Goal: Communication & Community: Share content

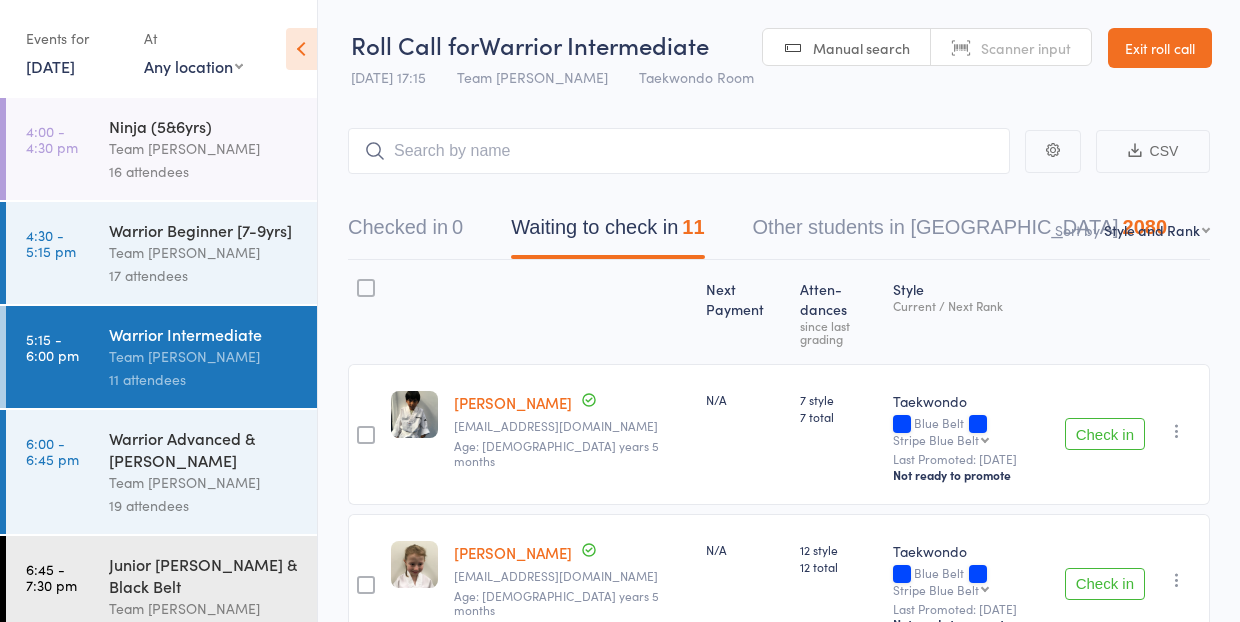
click at [48, 72] on link "[DATE]" at bounding box center [50, 66] width 49 height 22
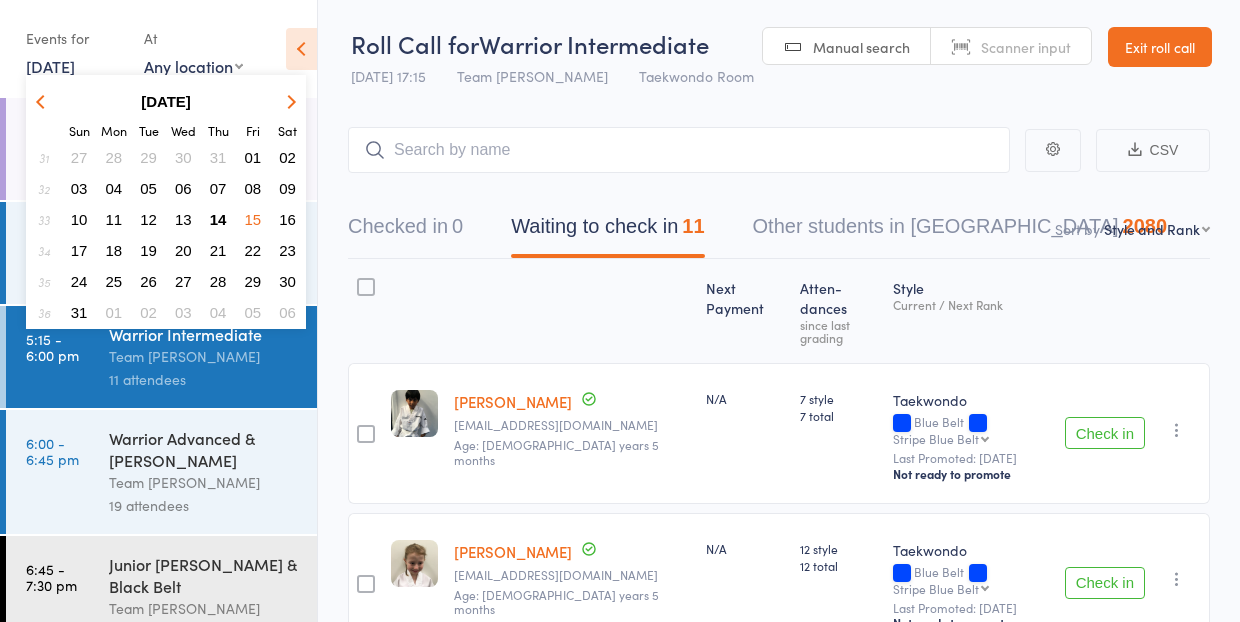
click at [50, 73] on link "[DATE]" at bounding box center [50, 66] width 49 height 22
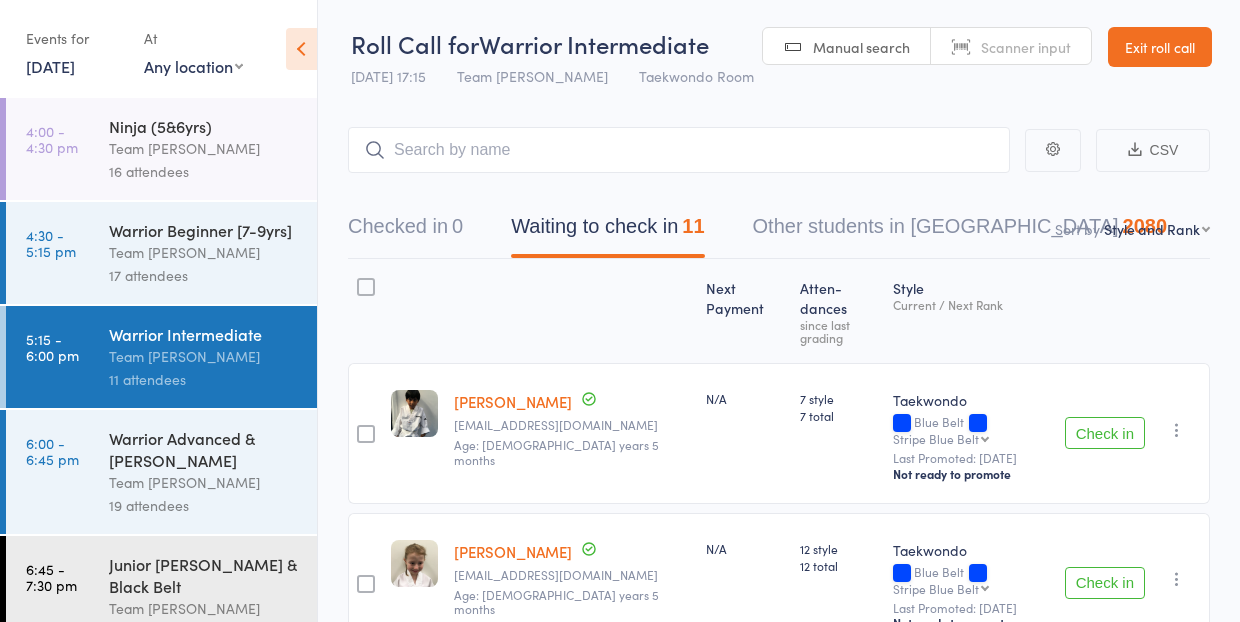
click at [50, 69] on link "[DATE]" at bounding box center [50, 66] width 49 height 22
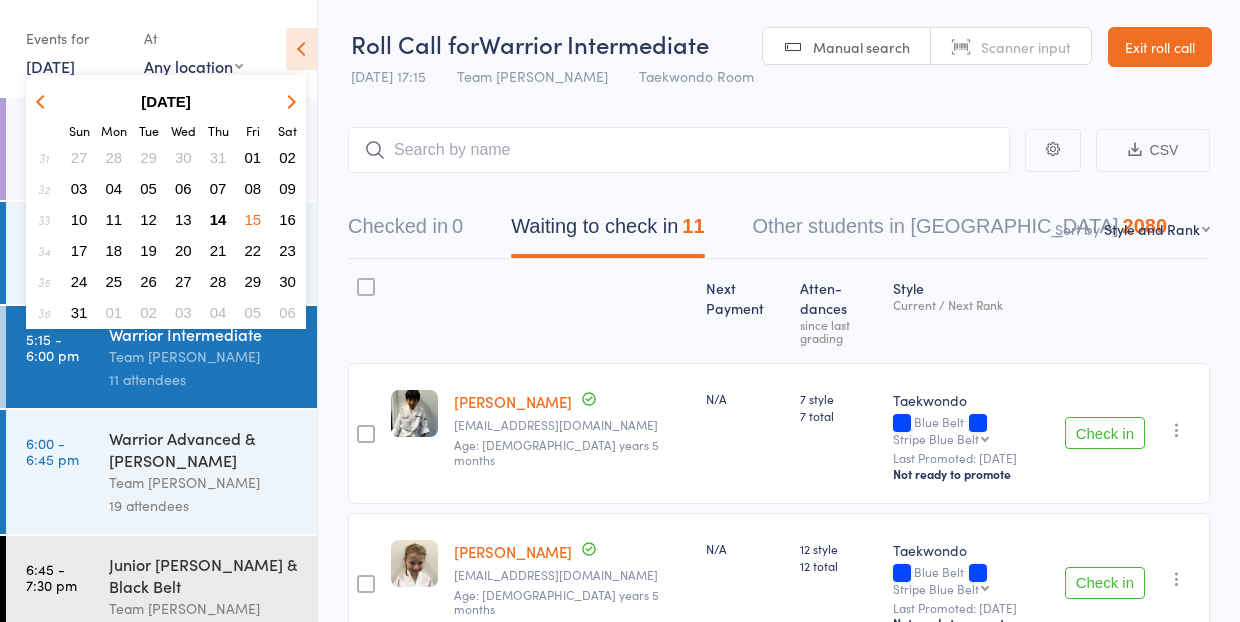
click at [252, 214] on span "15" at bounding box center [253, 219] width 17 height 17
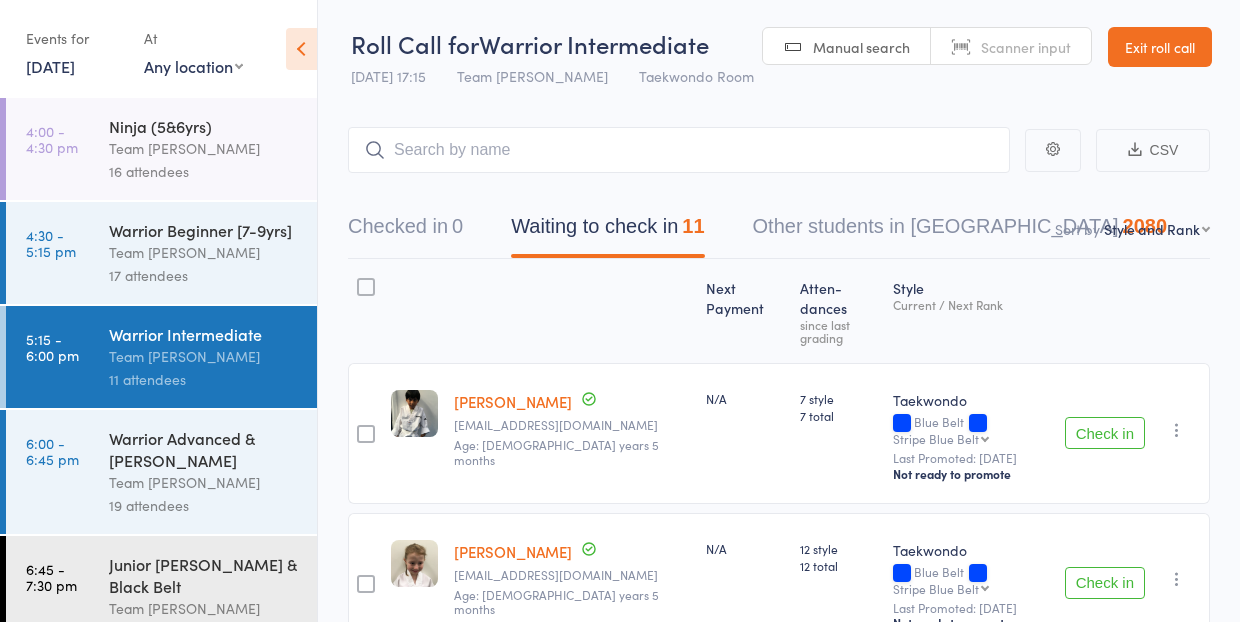
click at [1145, 51] on link "Exit roll call" at bounding box center [1160, 47] width 104 height 40
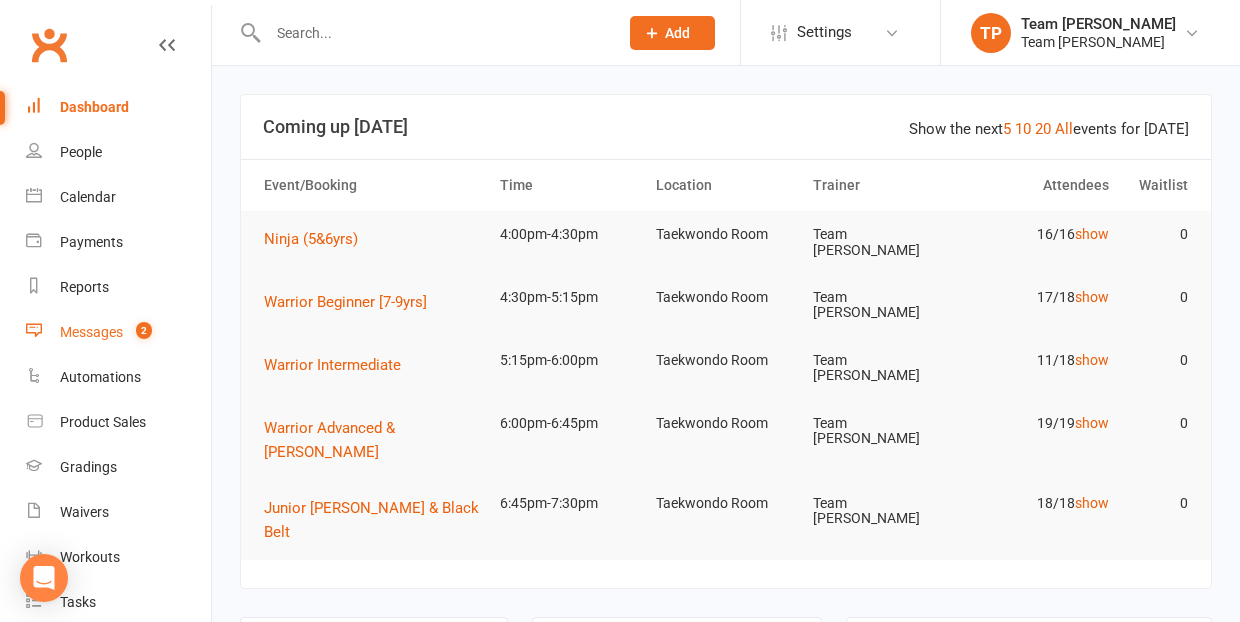
click at [93, 329] on div "Messages" at bounding box center [91, 332] width 63 height 16
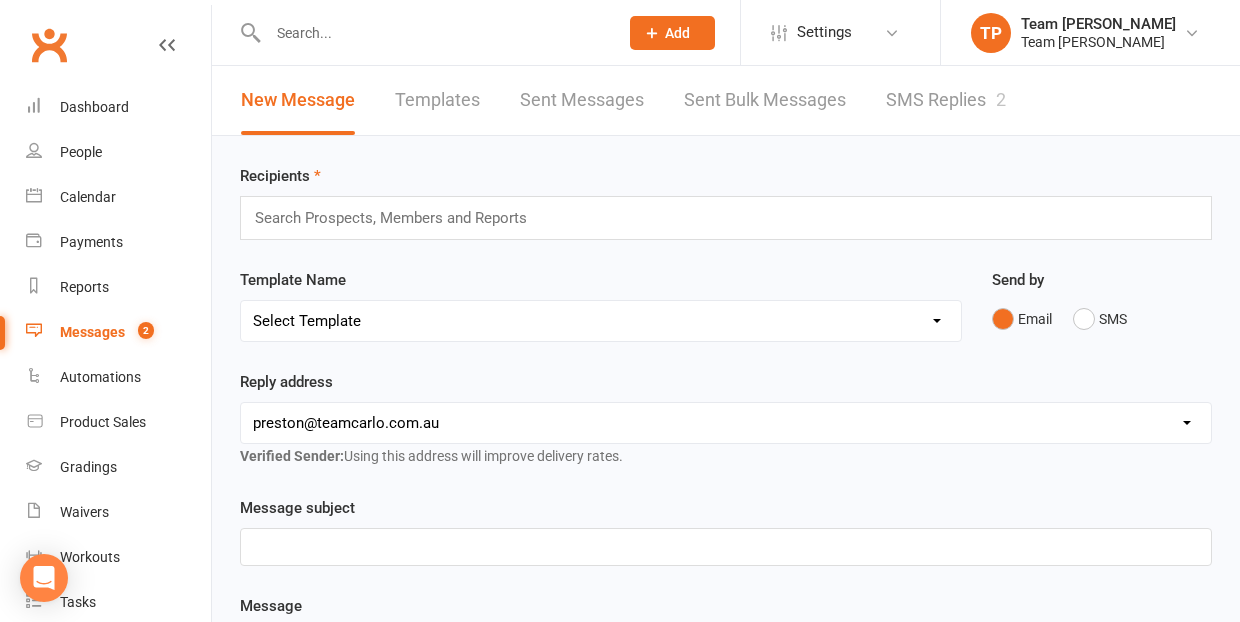
click at [90, 331] on div "Messages" at bounding box center [92, 332] width 65 height 16
click at [945, 97] on link "SMS Replies 2" at bounding box center [946, 100] width 120 height 69
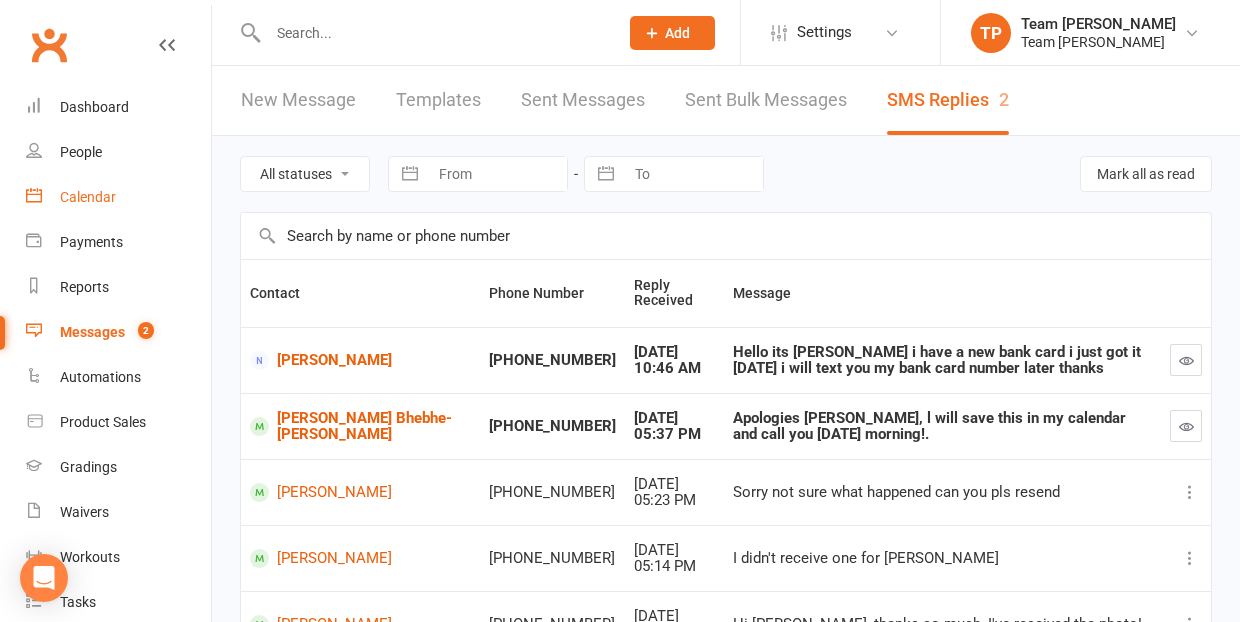
click at [86, 204] on div "Calendar" at bounding box center [88, 197] width 56 height 16
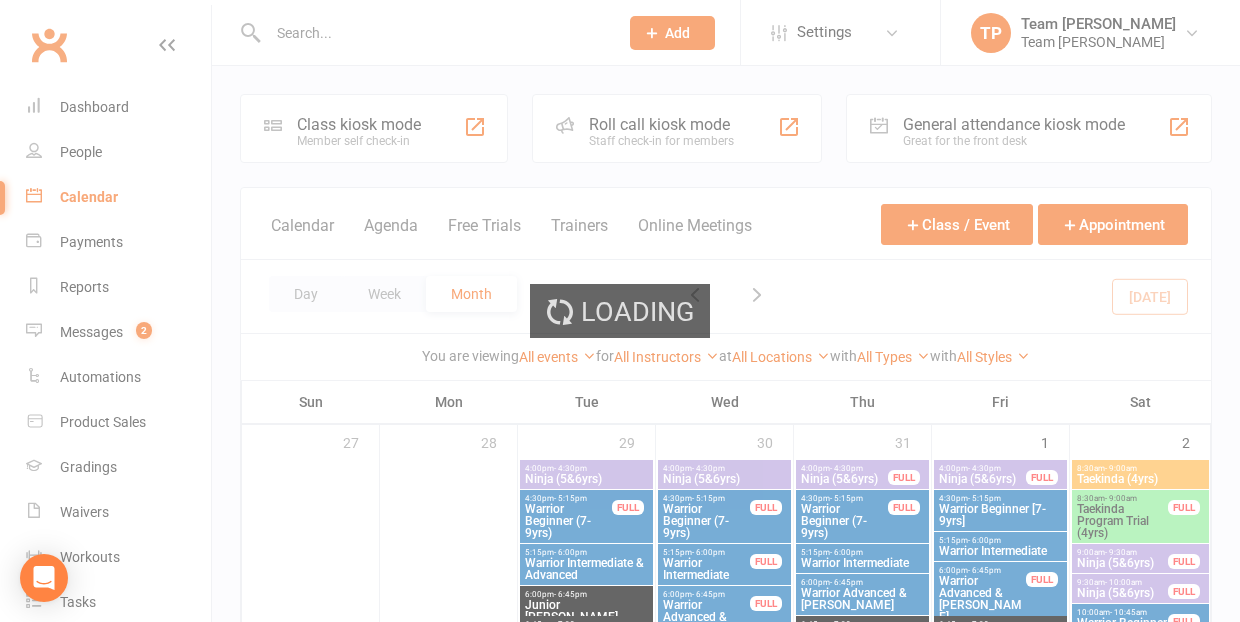
click at [93, 469] on div "Loading" at bounding box center [620, 311] width 1240 height 622
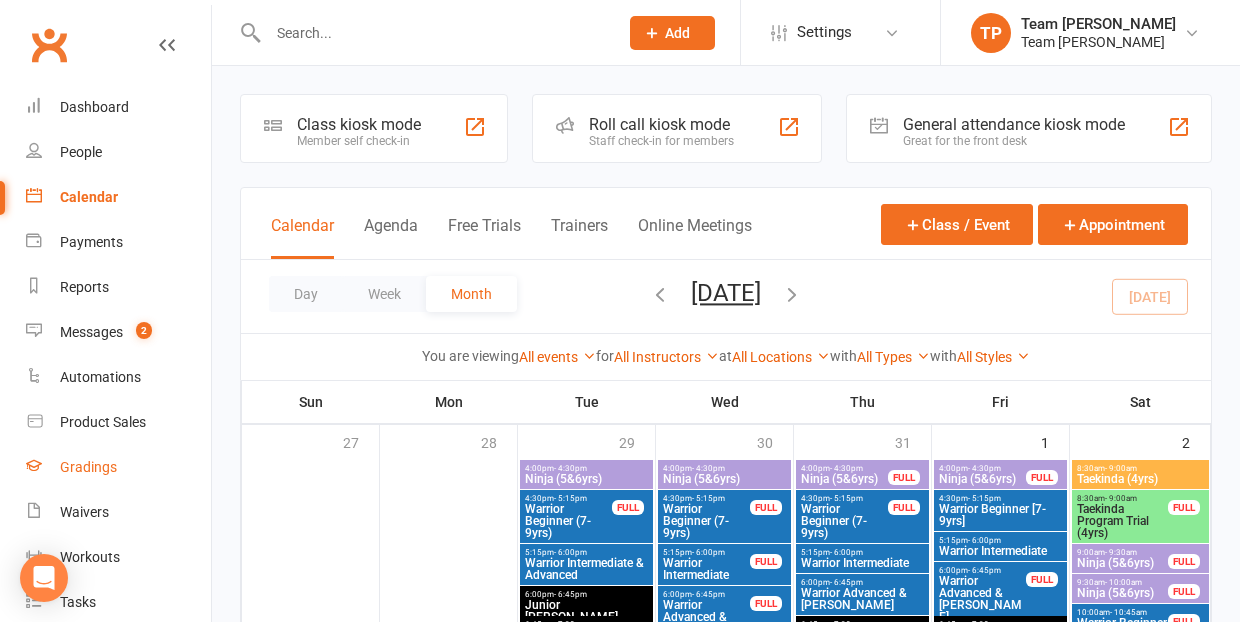
click at [93, 467] on div "Gradings" at bounding box center [88, 467] width 57 height 16
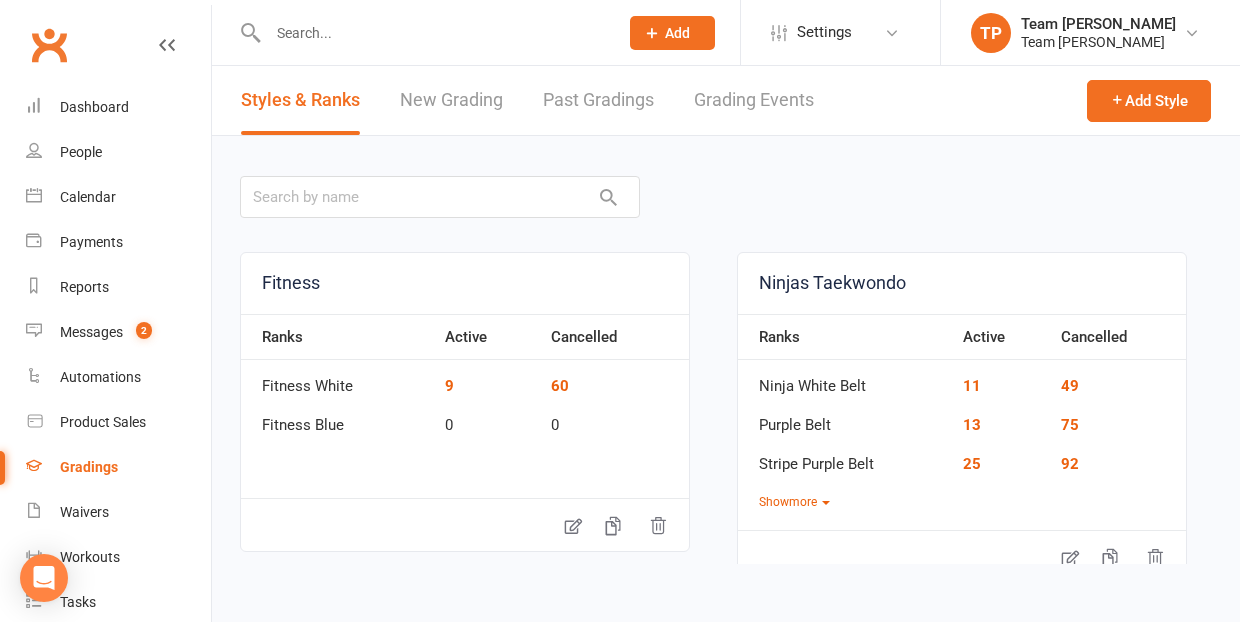
click at [754, 102] on link "Grading Events" at bounding box center [754, 100] width 120 height 69
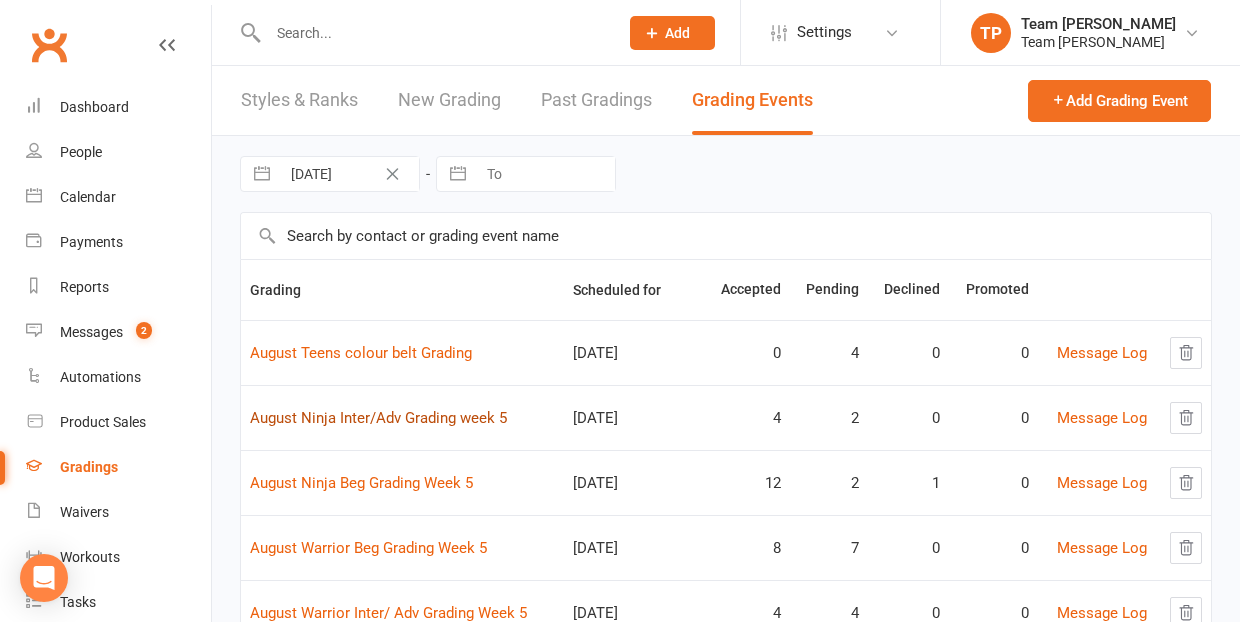
click at [414, 419] on link "August Ninja Inter/Adv Grading week 5" at bounding box center [378, 418] width 257 height 18
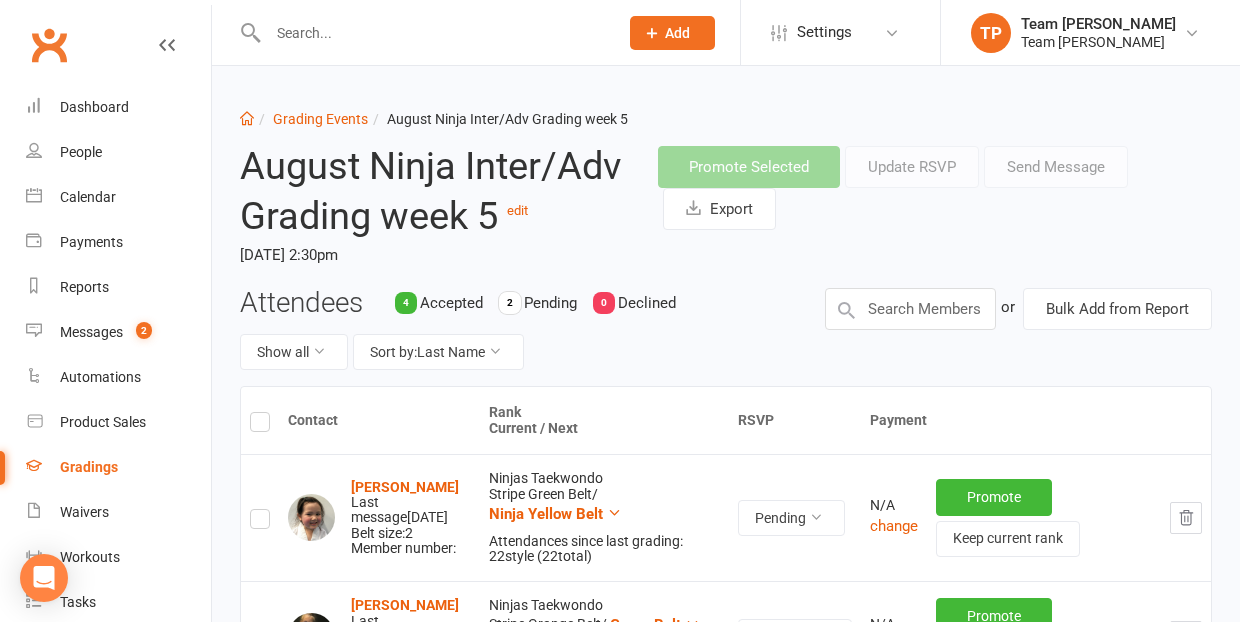
click at [325, 127] on li "Grading Events" at bounding box center [311, 119] width 114 height 22
click at [318, 111] on link "Grading Events" at bounding box center [320, 119] width 95 height 16
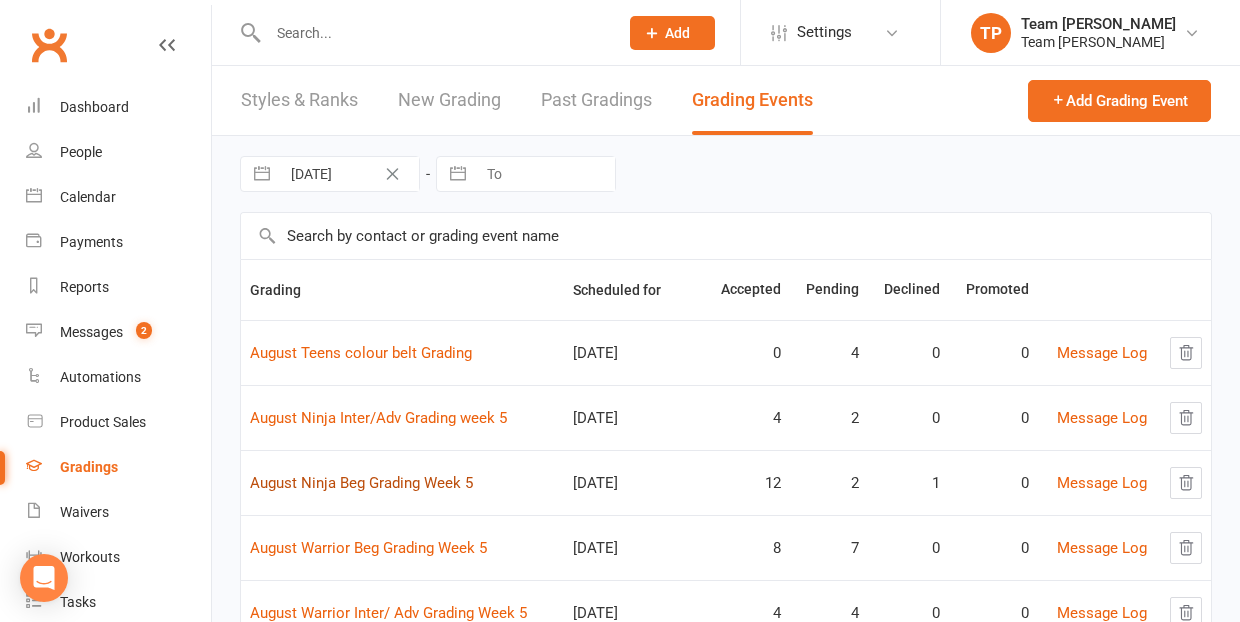
click at [391, 481] on link "August Ninja Beg Grading Week 5" at bounding box center [361, 483] width 223 height 18
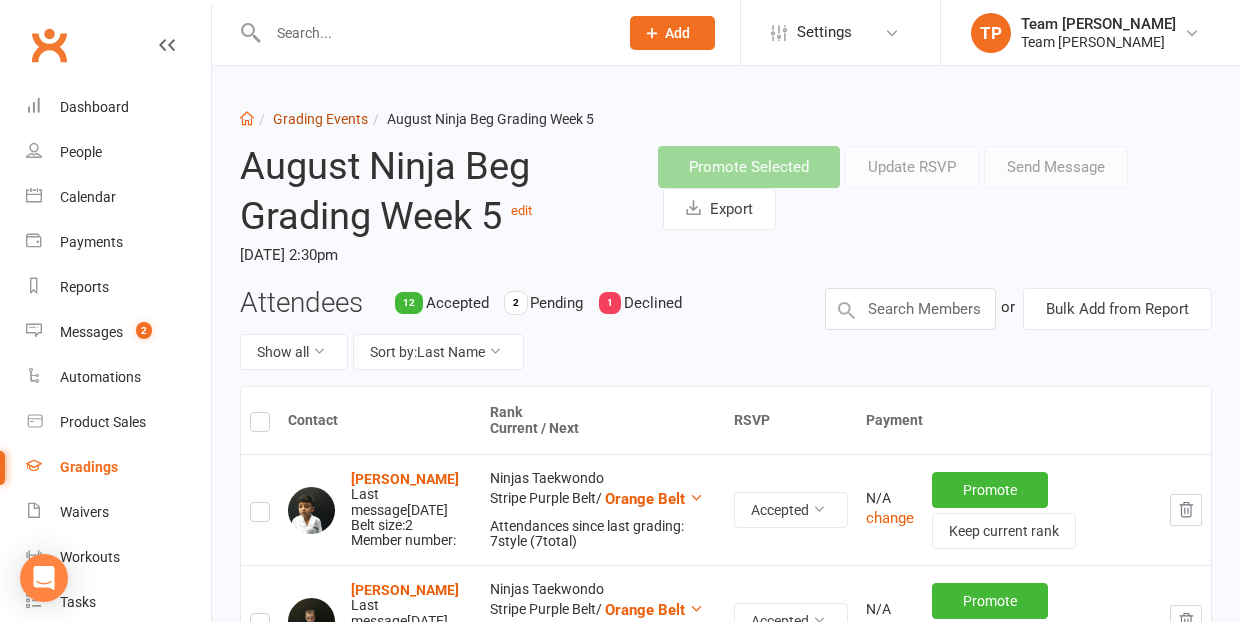
click at [304, 117] on link "Grading Events" at bounding box center [320, 119] width 95 height 16
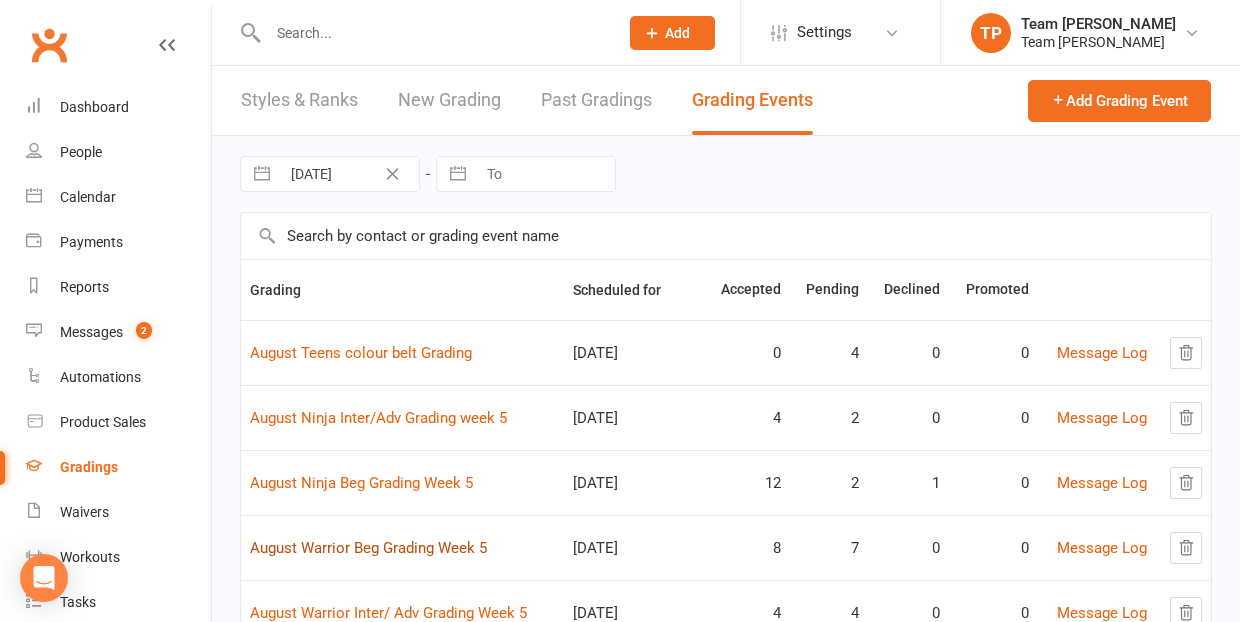
click at [323, 539] on link "August Warrior Beg Grading Week 5" at bounding box center [368, 548] width 237 height 18
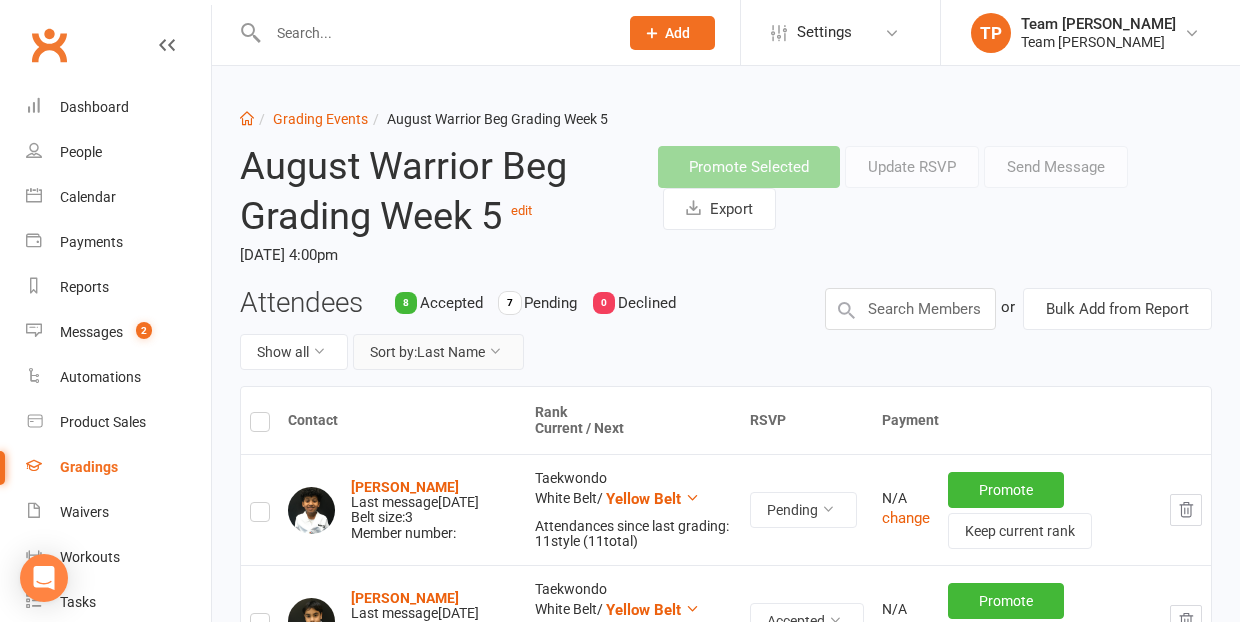
click at [454, 352] on button "Sort by: Last Name" at bounding box center [438, 352] width 171 height 36
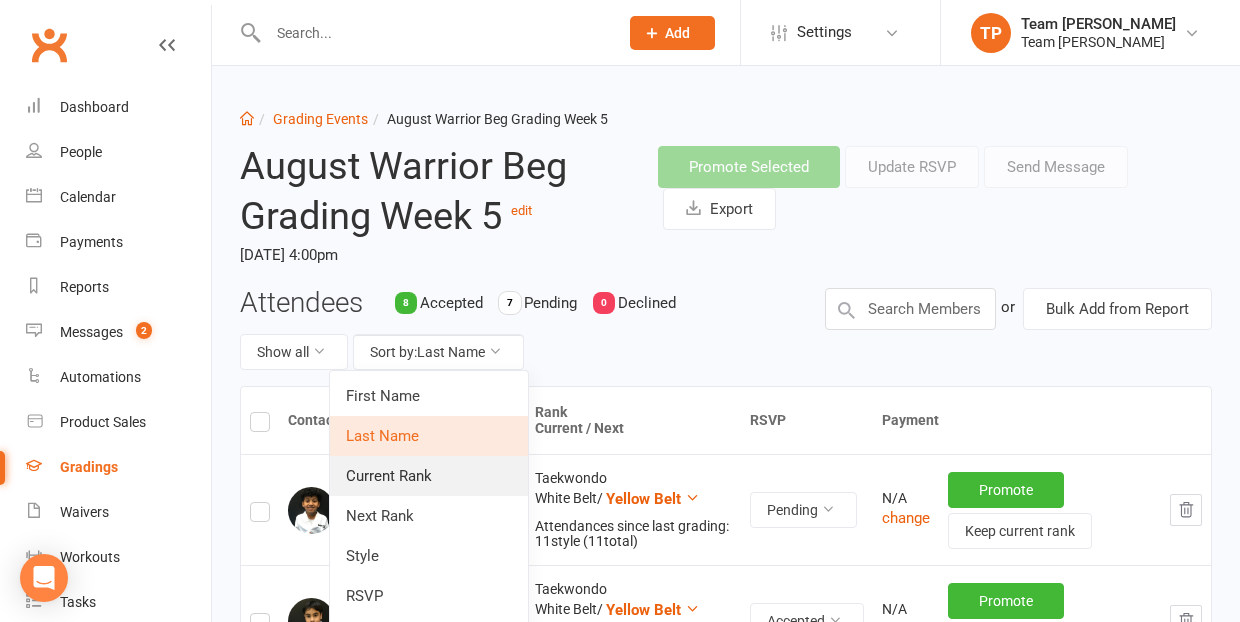
click at [451, 473] on link "Current Rank" at bounding box center [429, 476] width 198 height 40
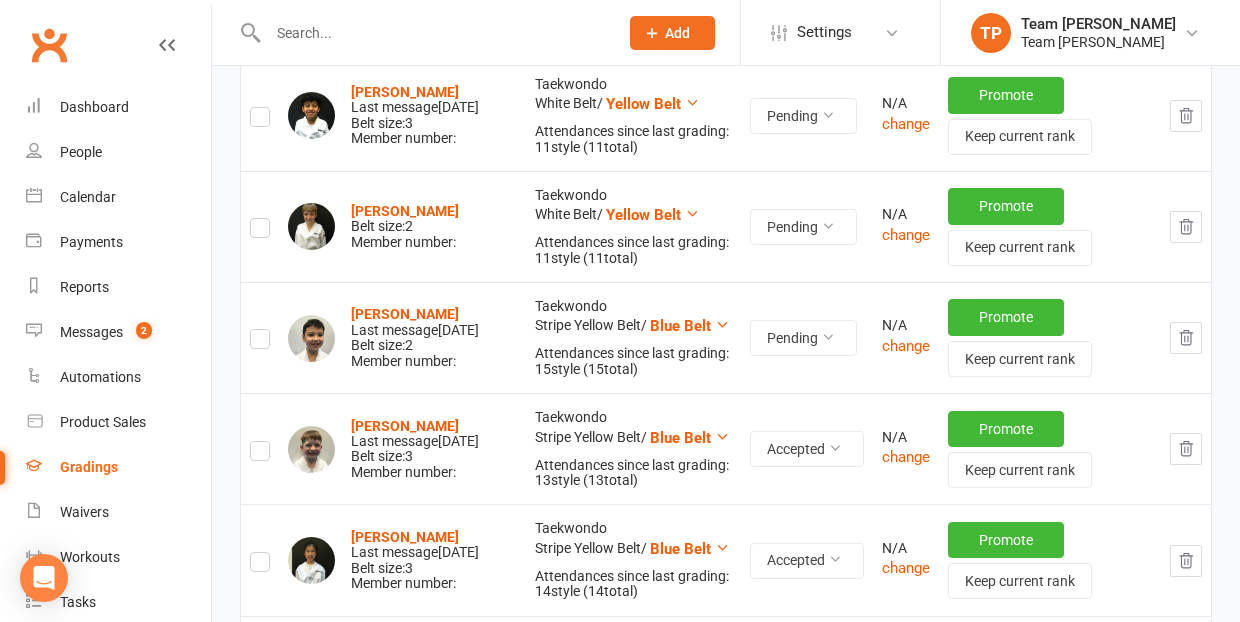
scroll to position [726, 0]
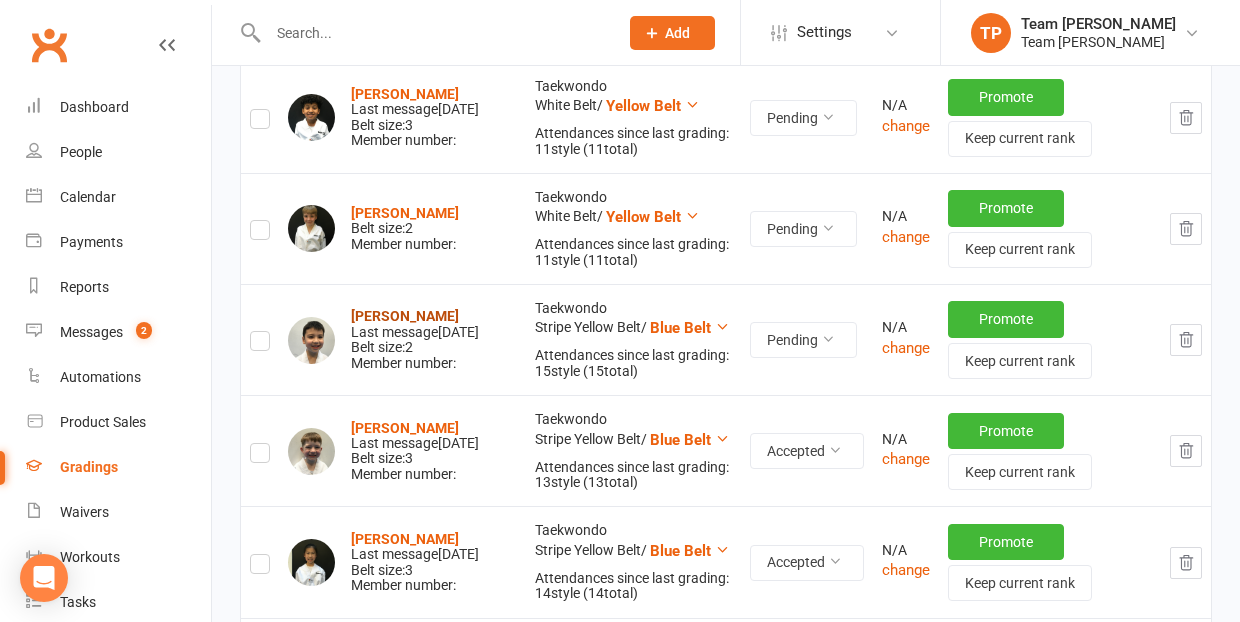
click at [388, 308] on strong "[PERSON_NAME]" at bounding box center [405, 316] width 108 height 16
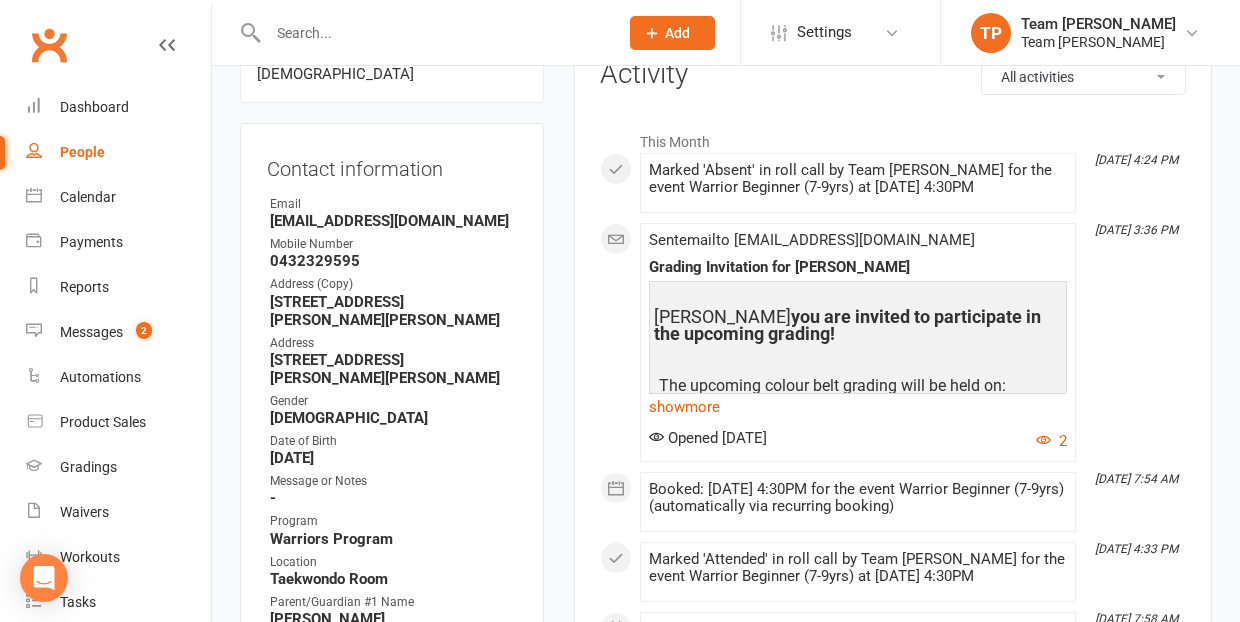
scroll to position [283, 0]
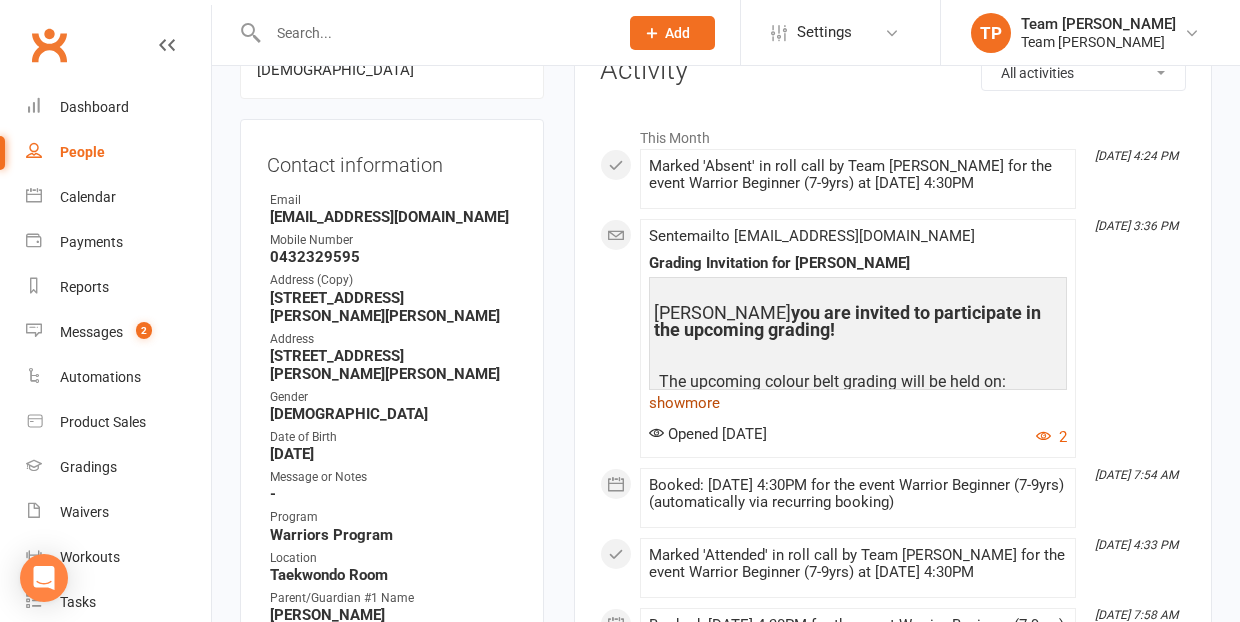
click at [688, 398] on link "show more" at bounding box center [858, 403] width 418 height 28
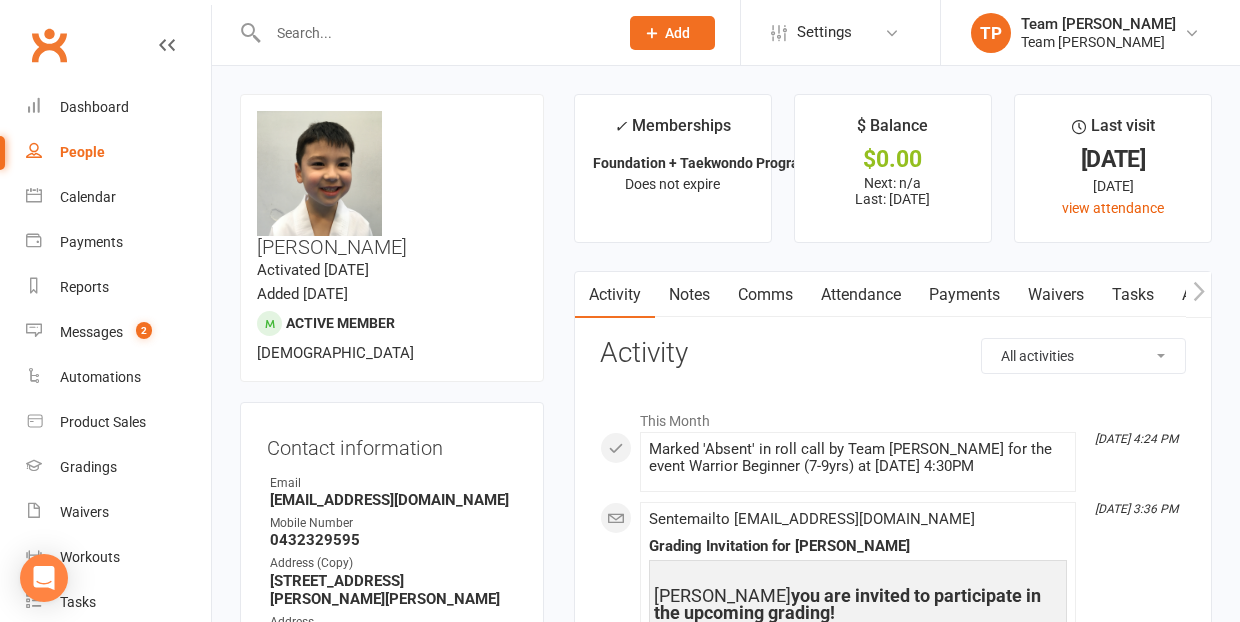
scroll to position [0, 0]
click at [78, 461] on div "Gradings" at bounding box center [88, 467] width 57 height 16
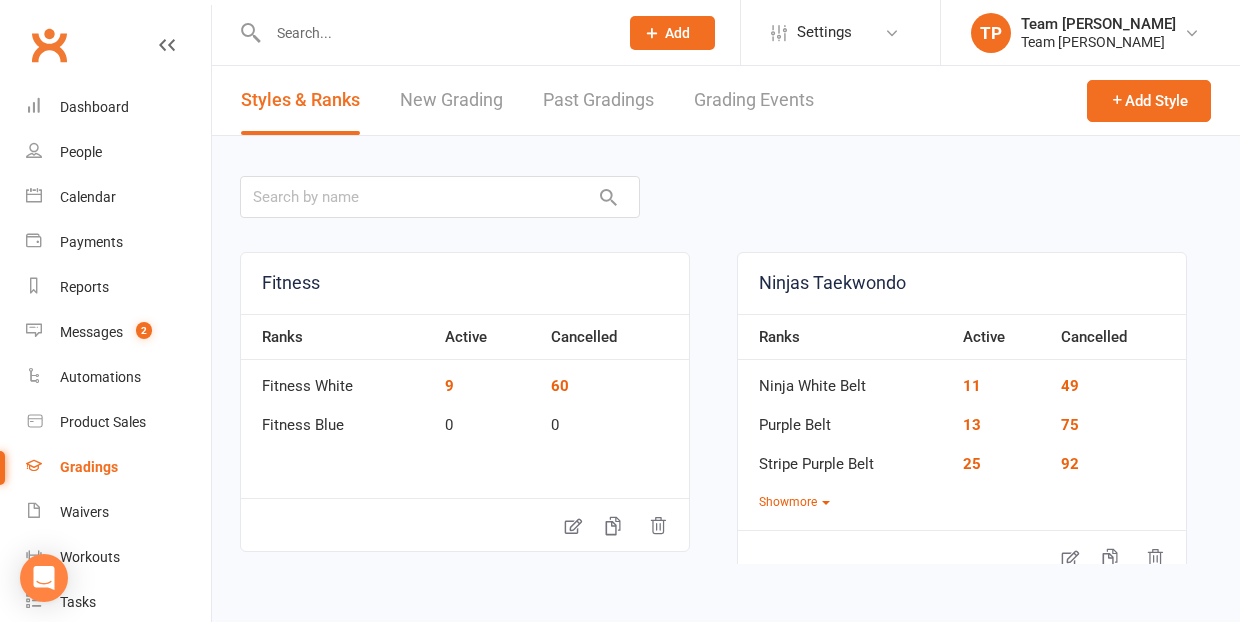
click at [733, 103] on link "Grading Events" at bounding box center [754, 100] width 120 height 69
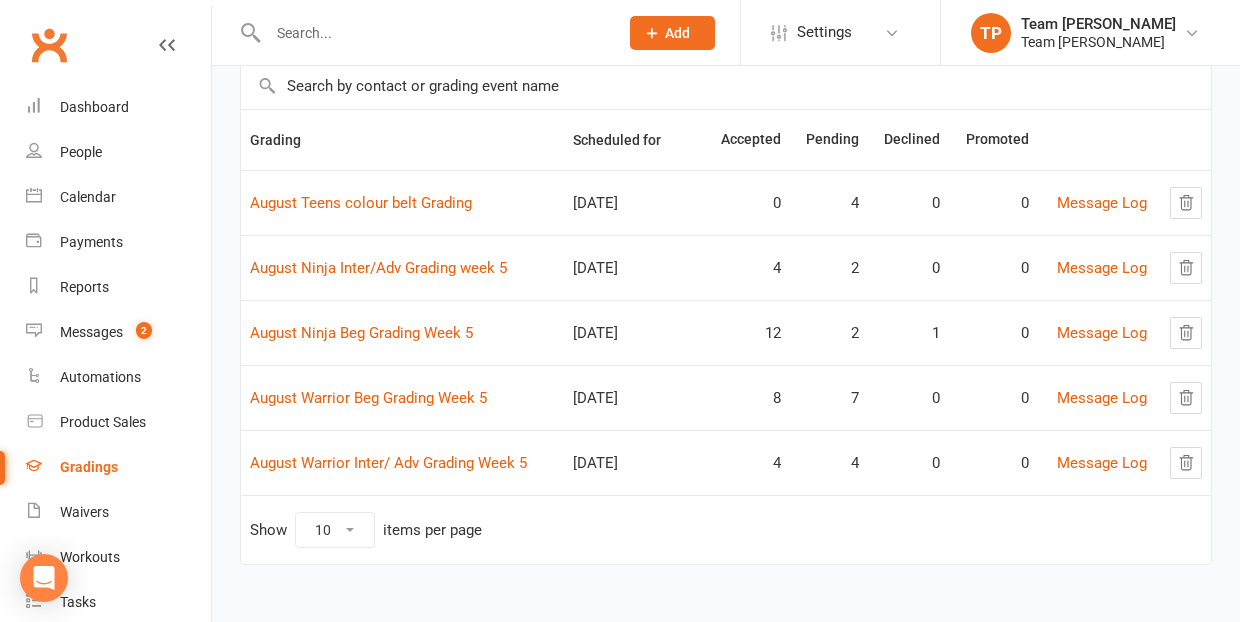
scroll to position [150, 0]
click at [392, 401] on link "August Warrior Beg Grading Week 5" at bounding box center [368, 398] width 237 height 18
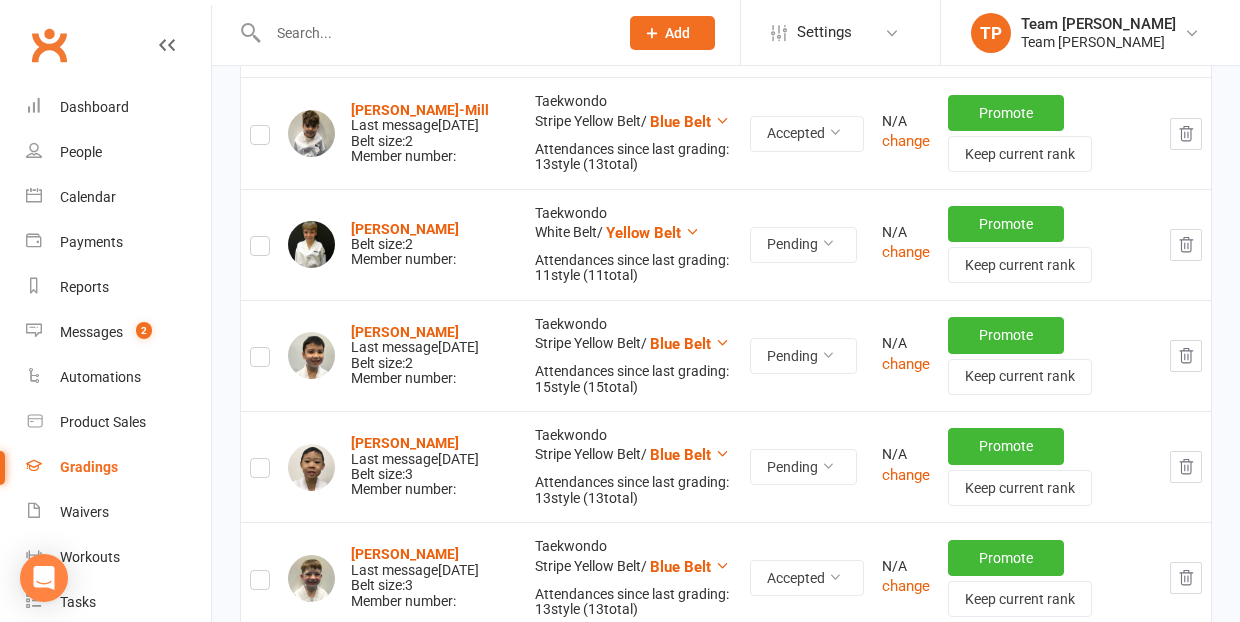
scroll to position [1156, 0]
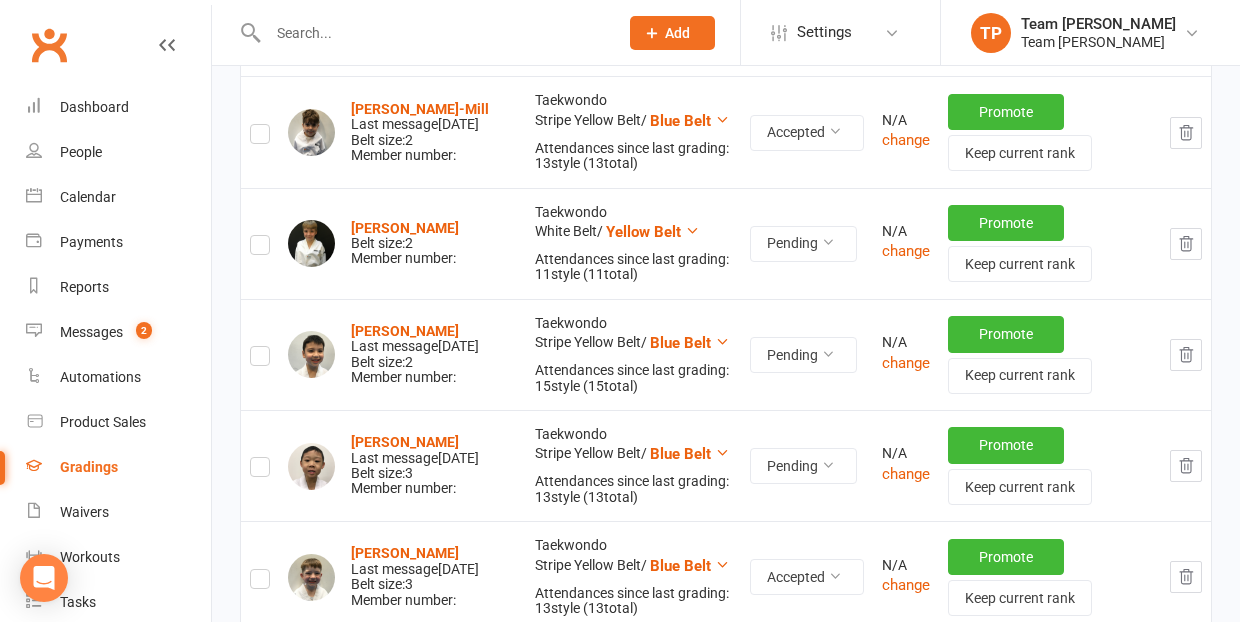
click at [259, 359] on label at bounding box center [260, 359] width 20 height 0
click at [259, 347] on input "checkbox" at bounding box center [260, 347] width 20 height 0
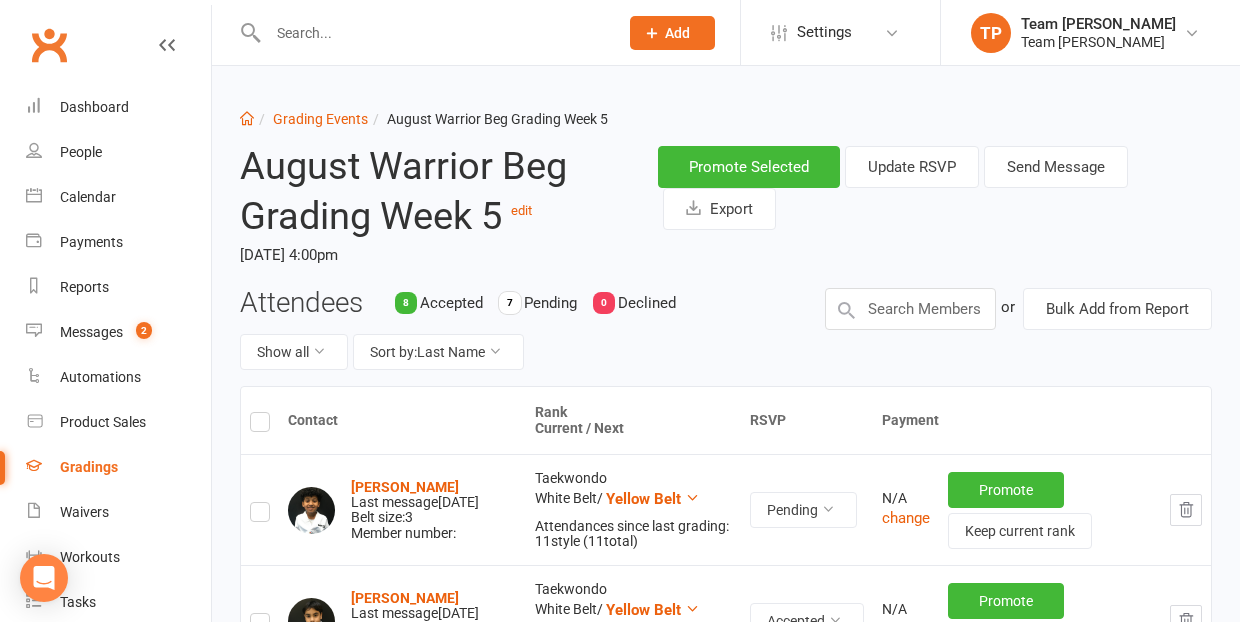
scroll to position [0, 0]
click at [1046, 164] on button "Send Message" at bounding box center [1056, 167] width 144 height 42
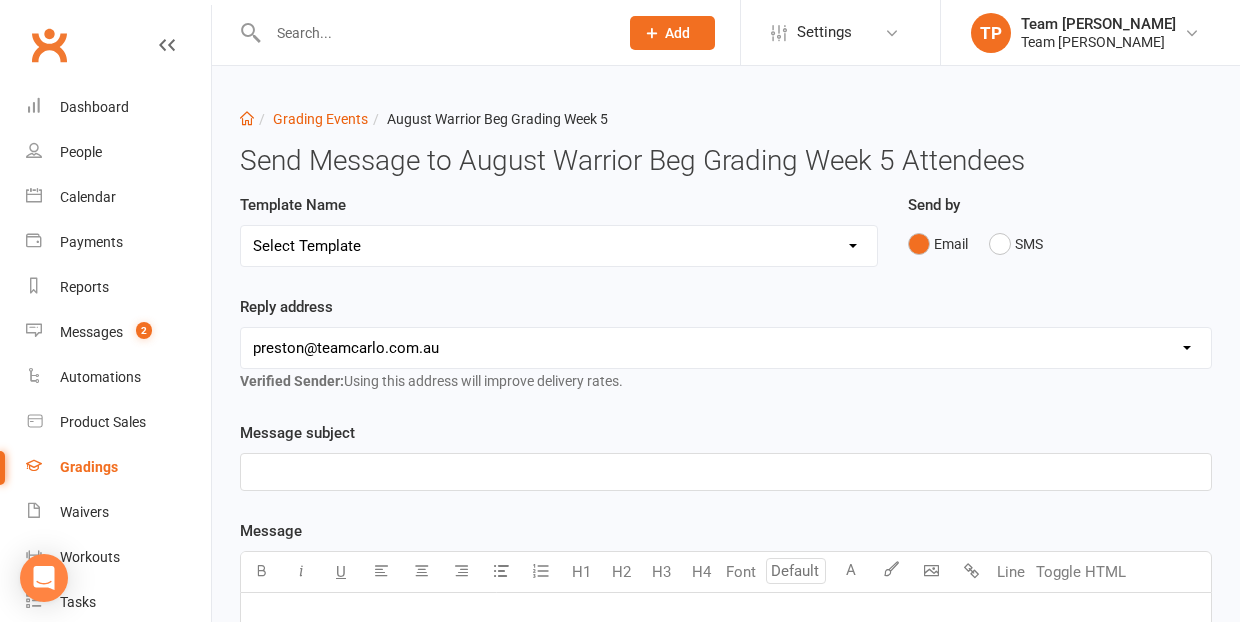
select select "19"
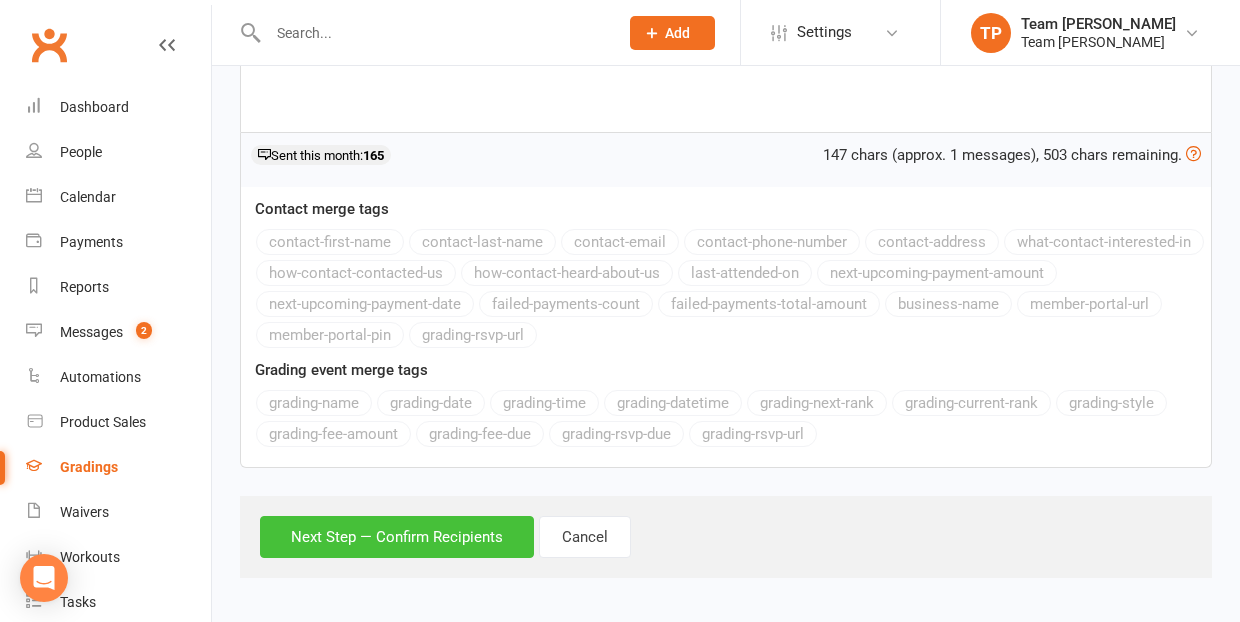
click at [436, 533] on button "Next Step — Confirm Recipients" at bounding box center [397, 537] width 274 height 42
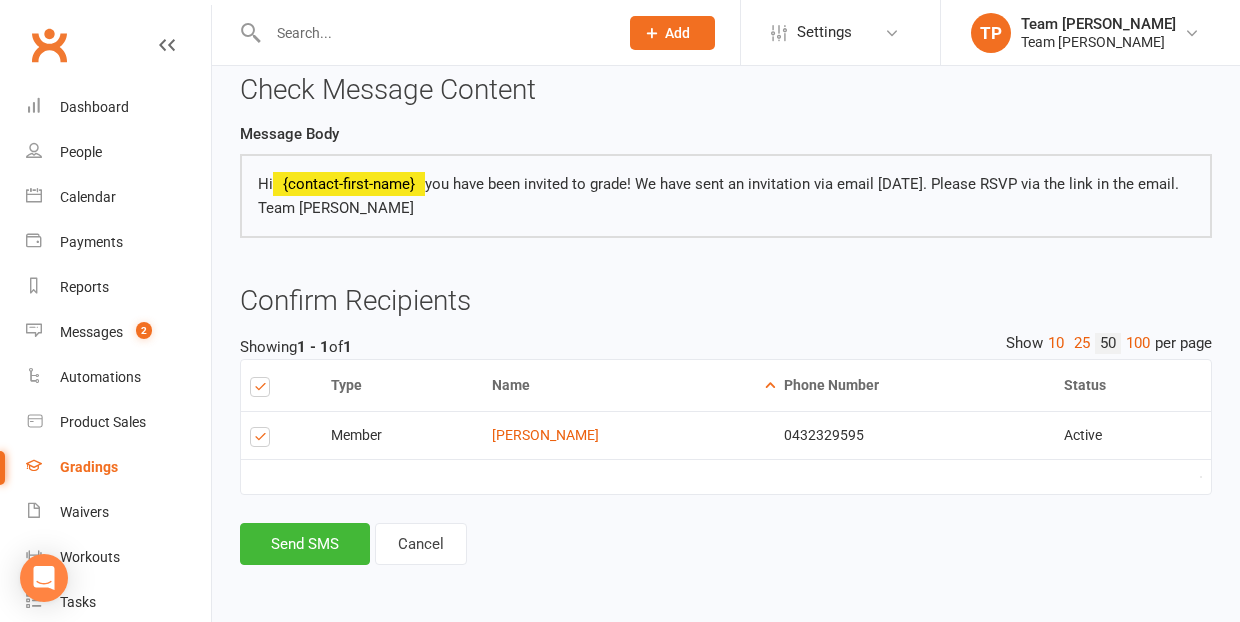
scroll to position [201, 0]
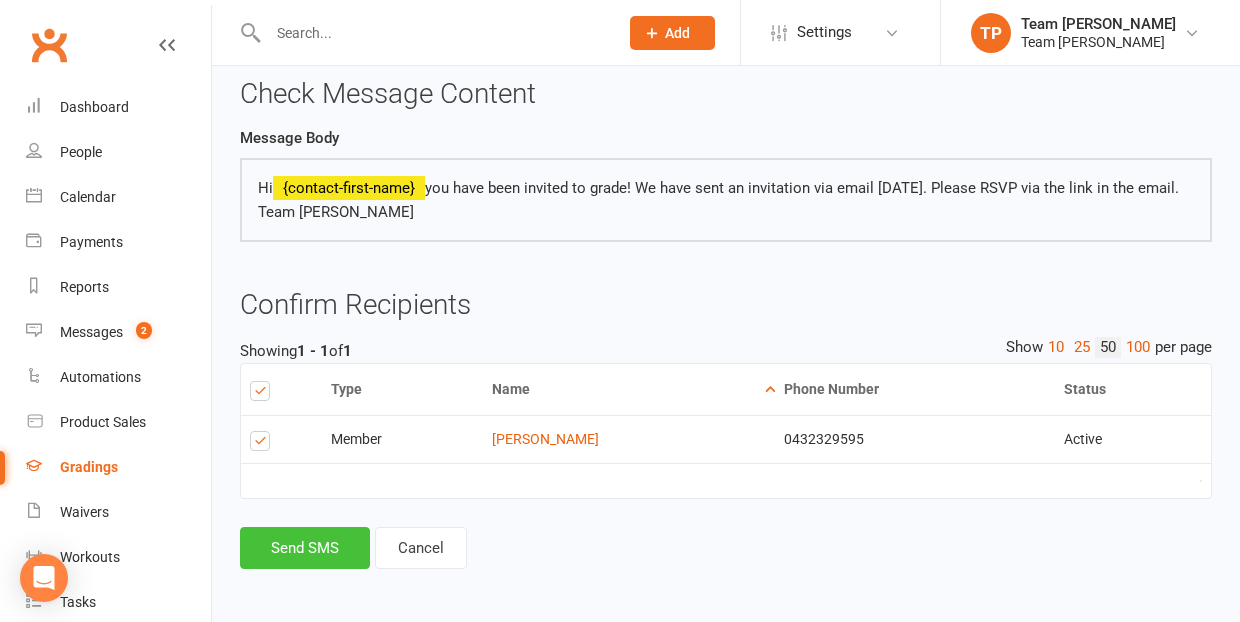
click at [321, 542] on button "Send SMS" at bounding box center [305, 548] width 130 height 42
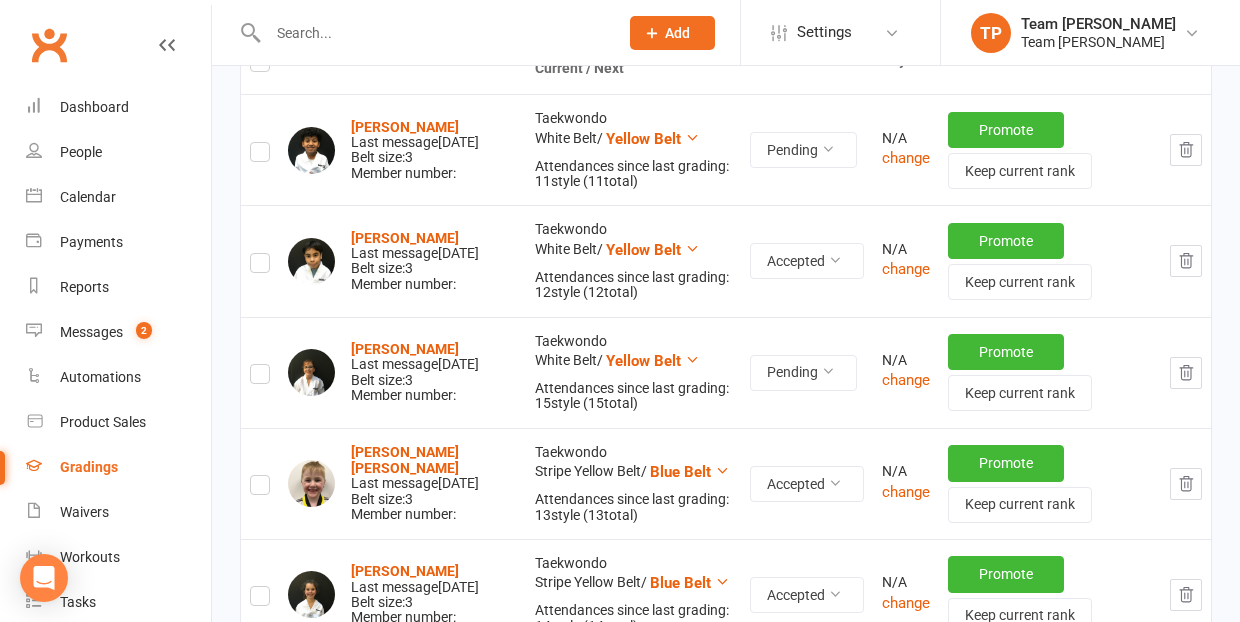
scroll to position [357, 0]
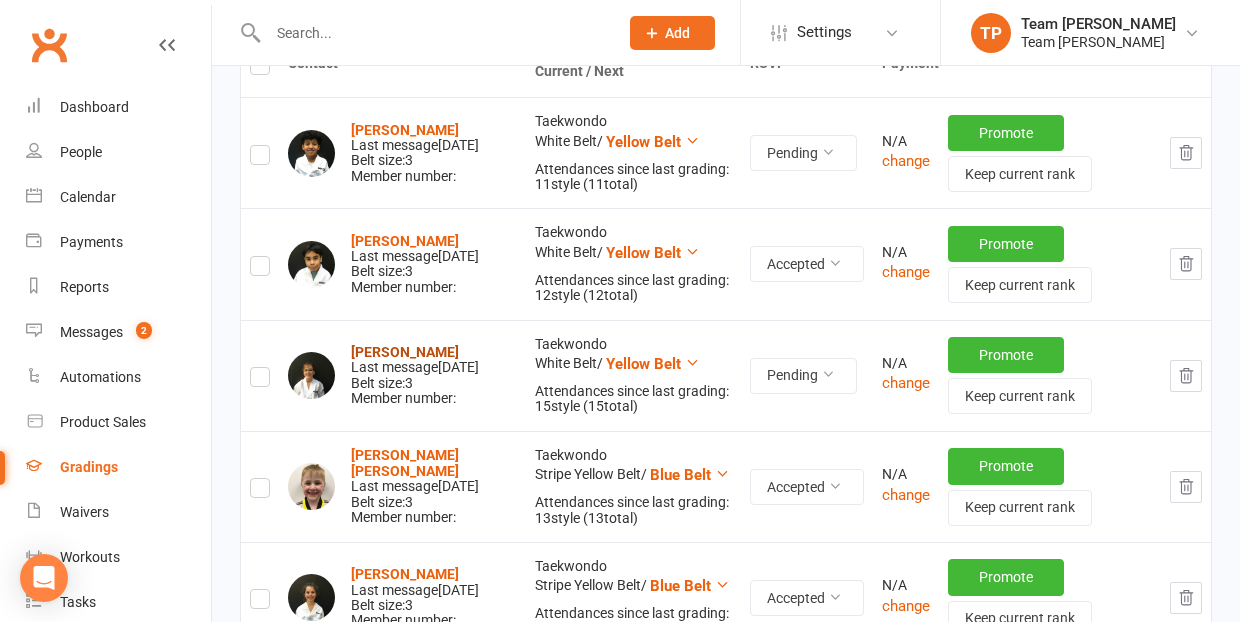
click at [370, 344] on strong "[PERSON_NAME]" at bounding box center [405, 352] width 108 height 16
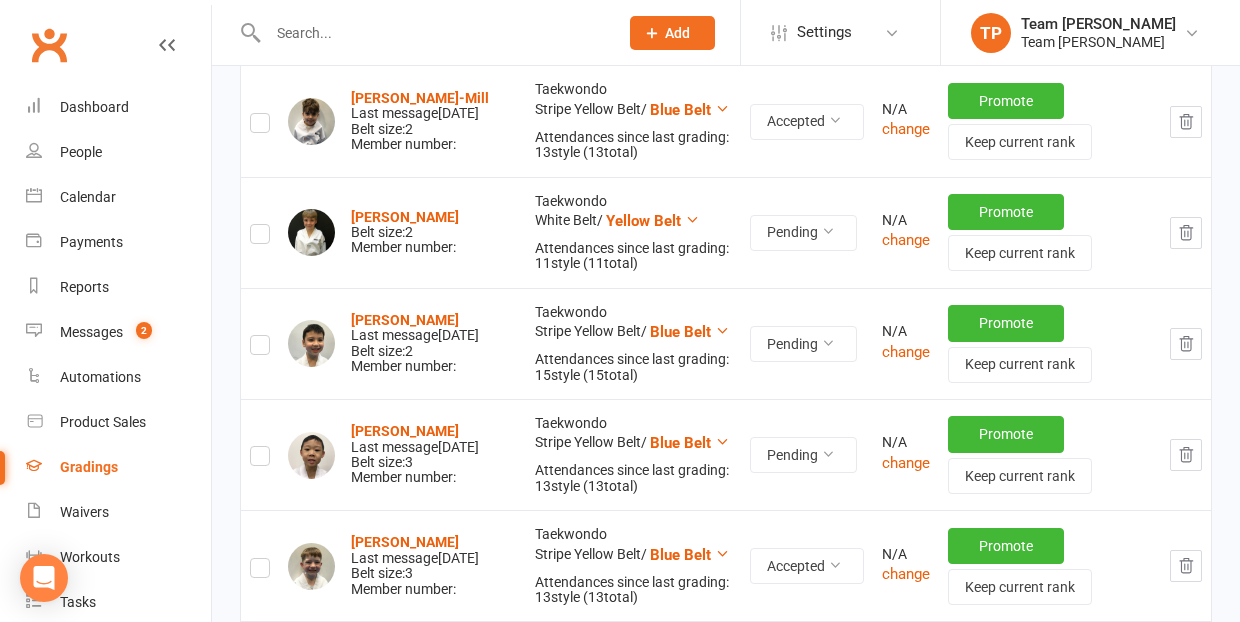
scroll to position [1262, 0]
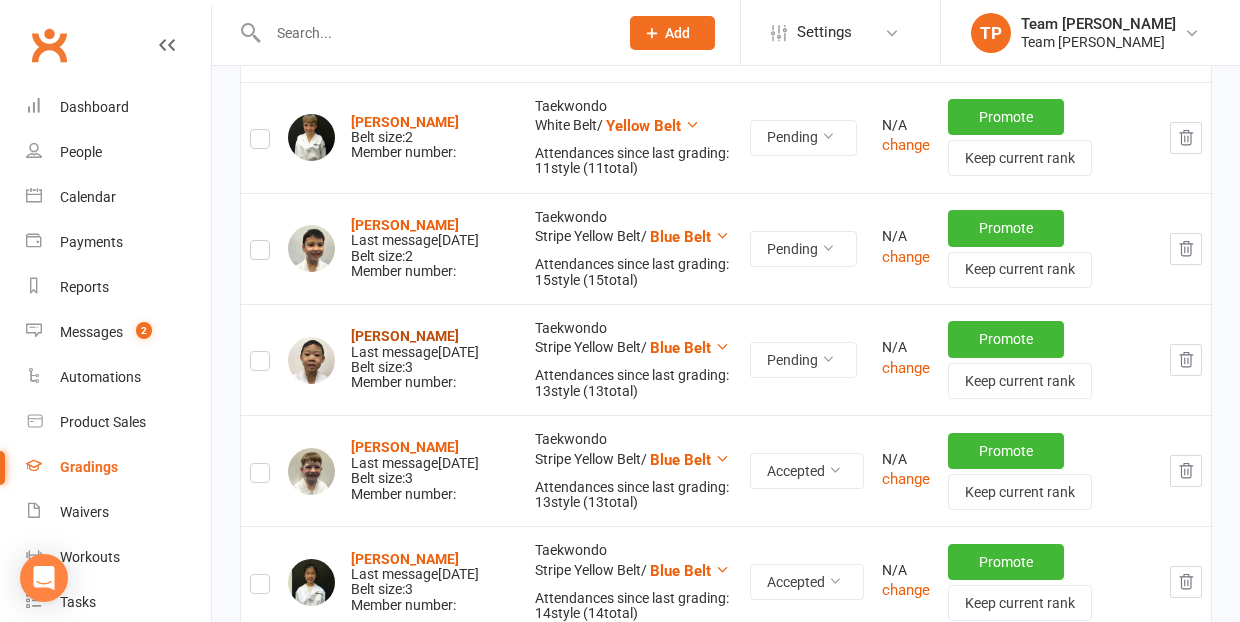
click at [385, 330] on strong "[PERSON_NAME]" at bounding box center [405, 336] width 108 height 16
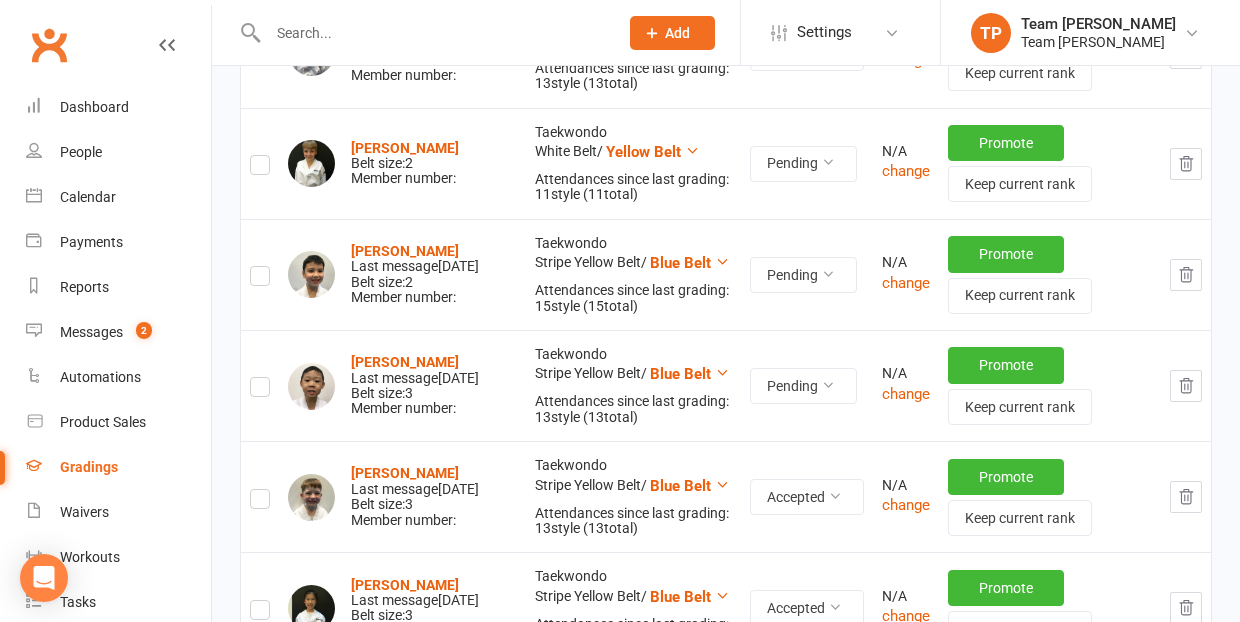
scroll to position [1242, 0]
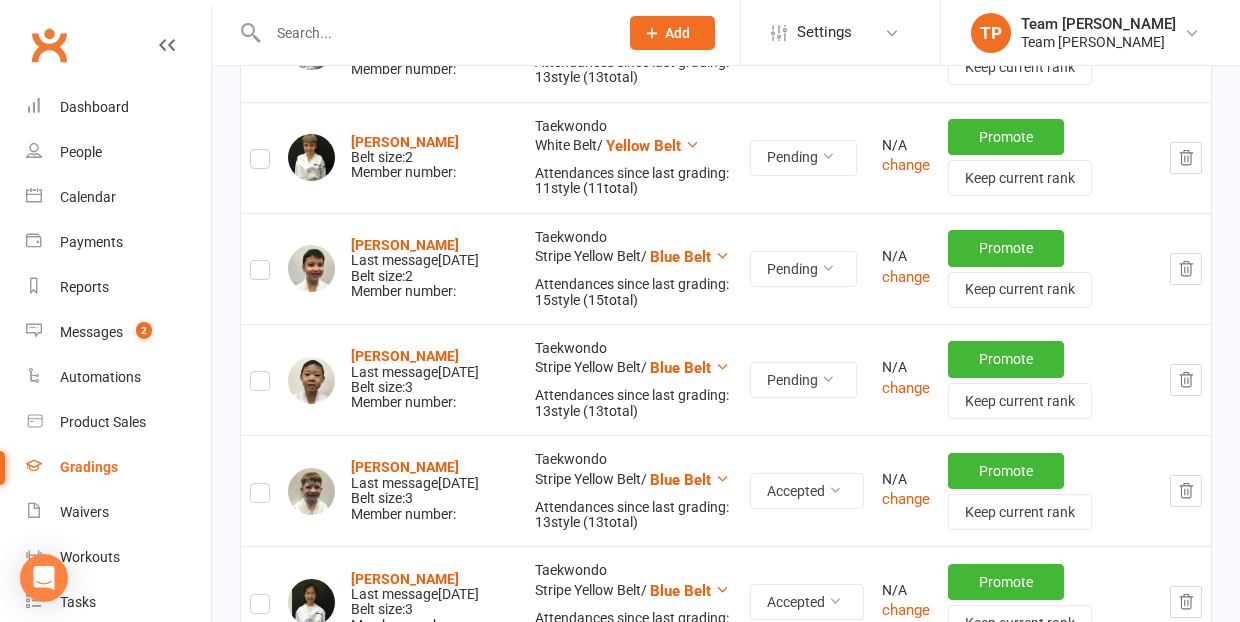
click at [260, 384] on label at bounding box center [260, 384] width 20 height 0
click at [260, 372] on input "checkbox" at bounding box center [260, 372] width 20 height 0
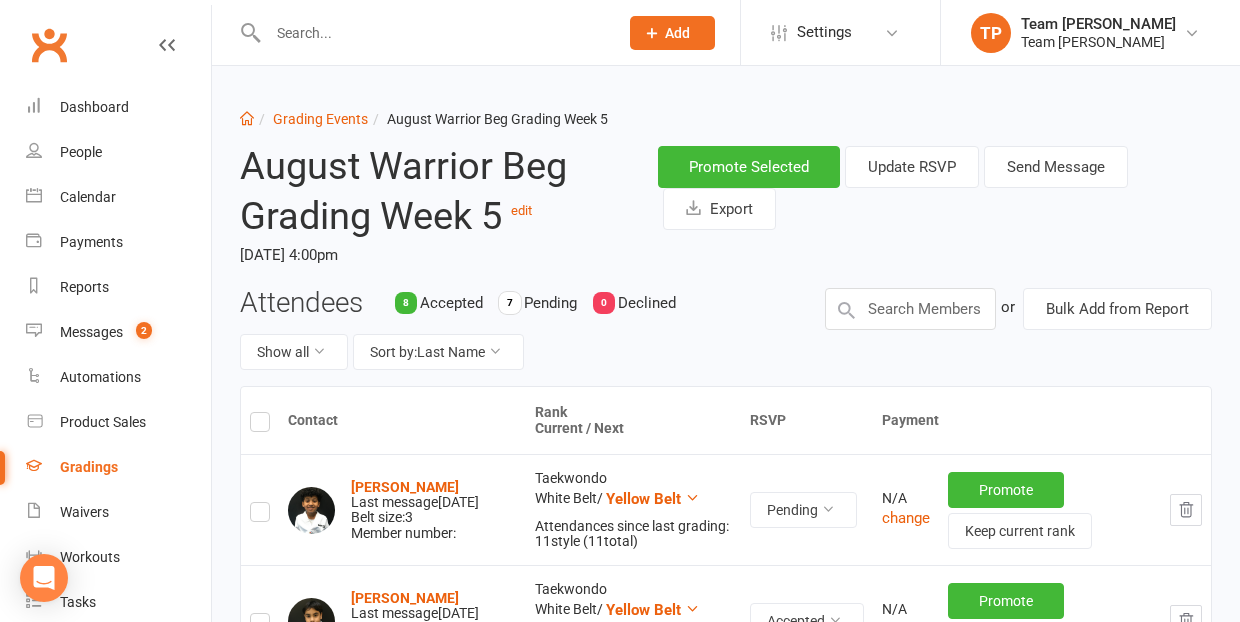
scroll to position [0, 0]
click at [1060, 167] on button "Send Message" at bounding box center [1056, 167] width 144 height 42
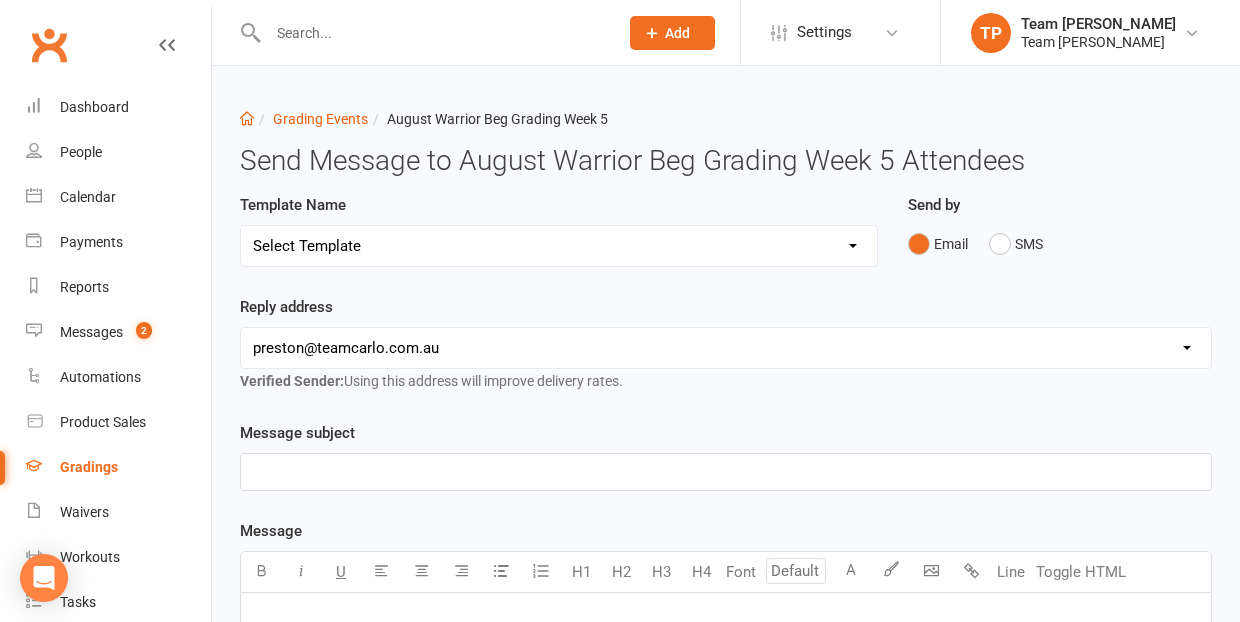
select select "19"
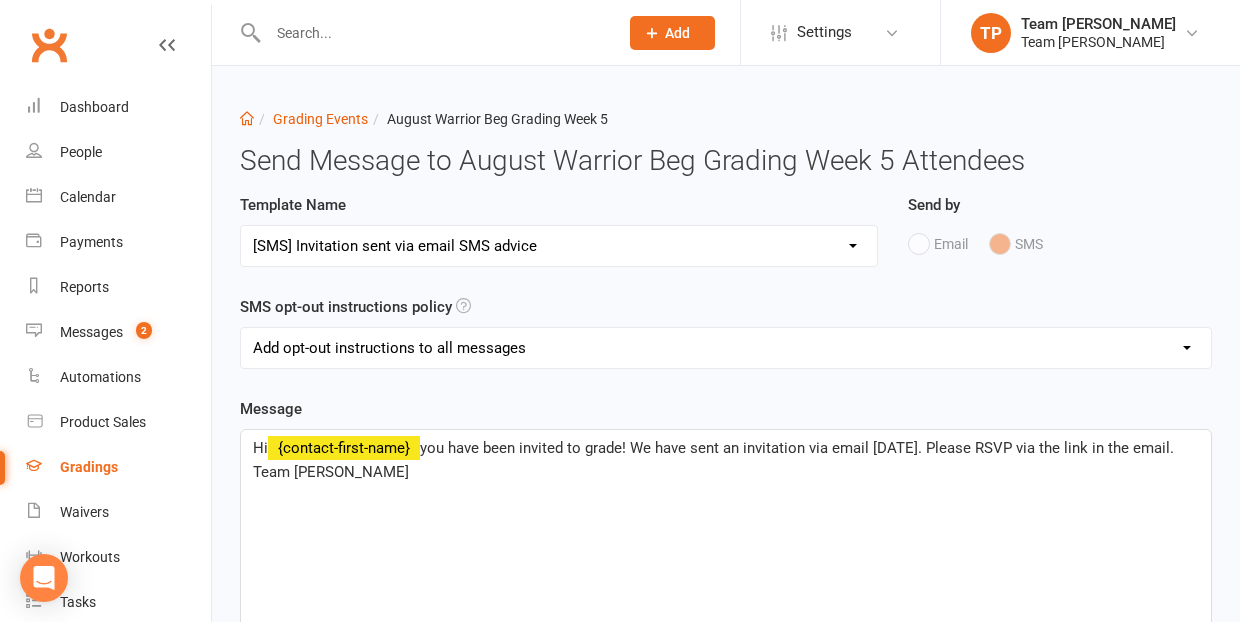
click at [915, 449] on span "you have been invited to grade! We have sent an invitation via email [DATE]. Pl…" at bounding box center [715, 460] width 925 height 42
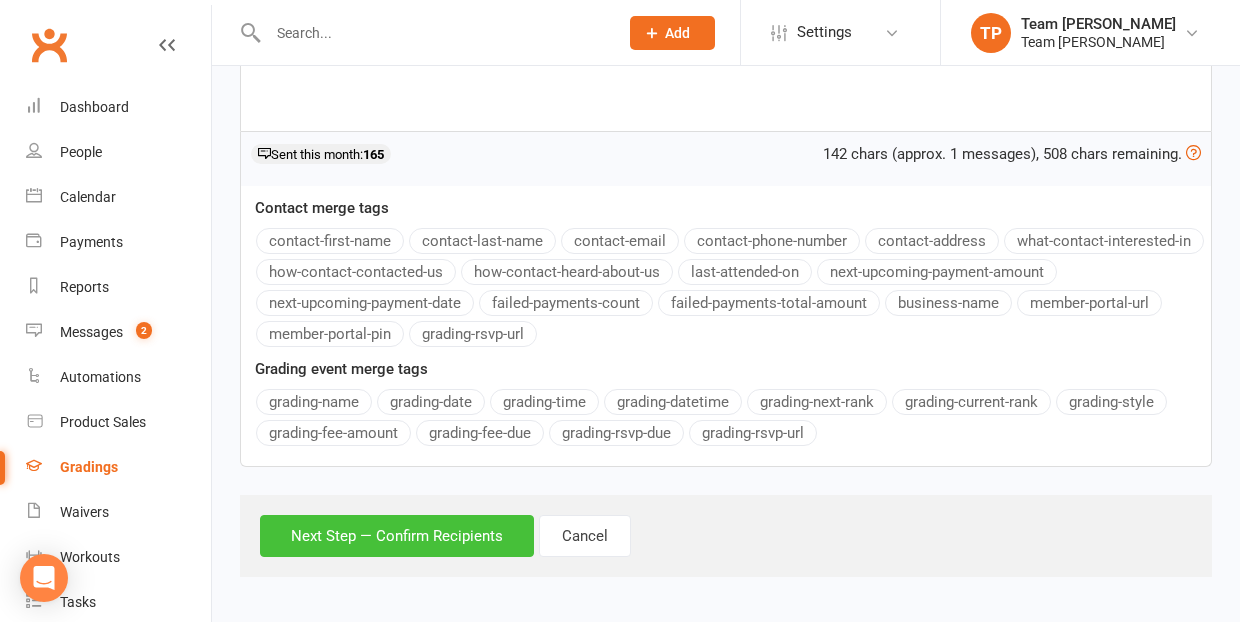
scroll to position [598, 0]
click at [408, 538] on button "Next Step — Confirm Recipients" at bounding box center [397, 537] width 274 height 42
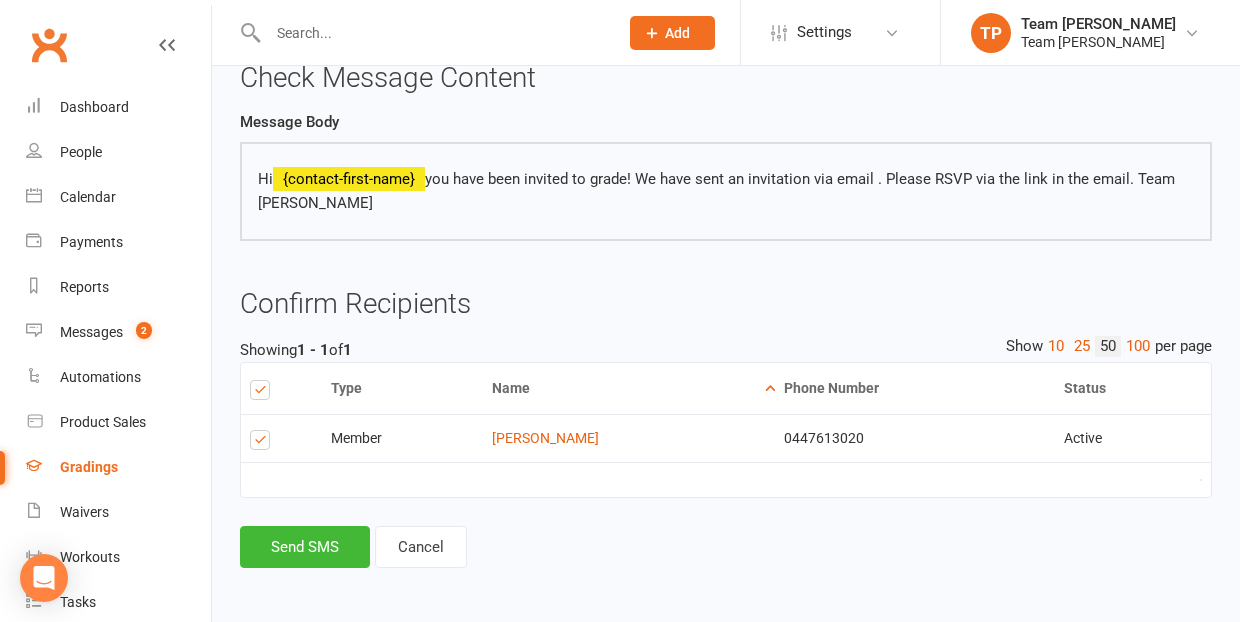
scroll to position [216, 0]
click at [304, 541] on button "Send SMS" at bounding box center [305, 548] width 130 height 42
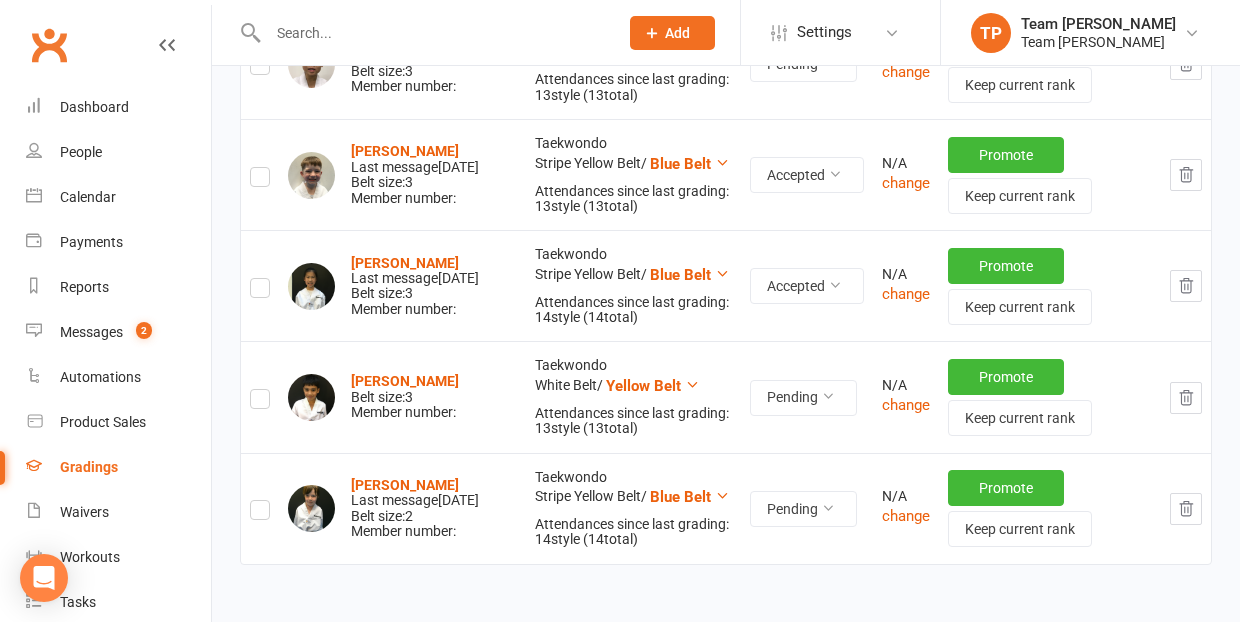
scroll to position [1558, 0]
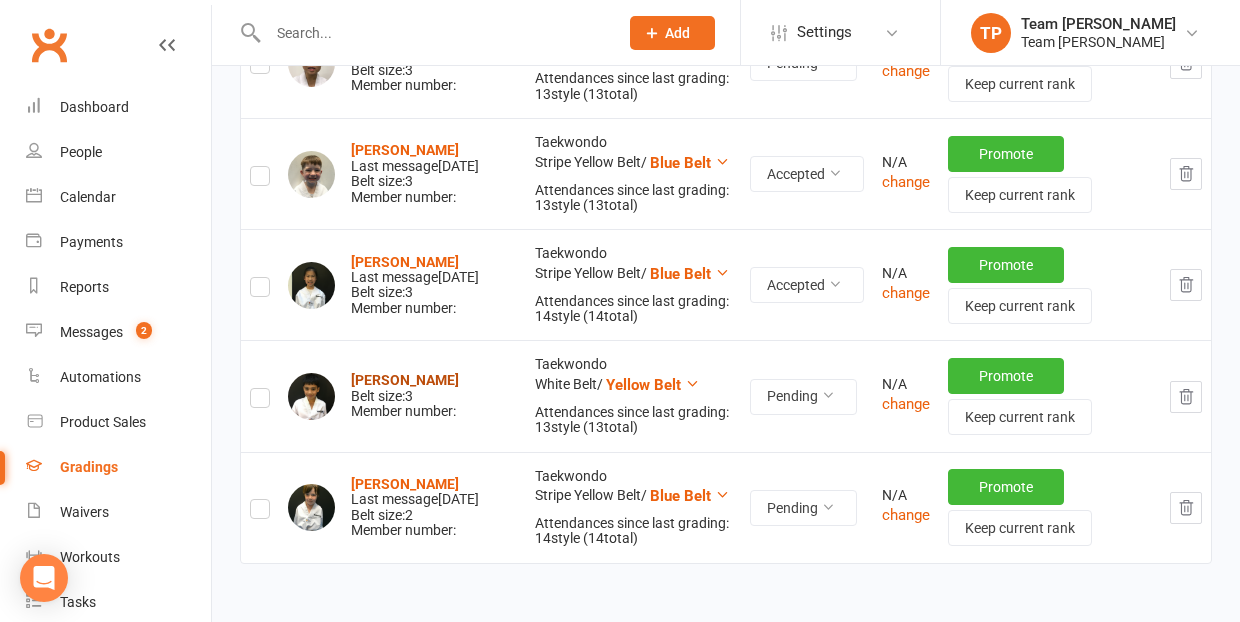
click at [409, 372] on strong "[PERSON_NAME]" at bounding box center [405, 380] width 108 height 16
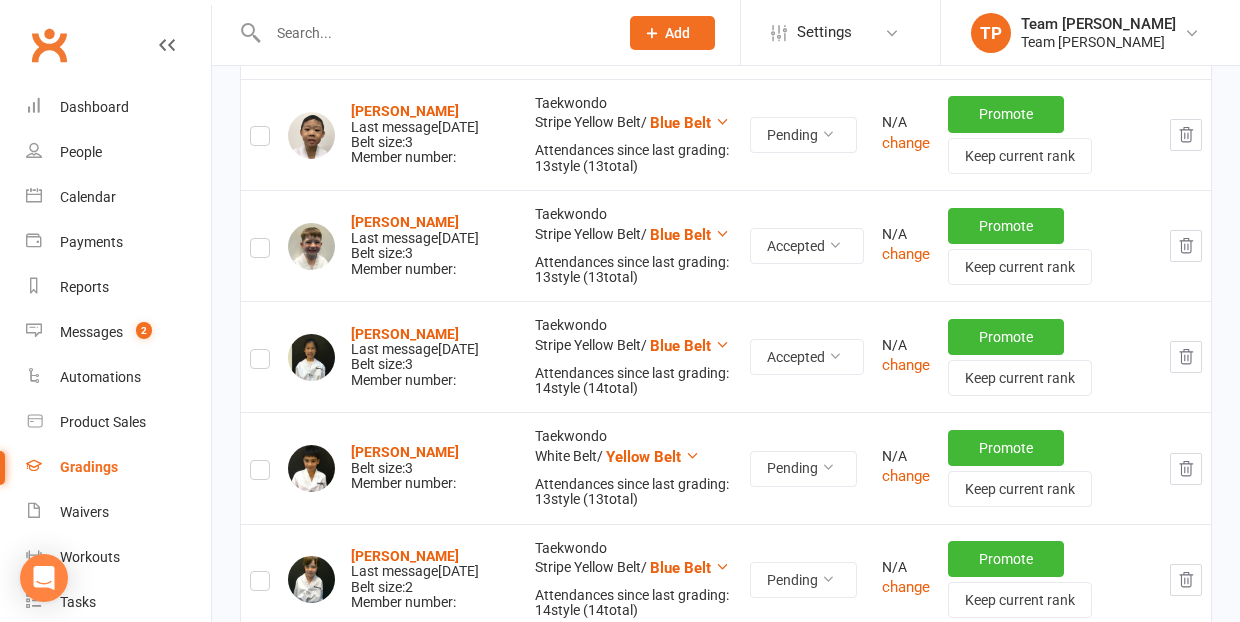
scroll to position [1507, 0]
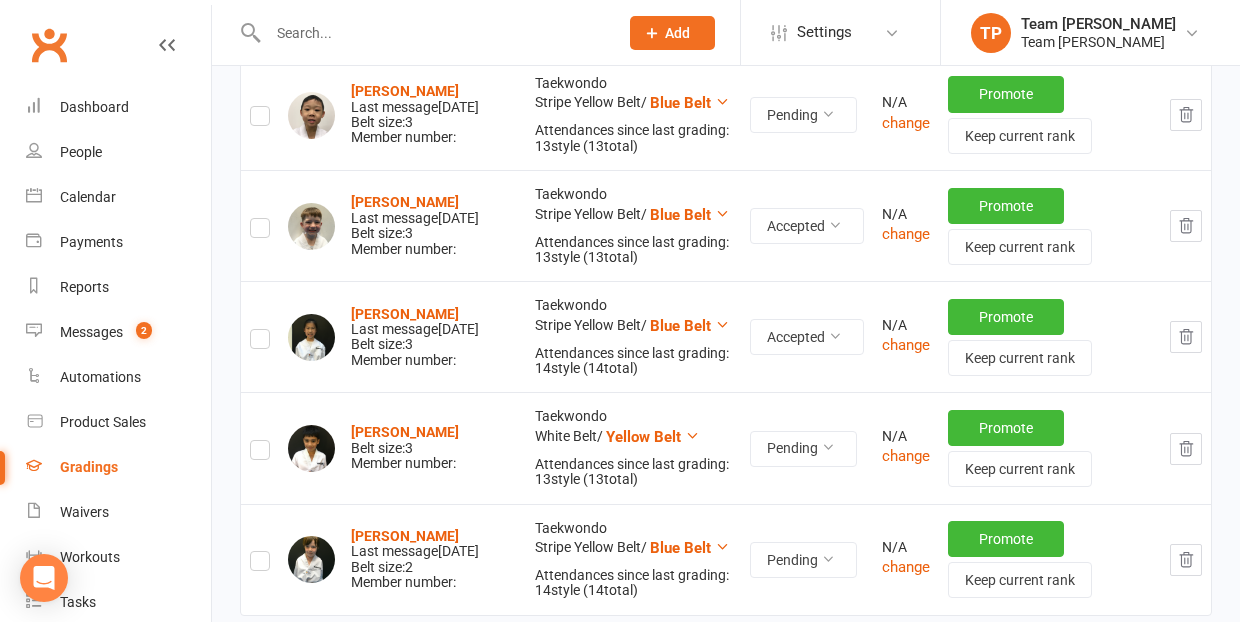
click at [261, 453] on label at bounding box center [260, 453] width 20 height 0
click at [261, 441] on input "checkbox" at bounding box center [260, 441] width 20 height 0
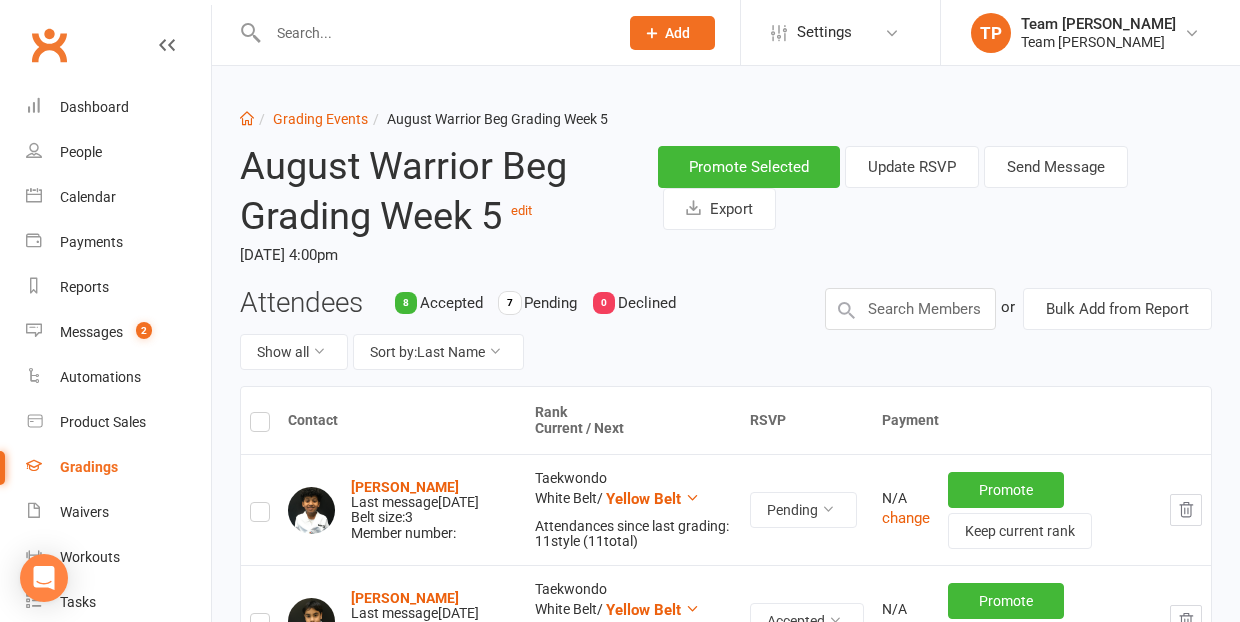
scroll to position [0, 0]
click at [1056, 167] on button "Send Message" at bounding box center [1056, 167] width 144 height 42
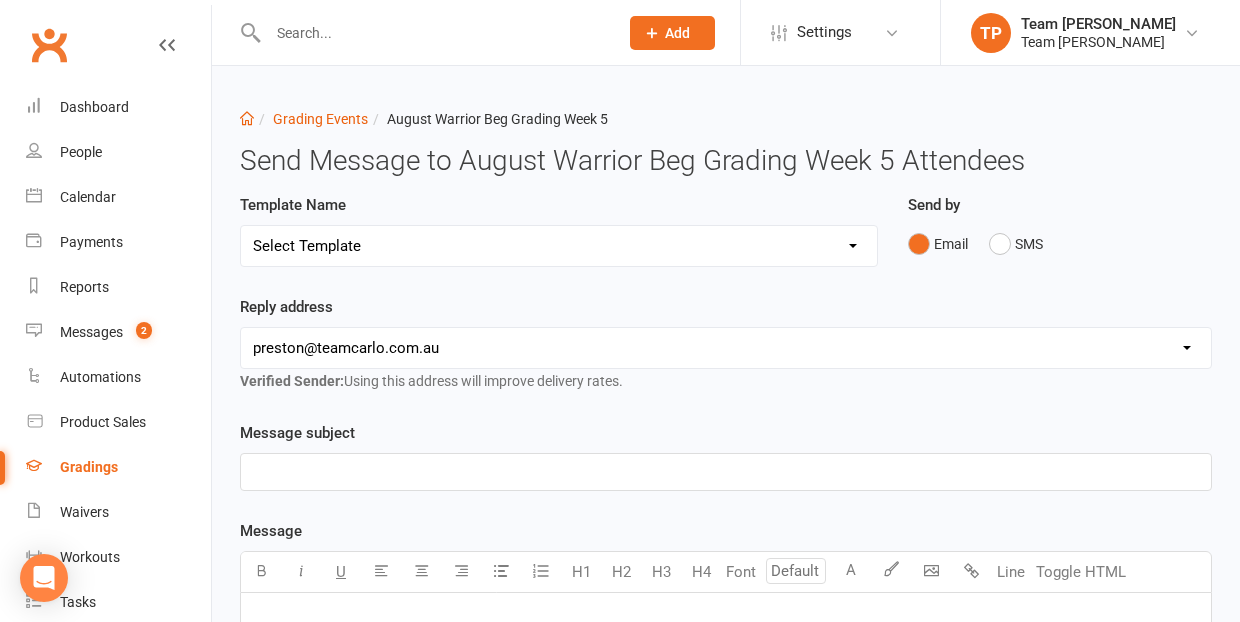
select select "16"
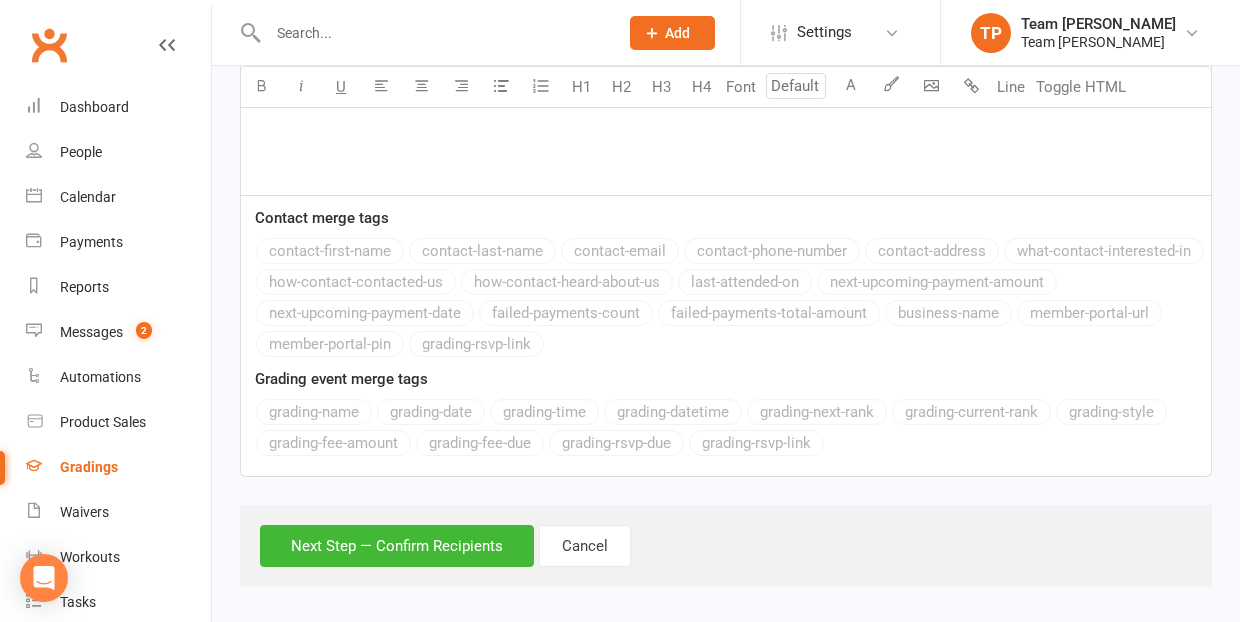
scroll to position [1415, 0]
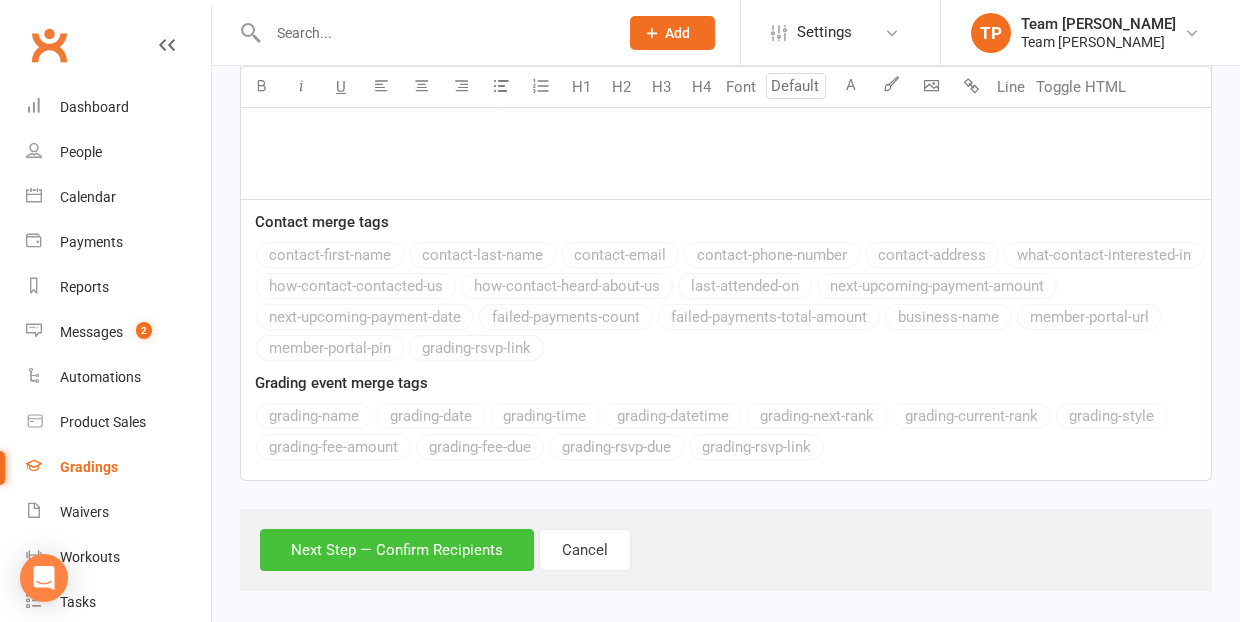
click at [315, 549] on button "Next Step — Confirm Recipients" at bounding box center [397, 550] width 274 height 42
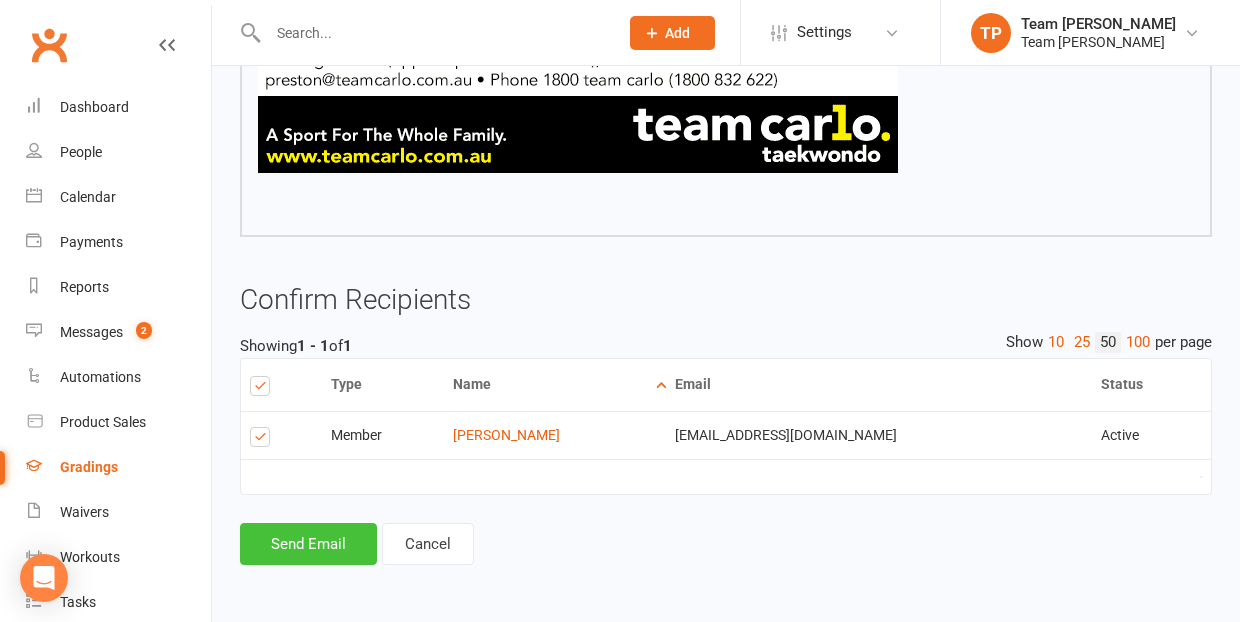
click at [303, 523] on button "Send Email" at bounding box center [308, 544] width 137 height 42
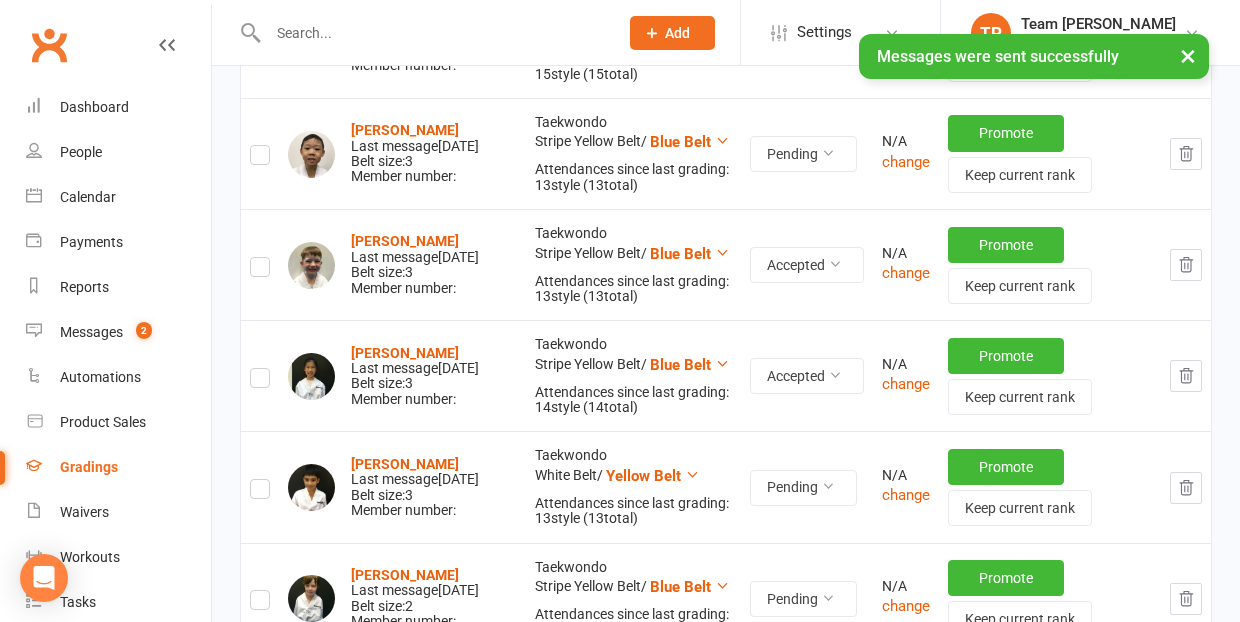
scroll to position [1467, 0]
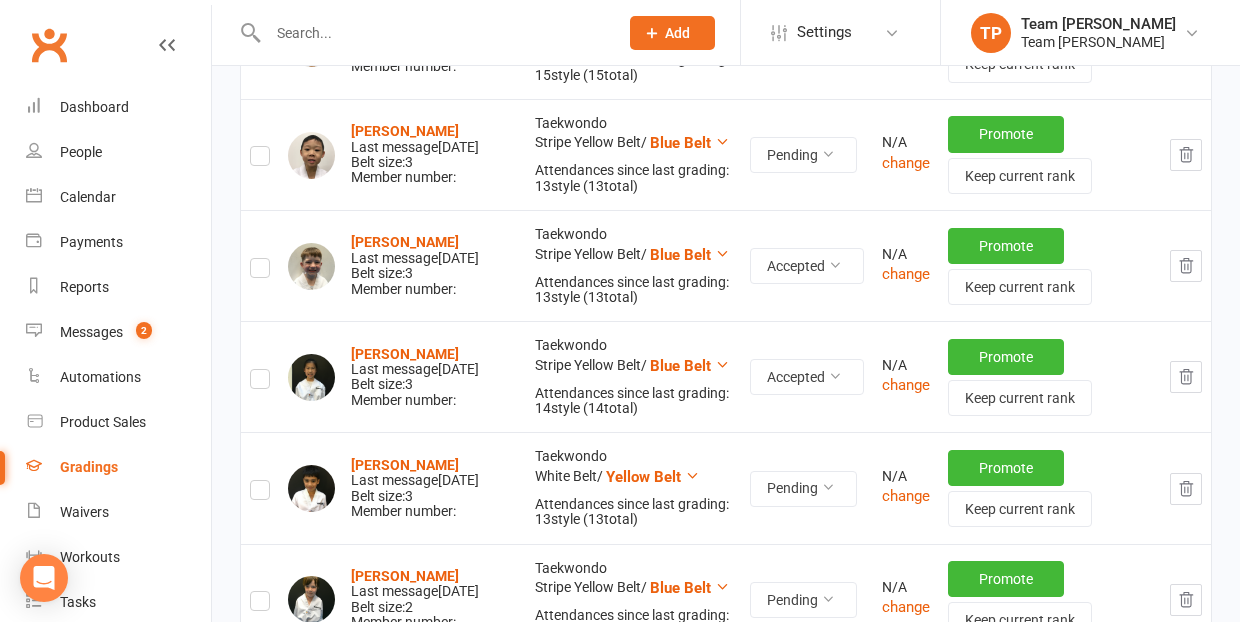
click at [258, 493] on label at bounding box center [260, 493] width 20 height 0
click at [258, 481] on input "checkbox" at bounding box center [260, 481] width 20 height 0
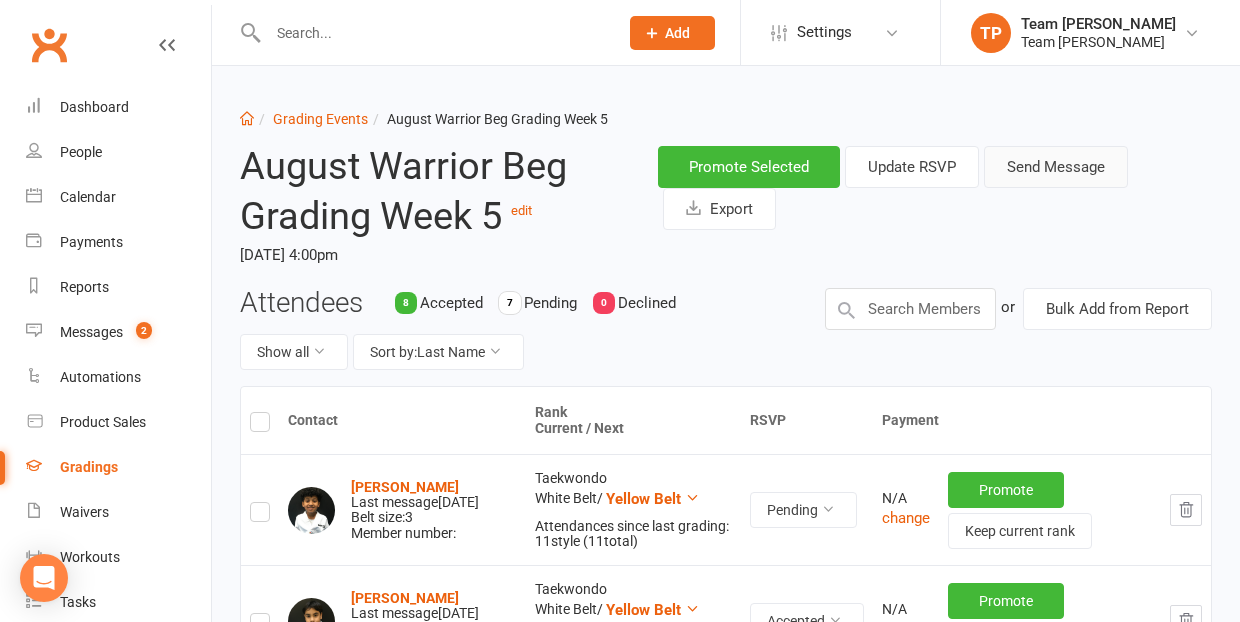
scroll to position [0, 0]
click at [1050, 170] on button "Send Message" at bounding box center [1056, 167] width 144 height 42
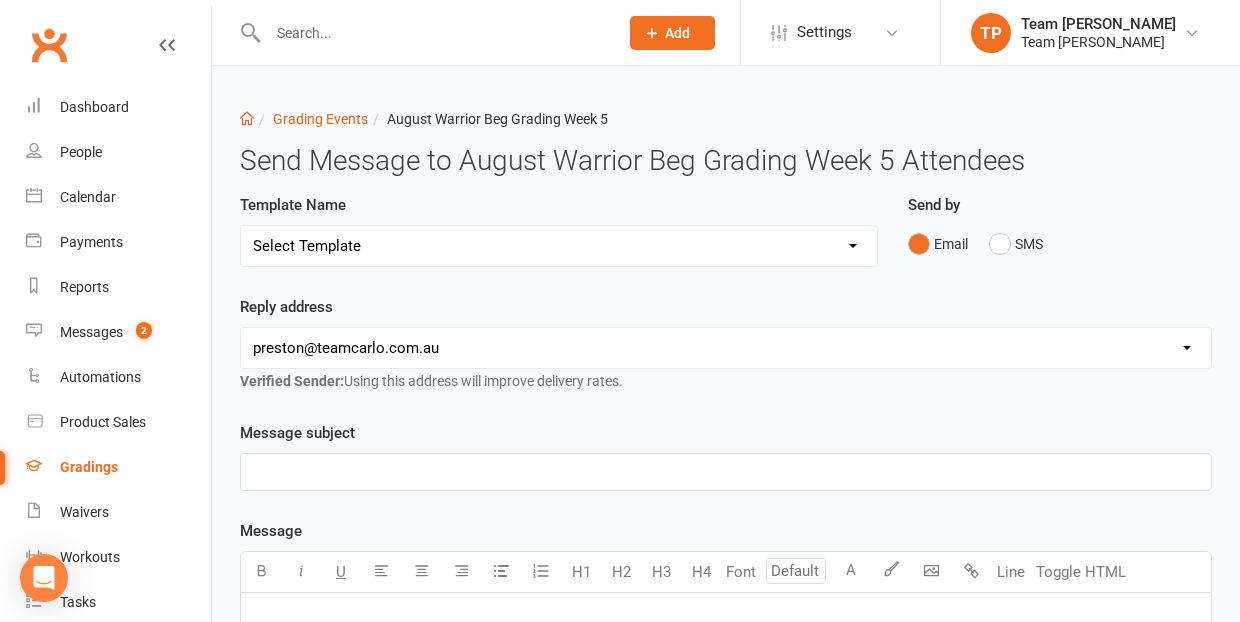
select select "19"
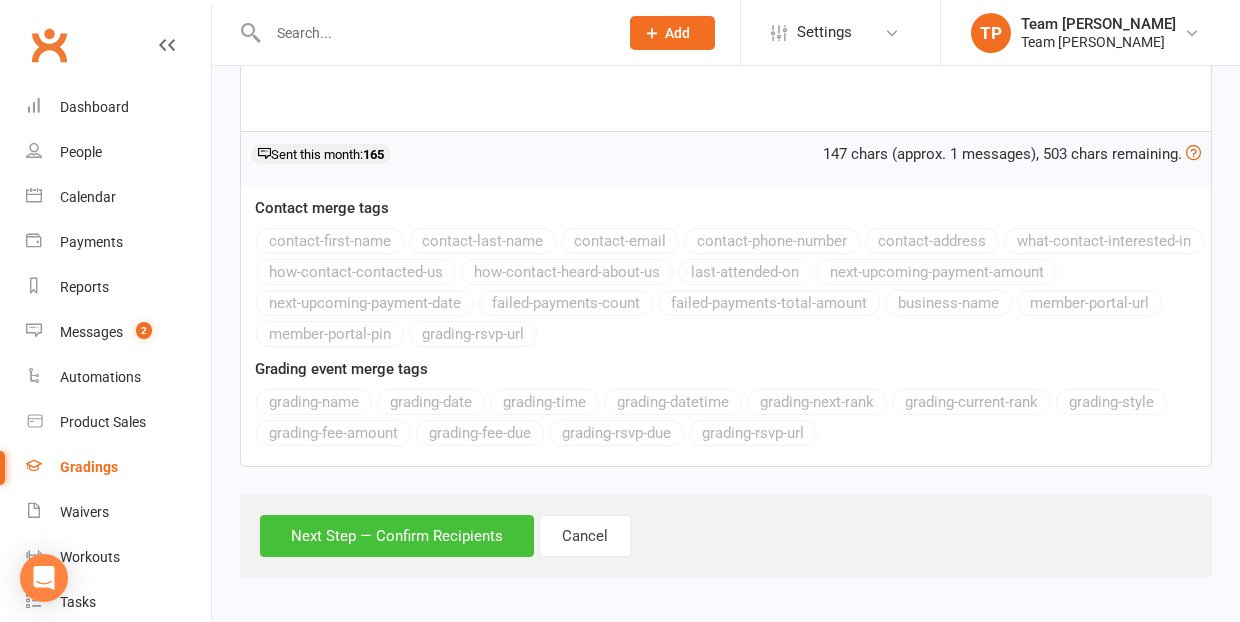
scroll to position [598, 0]
click at [407, 538] on button "Next Step — Confirm Recipients" at bounding box center [397, 537] width 274 height 42
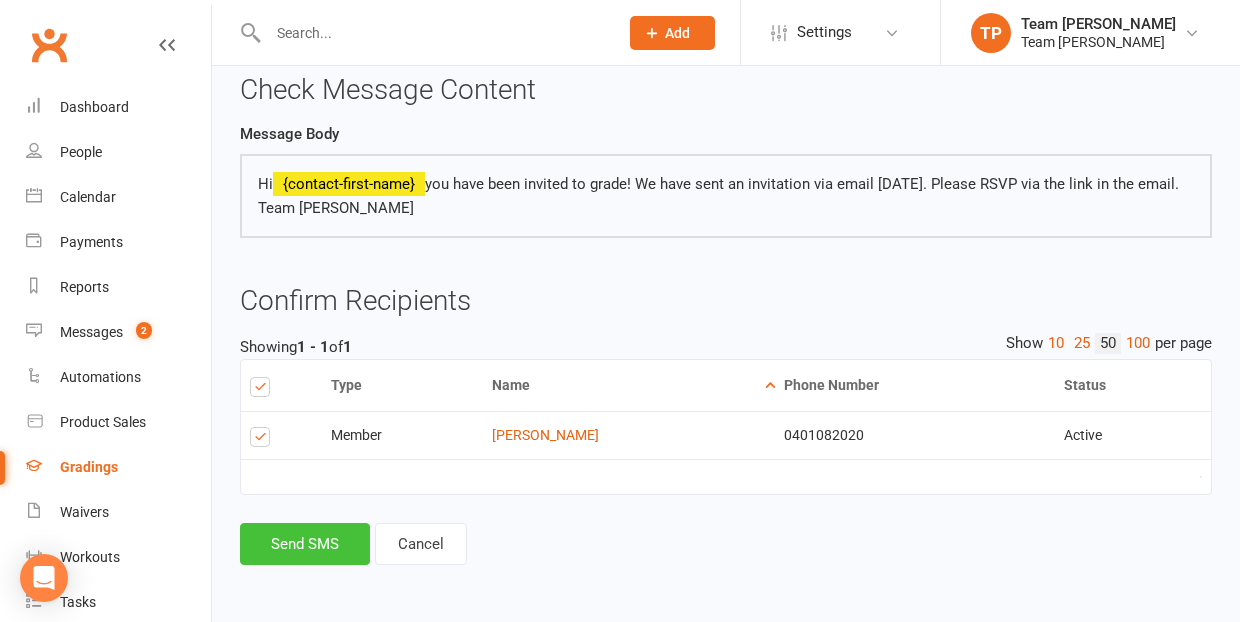
click at [295, 523] on button "Send SMS" at bounding box center [305, 544] width 130 height 42
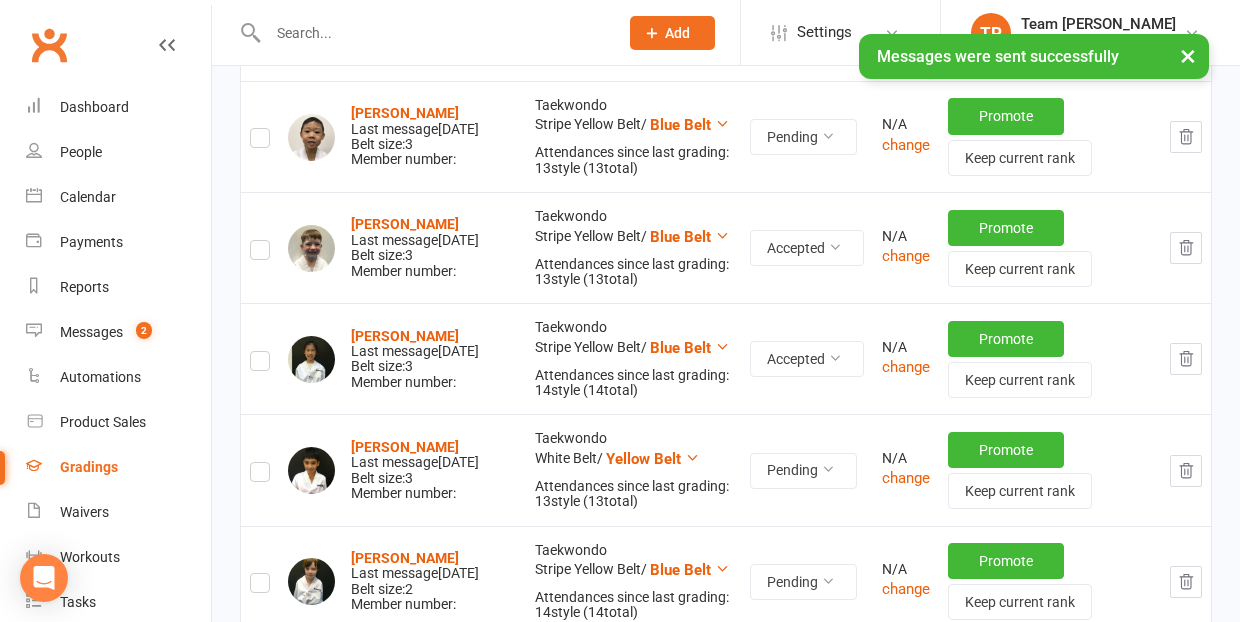
scroll to position [1487, 0]
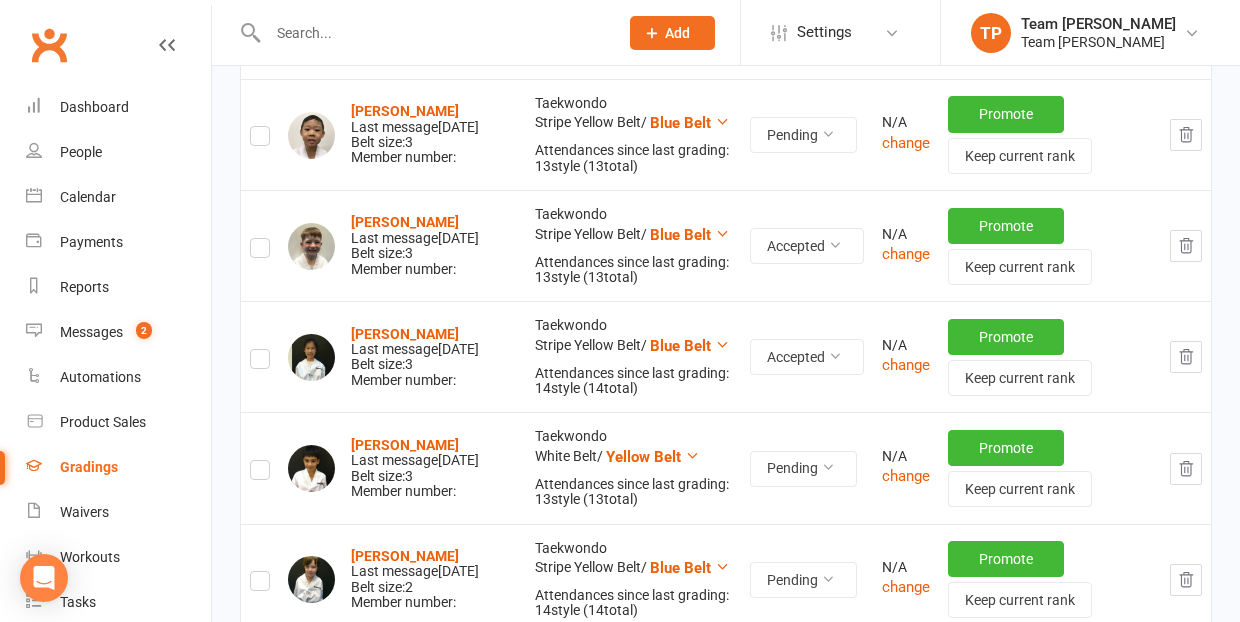
click at [258, 473] on label at bounding box center [260, 473] width 20 height 0
click at [258, 461] on input "checkbox" at bounding box center [260, 461] width 20 height 0
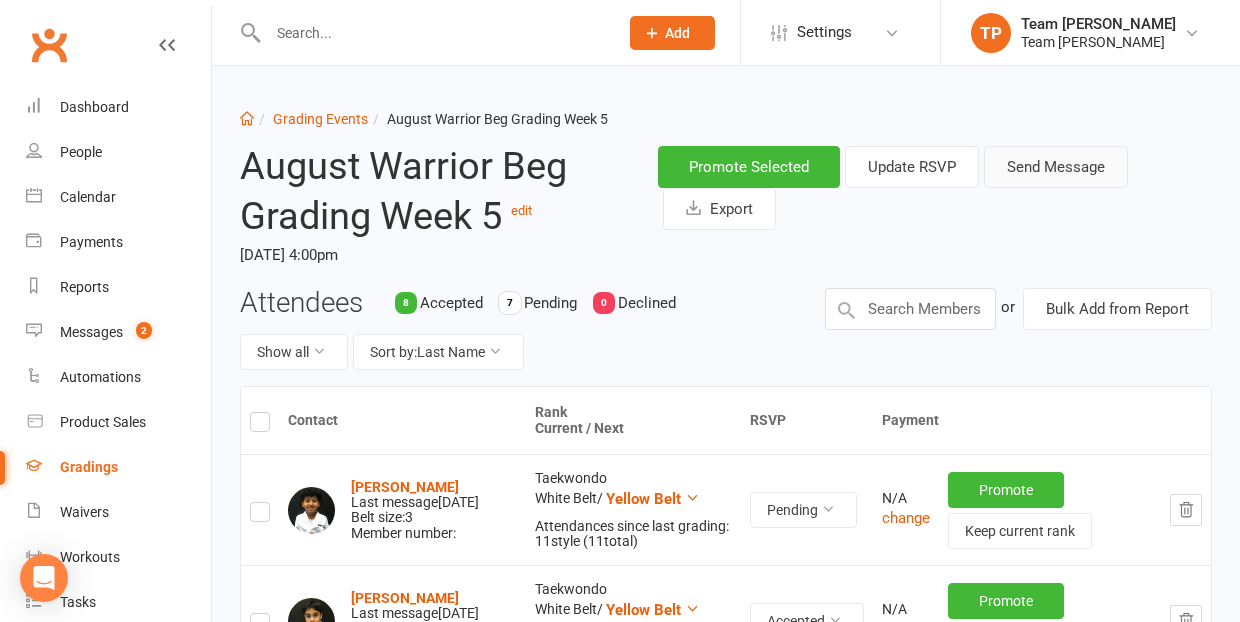
scroll to position [0, 0]
click at [1063, 169] on button "Send Message" at bounding box center [1056, 167] width 144 height 42
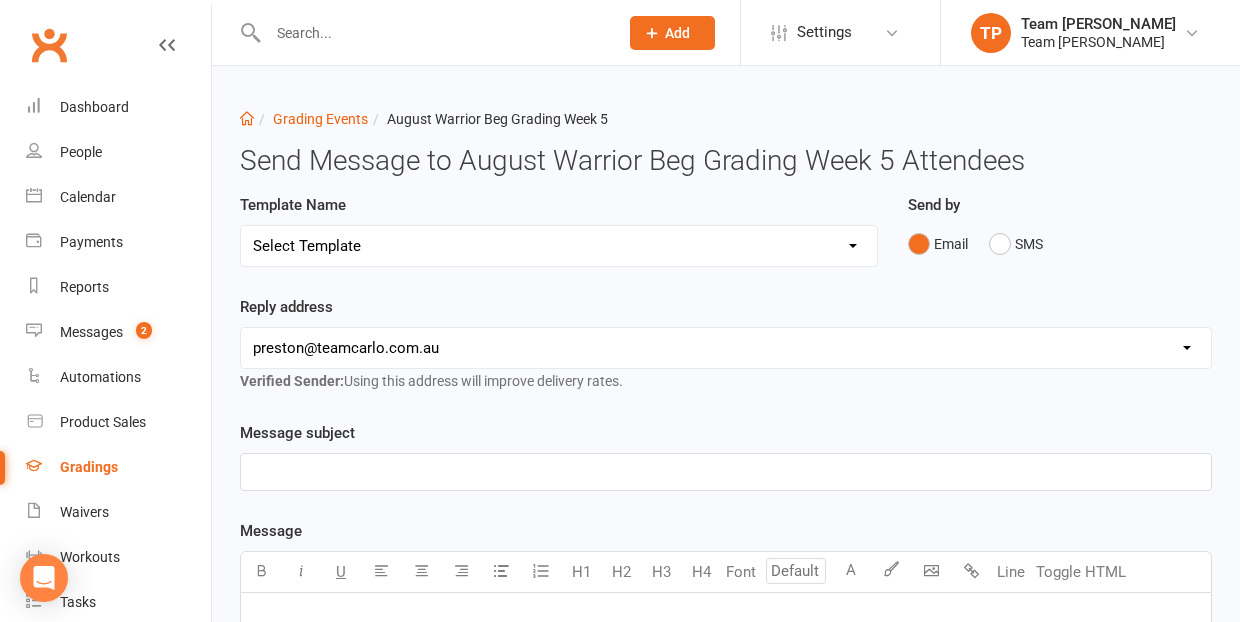
select select "25"
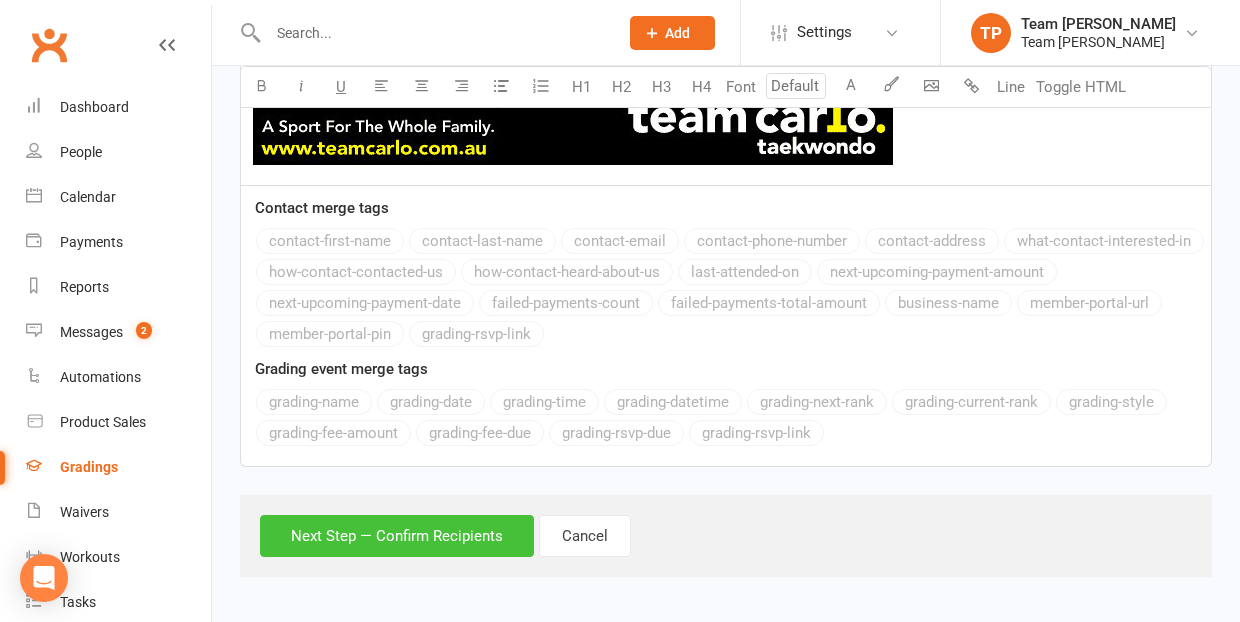
scroll to position [1798, 0]
click at [389, 539] on button "Next Step — Confirm Recipients" at bounding box center [397, 536] width 274 height 42
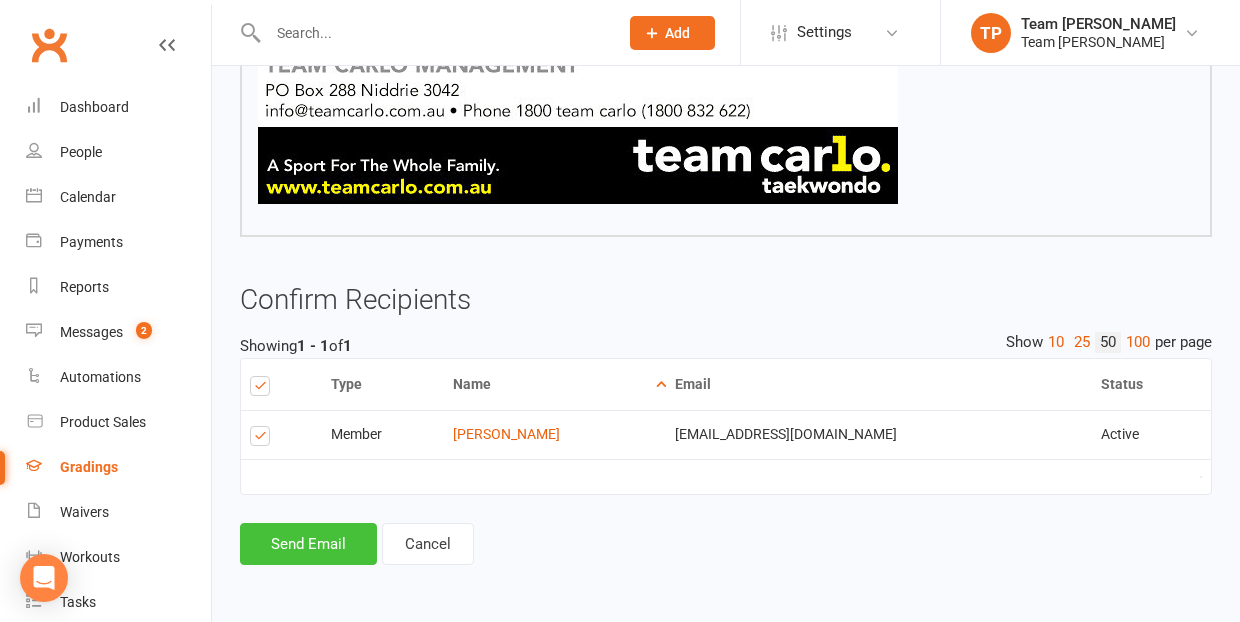
click at [298, 523] on button "Send Email" at bounding box center [308, 544] width 137 height 42
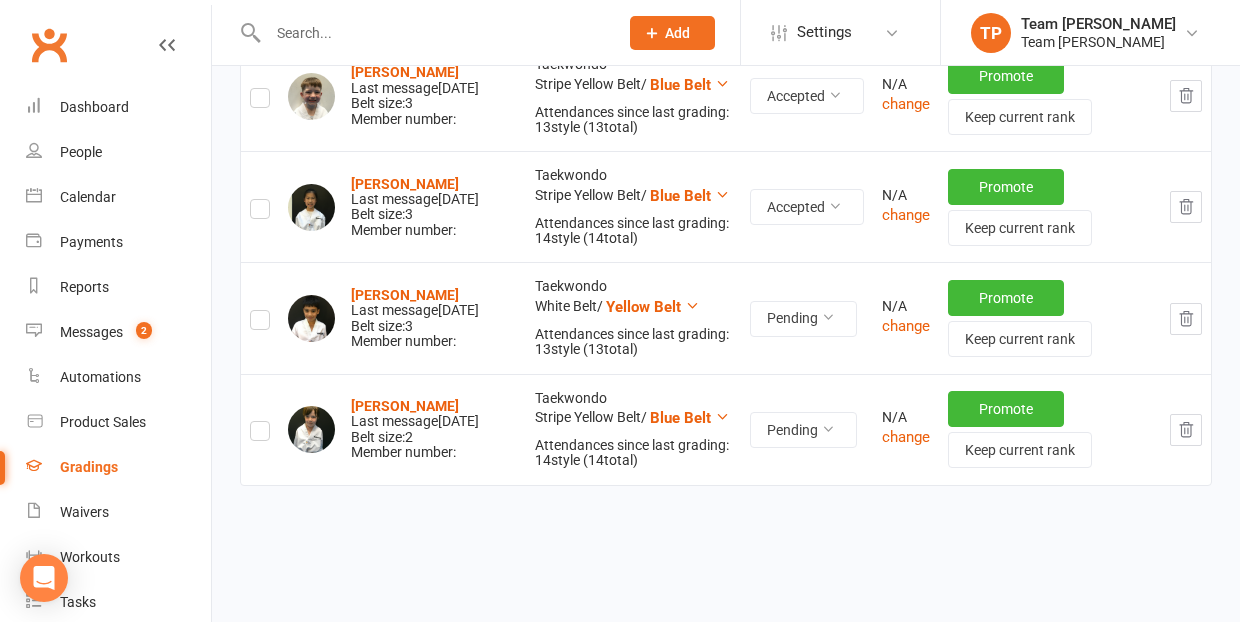
scroll to position [1639, 0]
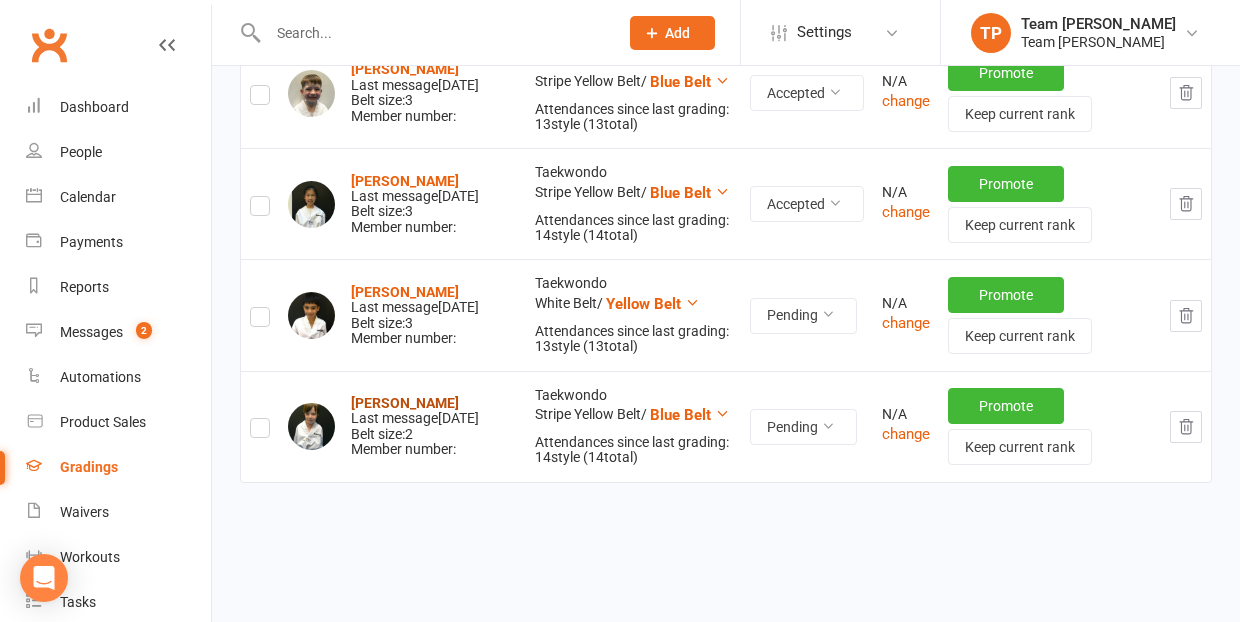
click at [380, 395] on strong "[PERSON_NAME]" at bounding box center [405, 403] width 108 height 16
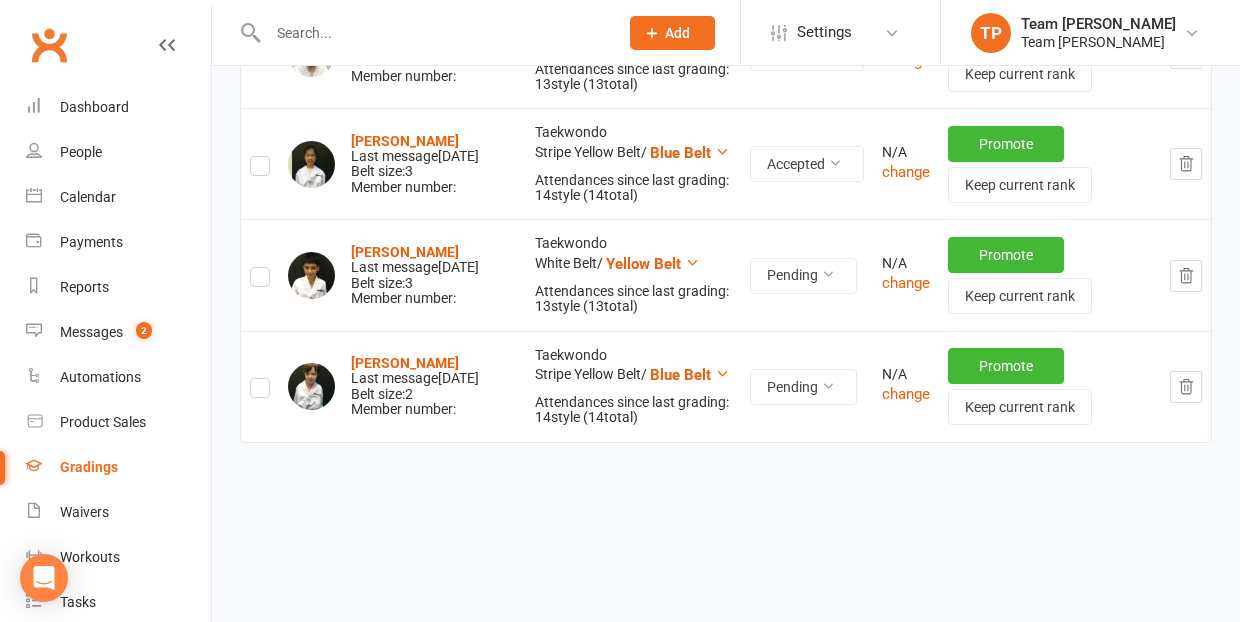
scroll to position [1678, 0]
click at [262, 392] on label at bounding box center [260, 392] width 20 height 0
click at [262, 380] on input "checkbox" at bounding box center [260, 380] width 20 height 0
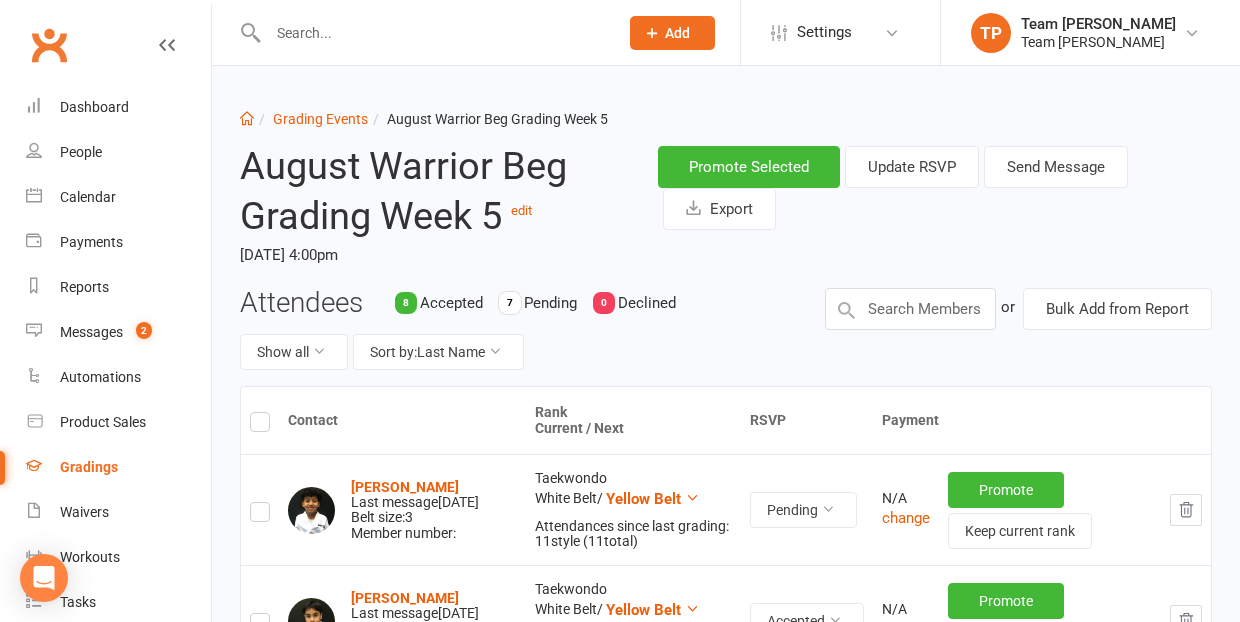
scroll to position [0, 0]
click at [1063, 162] on button "Send Message" at bounding box center [1056, 167] width 144 height 42
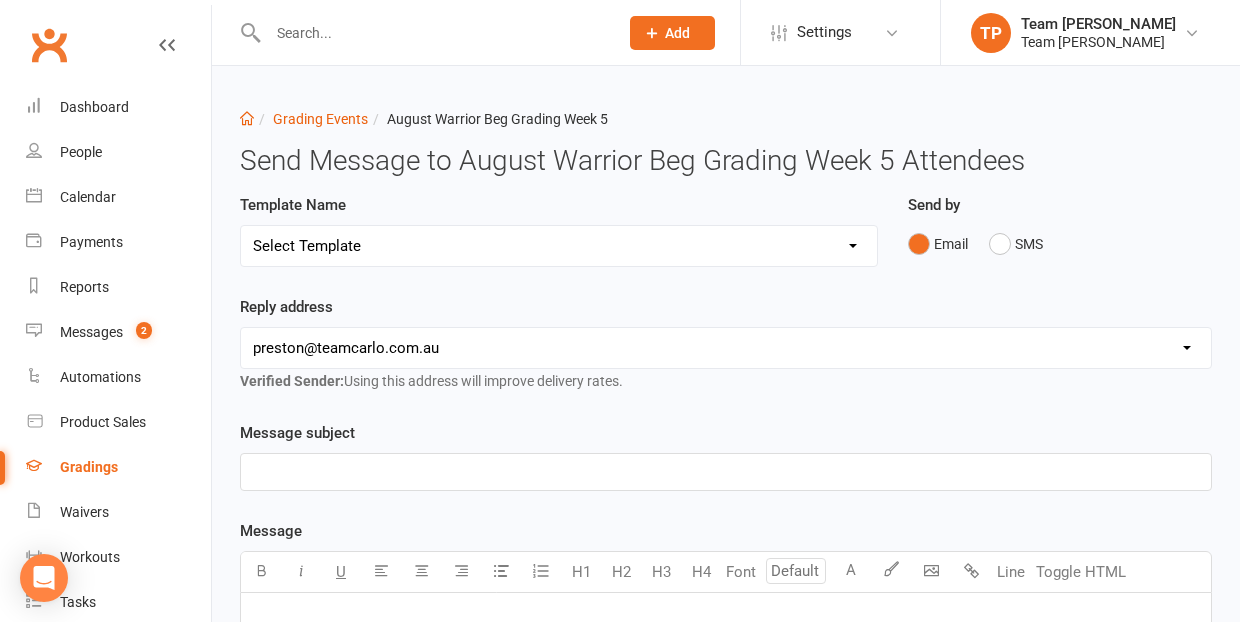
select select "19"
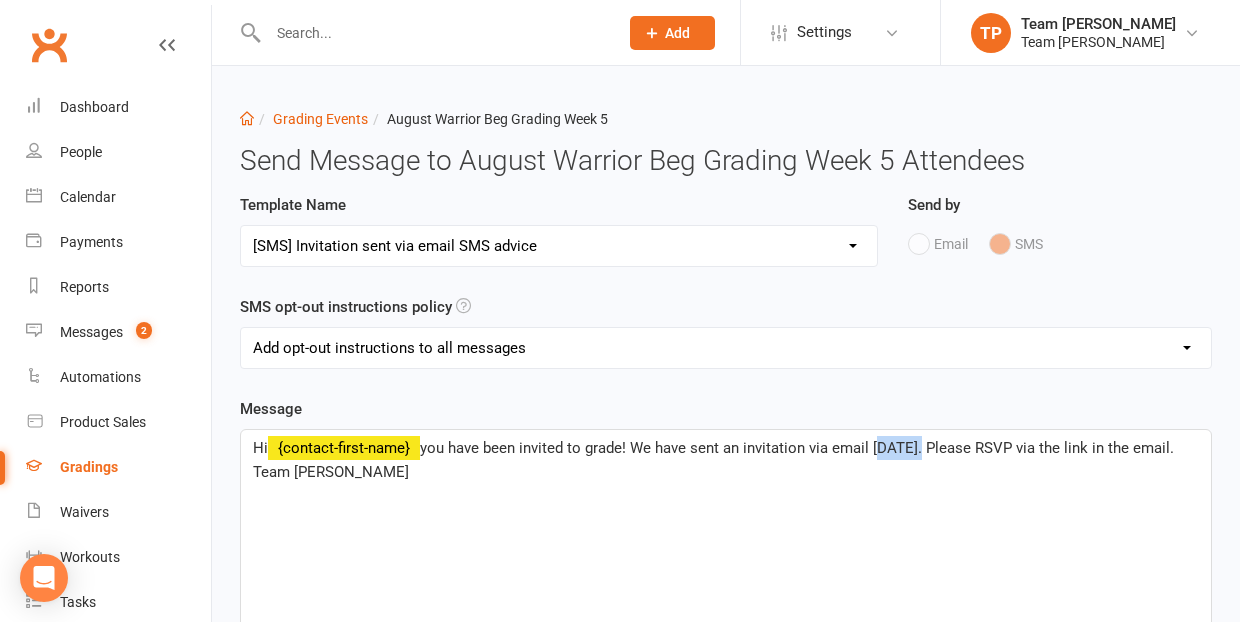
drag, startPoint x: 916, startPoint y: 450, endPoint x: 876, endPoint y: 451, distance: 40.0
click at [876, 451] on span "you have been invited to grade! We have sent an invitation via email [DATE]. Pl…" at bounding box center [715, 460] width 925 height 42
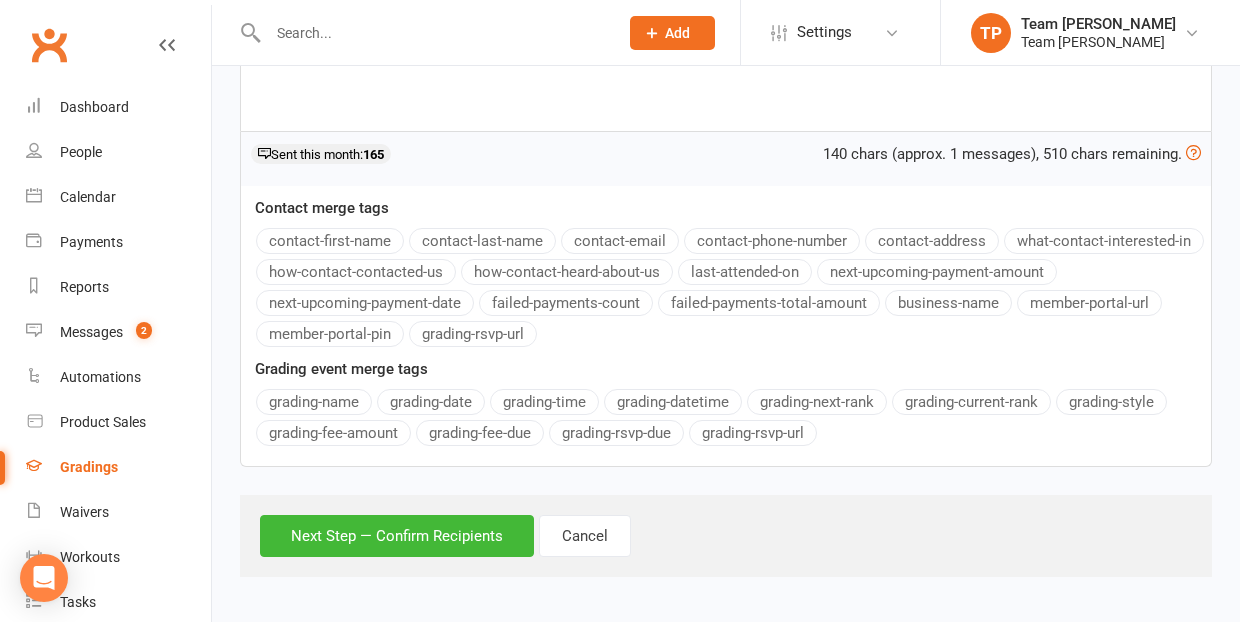
scroll to position [598, 0]
click at [399, 537] on button "Next Step — Confirm Recipients" at bounding box center [397, 537] width 274 height 42
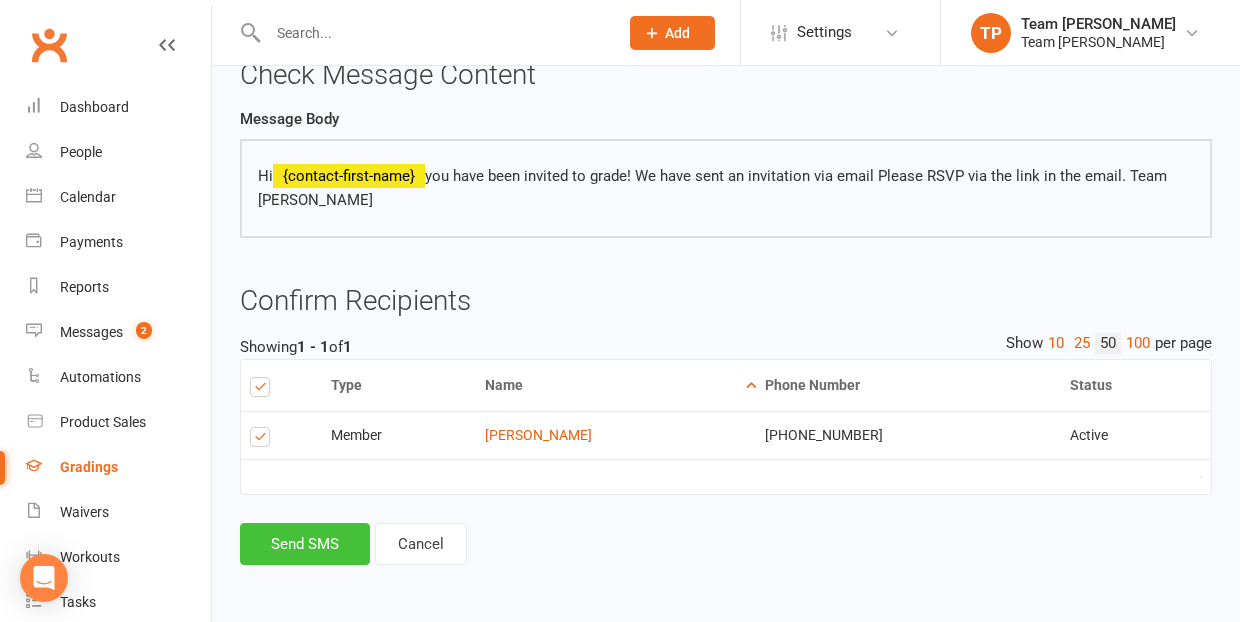
click at [320, 523] on button "Send SMS" at bounding box center [305, 544] width 130 height 42
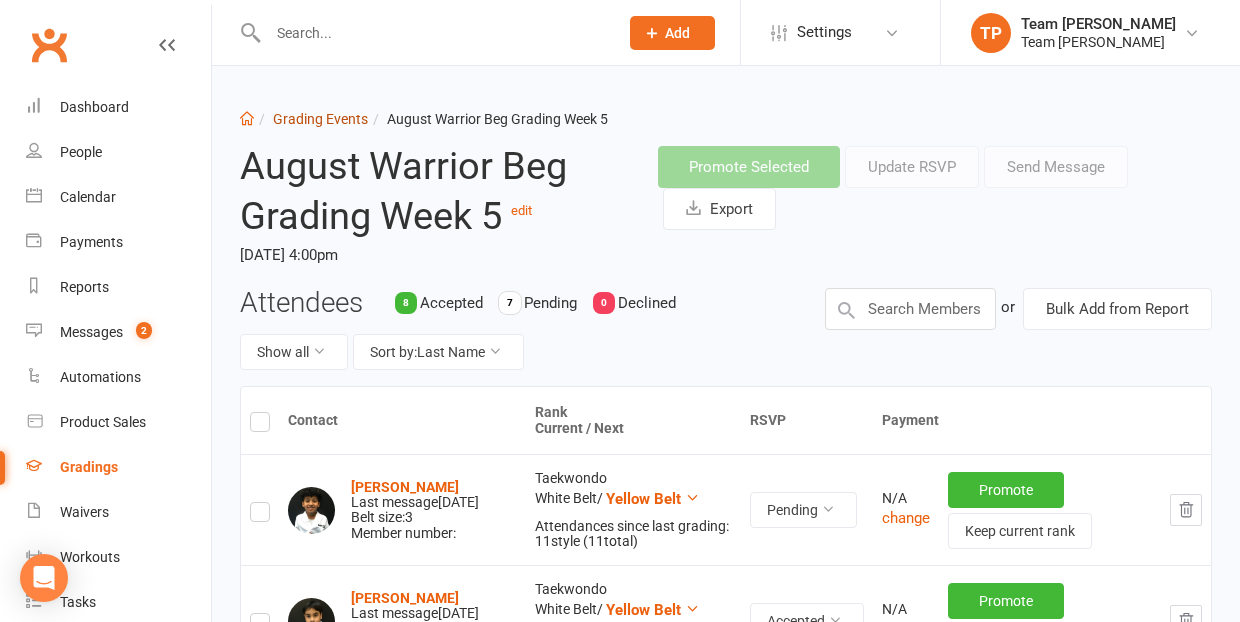
click at [309, 122] on link "Grading Events" at bounding box center [320, 119] width 95 height 16
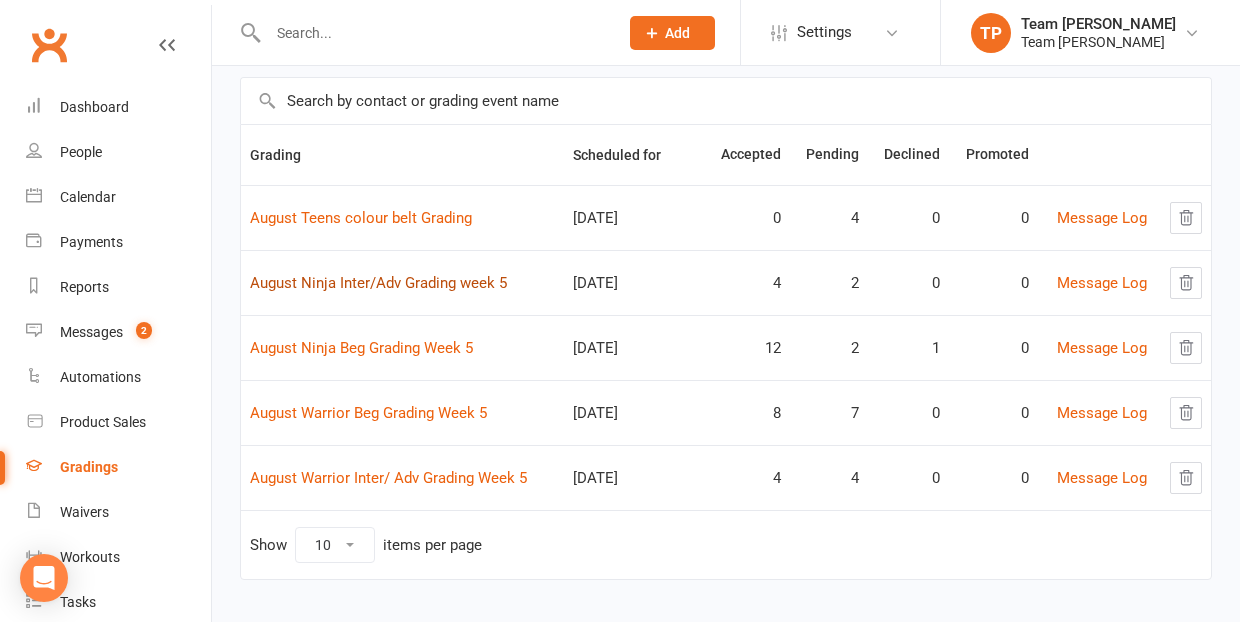
scroll to position [146, 0]
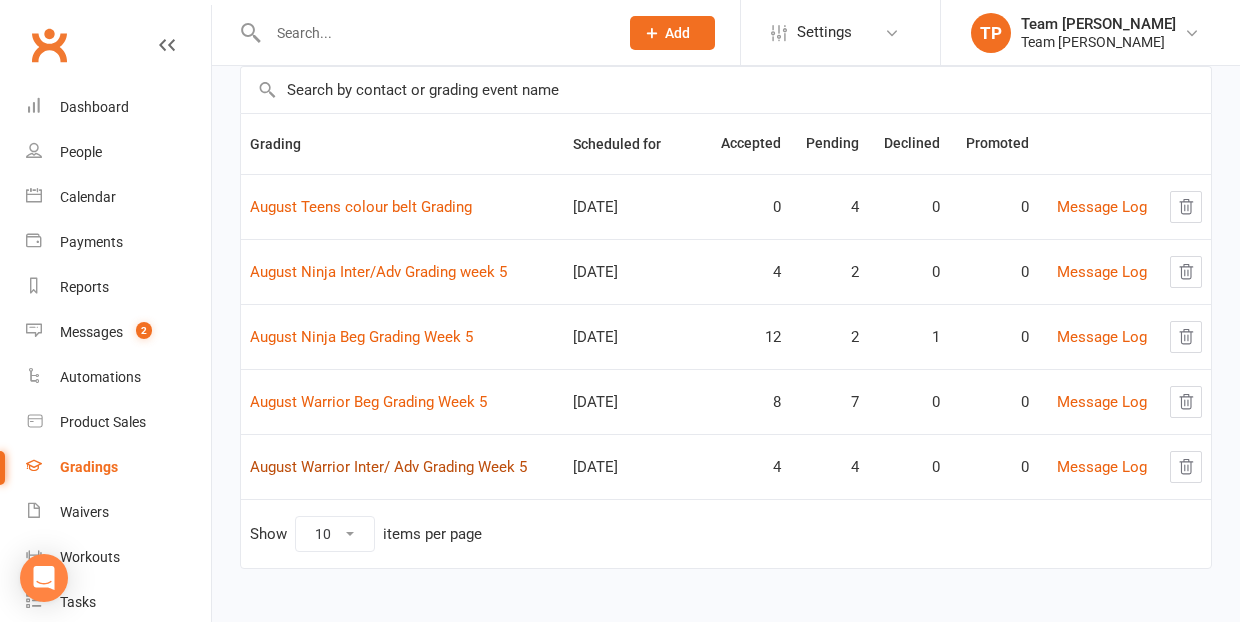
click at [413, 464] on link "August Warrior Inter/ Adv Grading Week 5" at bounding box center [388, 467] width 277 height 18
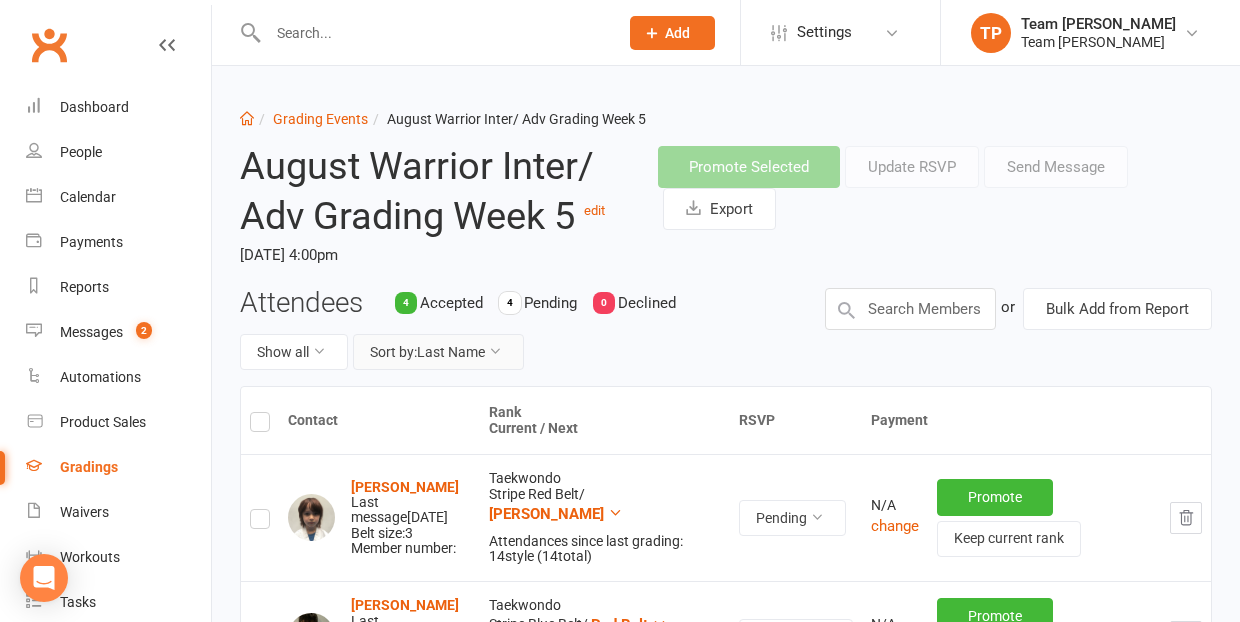
click at [433, 347] on button "Sort by: Last Name" at bounding box center [438, 352] width 171 height 36
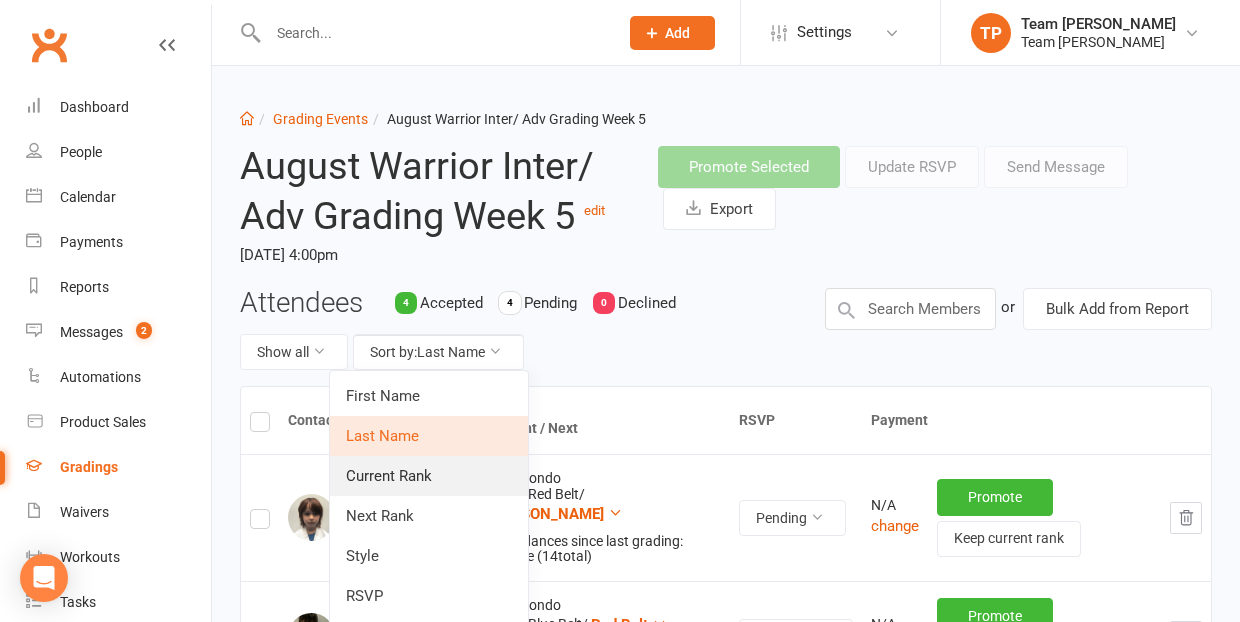
click at [445, 472] on link "Current Rank" at bounding box center [429, 476] width 198 height 40
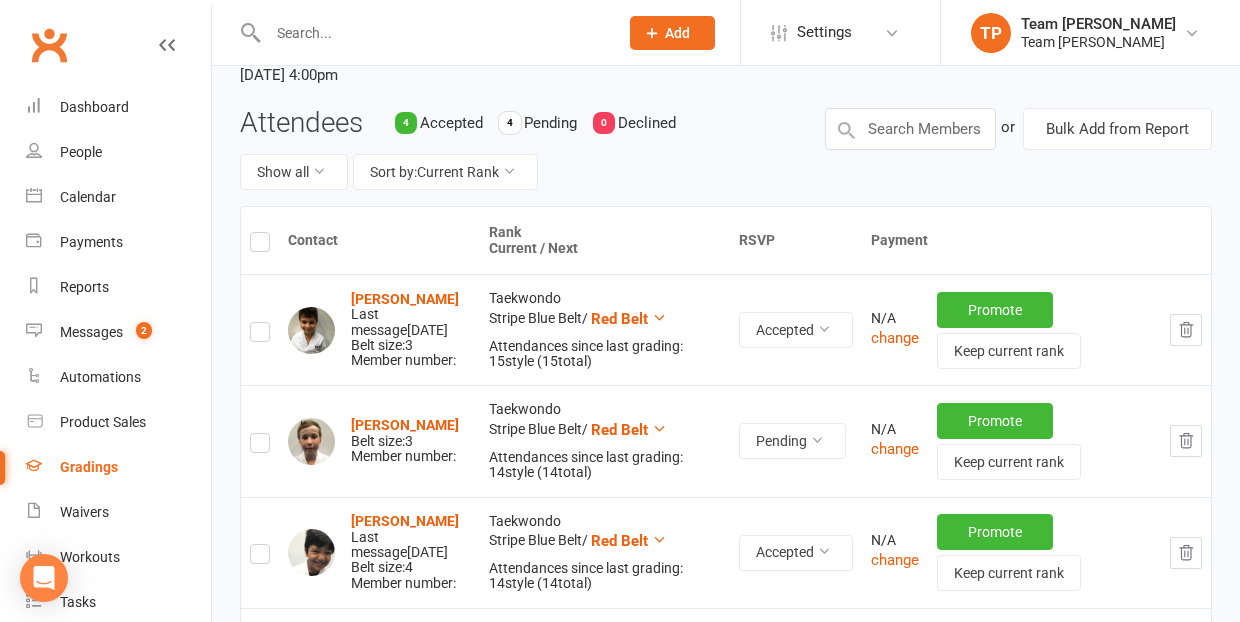
scroll to position [255, 0]
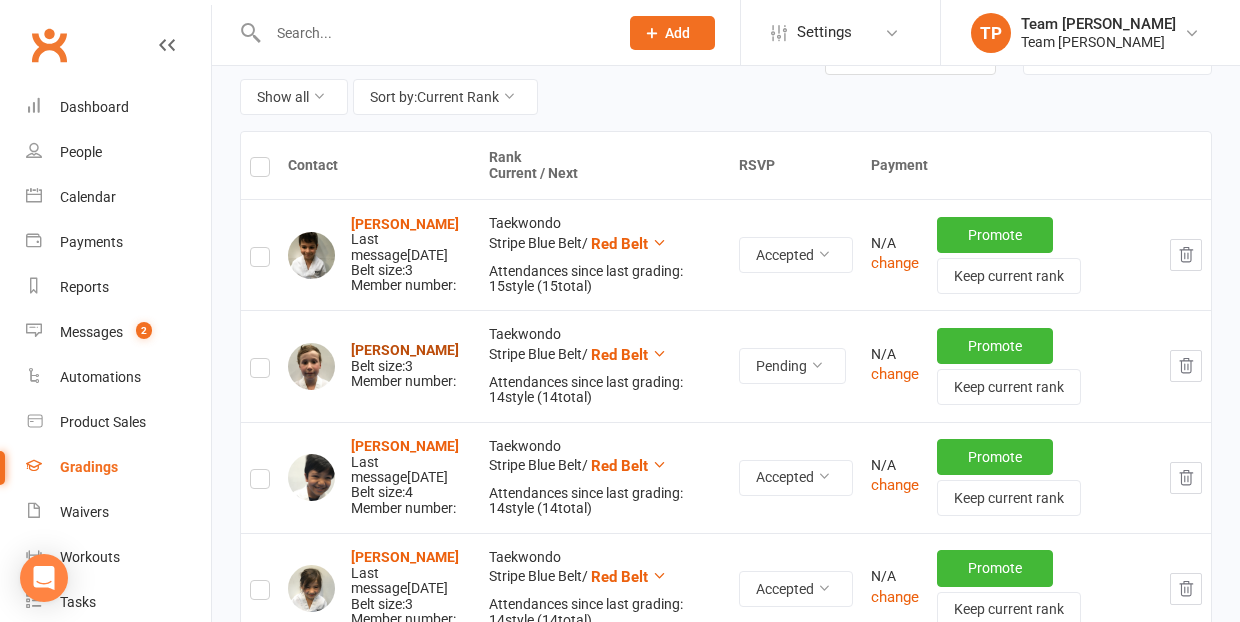
click at [377, 345] on strong "[PERSON_NAME]" at bounding box center [405, 350] width 108 height 16
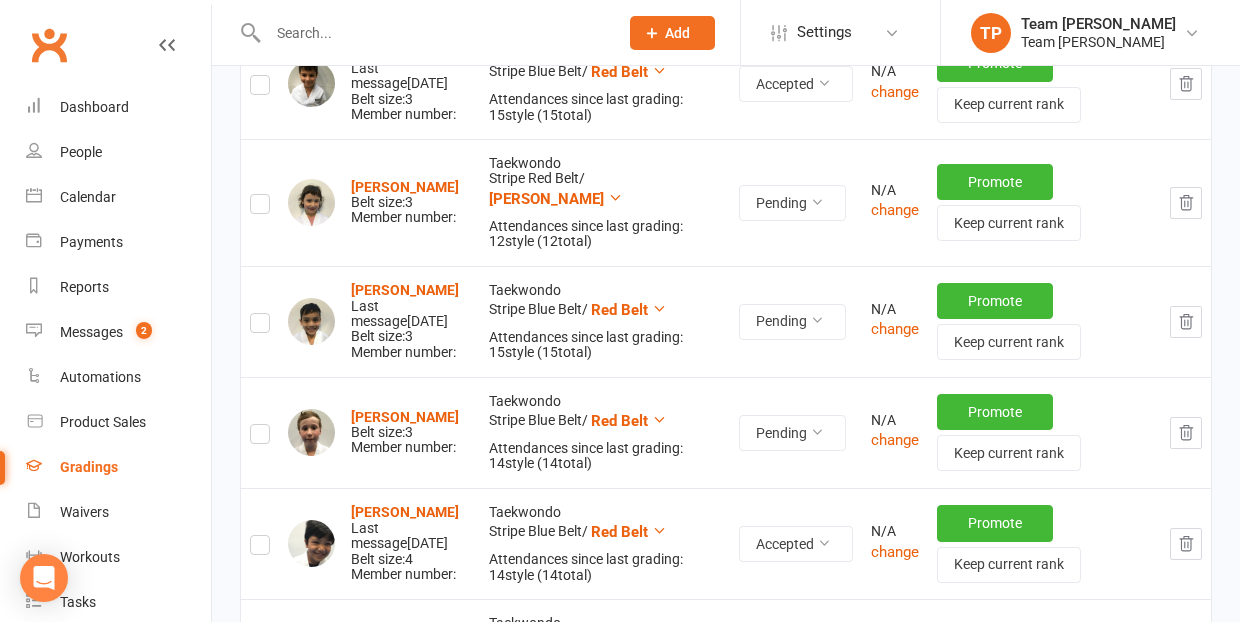
scroll to position [581, 0]
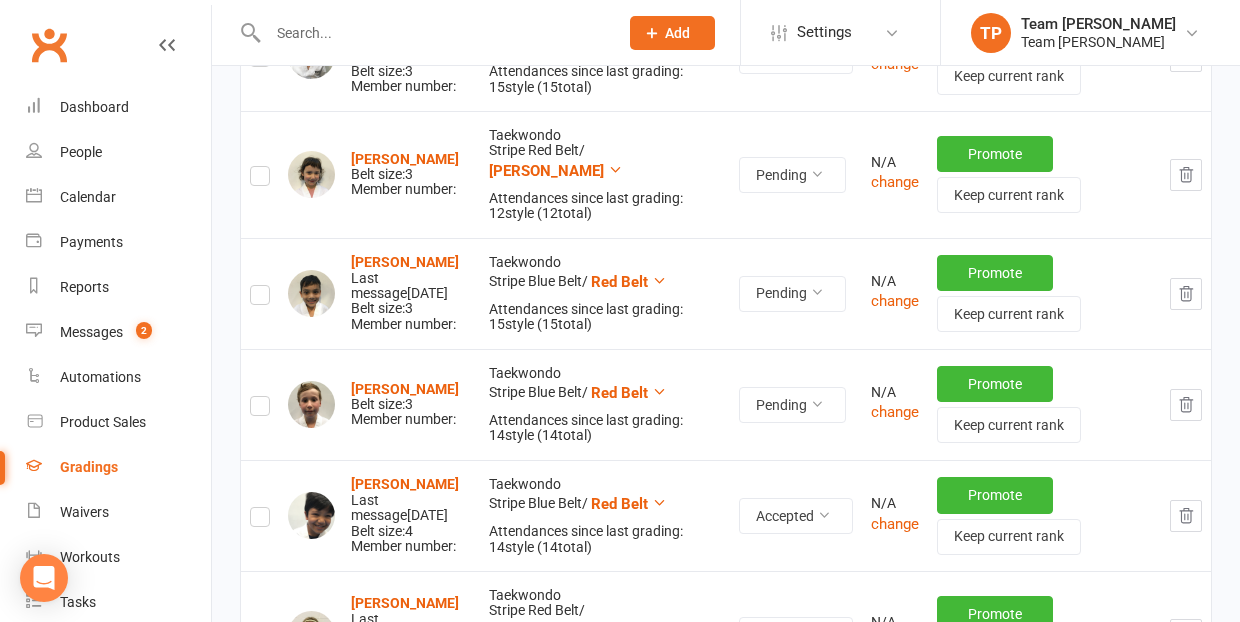
click at [259, 409] on label at bounding box center [260, 409] width 20 height 0
click at [259, 397] on input "checkbox" at bounding box center [260, 397] width 20 height 0
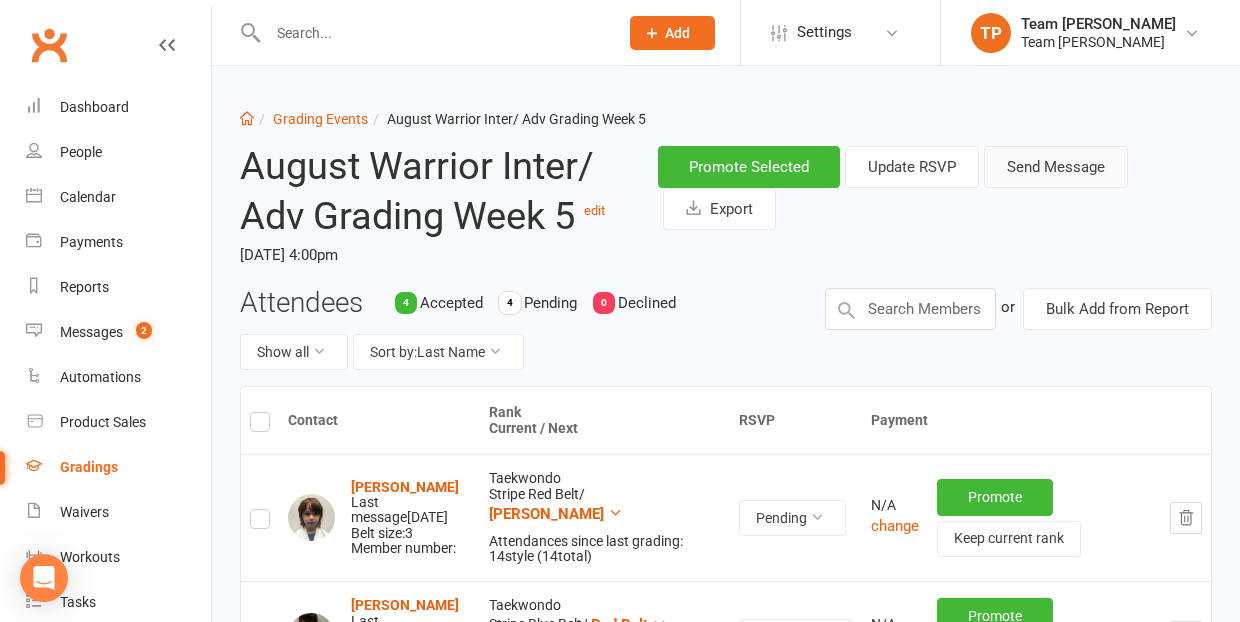
scroll to position [0, 0]
click at [1050, 161] on button "Send Message" at bounding box center [1056, 167] width 144 height 42
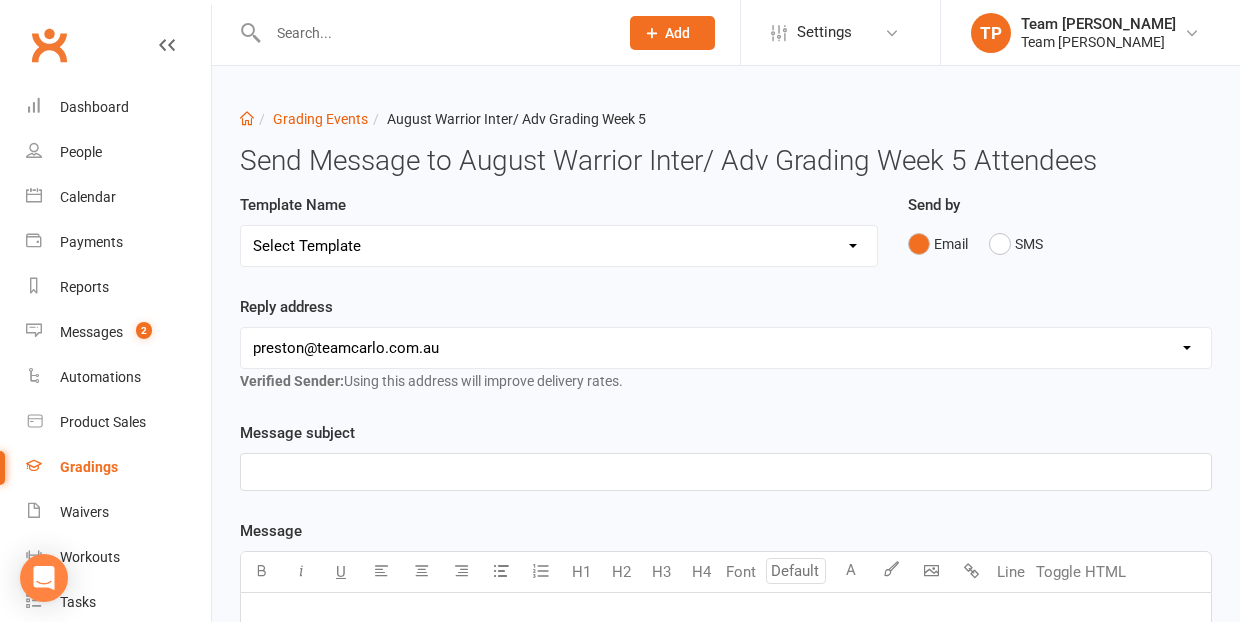
select select "16"
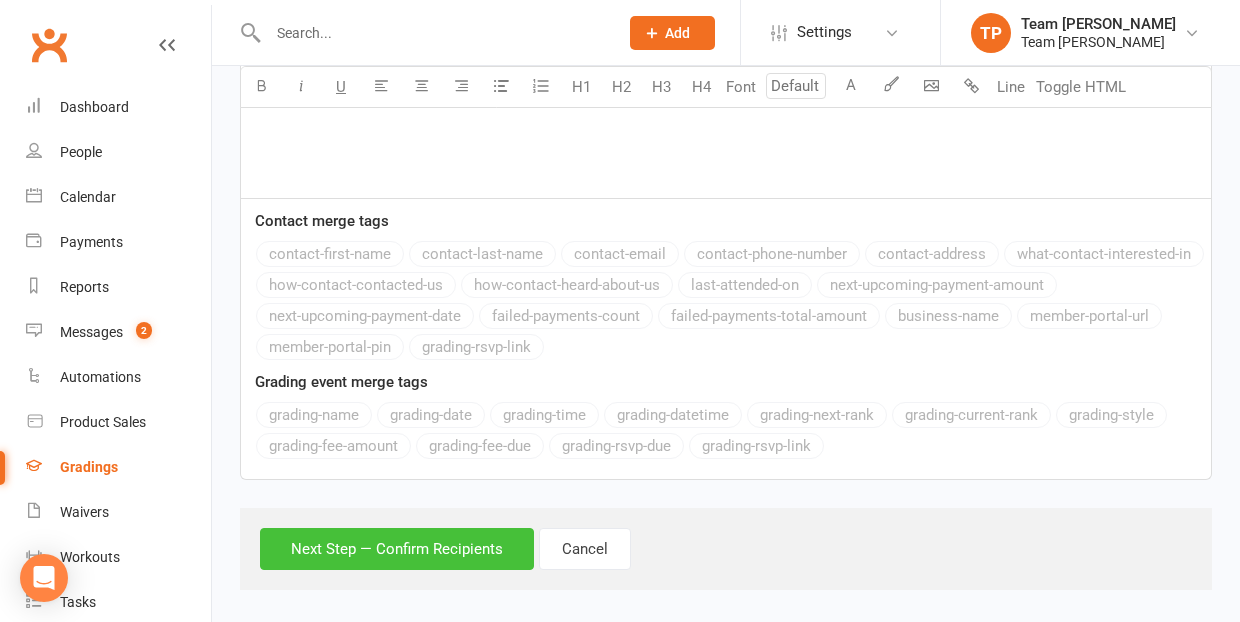
scroll to position [1415, 0]
click at [362, 536] on button "Next Step — Confirm Recipients" at bounding box center [397, 550] width 274 height 42
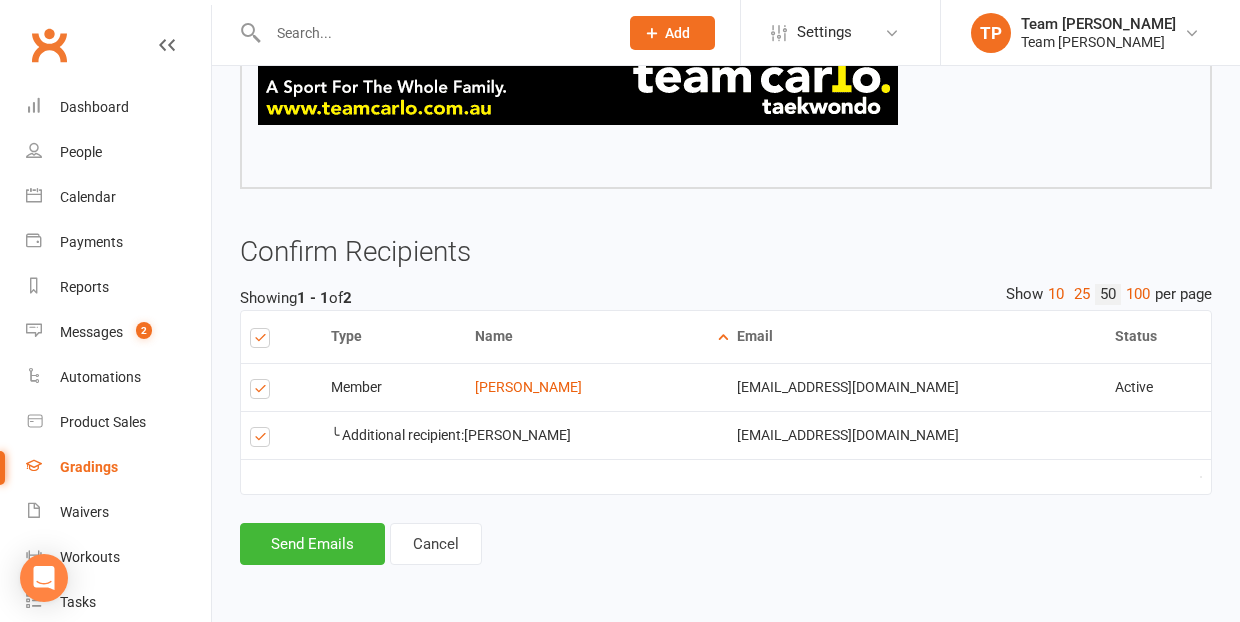
click at [258, 440] on label at bounding box center [263, 440] width 27 height 0
click at [258, 428] on input "checkbox" at bounding box center [256, 428] width 13 height 0
click at [300, 523] on button "Send Email" at bounding box center [308, 544] width 137 height 42
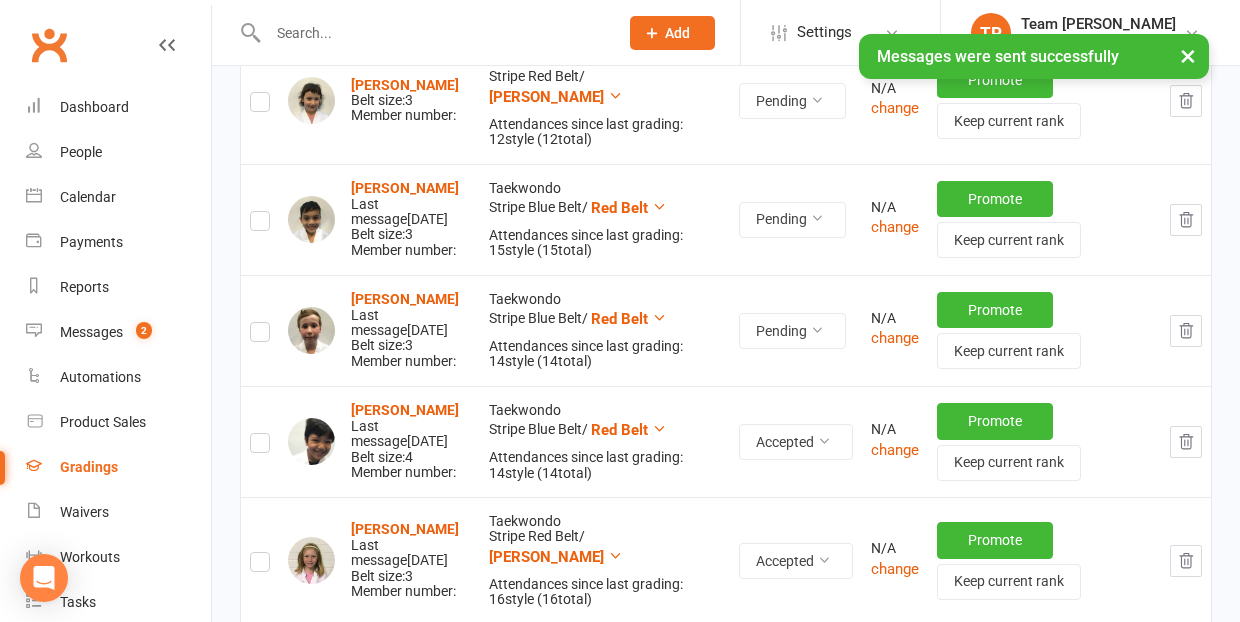
scroll to position [706, 0]
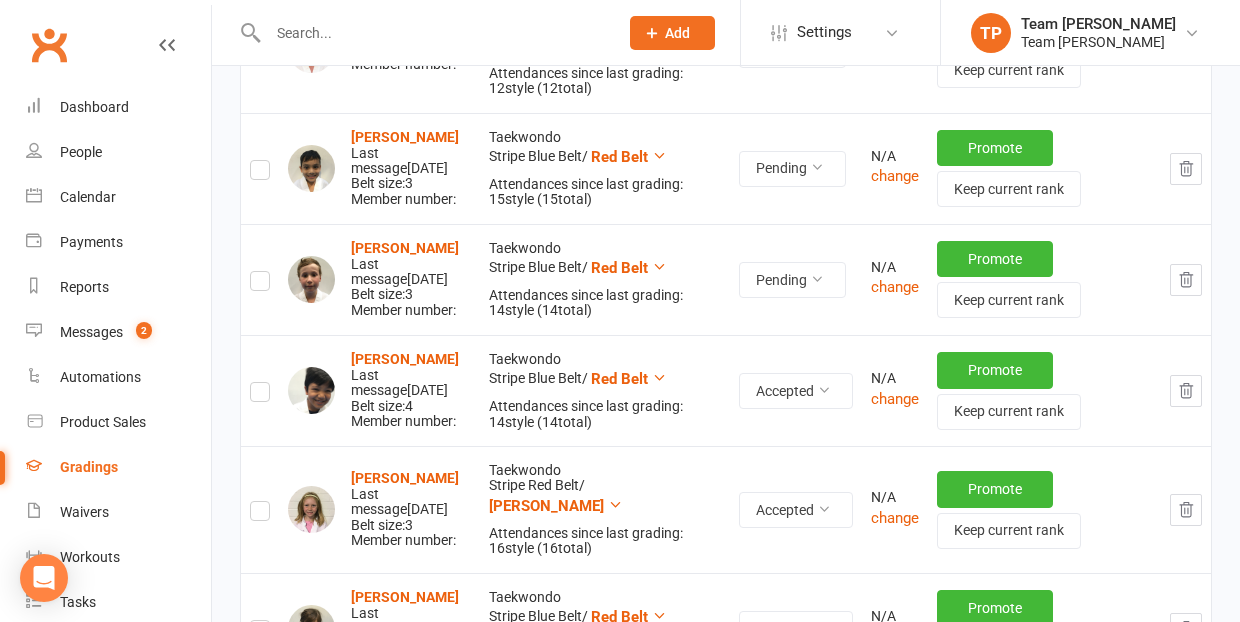
click at [261, 284] on label at bounding box center [260, 284] width 20 height 0
click at [261, 272] on input "checkbox" at bounding box center [260, 272] width 20 height 0
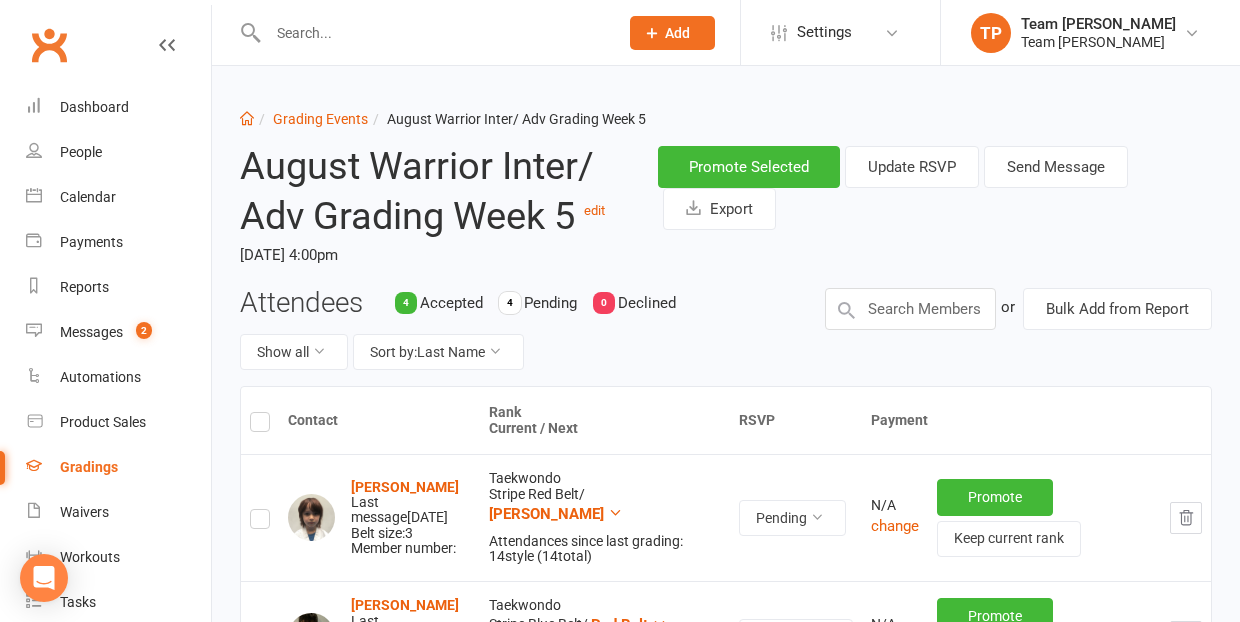
scroll to position [0, 0]
click at [1064, 163] on button "Send Message" at bounding box center [1056, 167] width 144 height 42
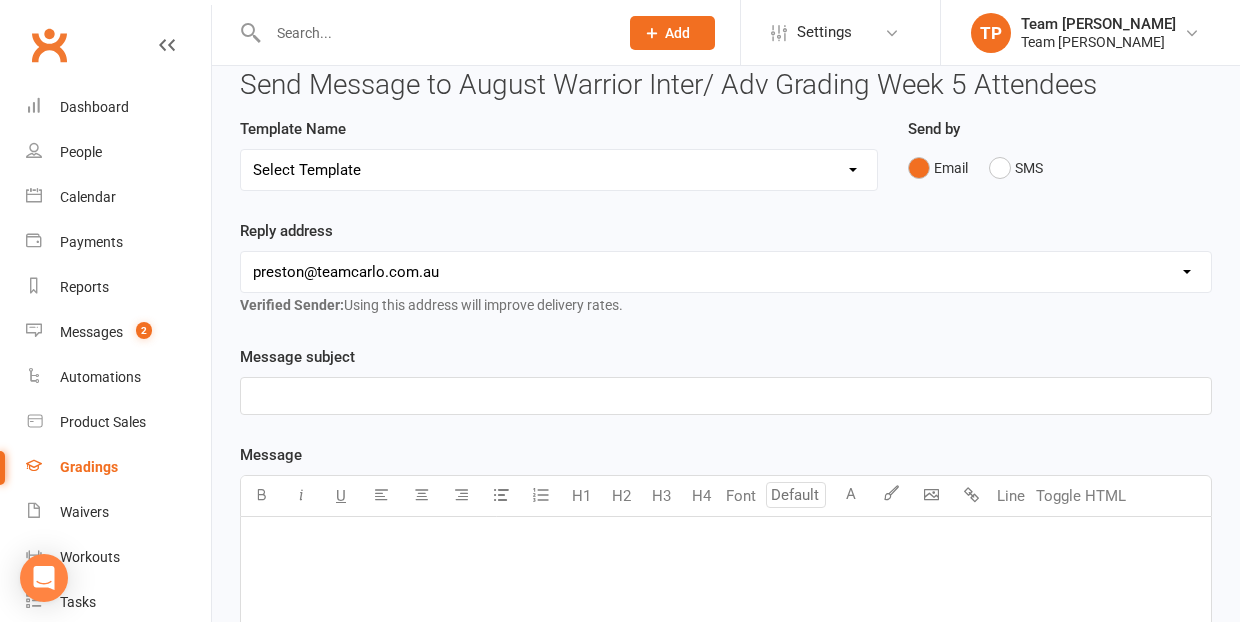
scroll to position [73, 0]
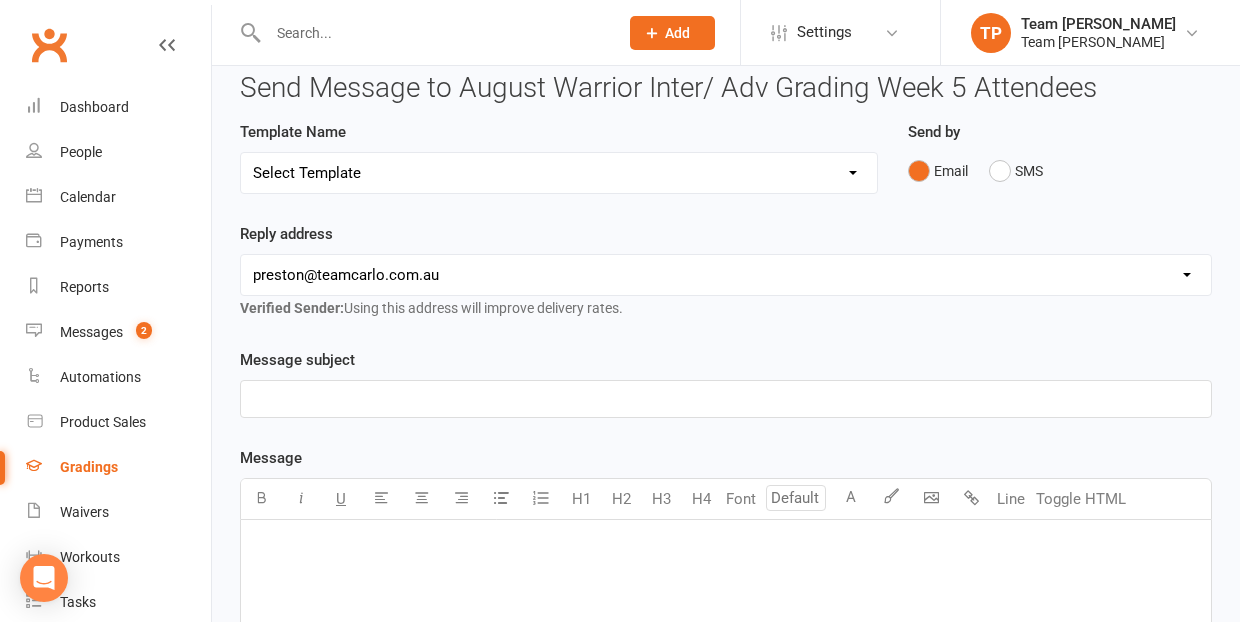
select select "19"
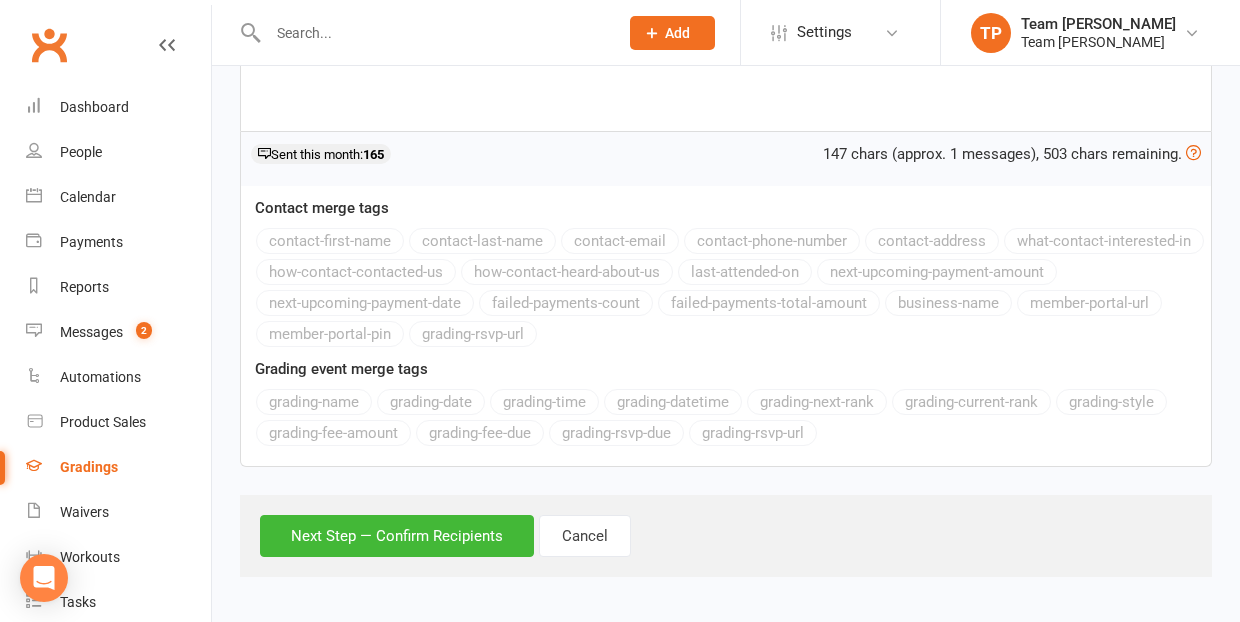
scroll to position [598, 0]
click at [437, 537] on button "Next Step — Confirm Recipients" at bounding box center [397, 537] width 274 height 42
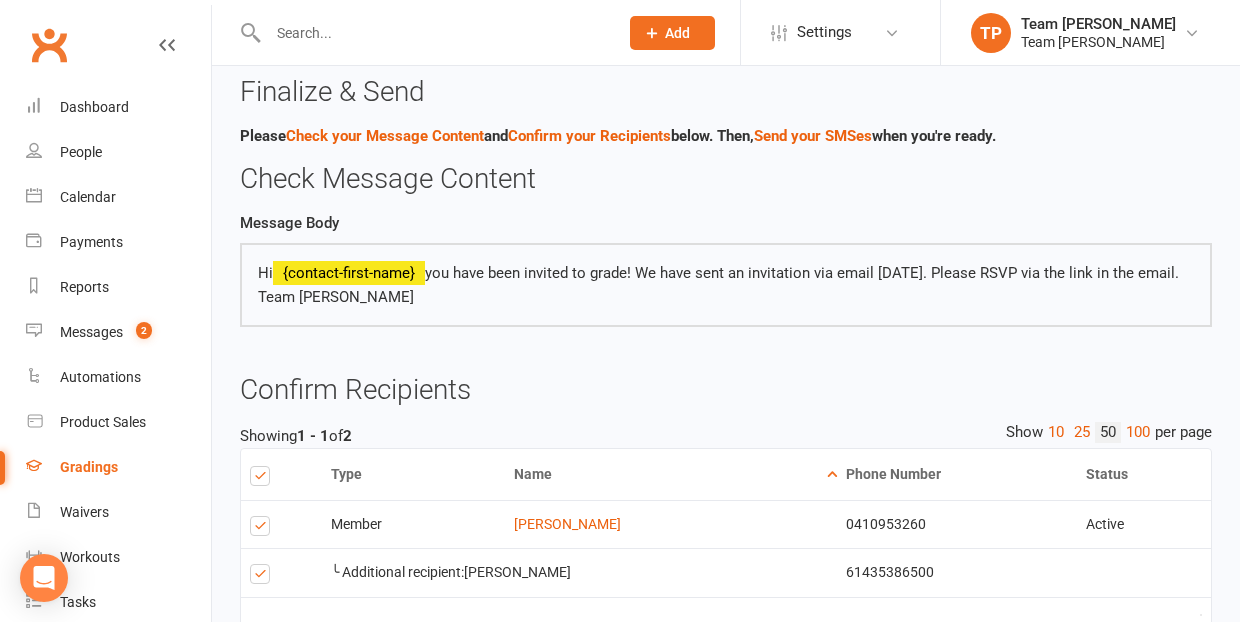
scroll to position [123, 0]
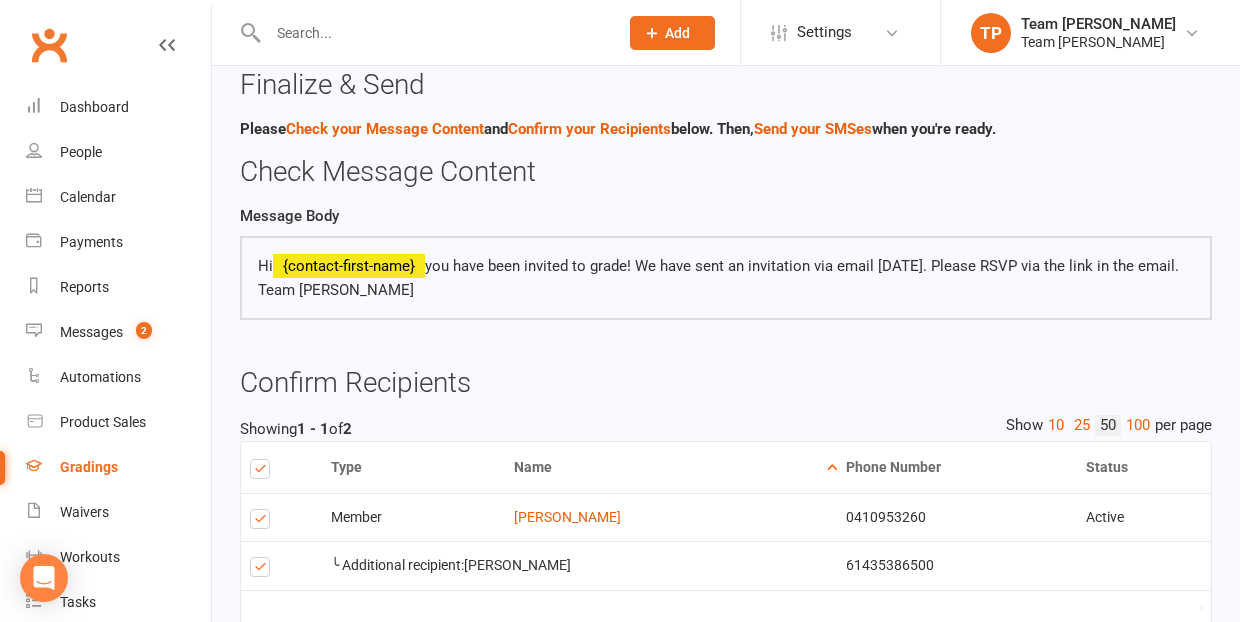
click at [261, 570] on label at bounding box center [263, 570] width 27 height 0
click at [261, 558] on input "checkbox" at bounding box center [256, 558] width 13 height 0
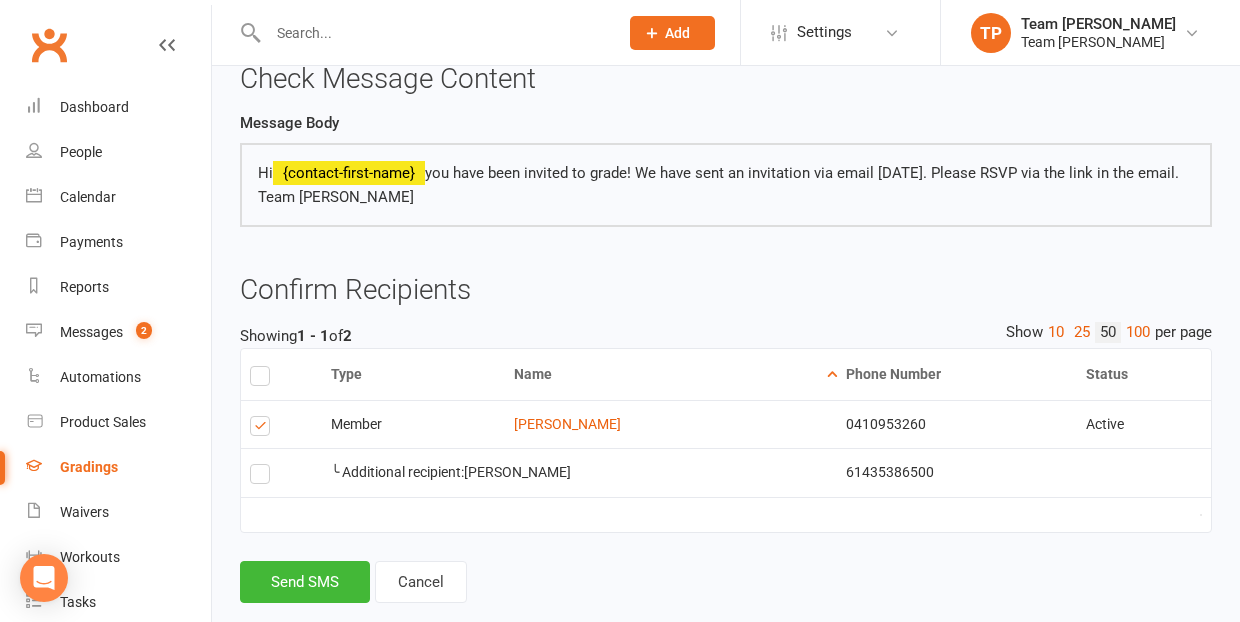
scroll to position [218, 0]
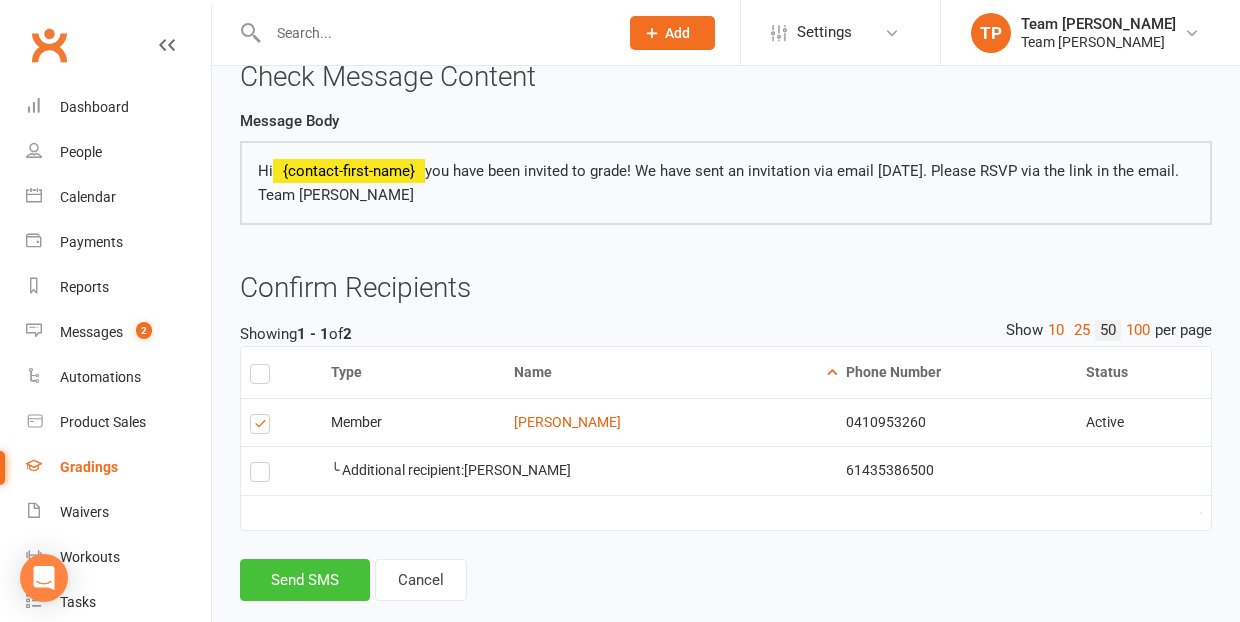
click at [319, 571] on button "Send SMS" at bounding box center [305, 580] width 130 height 42
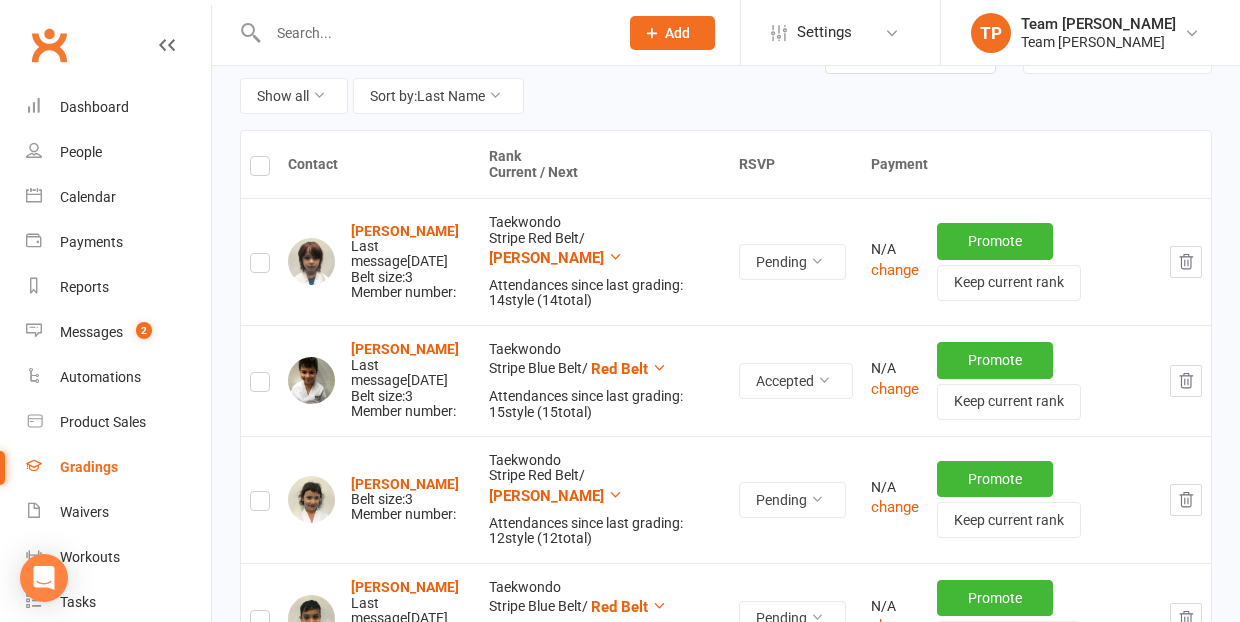
scroll to position [254, 0]
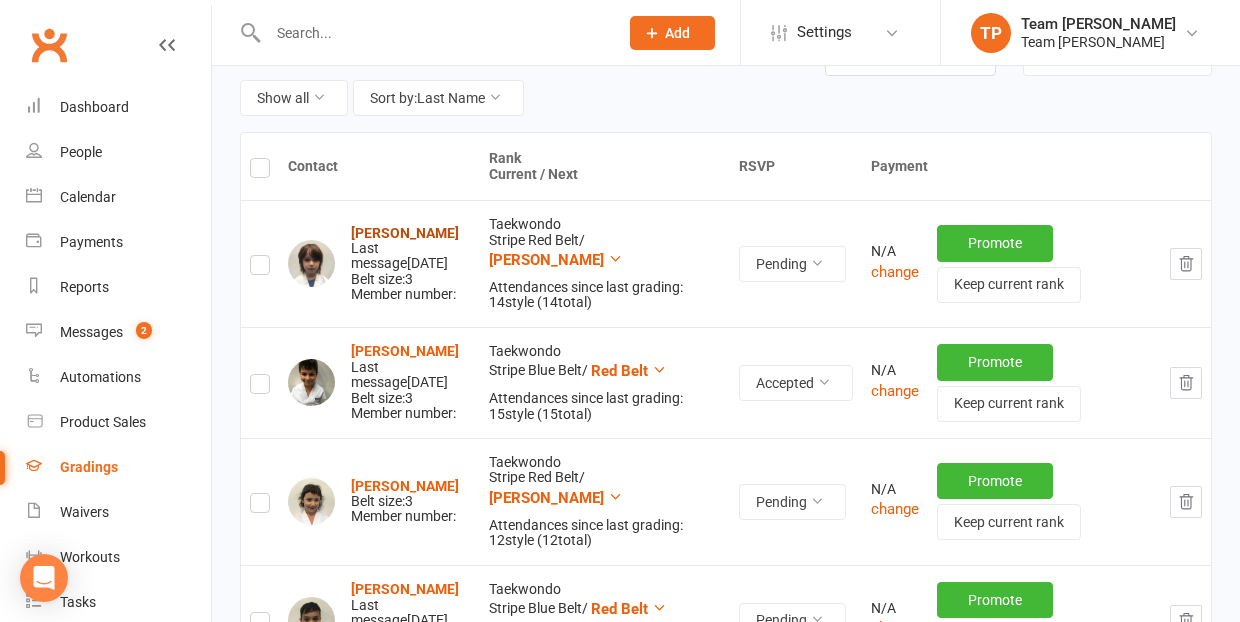
click at [398, 225] on strong "[PERSON_NAME]" at bounding box center [405, 233] width 108 height 16
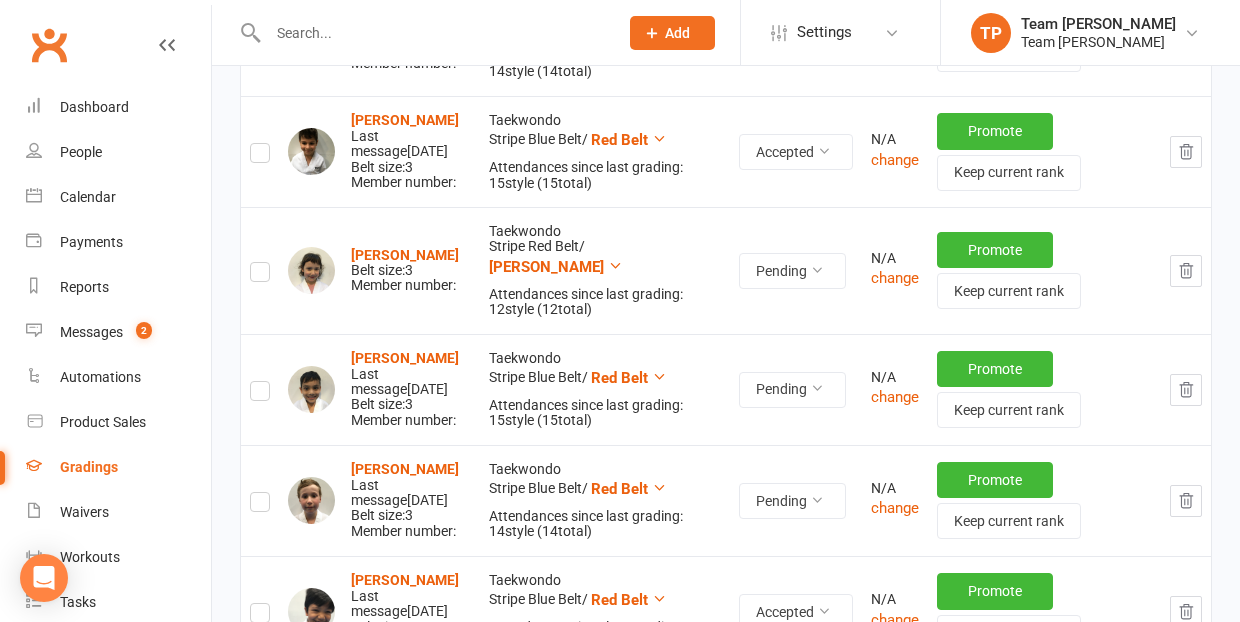
scroll to position [488, 0]
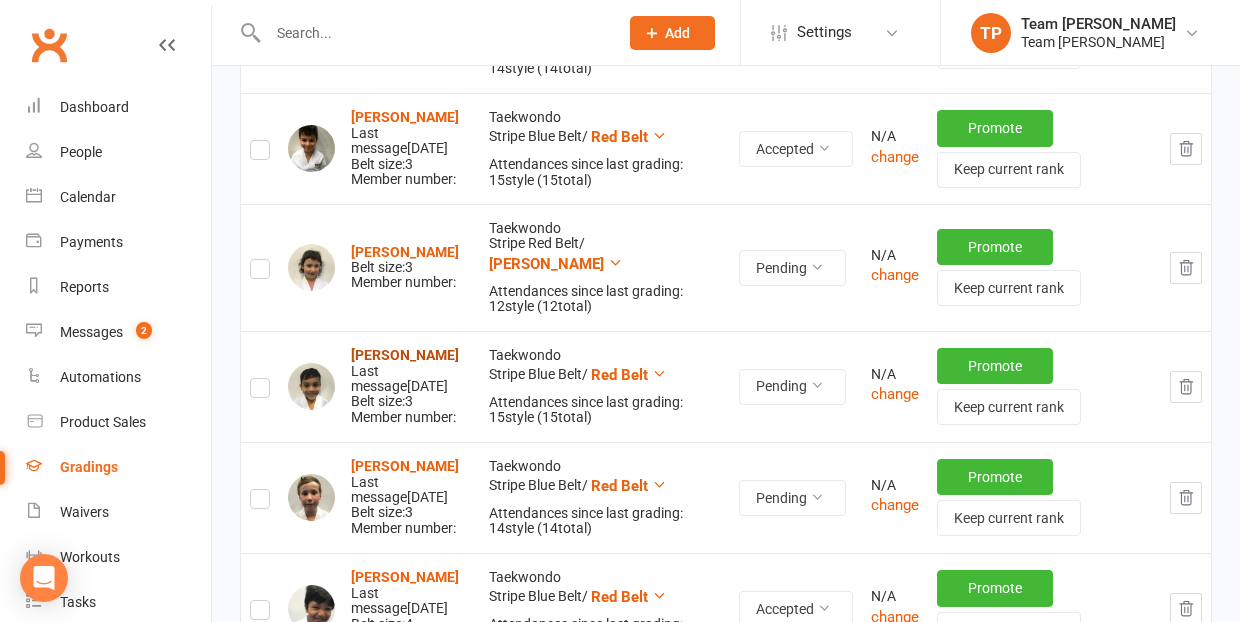
click at [374, 347] on strong "[PERSON_NAME]" at bounding box center [405, 355] width 108 height 16
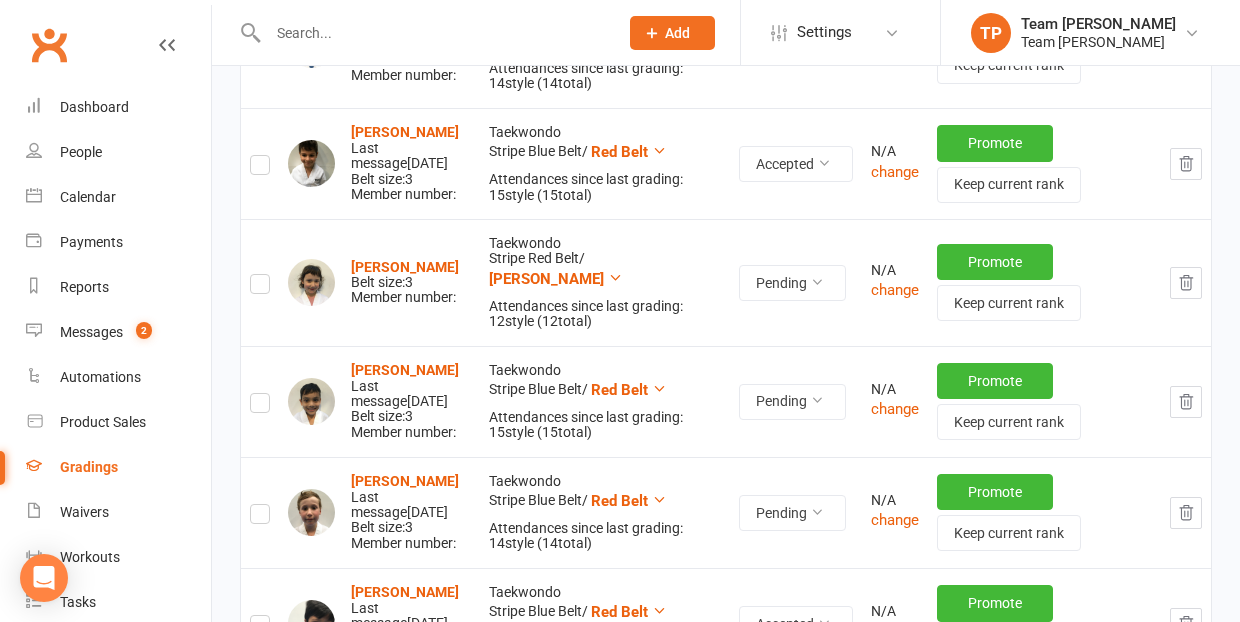
scroll to position [479, 0]
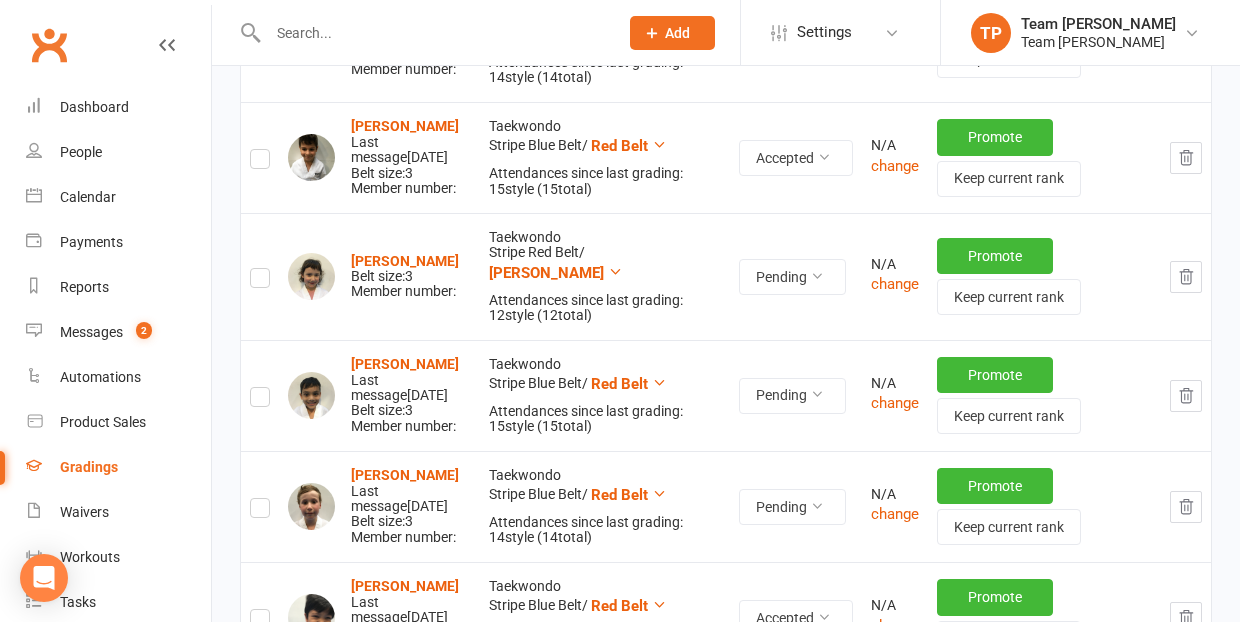
click at [258, 400] on label at bounding box center [260, 400] width 20 height 0
click at [258, 388] on input "checkbox" at bounding box center [260, 388] width 20 height 0
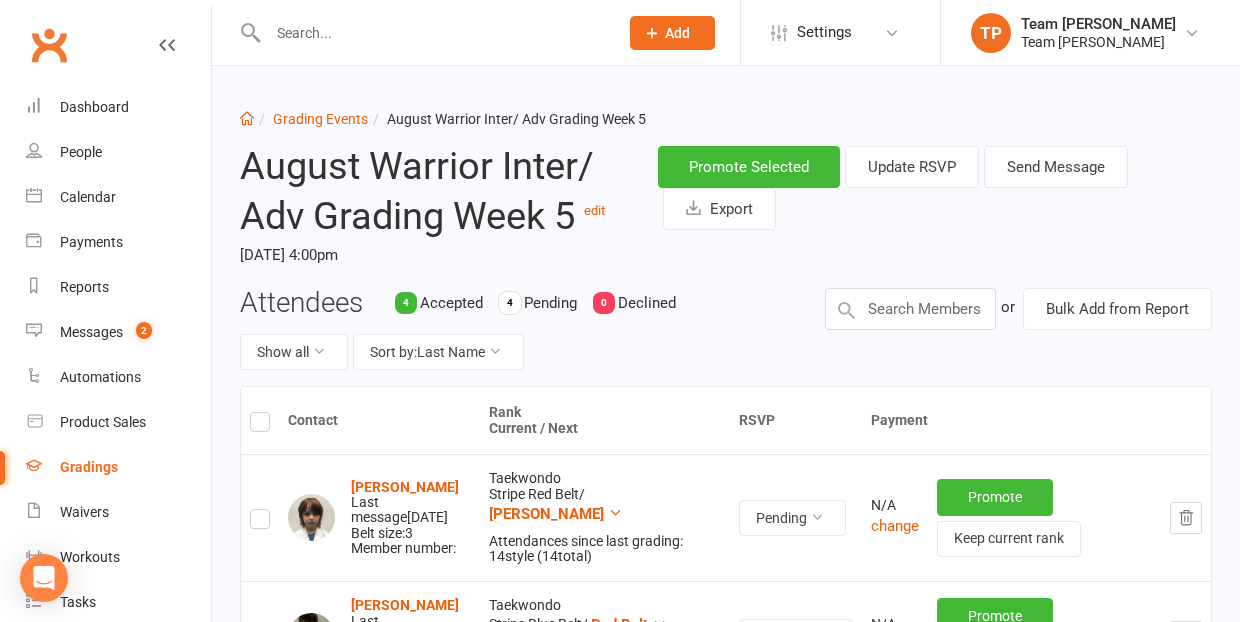
scroll to position [0, 0]
click at [1038, 170] on button "Send Message" at bounding box center [1056, 167] width 144 height 42
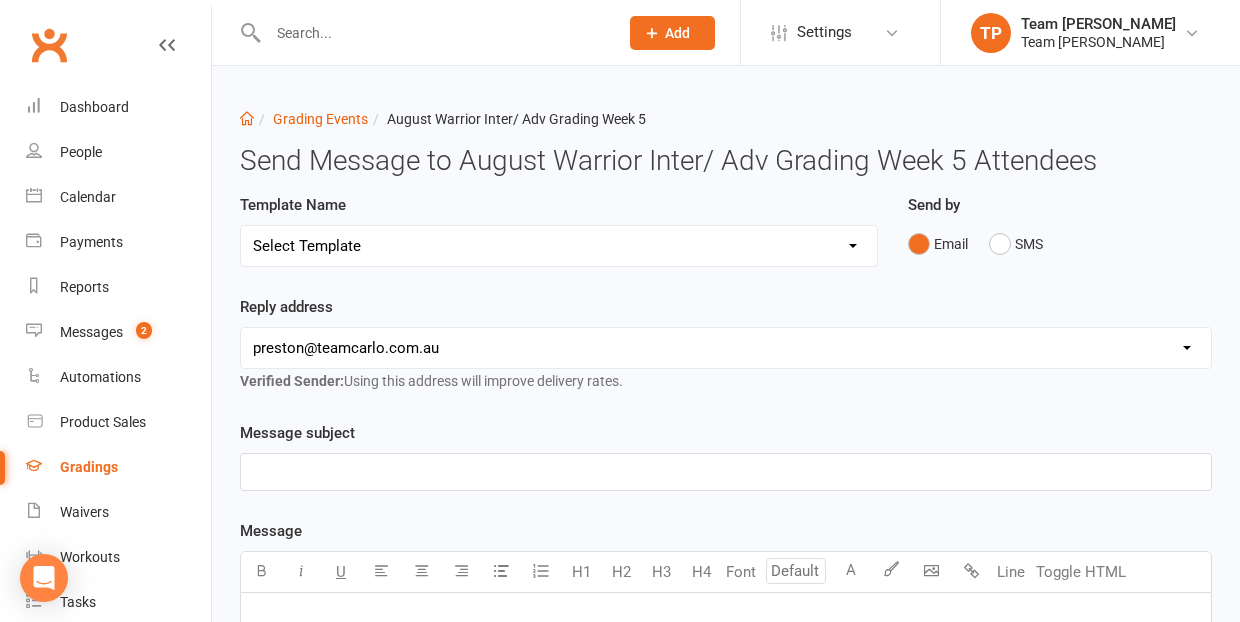
select select "19"
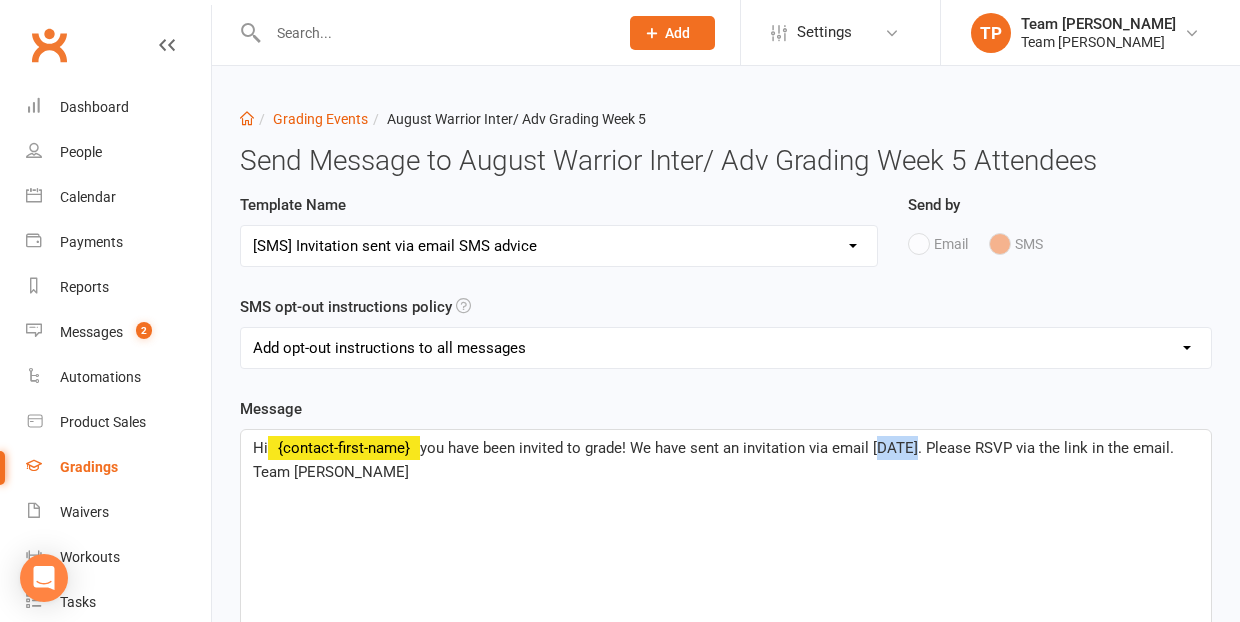
drag, startPoint x: 913, startPoint y: 445, endPoint x: 878, endPoint y: 448, distance: 35.1
click at [878, 448] on span "you have been invited to grade! We have sent an invitation via email [DATE]. Pl…" at bounding box center [715, 460] width 925 height 42
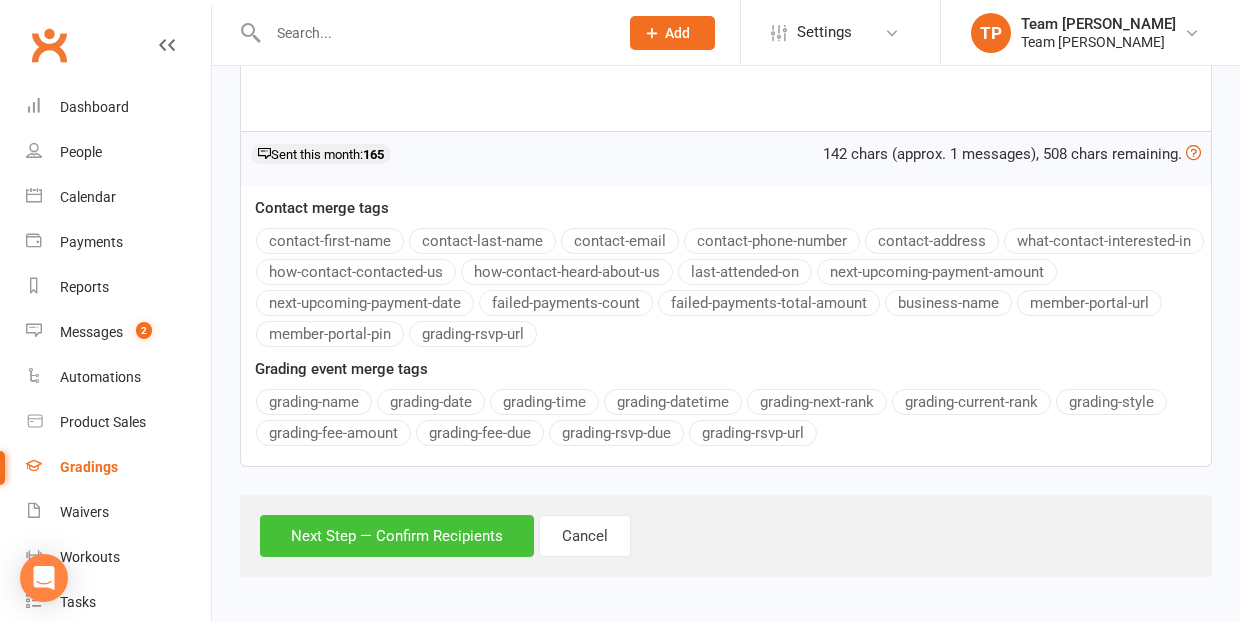
scroll to position [598, 0]
click at [386, 530] on button "Next Step — Confirm Recipients" at bounding box center [397, 537] width 274 height 42
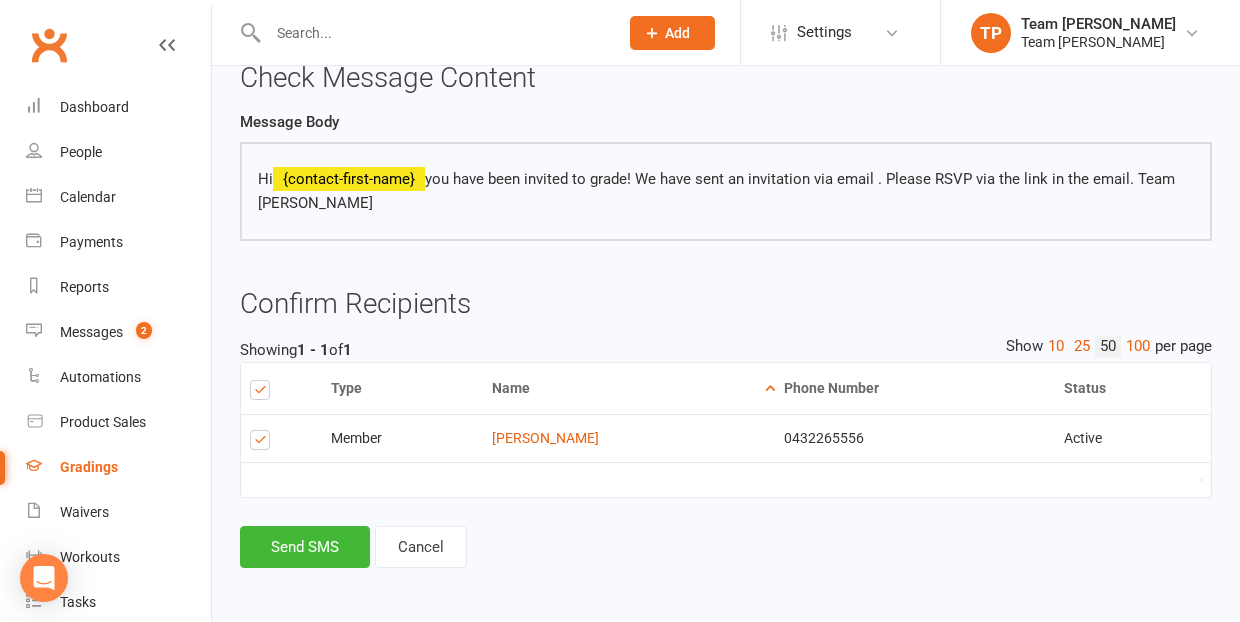
scroll to position [216, 0]
click at [311, 536] on button "Send SMS" at bounding box center [305, 548] width 130 height 42
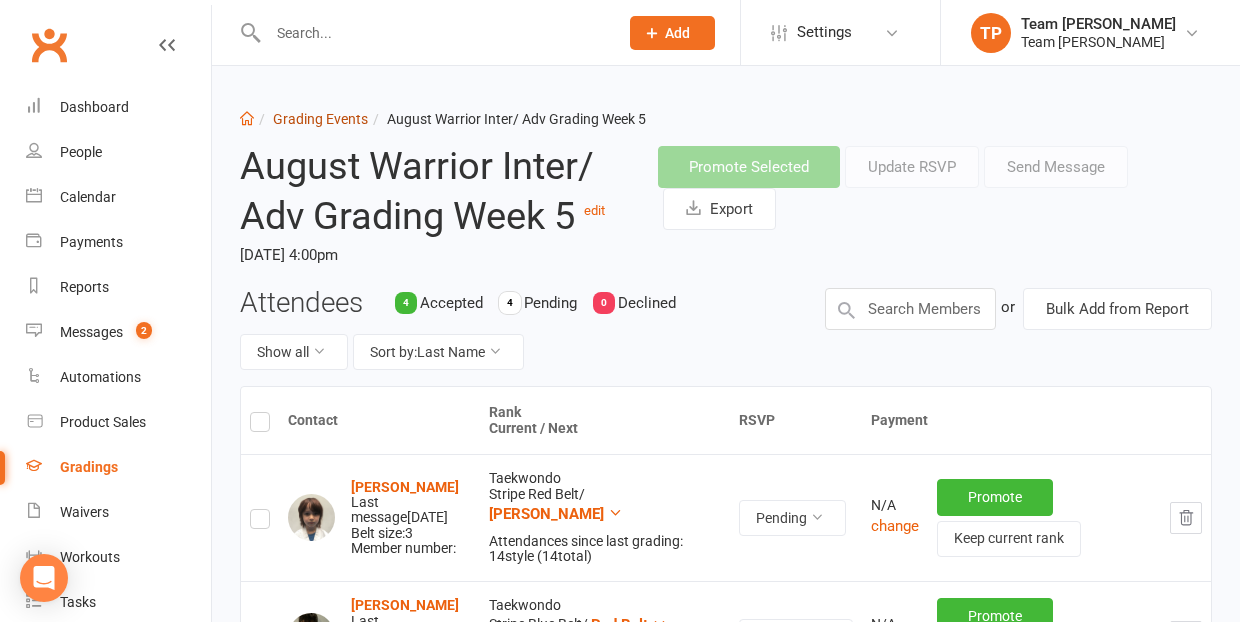
click at [311, 120] on link "Grading Events" at bounding box center [320, 119] width 95 height 16
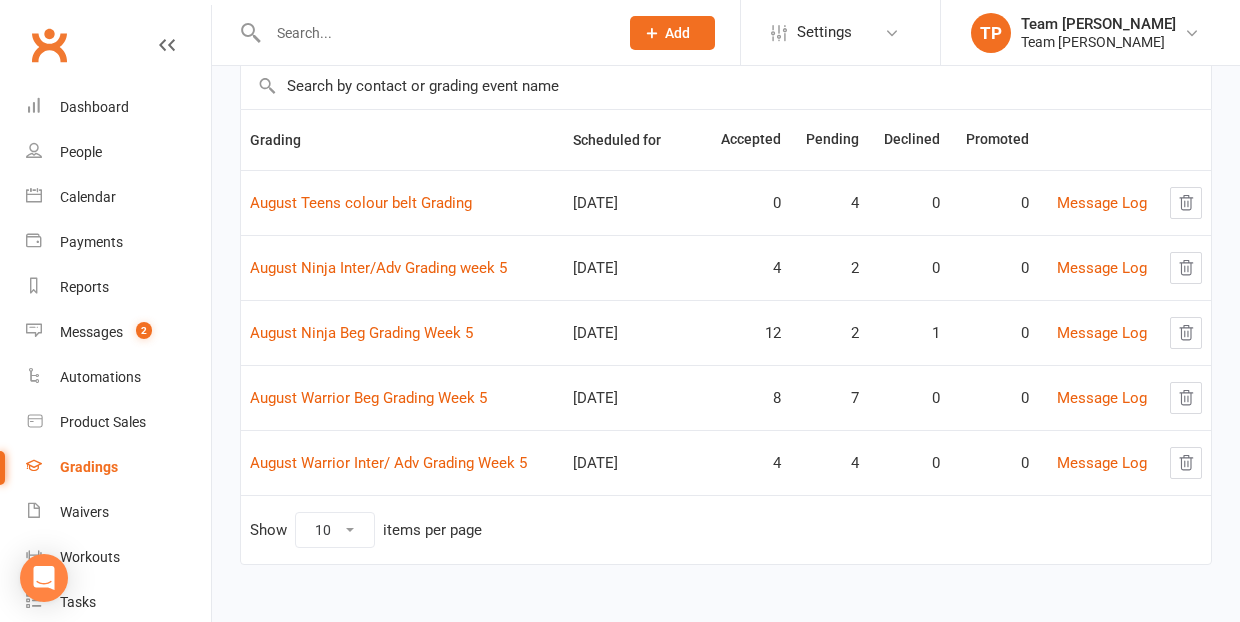
scroll to position [150, 0]
click at [418, 398] on link "August Warrior Beg Grading Week 5" at bounding box center [368, 398] width 237 height 18
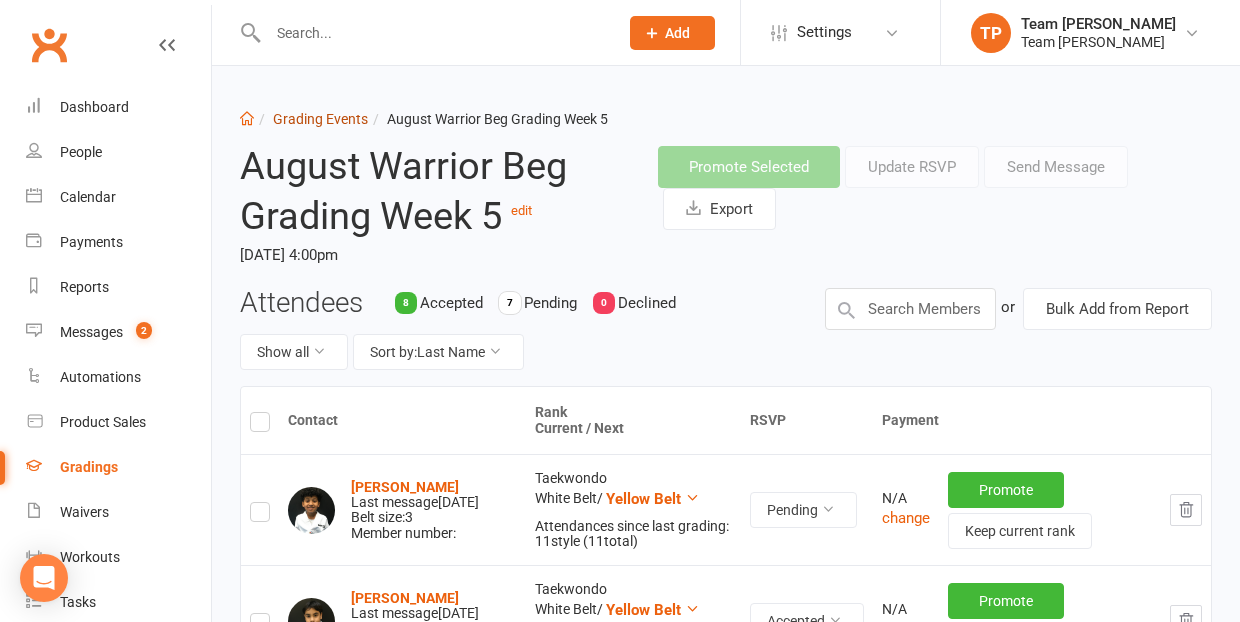
click at [310, 119] on link "Grading Events" at bounding box center [320, 119] width 95 height 16
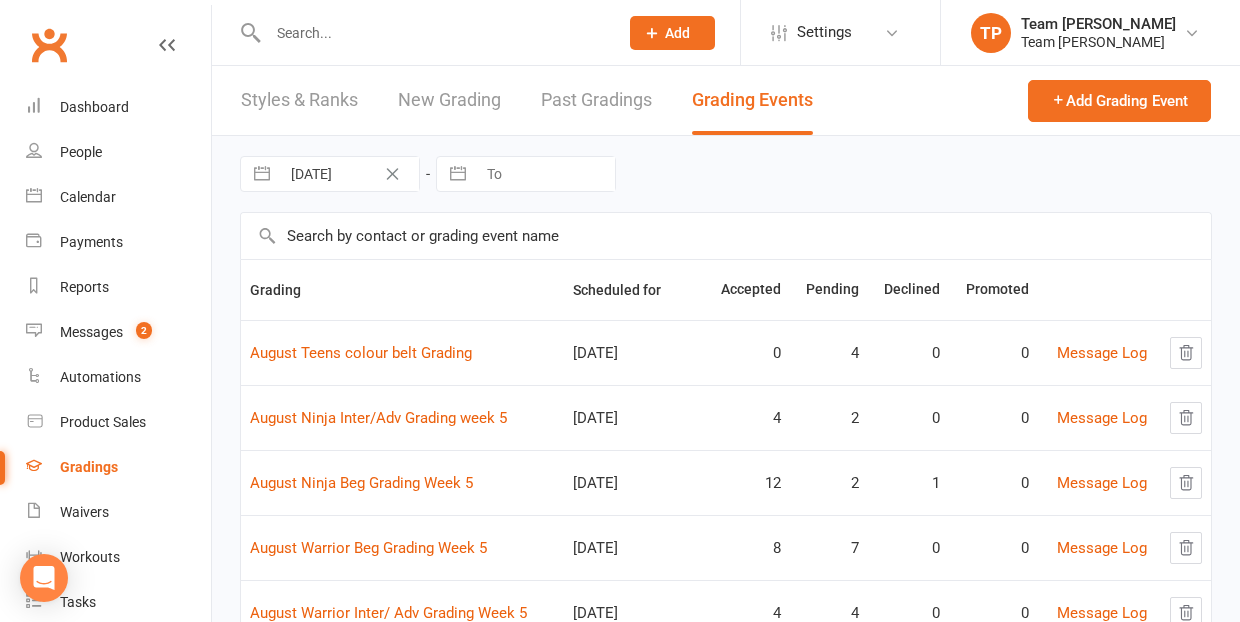
scroll to position [67, 0]
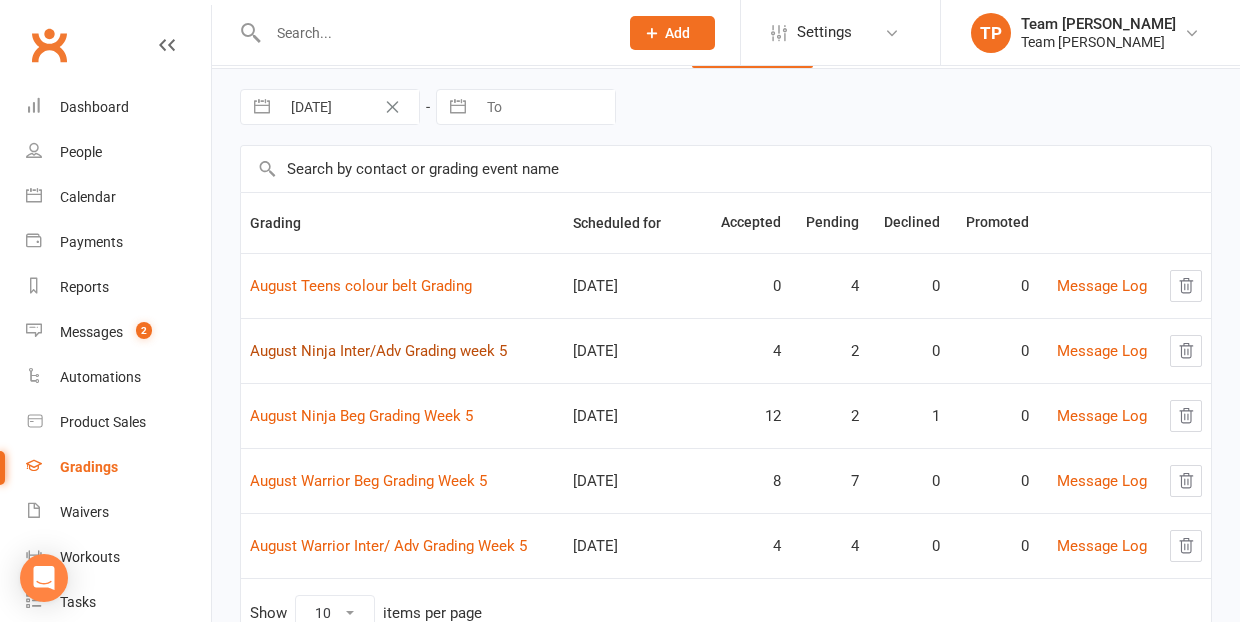
click at [377, 348] on link "August Ninja Inter/Adv Grading week 5" at bounding box center [378, 351] width 257 height 18
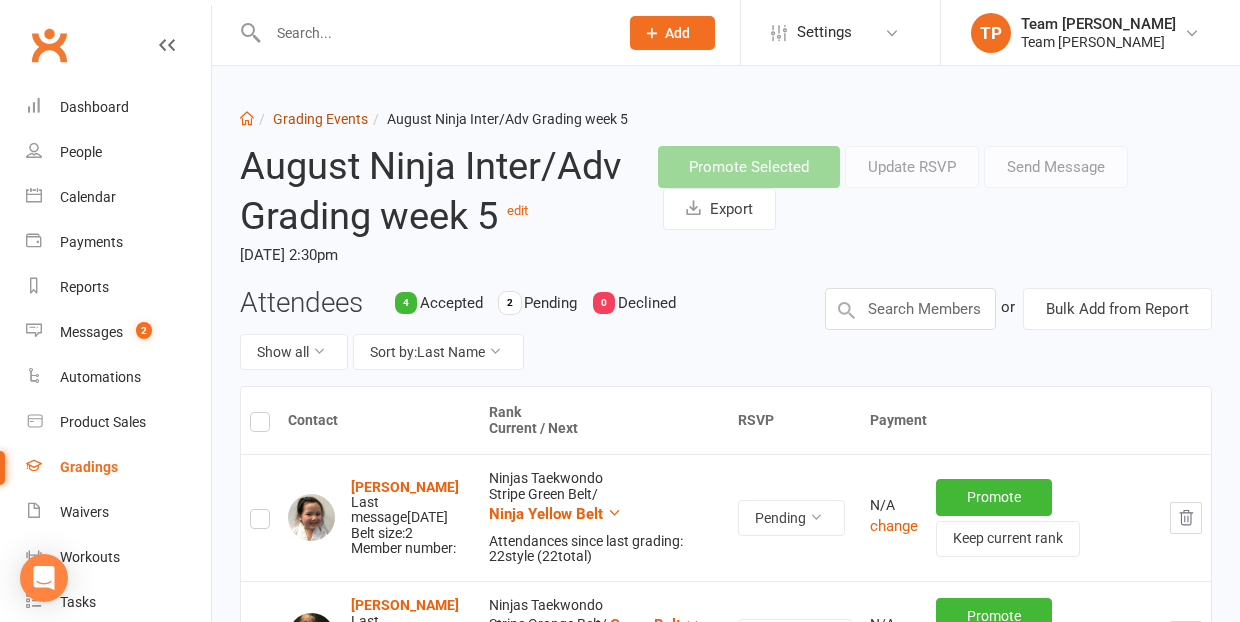
click at [308, 113] on link "Grading Events" at bounding box center [320, 119] width 95 height 16
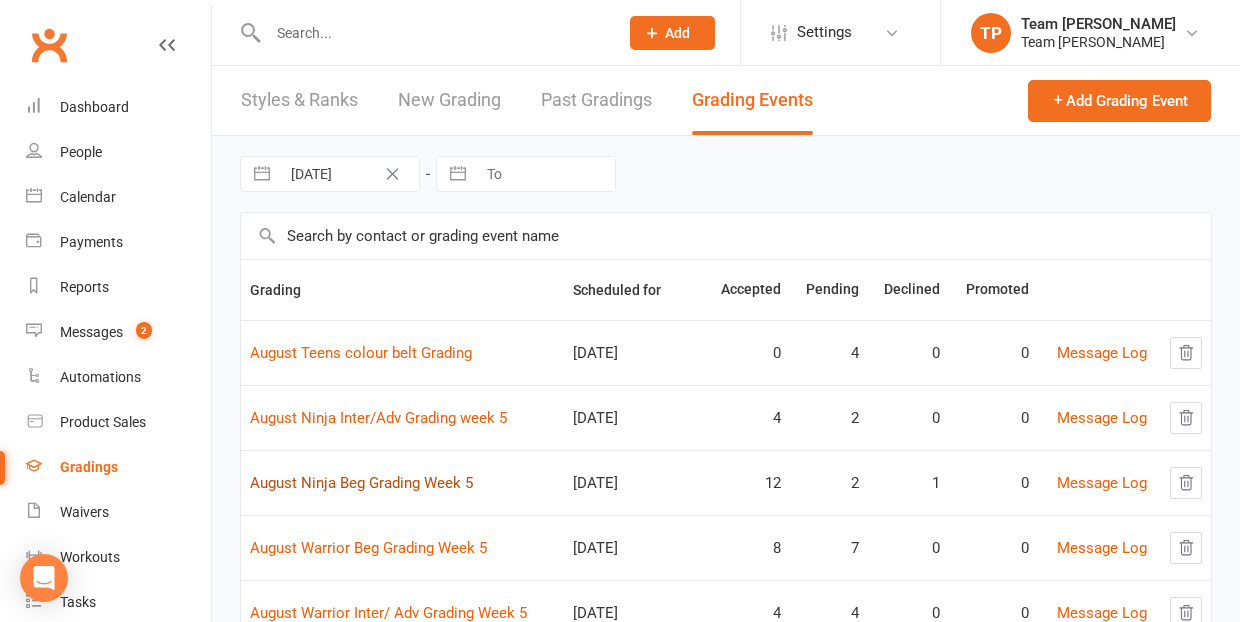
click at [386, 481] on link "August Ninja Beg Grading Week 5" at bounding box center [361, 483] width 223 height 18
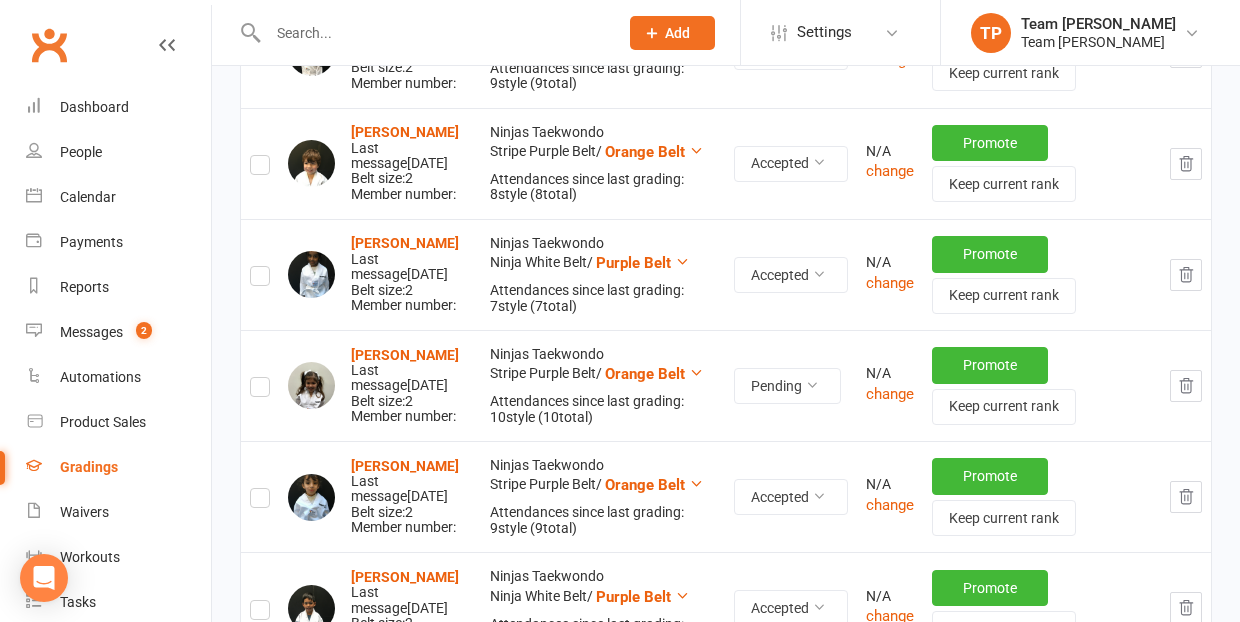
scroll to position [565, 0]
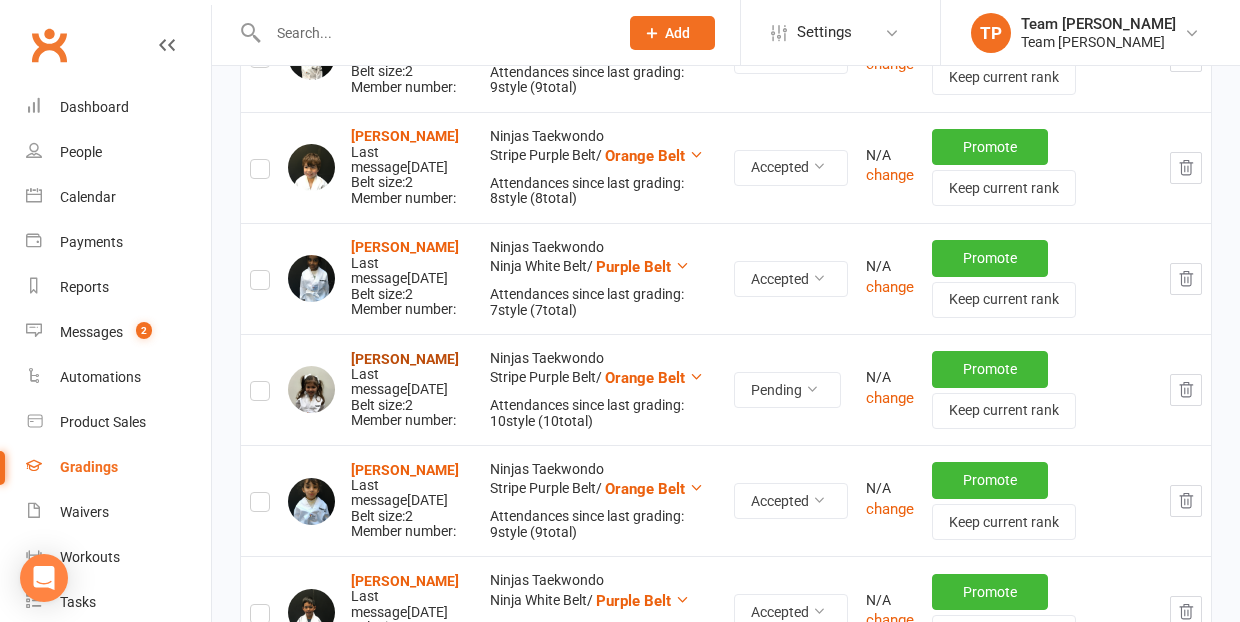
click at [381, 351] on strong "[PERSON_NAME]" at bounding box center [405, 359] width 108 height 16
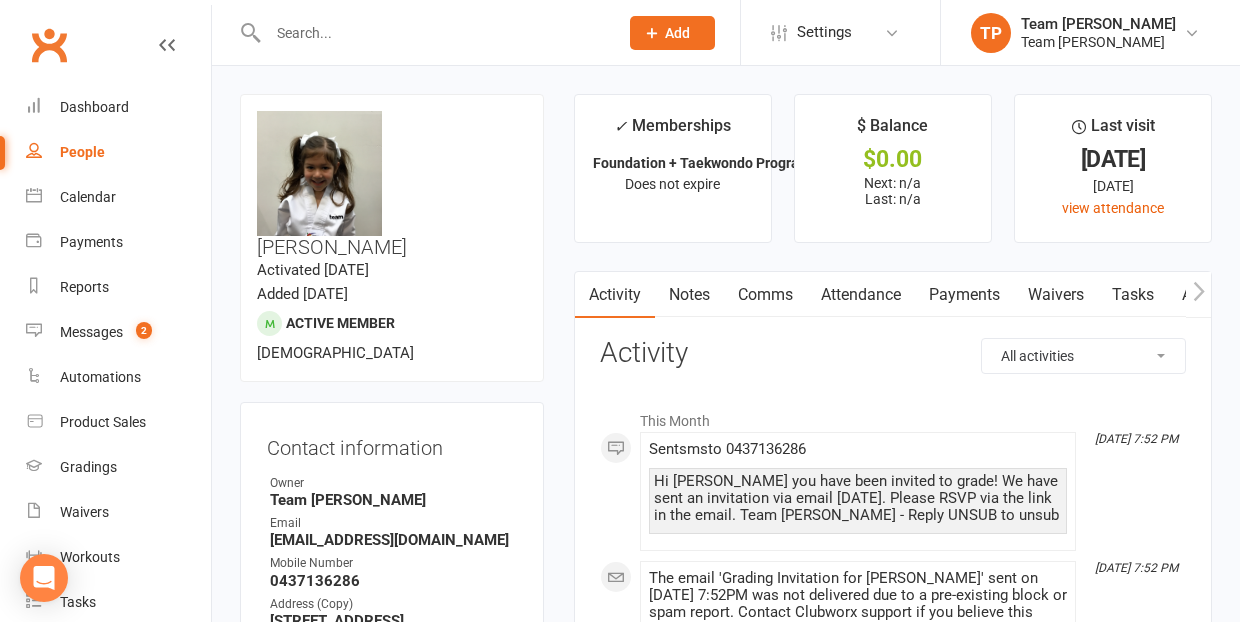
click at [765, 288] on link "Comms" at bounding box center [765, 295] width 83 height 46
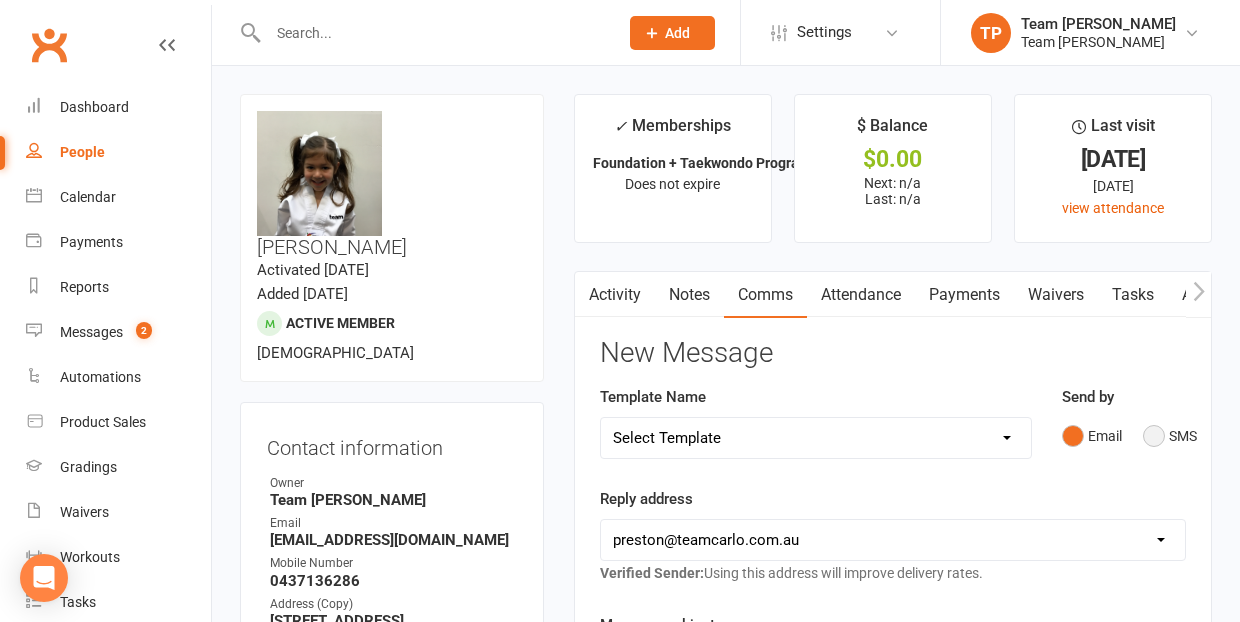
click at [1155, 420] on button "SMS" at bounding box center [1170, 436] width 54 height 38
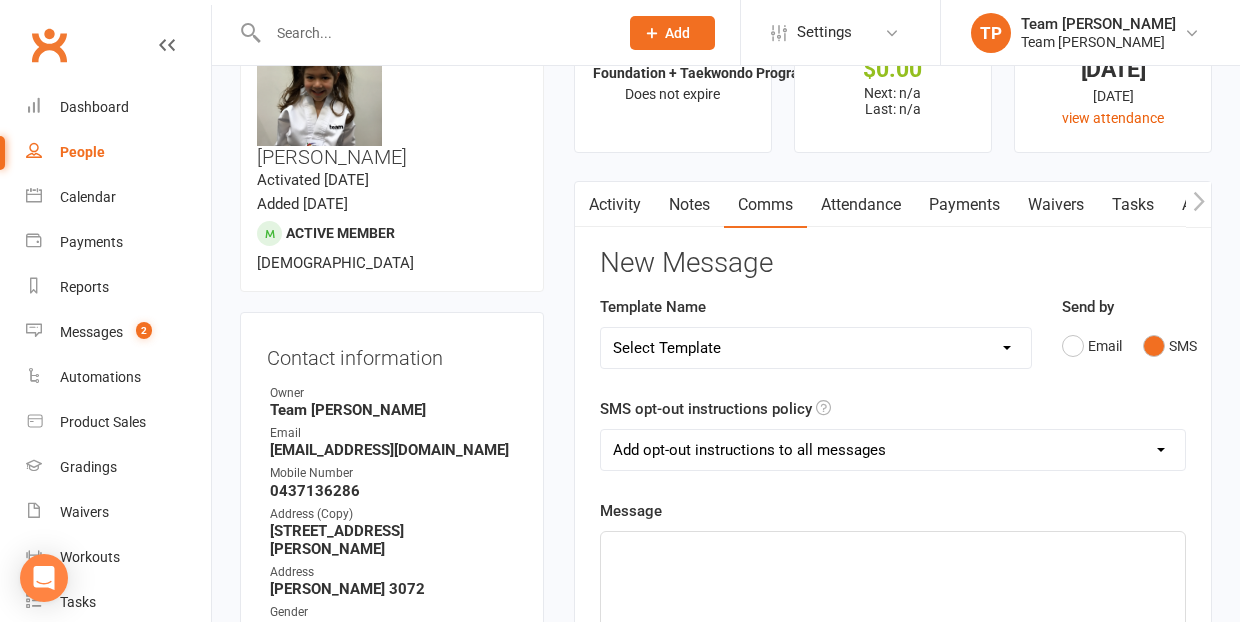
scroll to position [324, 0]
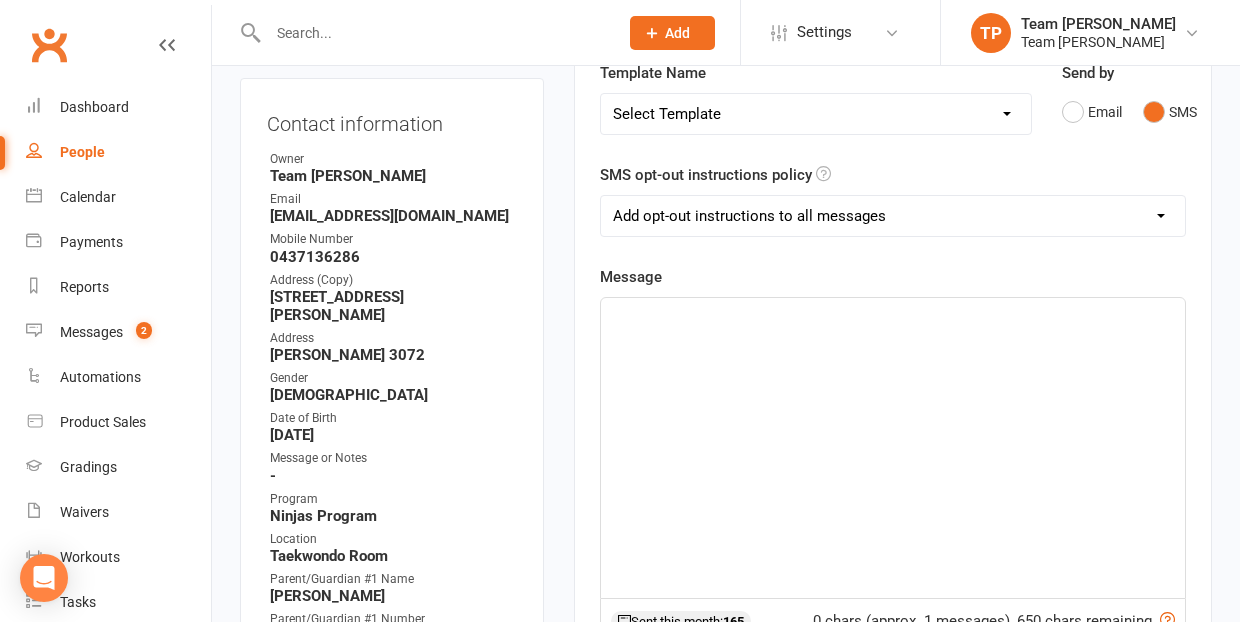
click at [630, 320] on p "﻿" at bounding box center [893, 316] width 560 height 24
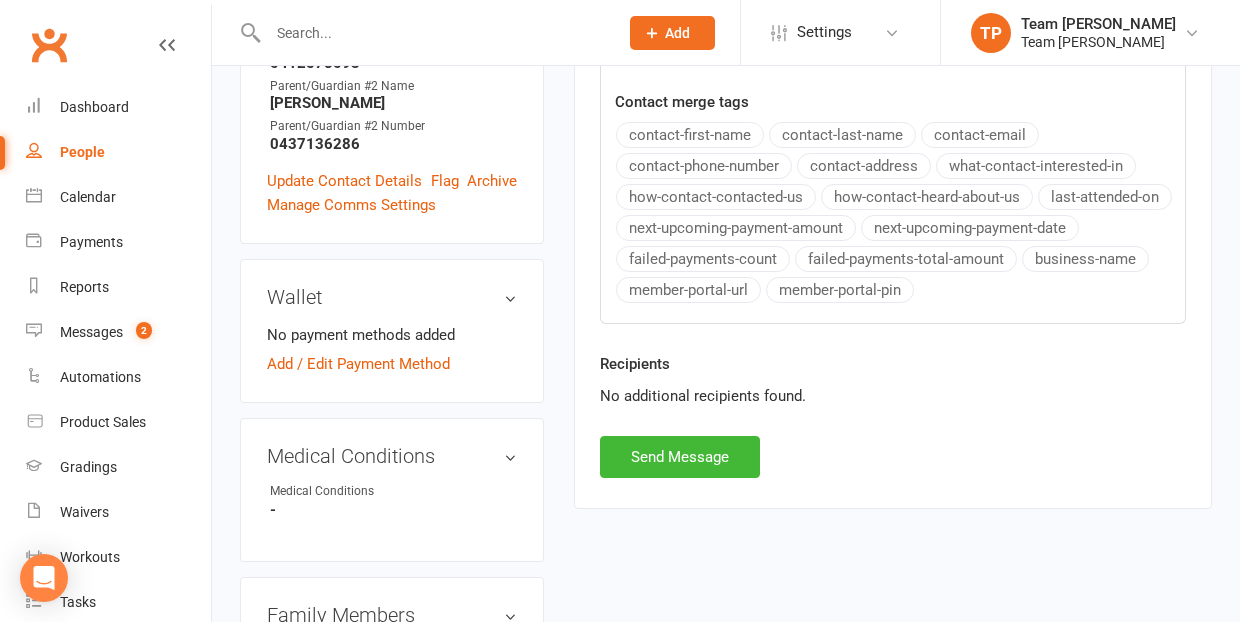
scroll to position [912, 0]
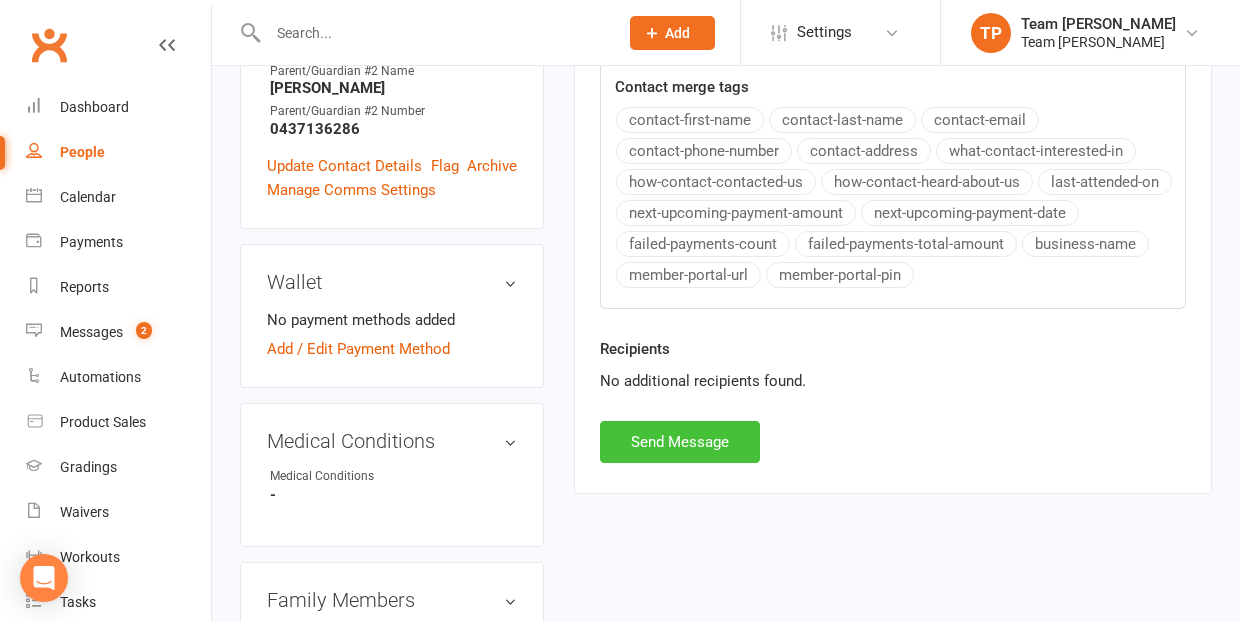
click at [689, 443] on button "Send Message" at bounding box center [680, 442] width 160 height 42
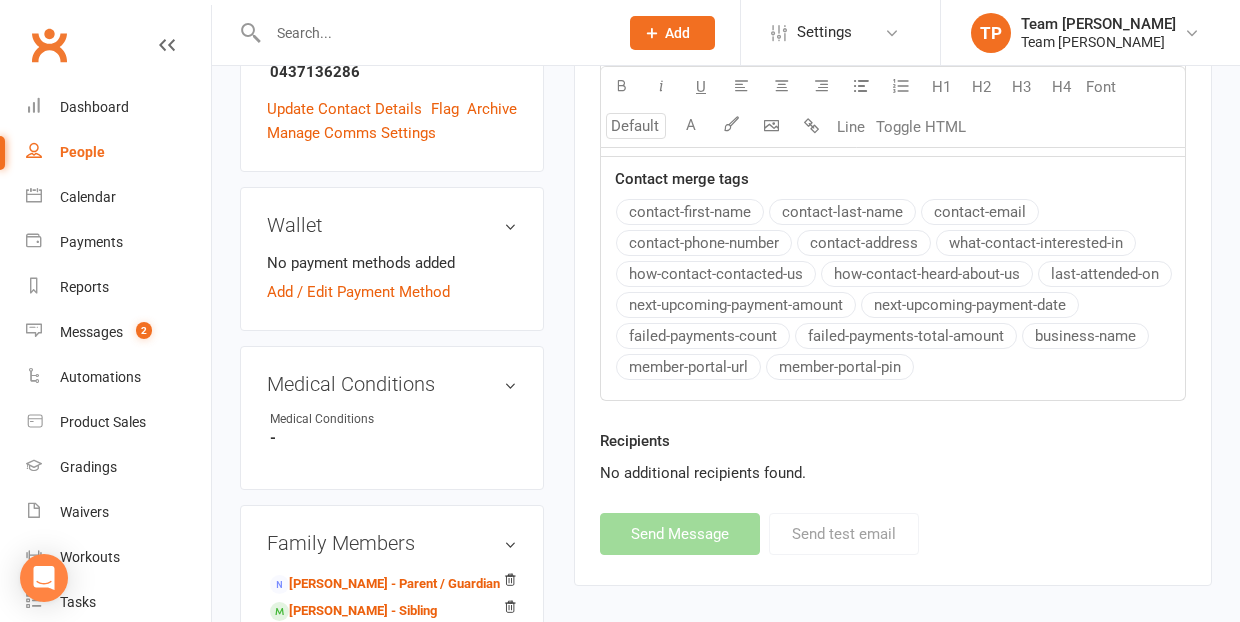
scroll to position [970, 0]
click at [370, 600] on link "[PERSON_NAME] - Sibling" at bounding box center [353, 610] width 167 height 21
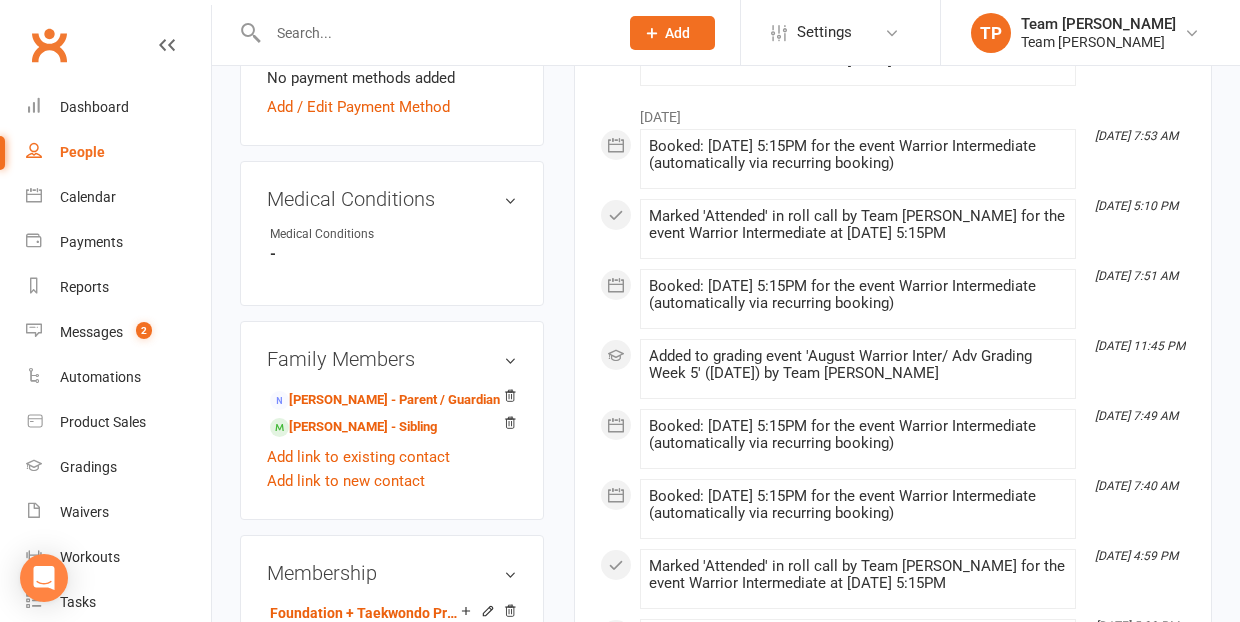
scroll to position [1231, 0]
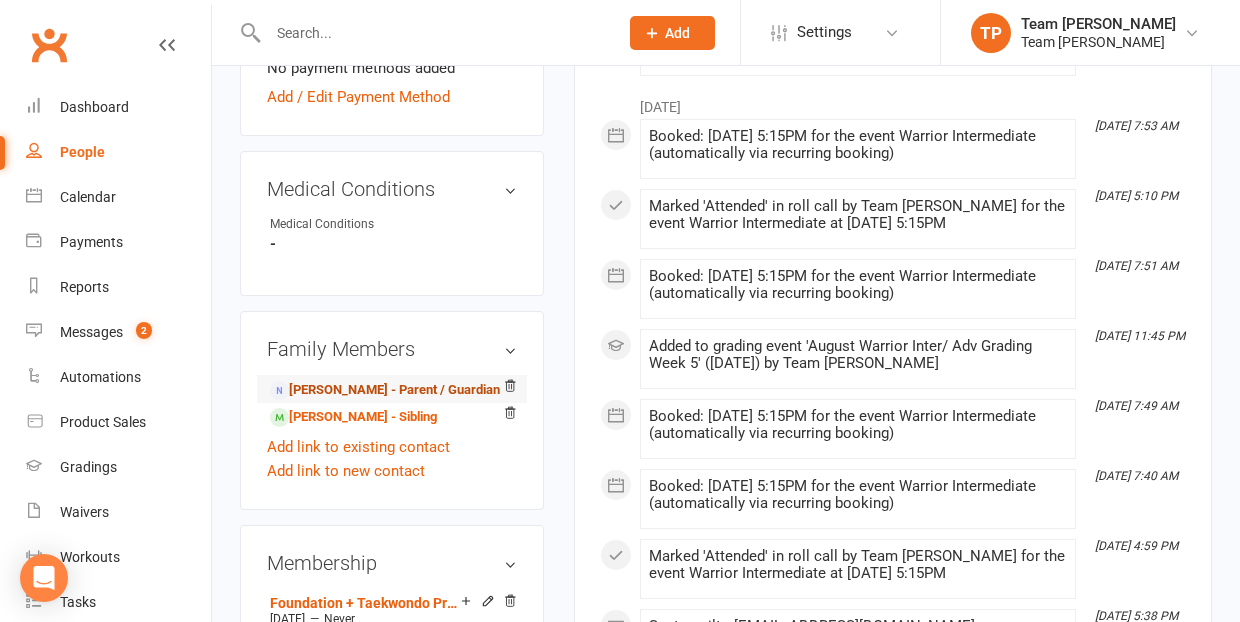
click at [344, 380] on link "[PERSON_NAME] - Parent / Guardian" at bounding box center [385, 390] width 230 height 21
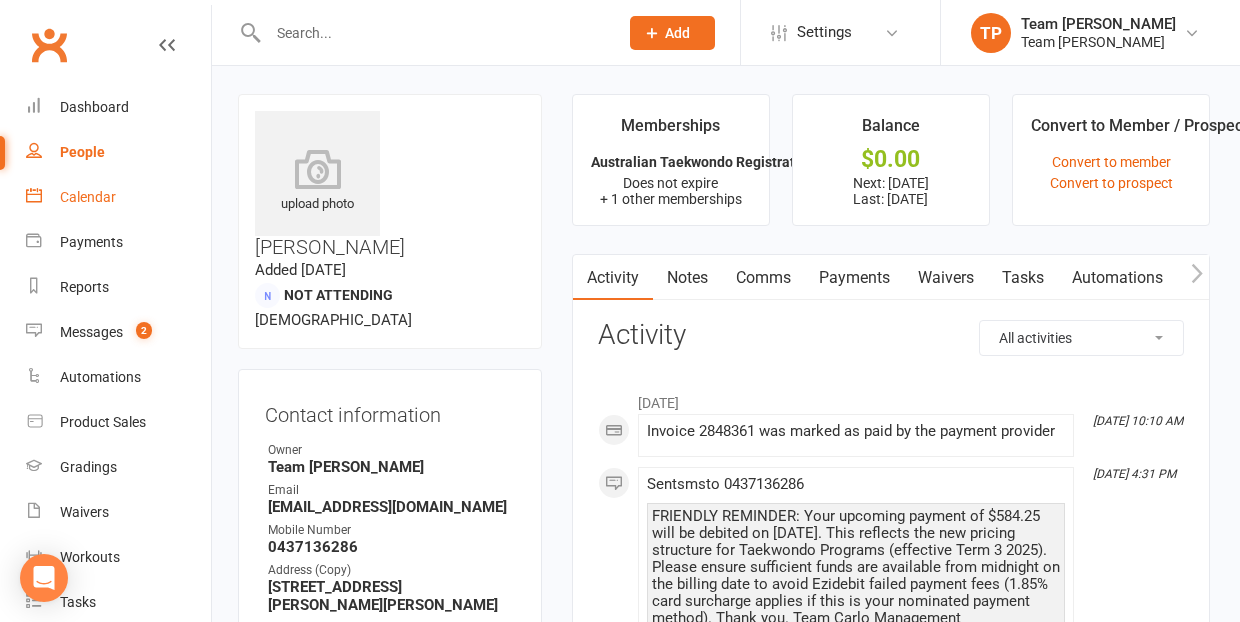
scroll to position [0, 2]
click at [86, 199] on div "Calendar" at bounding box center [88, 197] width 56 height 16
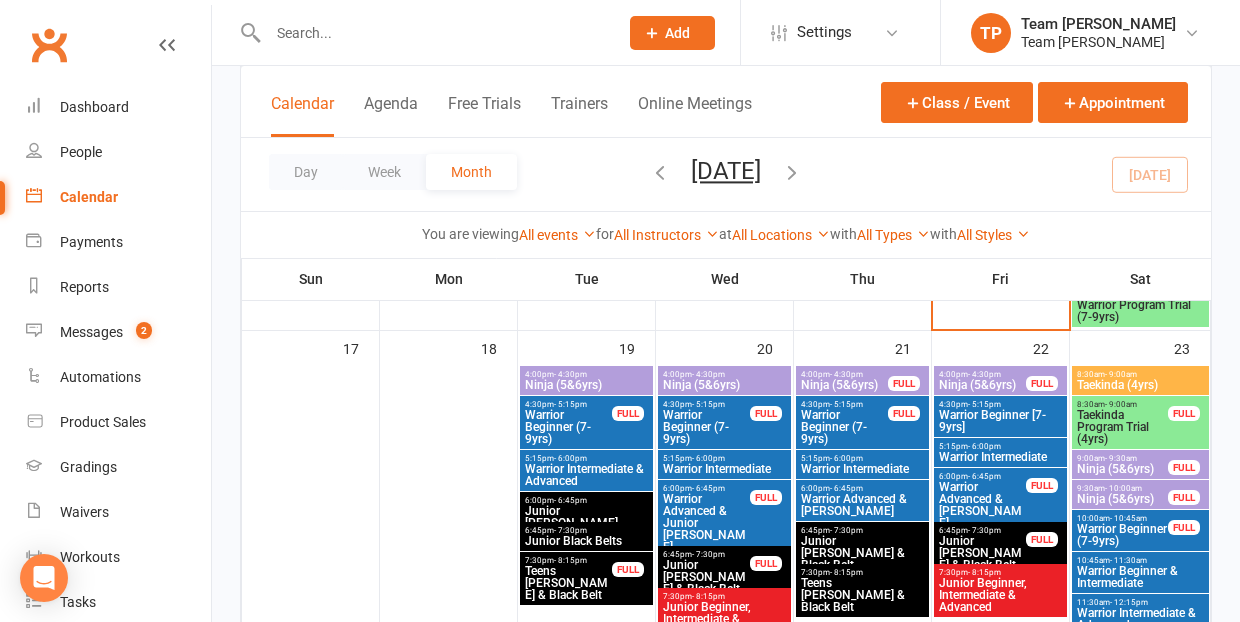
scroll to position [1372, 0]
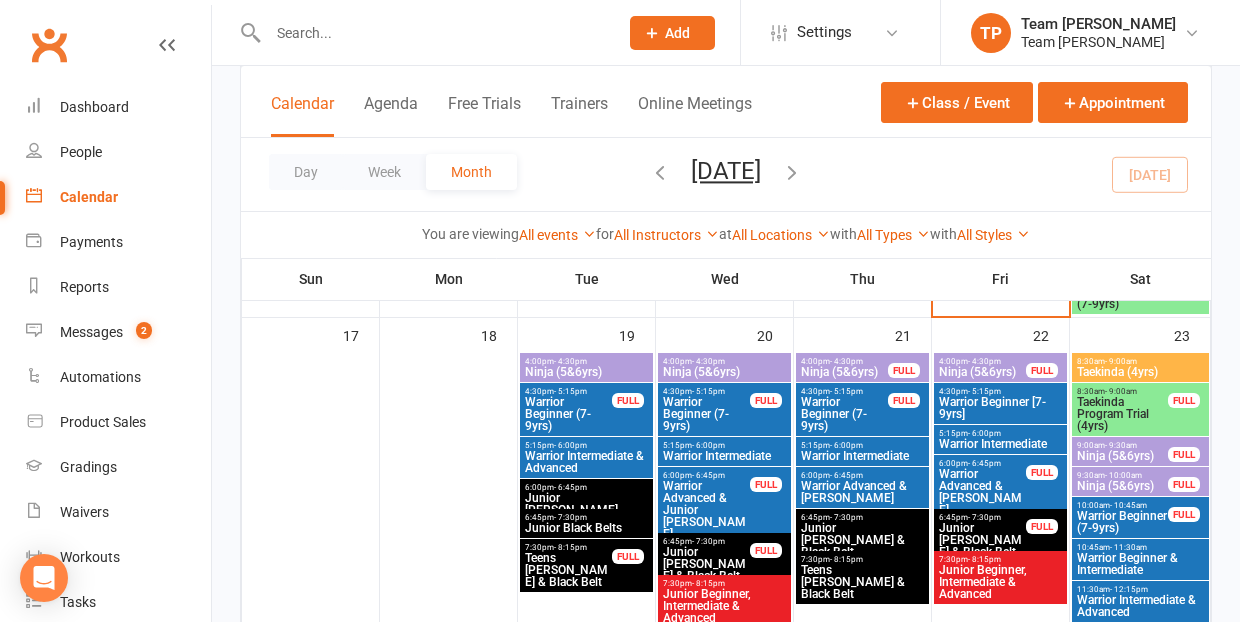
click at [716, 361] on span "- 4:30pm" at bounding box center [708, 361] width 33 height 9
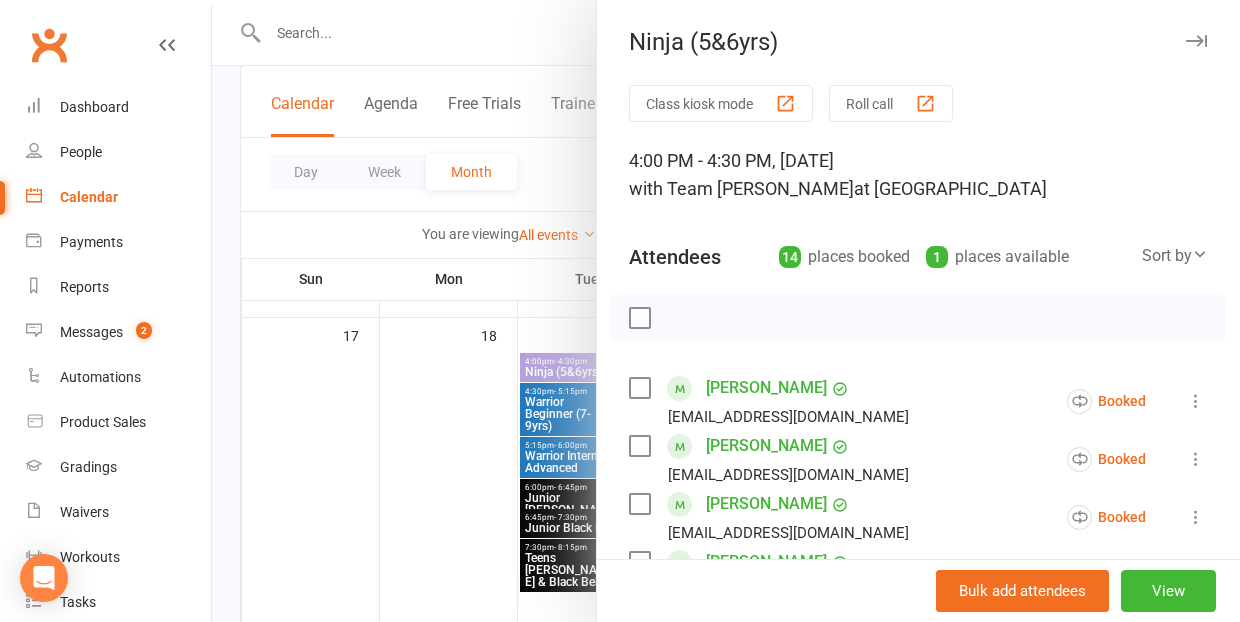
click at [466, 455] on div at bounding box center [726, 311] width 1028 height 622
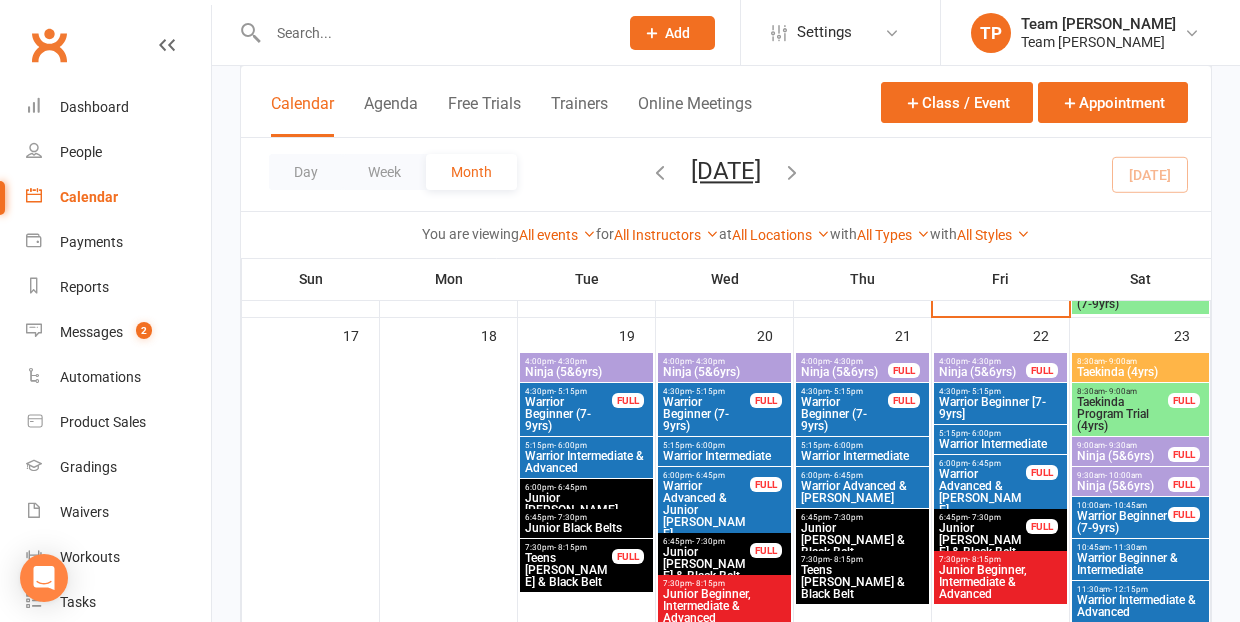
click at [584, 363] on span "- 4:30pm" at bounding box center [570, 361] width 33 height 9
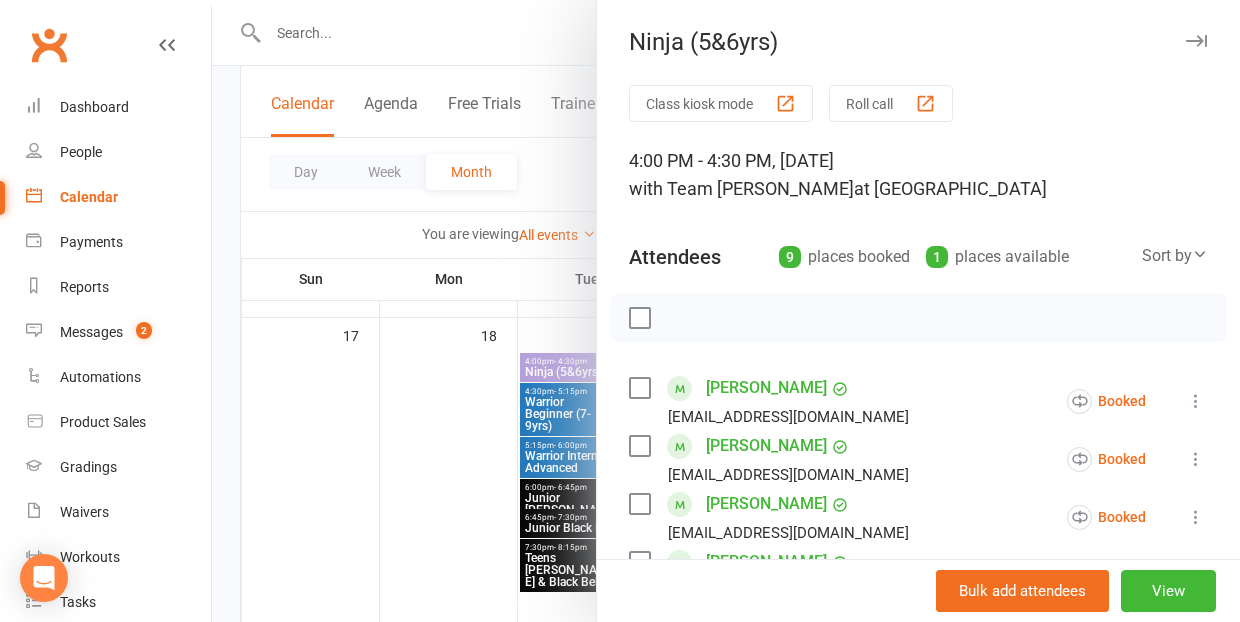
click at [395, 475] on div at bounding box center [726, 311] width 1028 height 622
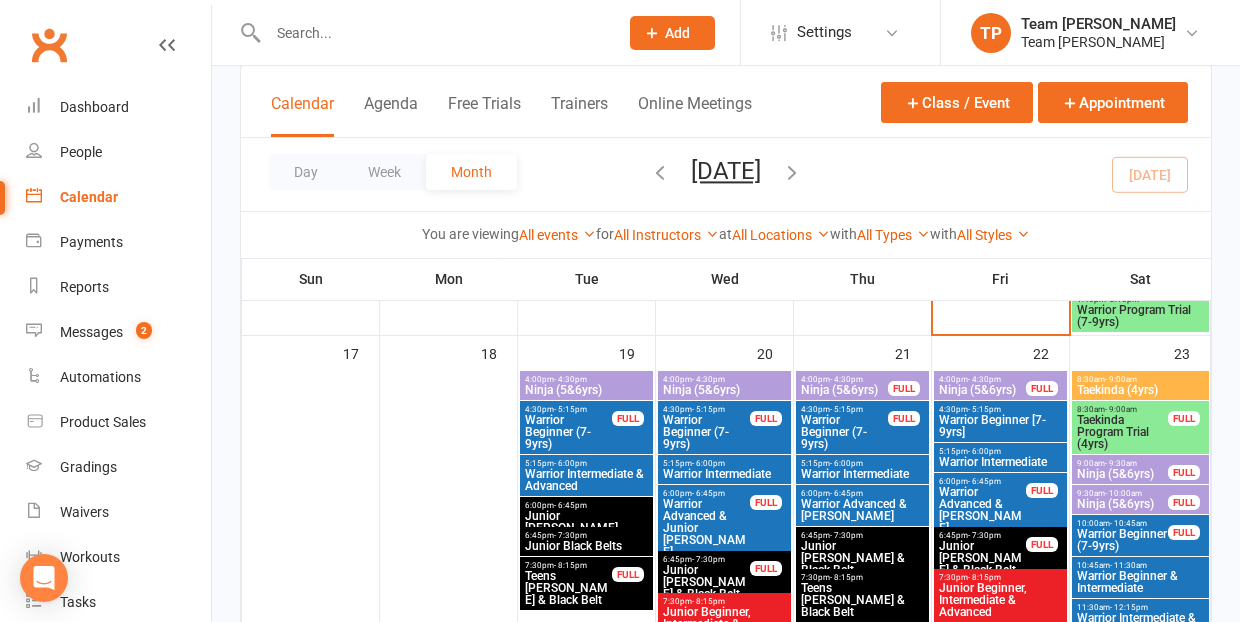
scroll to position [1350, 0]
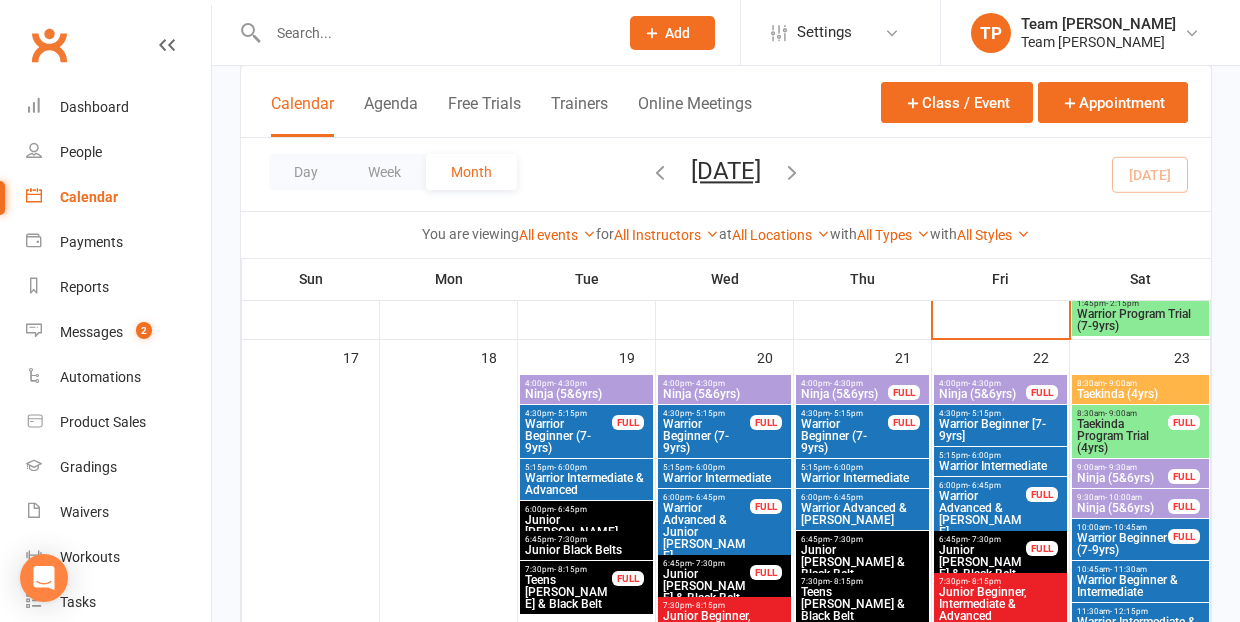
click at [719, 505] on span "Warrior Advanced & Junior [PERSON_NAME]" at bounding box center [706, 532] width 89 height 60
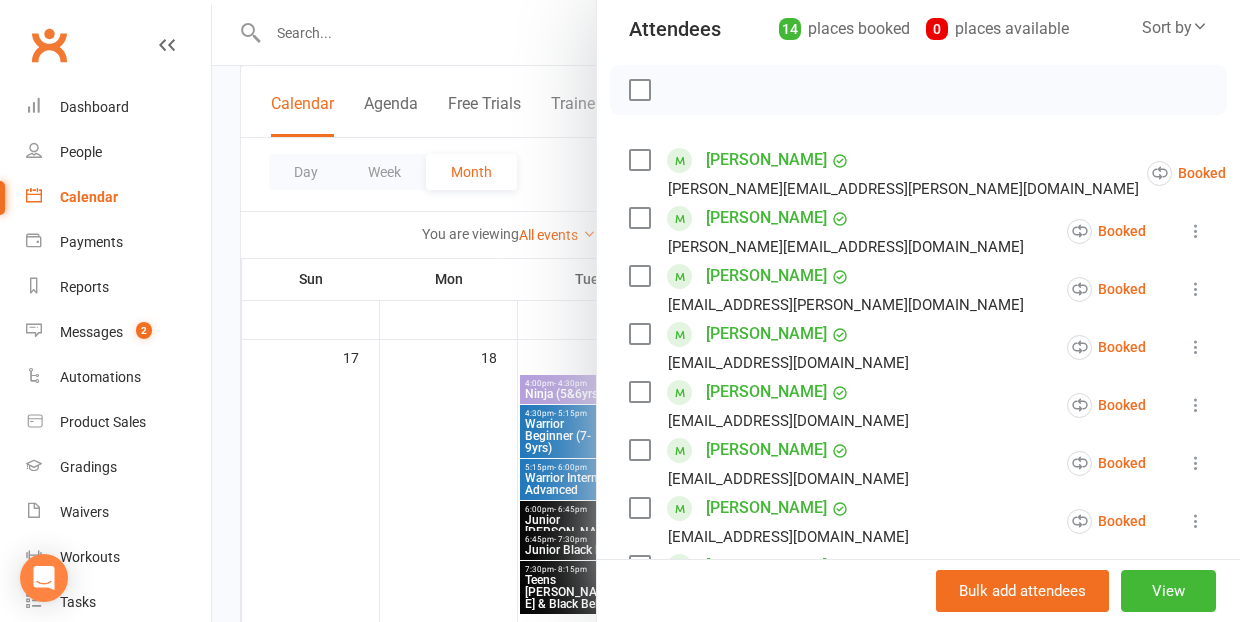
scroll to position [321, 0]
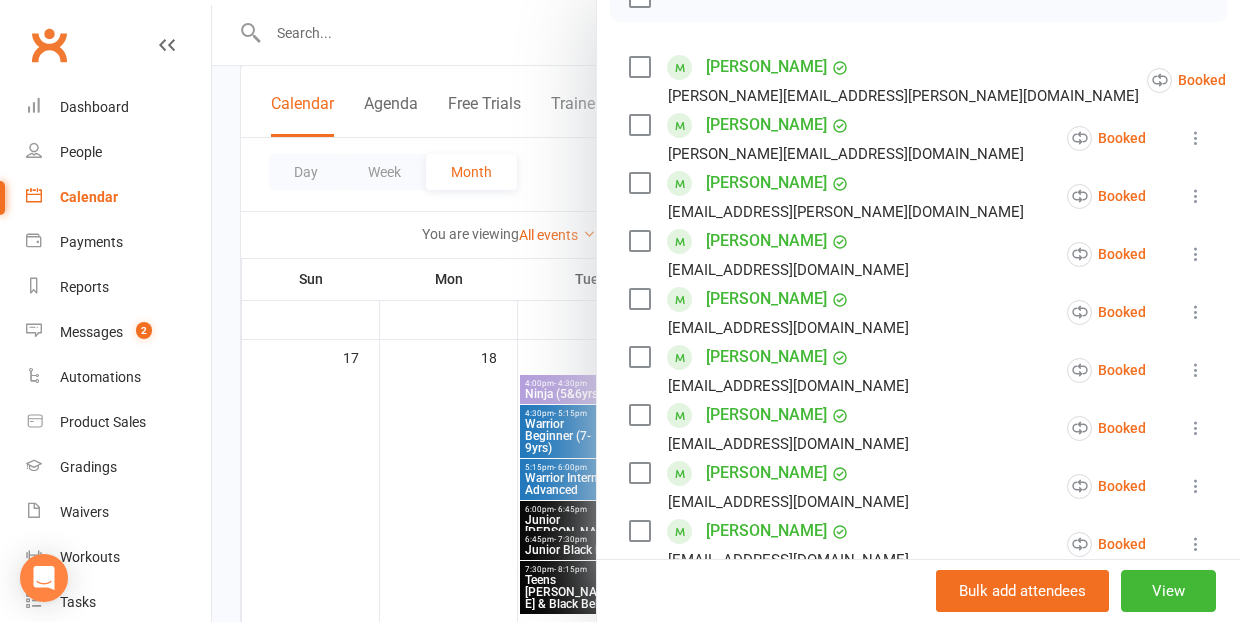
click at [738, 358] on link "[PERSON_NAME]" at bounding box center [766, 357] width 121 height 32
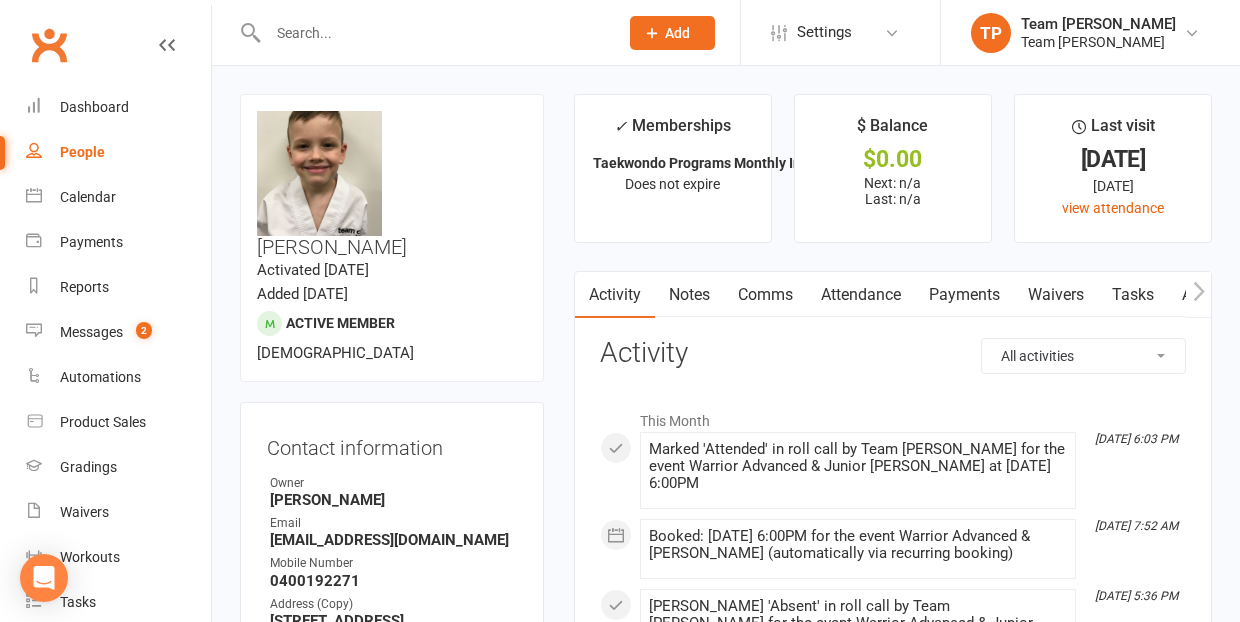
click at [866, 297] on link "Attendance" at bounding box center [861, 295] width 108 height 46
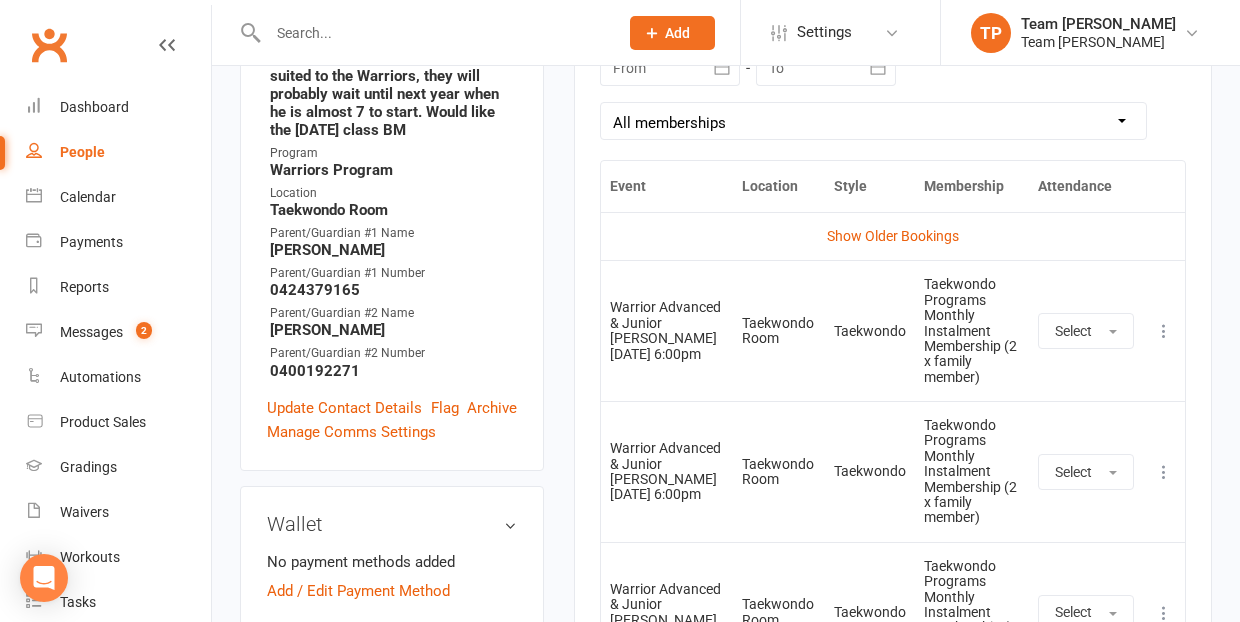
scroll to position [927, 0]
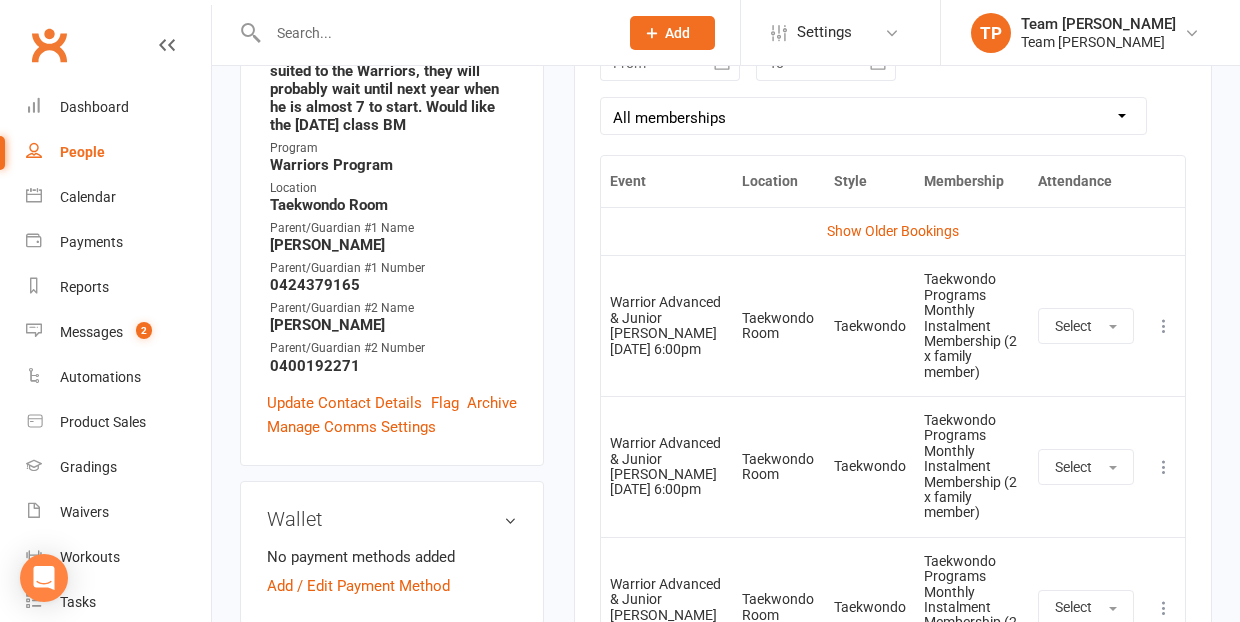
click at [1163, 316] on icon at bounding box center [1164, 326] width 20 height 20
click at [1074, 438] on link "Remove booking" at bounding box center [1076, 445] width 198 height 40
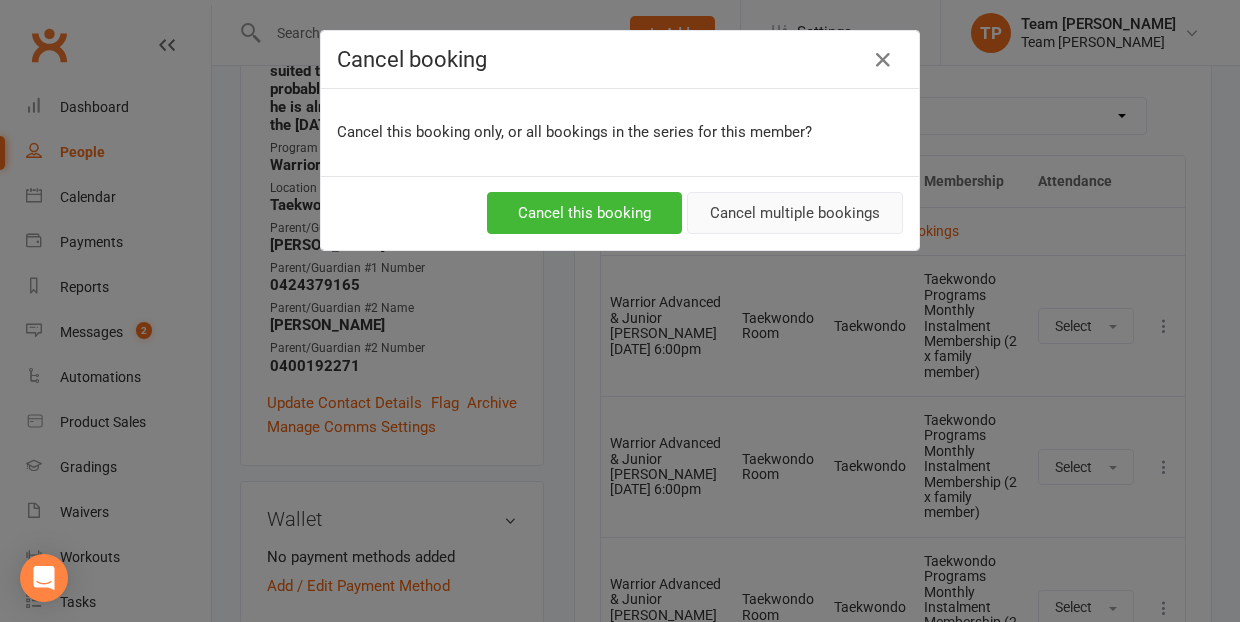
click at [798, 212] on button "Cancel multiple bookings" at bounding box center [795, 213] width 216 height 42
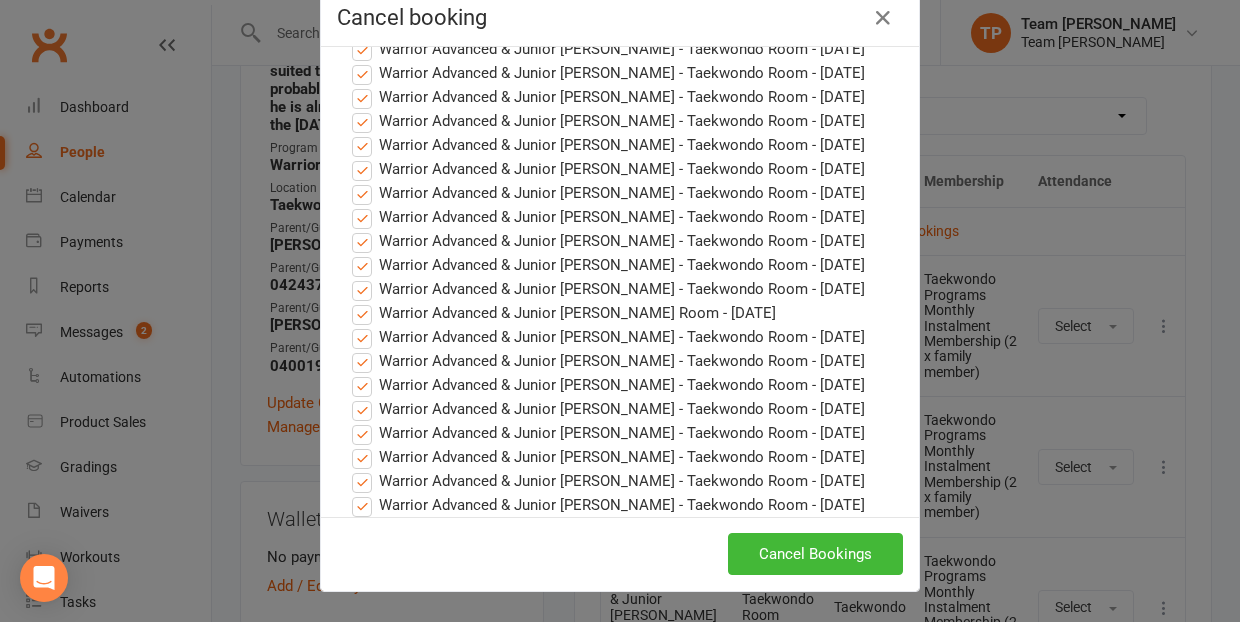
scroll to position [42, 0]
click at [791, 552] on button "Cancel Bookings" at bounding box center [815, 554] width 175 height 42
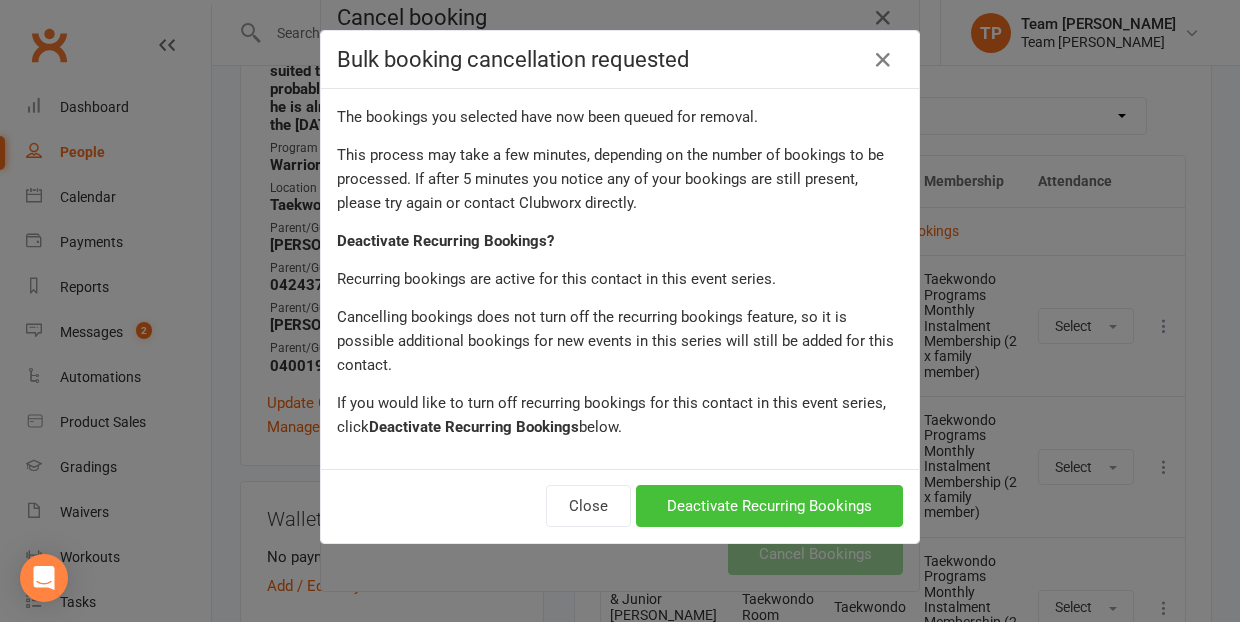
click at [771, 487] on button "Deactivate Recurring Bookings" at bounding box center [769, 506] width 267 height 42
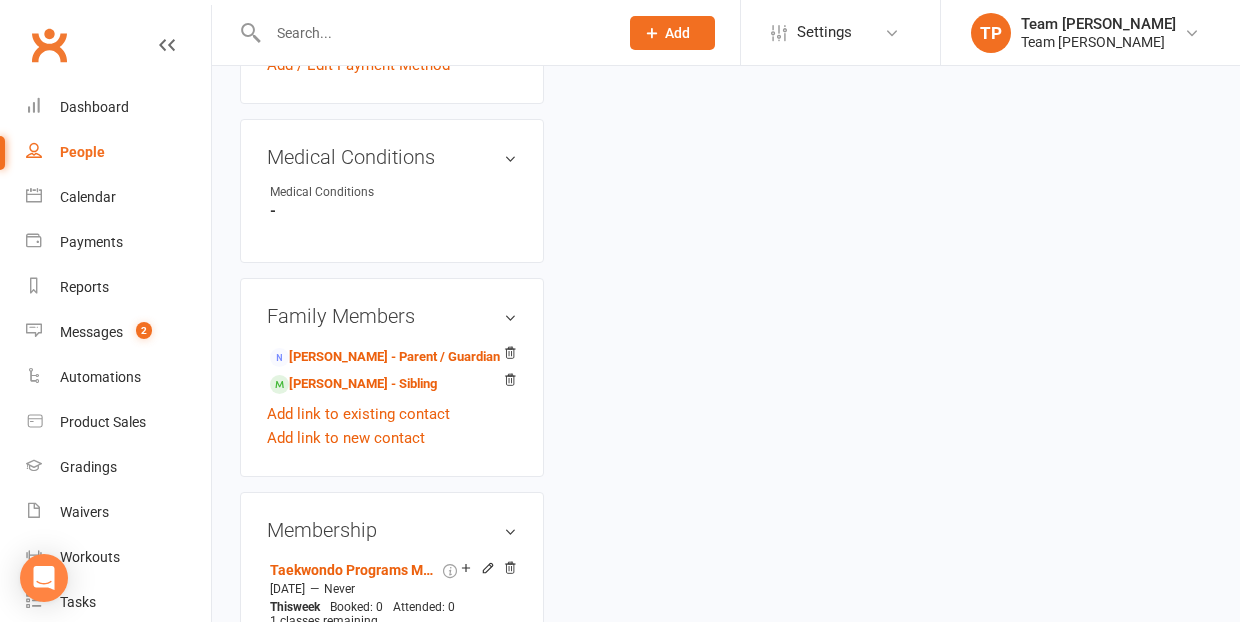
scroll to position [1453, 0]
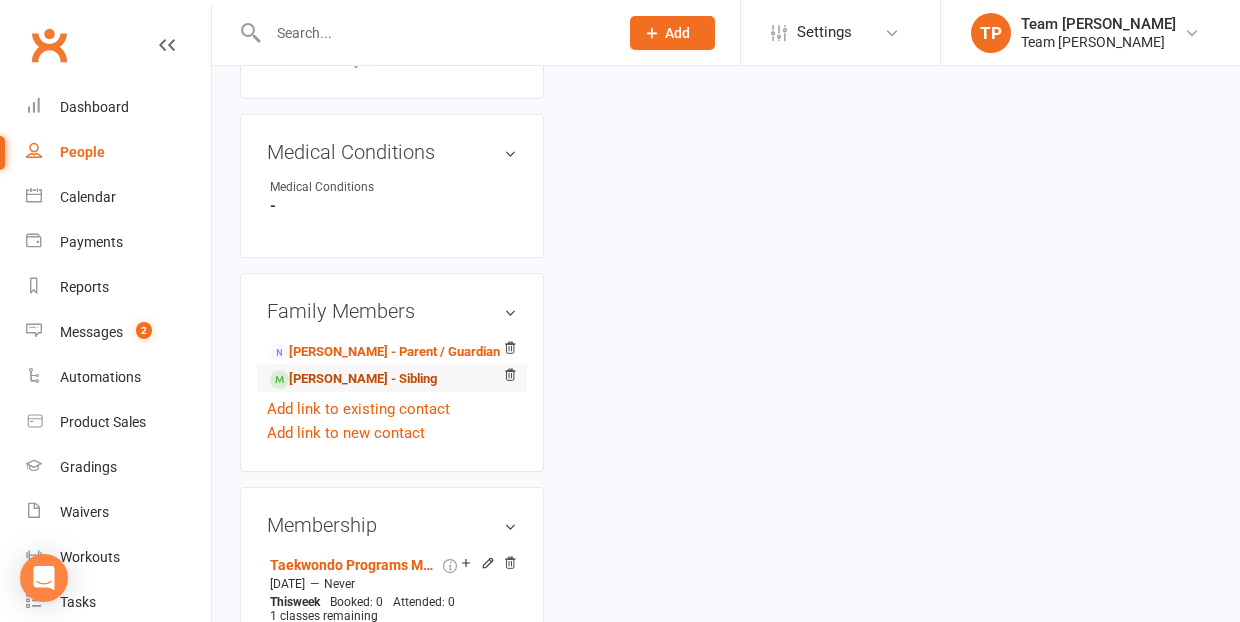
click at [383, 369] on link "[PERSON_NAME] - Sibling" at bounding box center [353, 379] width 167 height 21
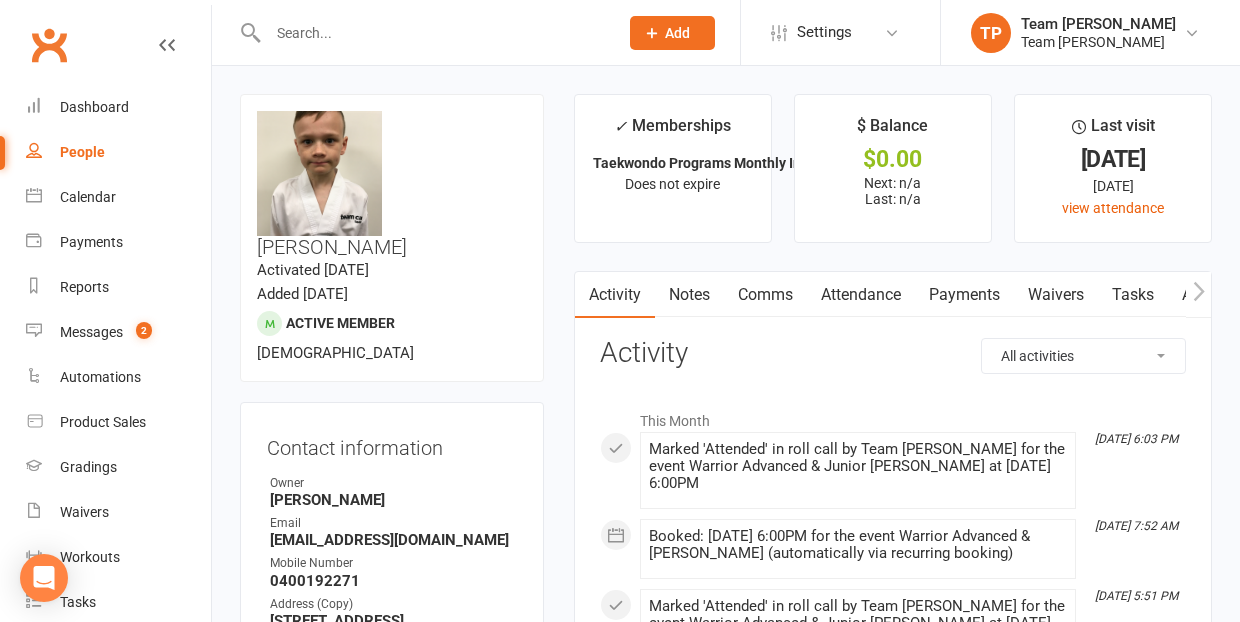
click at [870, 295] on link "Attendance" at bounding box center [861, 295] width 108 height 46
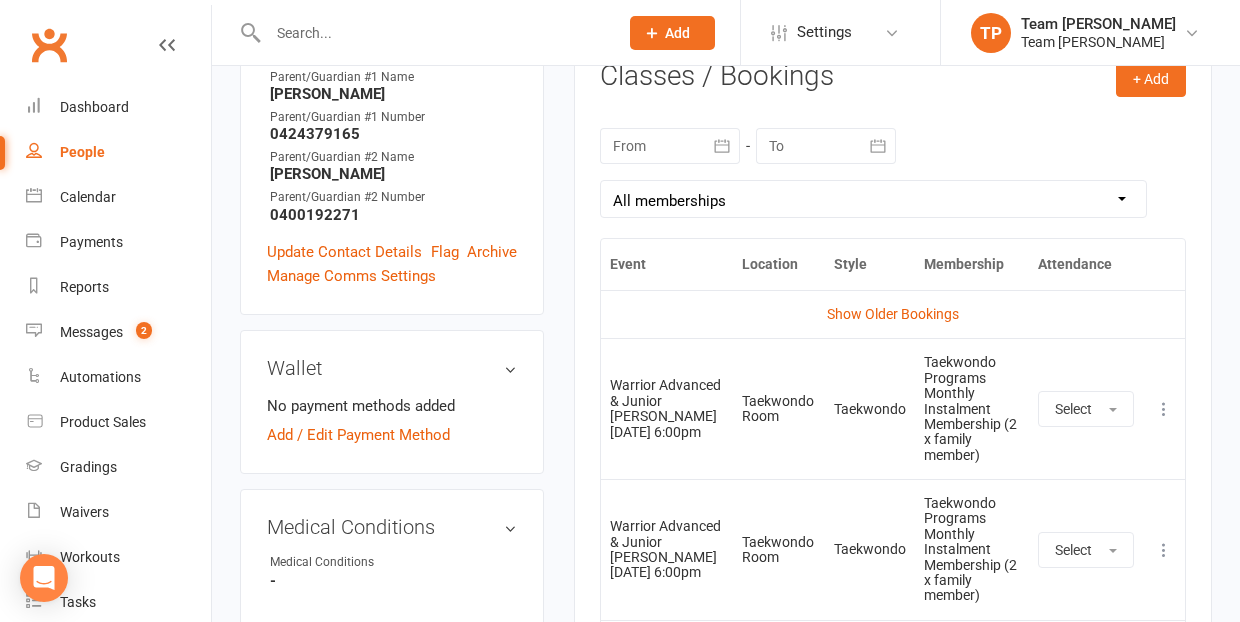
scroll to position [845, 0]
click at [1168, 398] on icon at bounding box center [1164, 408] width 20 height 20
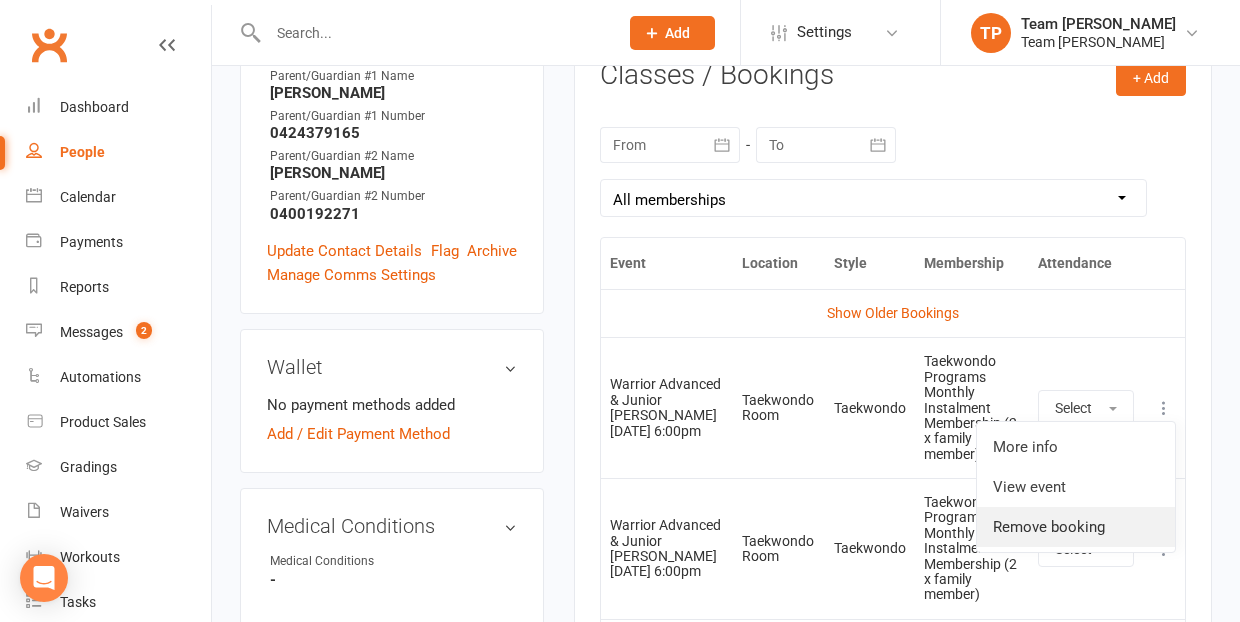
click at [1102, 517] on link "Remove booking" at bounding box center [1076, 527] width 198 height 40
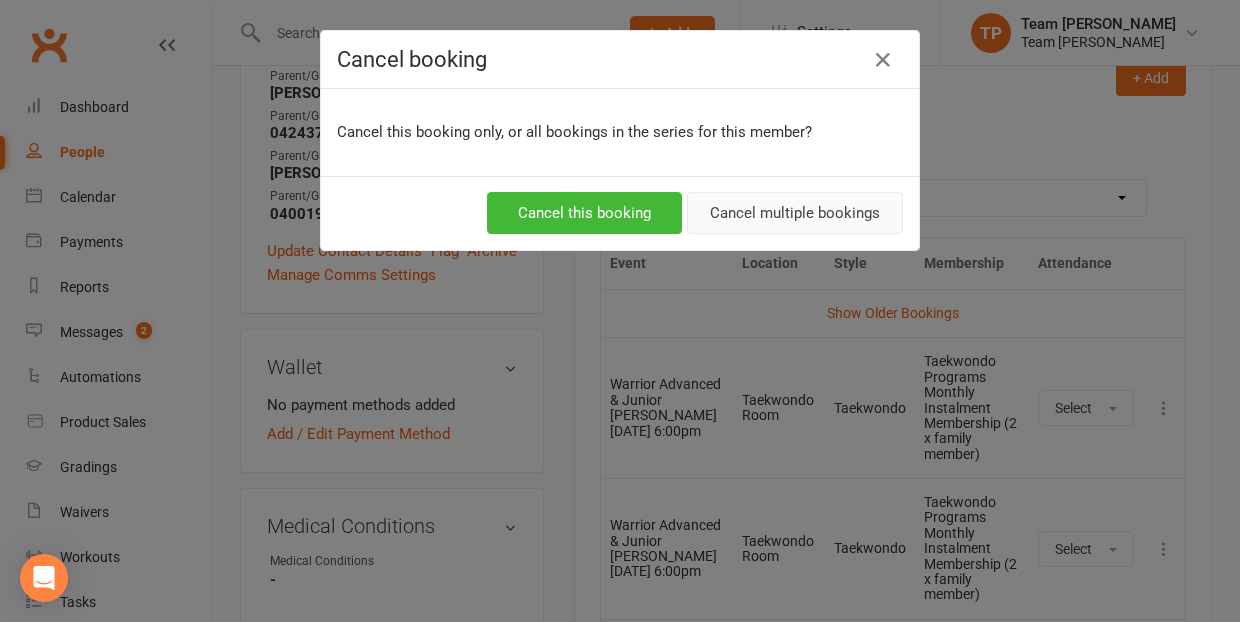
click at [847, 212] on button "Cancel multiple bookings" at bounding box center [795, 213] width 216 height 42
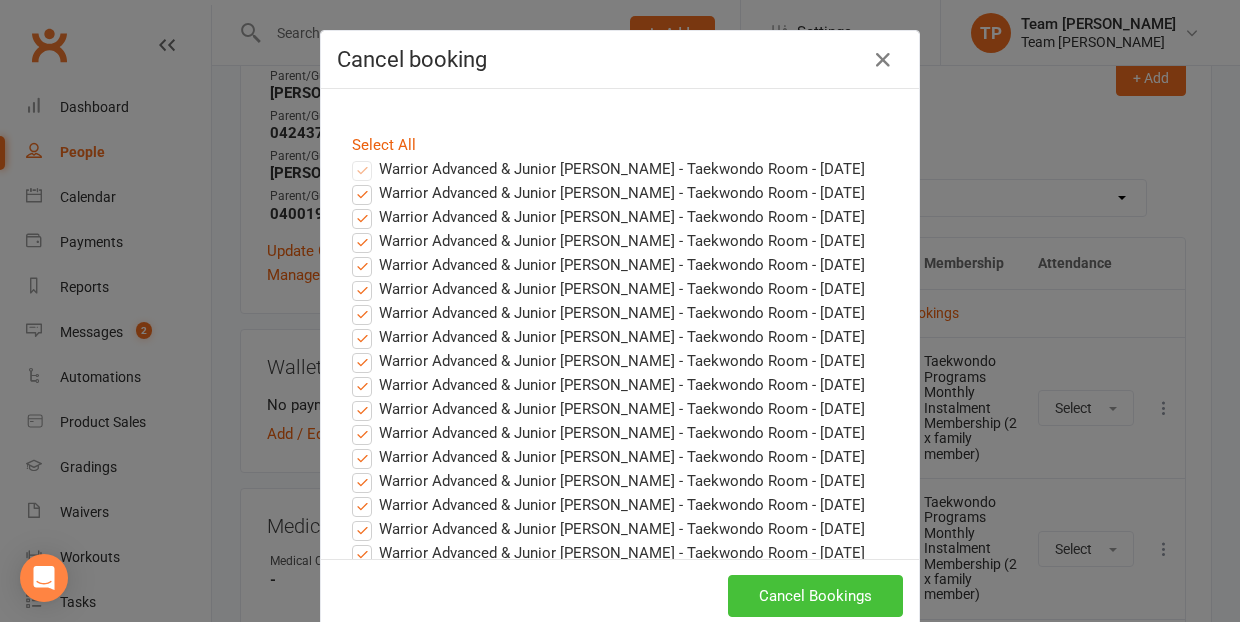
click at [790, 594] on button "Cancel Bookings" at bounding box center [815, 596] width 175 height 42
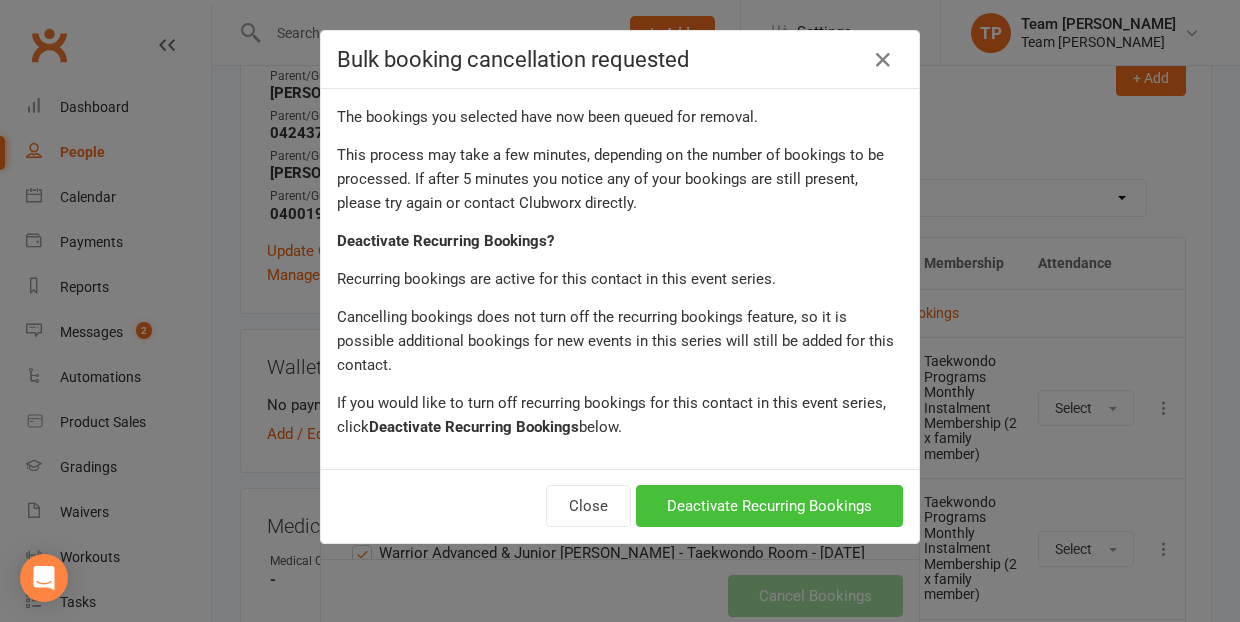
click at [748, 485] on button "Deactivate Recurring Bookings" at bounding box center [769, 506] width 267 height 42
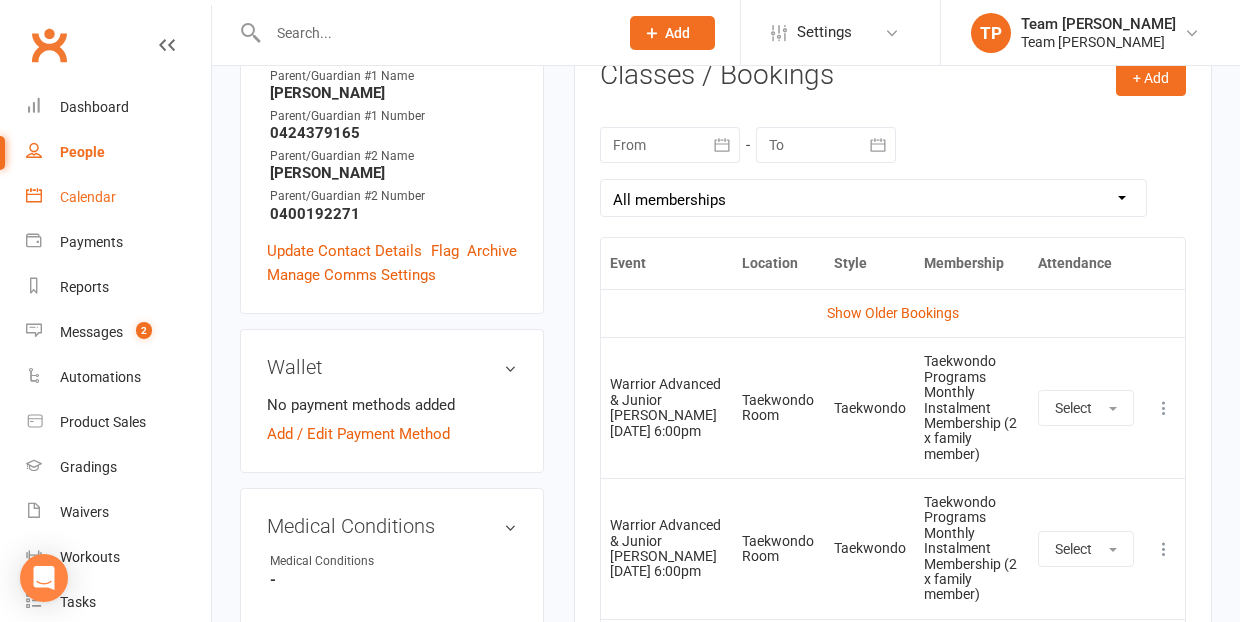
click at [85, 196] on div "Calendar" at bounding box center [88, 197] width 56 height 16
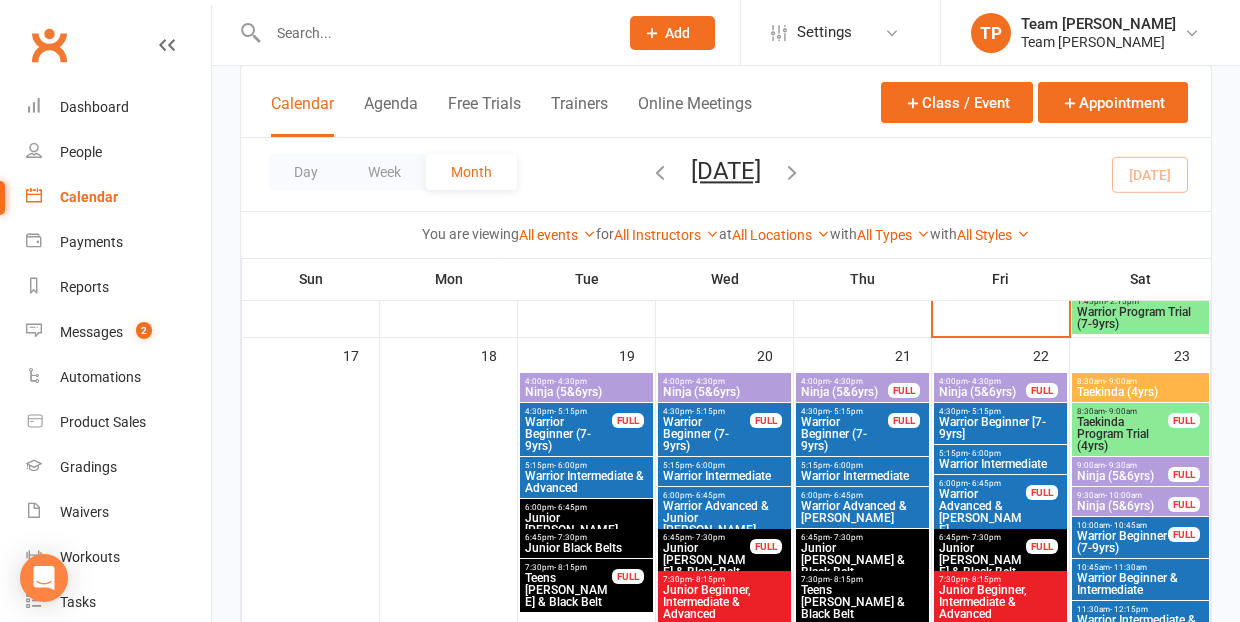
scroll to position [1372, 0]
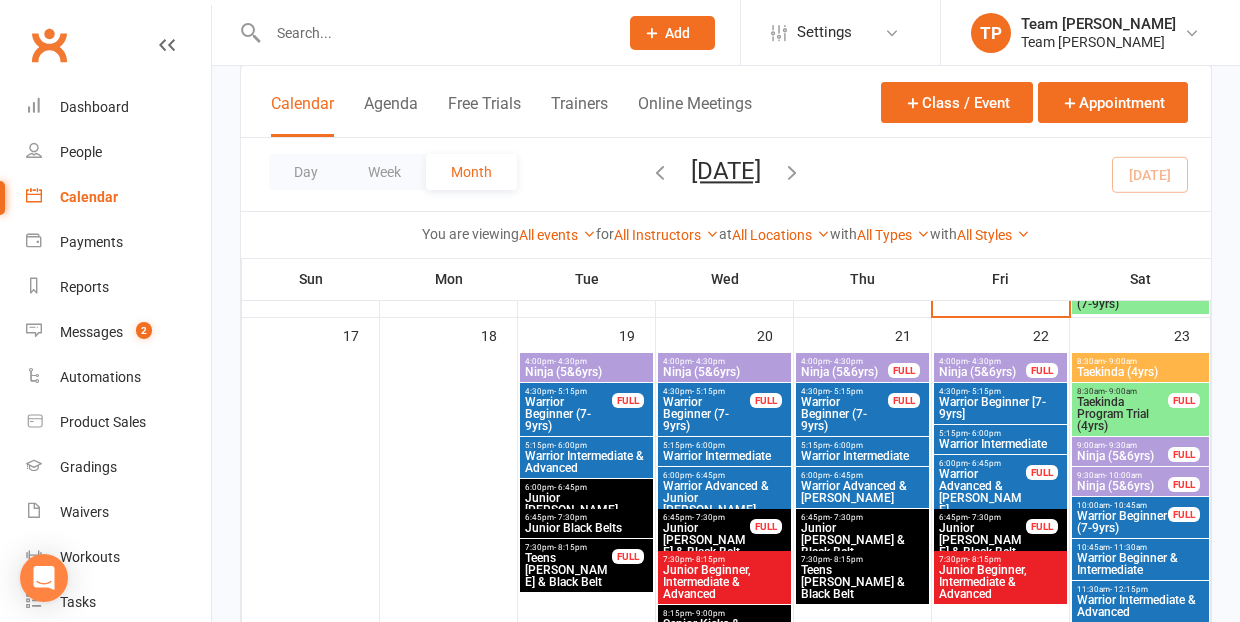
click at [817, 480] on span "Warrior Advanced & [PERSON_NAME]" at bounding box center [862, 492] width 125 height 24
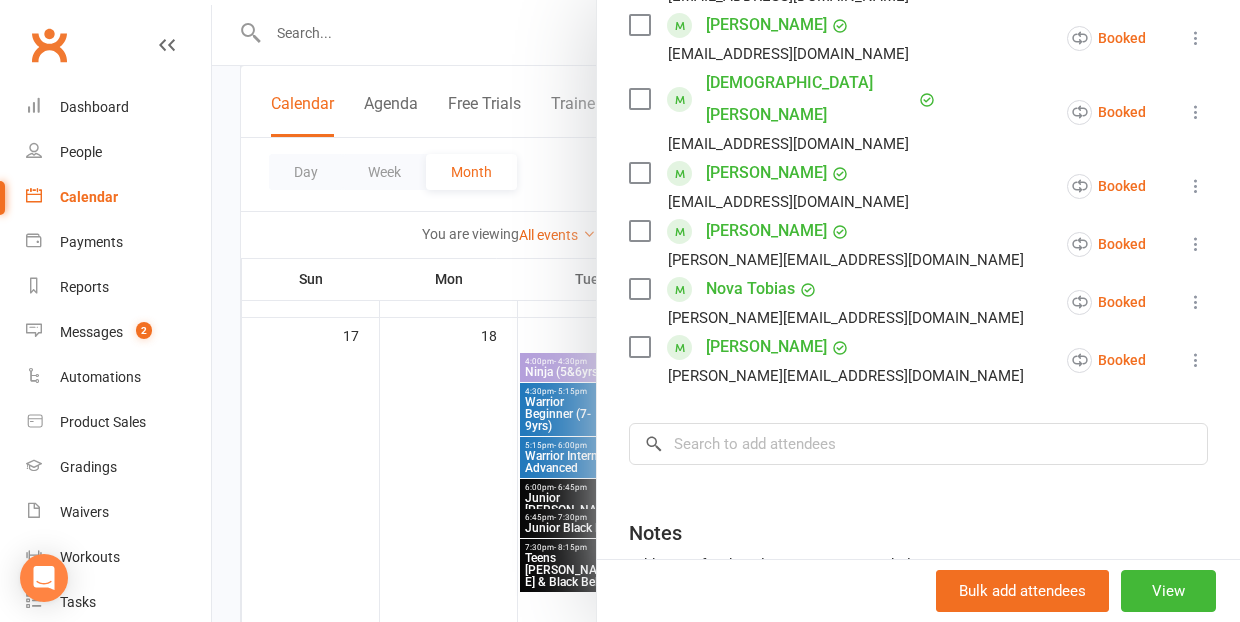
scroll to position [772, 0]
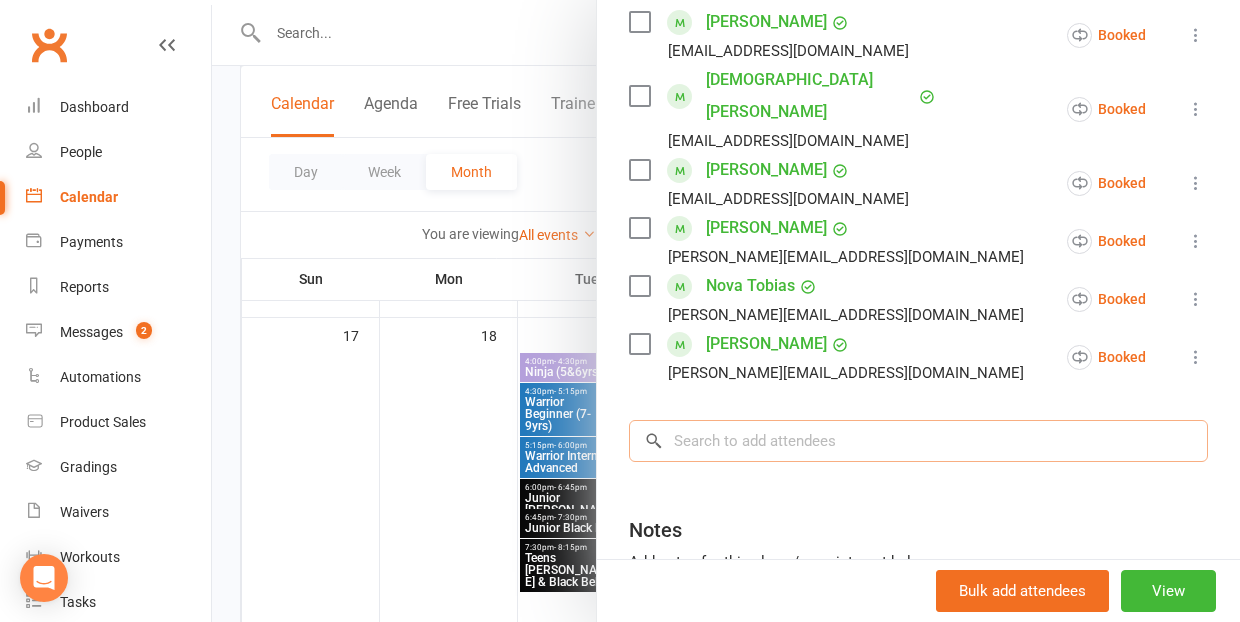
click at [701, 420] on input "search" at bounding box center [918, 441] width 579 height 42
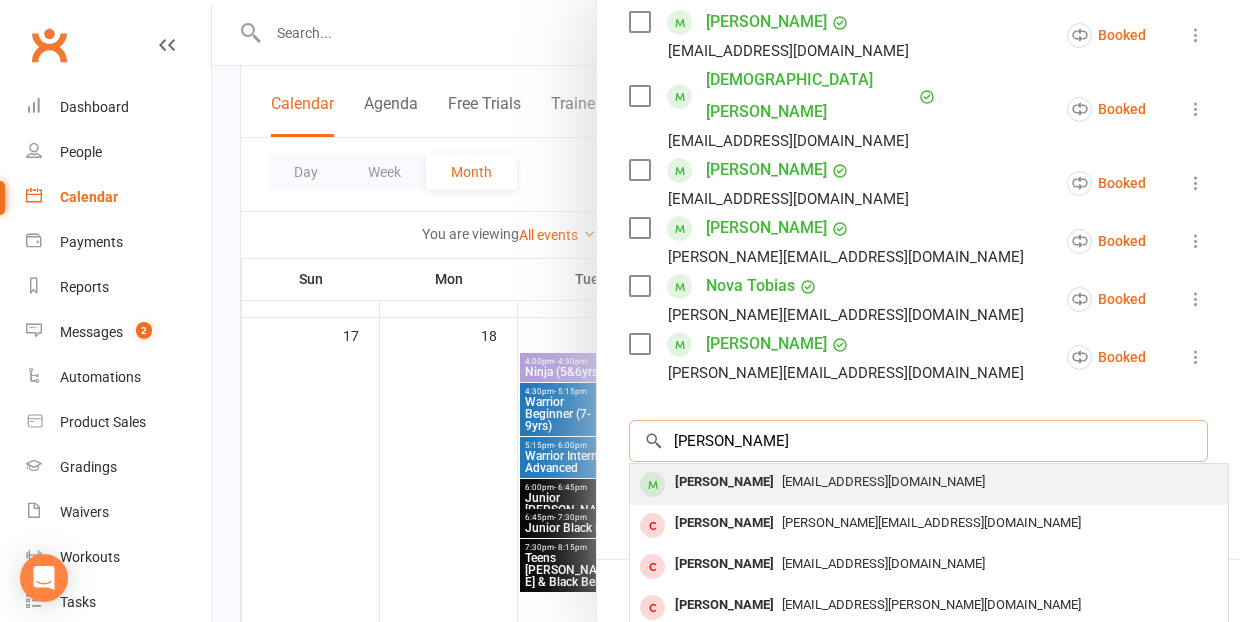
type input "[PERSON_NAME]"
click at [709, 468] on div "[PERSON_NAME]" at bounding box center [724, 482] width 115 height 29
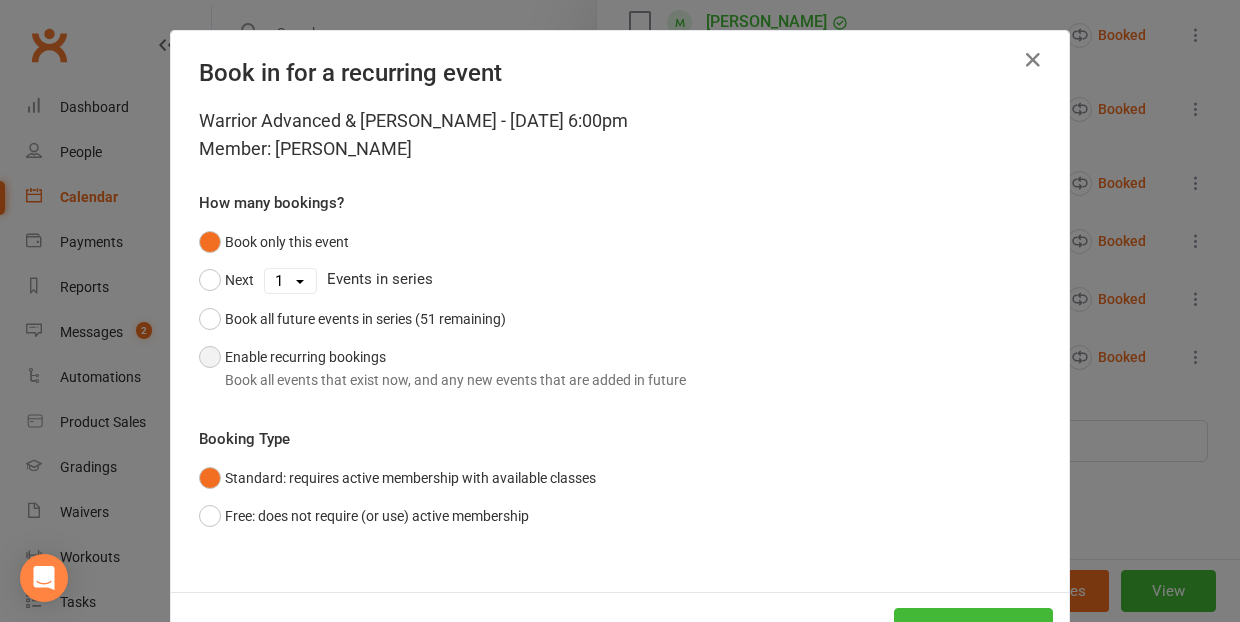
click at [209, 352] on button "Enable recurring bookings Book all events that exist now, and any new events th…" at bounding box center [442, 368] width 487 height 61
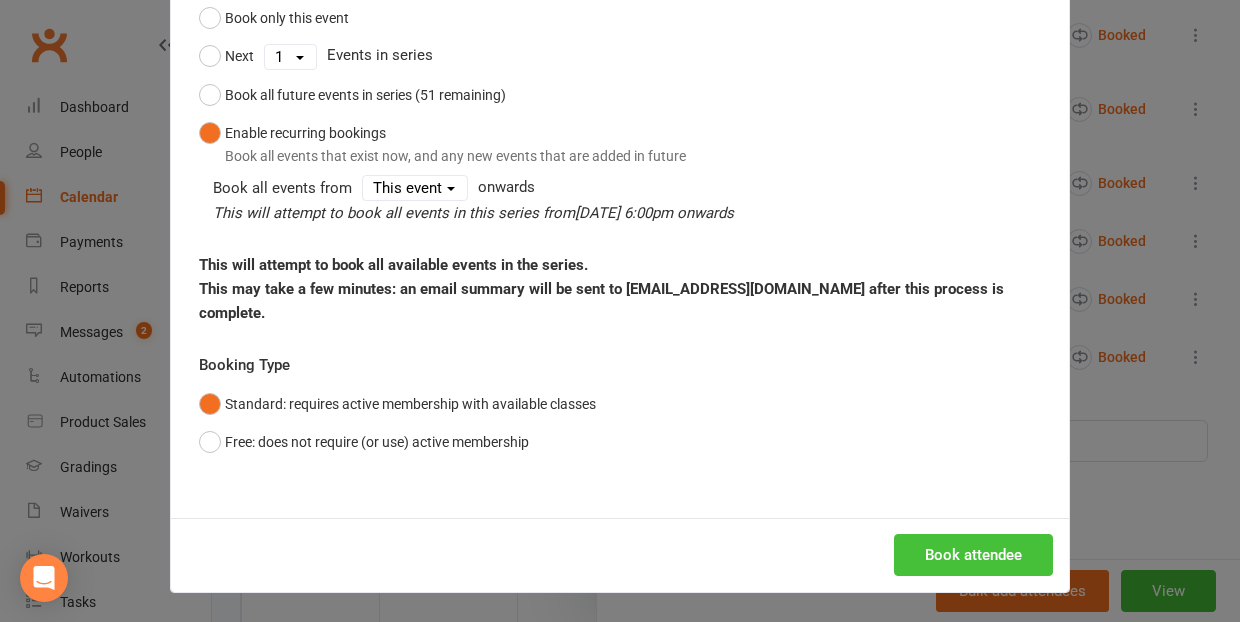
scroll to position [222, 0]
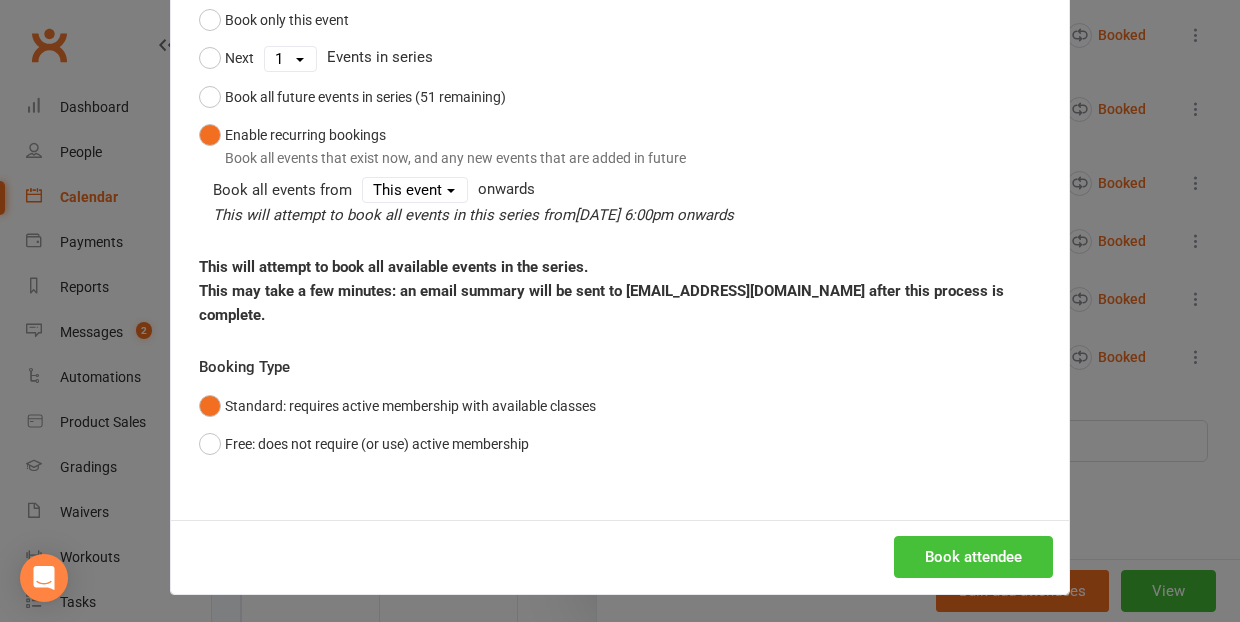
click at [993, 555] on button "Book attendee" at bounding box center [973, 557] width 159 height 42
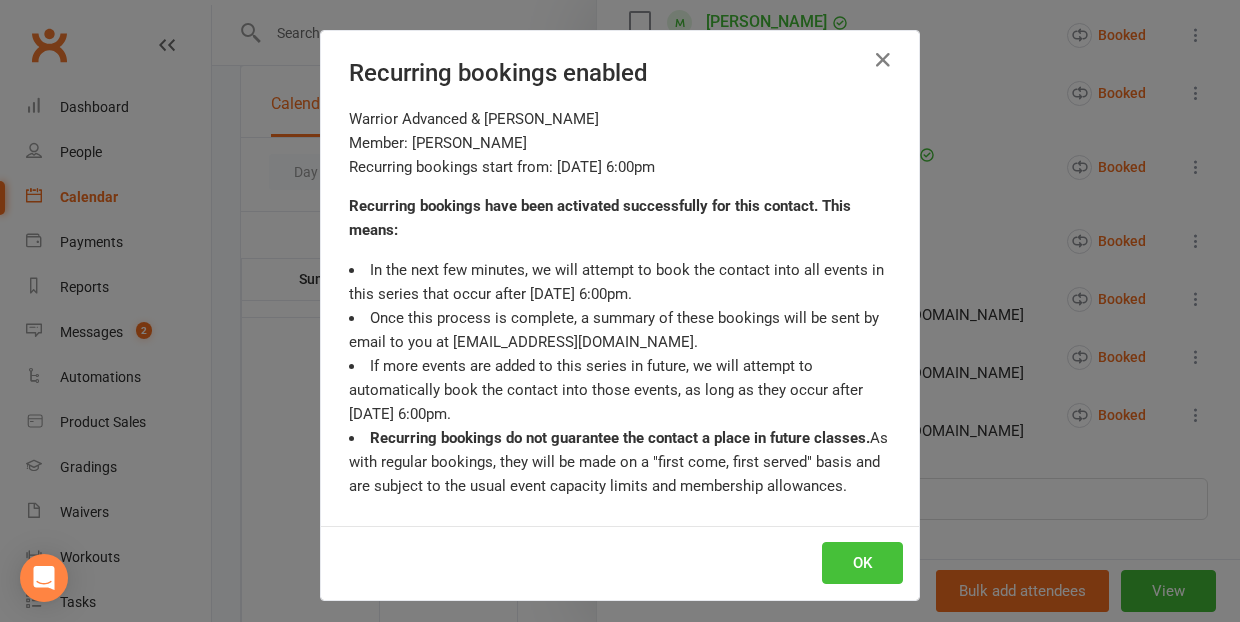
click at [884, 561] on button "OK" at bounding box center [862, 563] width 81 height 42
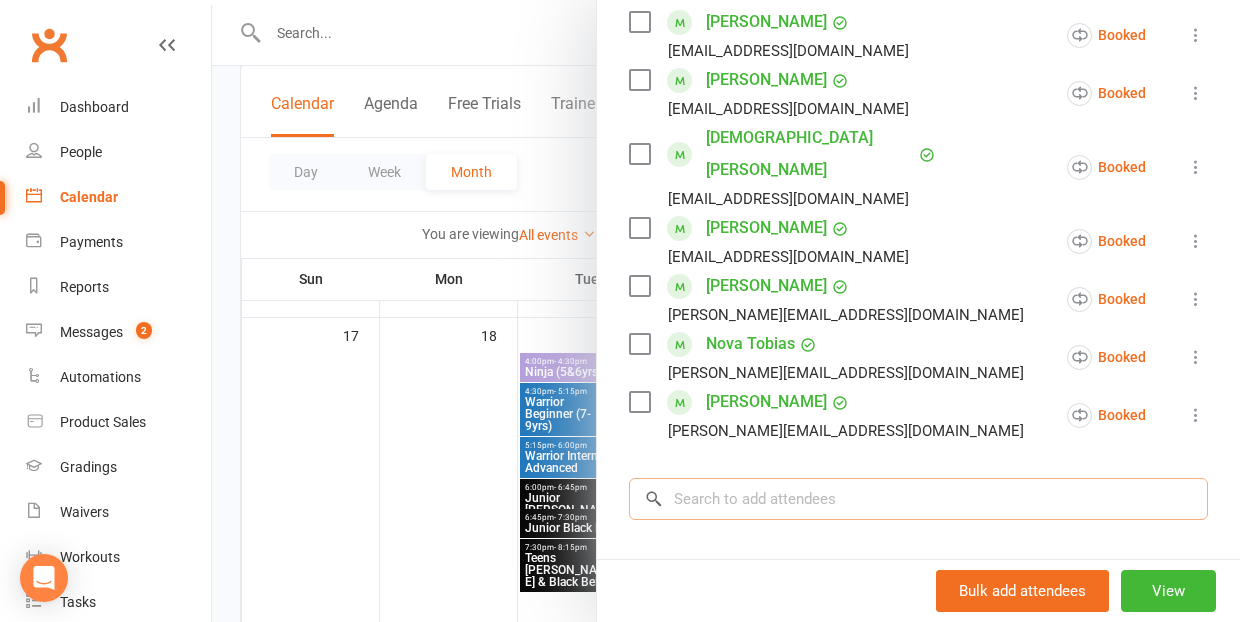
click at [696, 478] on input "search" at bounding box center [918, 499] width 579 height 42
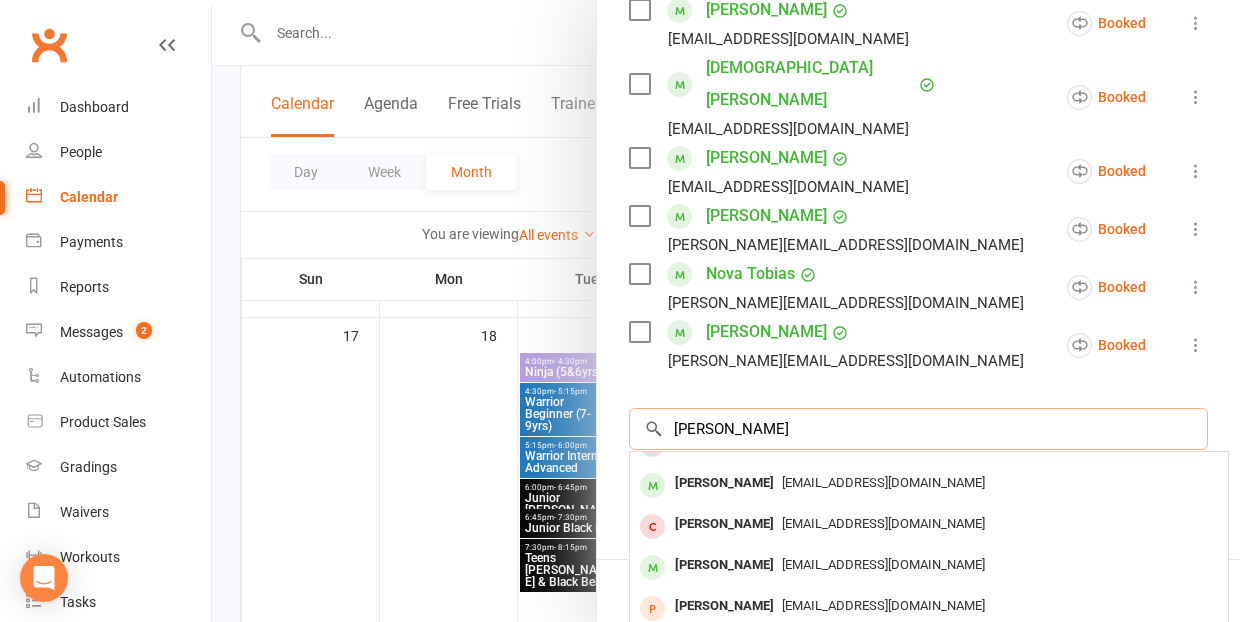
scroll to position [851, 0]
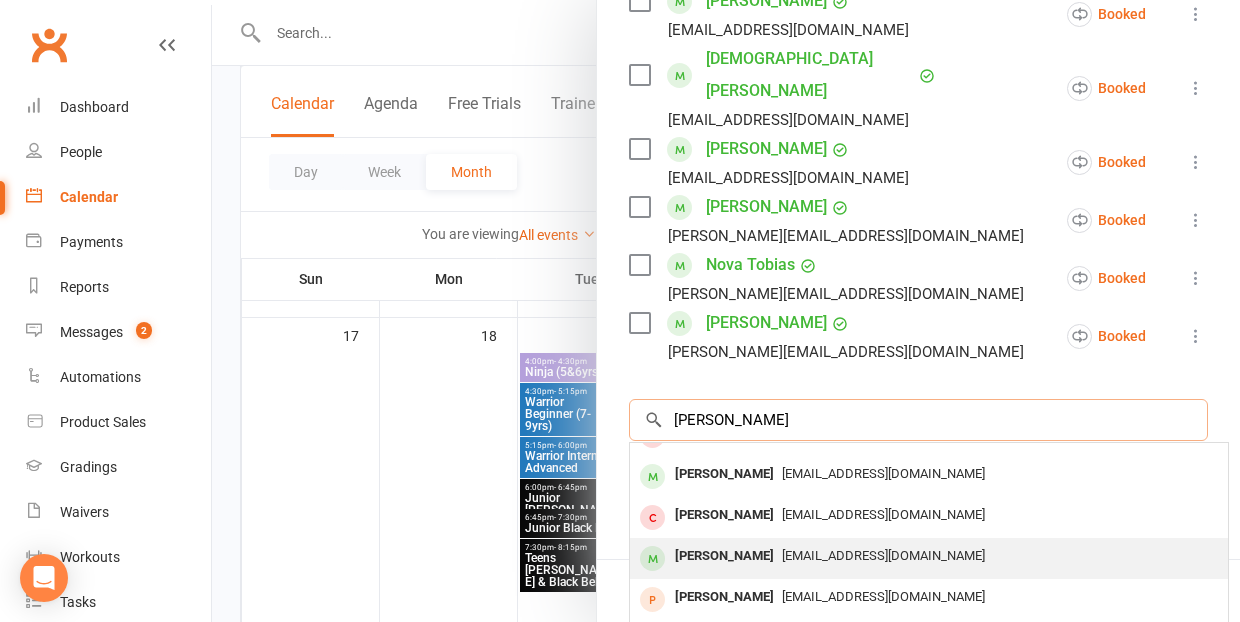
type input "[PERSON_NAME]"
click at [696, 542] on div "[PERSON_NAME]" at bounding box center [724, 556] width 115 height 29
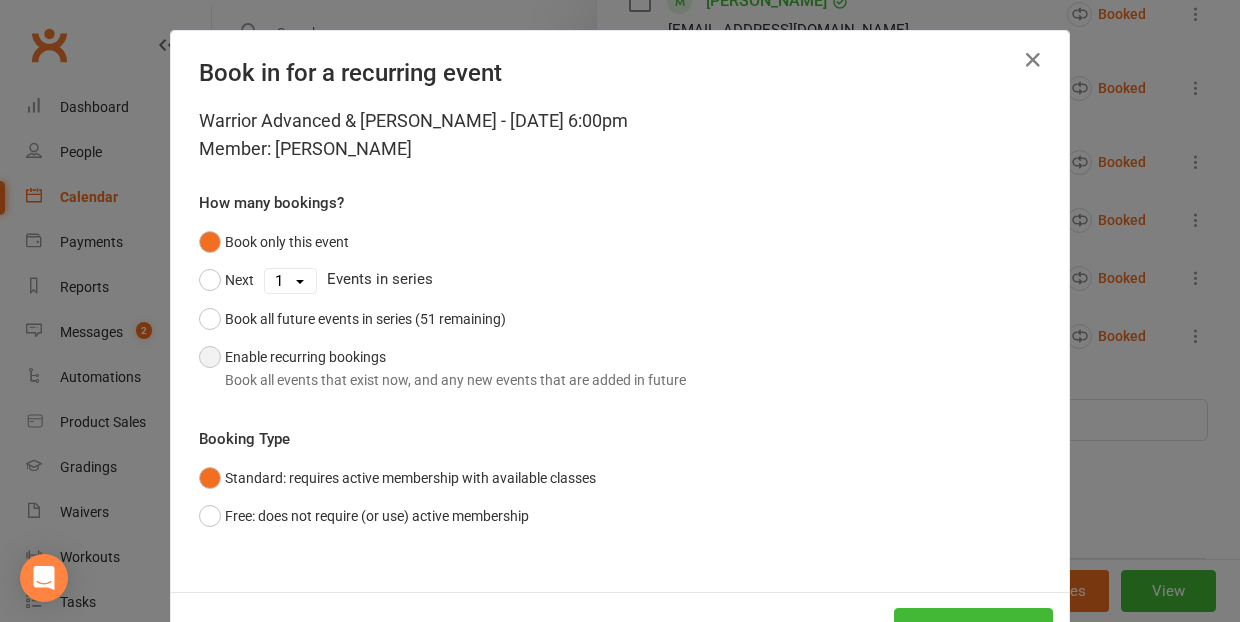
click at [211, 359] on button "Enable recurring bookings Book all events that exist now, and any new events th…" at bounding box center [442, 368] width 487 height 61
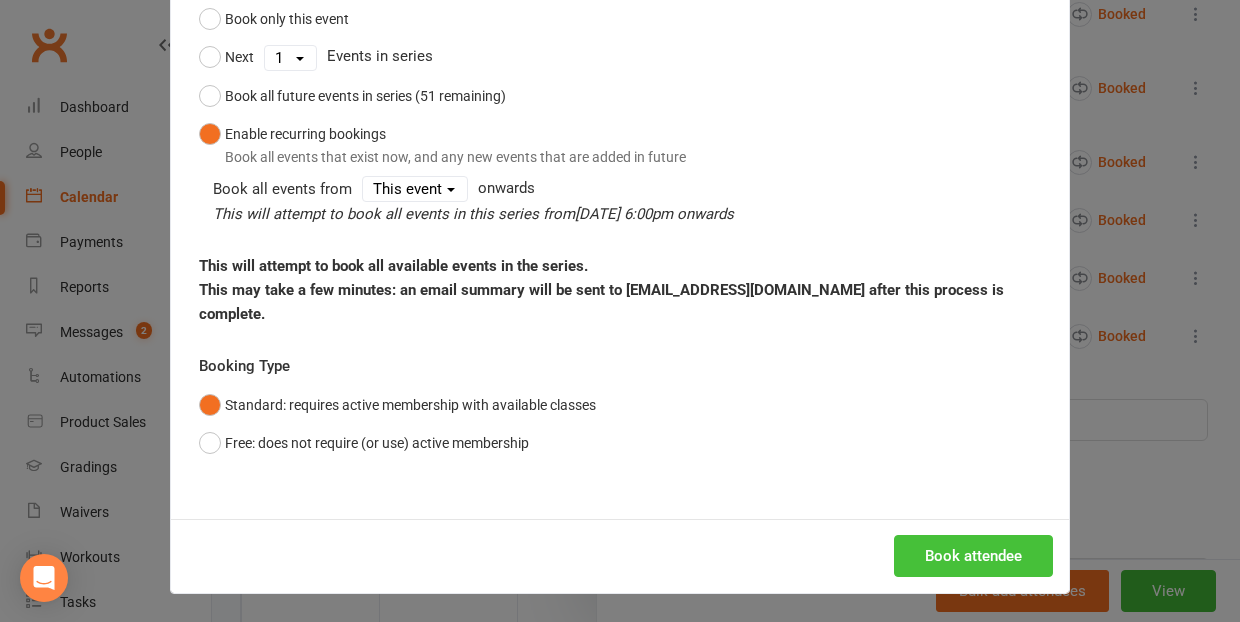
scroll to position [222, 0]
click at [937, 560] on button "Book attendee" at bounding box center [973, 557] width 159 height 42
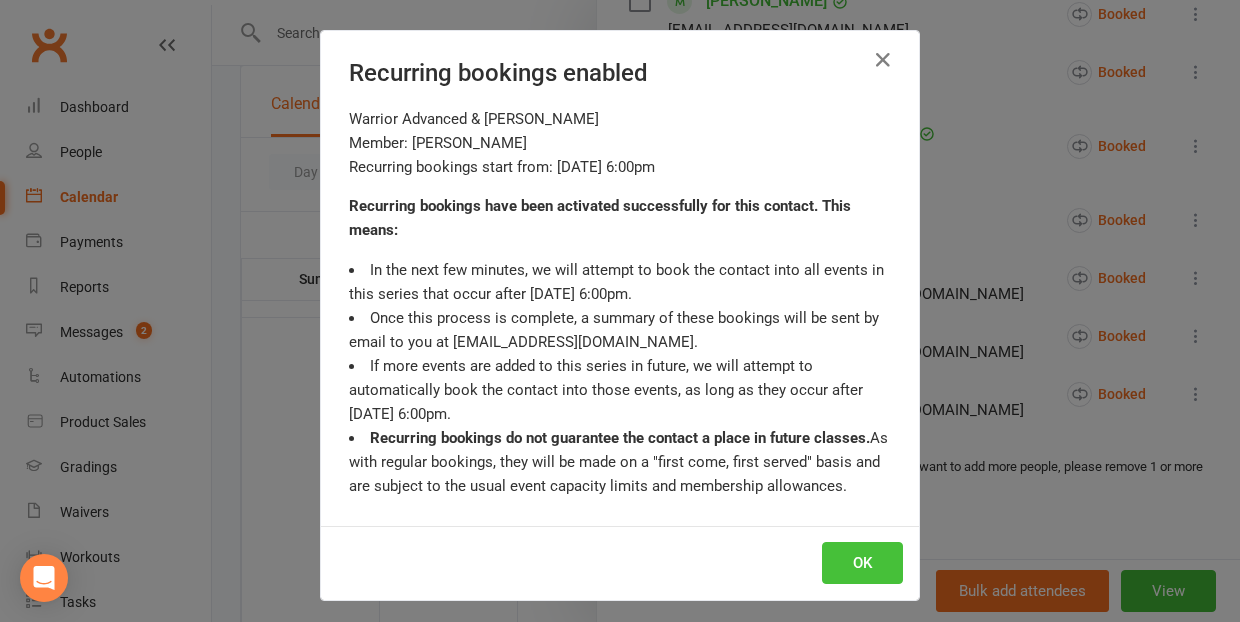
click at [862, 563] on button "OK" at bounding box center [862, 563] width 81 height 42
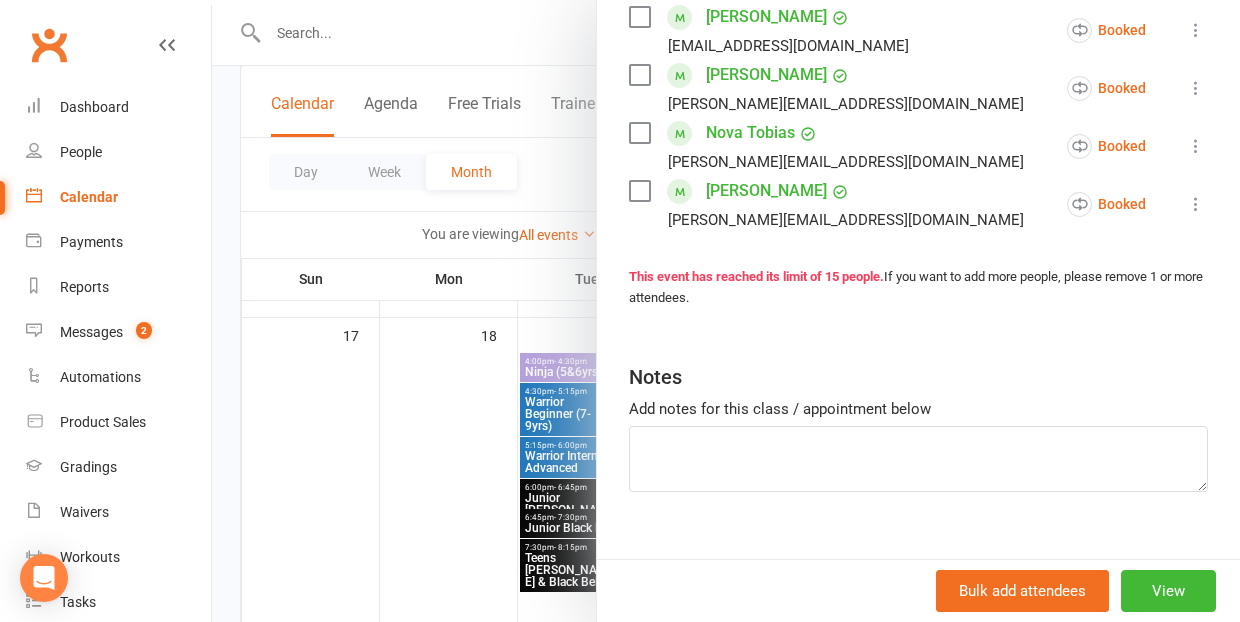
scroll to position [1040, 0]
click at [1166, 590] on button "View" at bounding box center [1168, 591] width 95 height 42
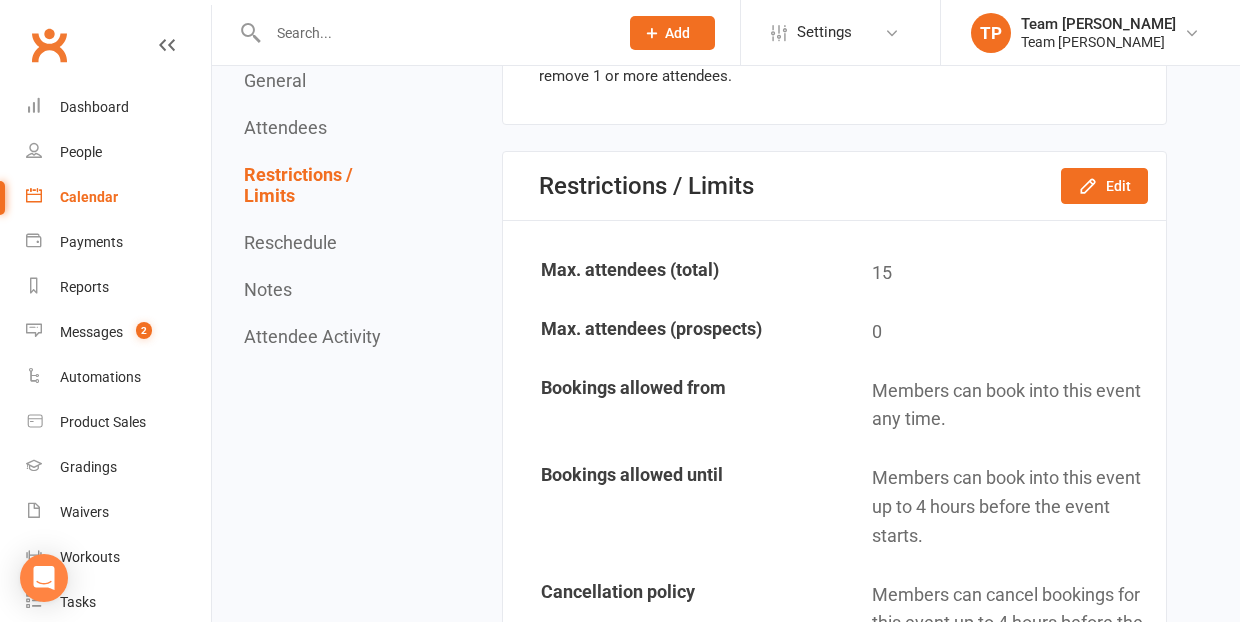
scroll to position [2165, 0]
click at [1120, 167] on button "Edit" at bounding box center [1104, 185] width 87 height 36
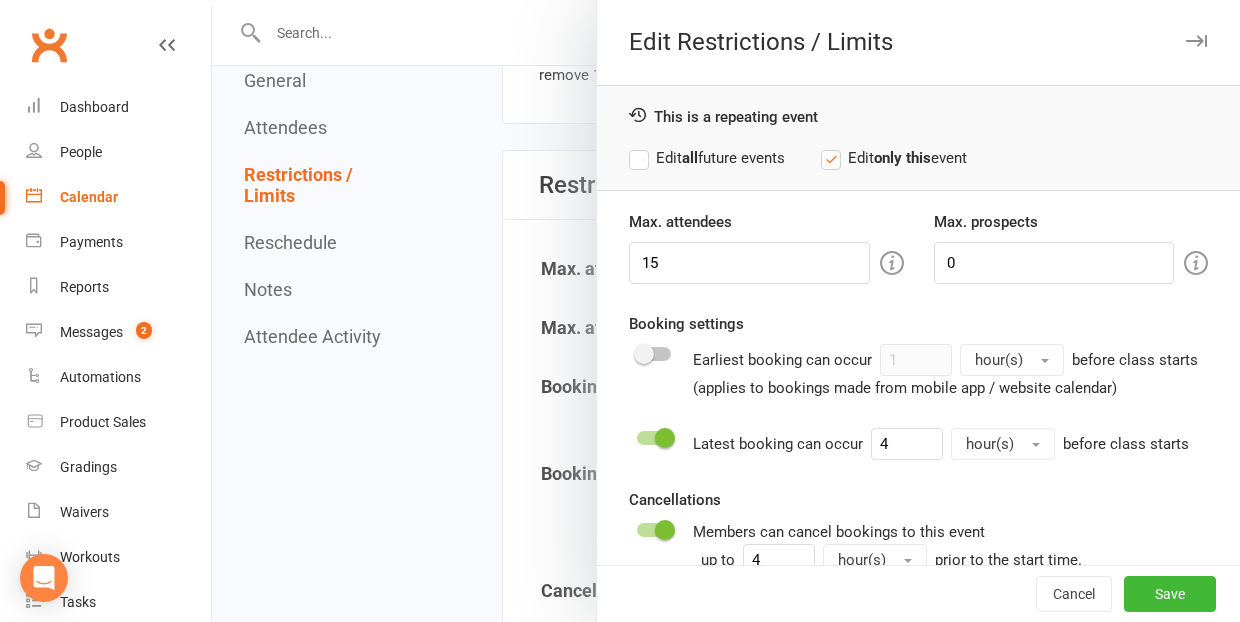
click at [639, 159] on label "Edit all future events" at bounding box center [707, 158] width 156 height 24
click at [653, 264] on input "15" at bounding box center [749, 263] width 241 height 42
type input "16"
click at [1177, 595] on button "Save" at bounding box center [1170, 594] width 92 height 36
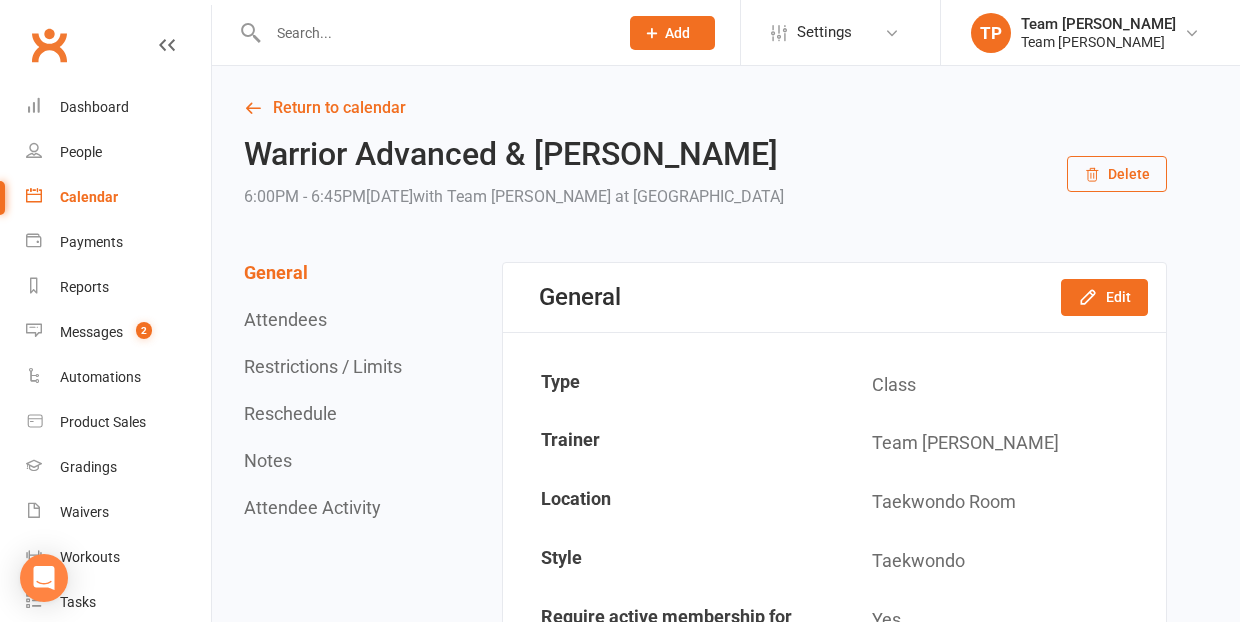
scroll to position [0, 0]
click at [282, 110] on link "Return to calendar" at bounding box center [705, 108] width 923 height 28
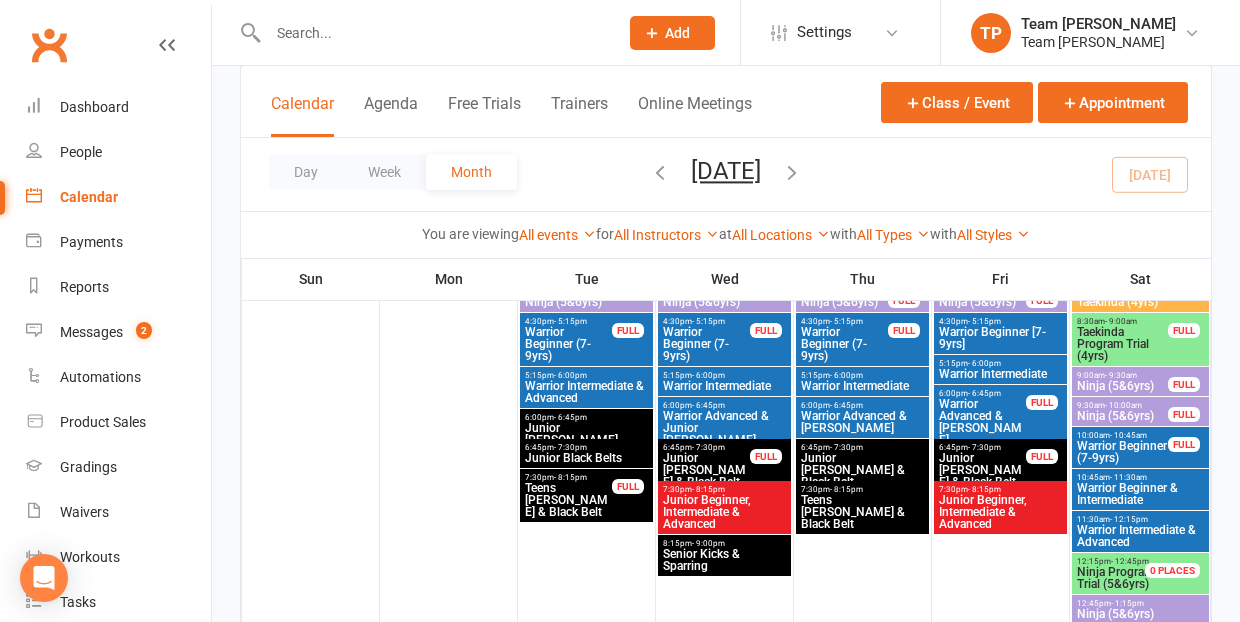
scroll to position [1449, 0]
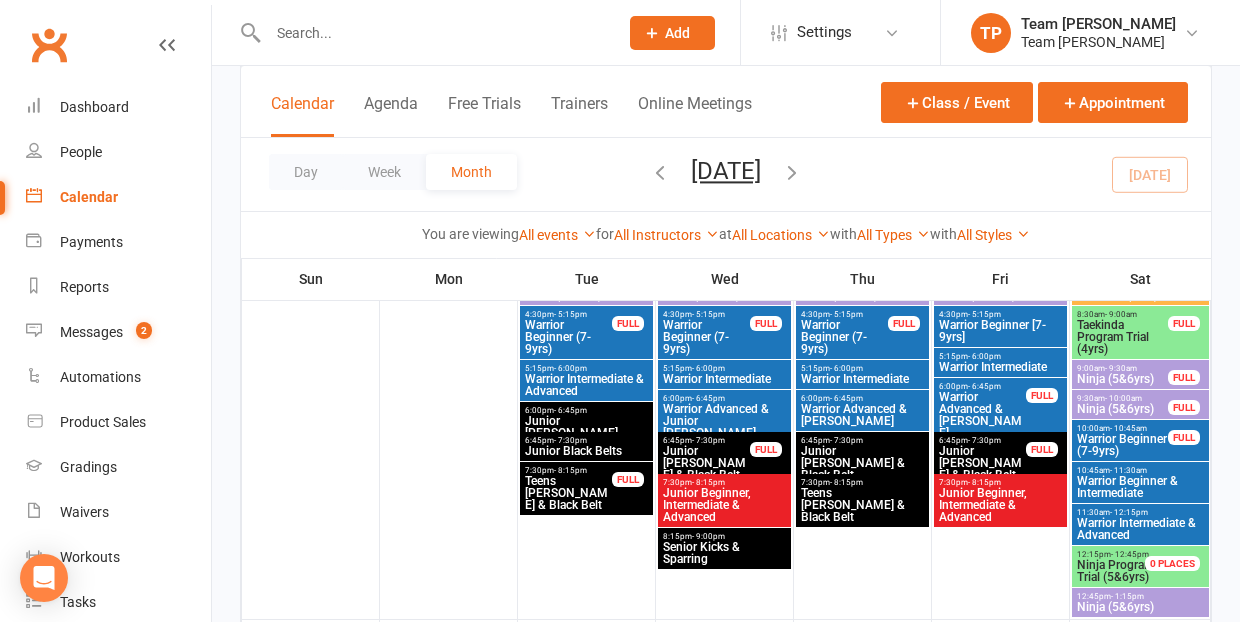
click at [708, 410] on span "Warrior Advanced & Junior [PERSON_NAME]" at bounding box center [724, 421] width 125 height 36
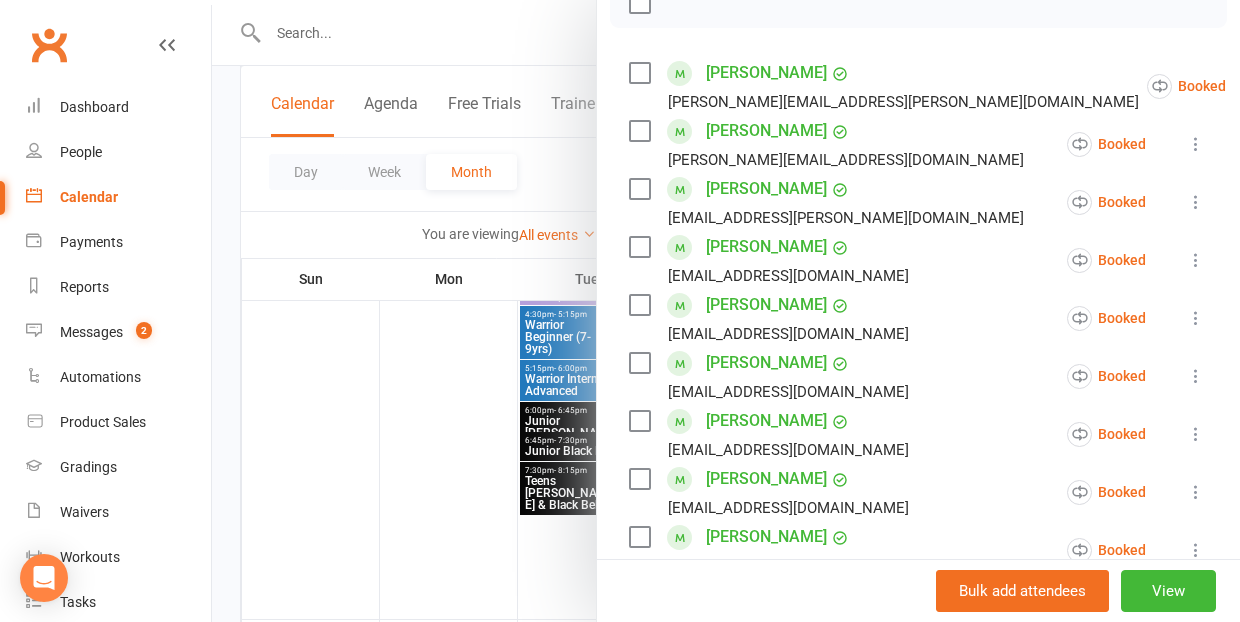
scroll to position [334, 0]
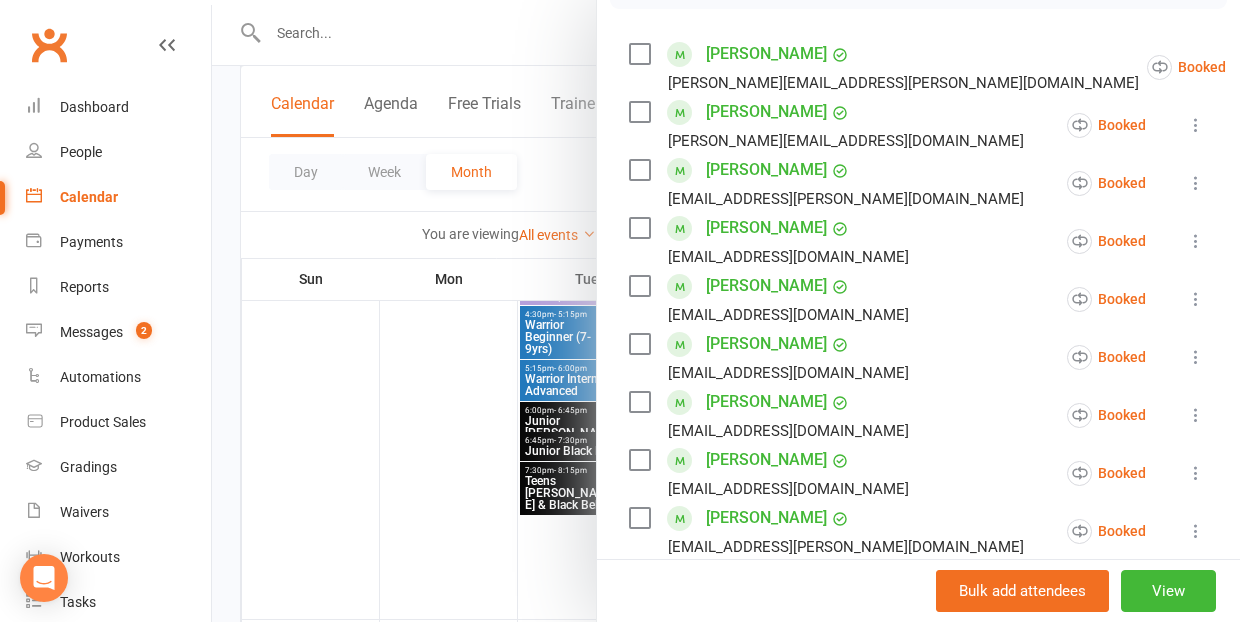
click at [740, 233] on link "[PERSON_NAME]" at bounding box center [766, 228] width 121 height 32
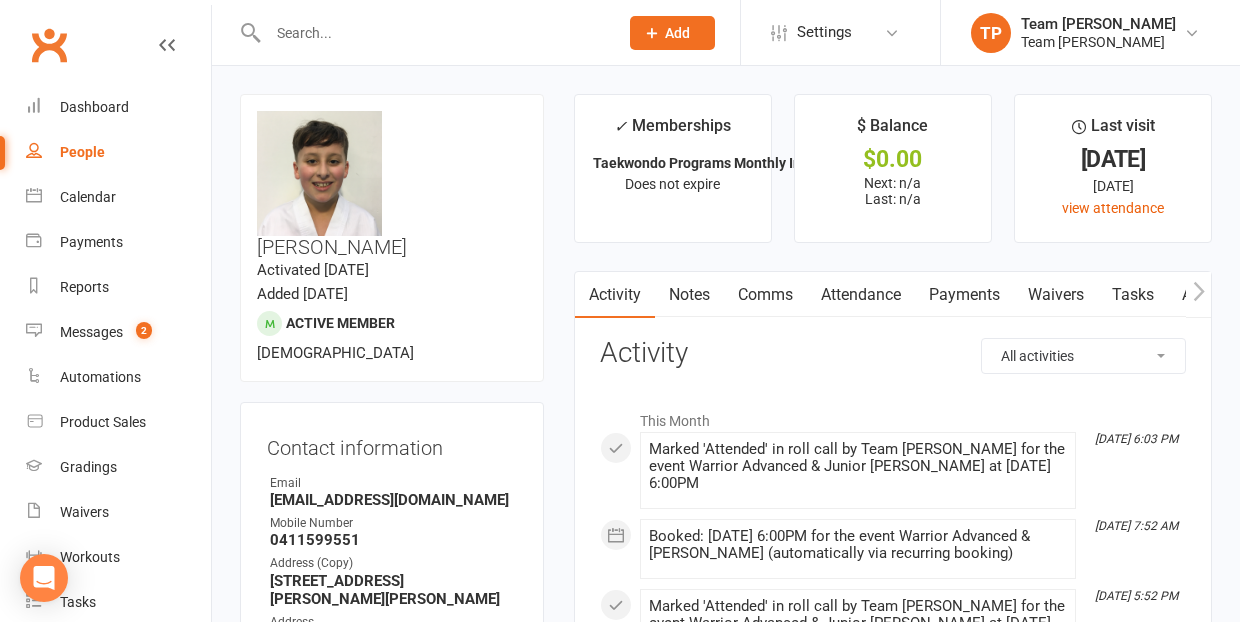
click at [863, 291] on link "Attendance" at bounding box center [861, 295] width 108 height 46
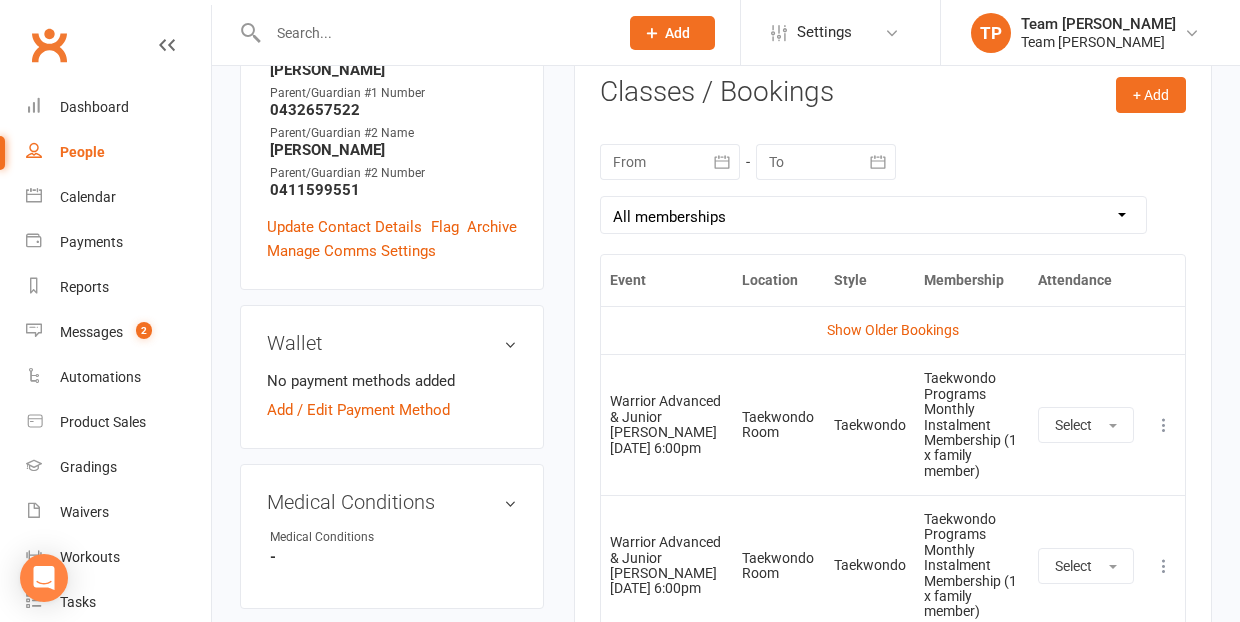
scroll to position [875, 0]
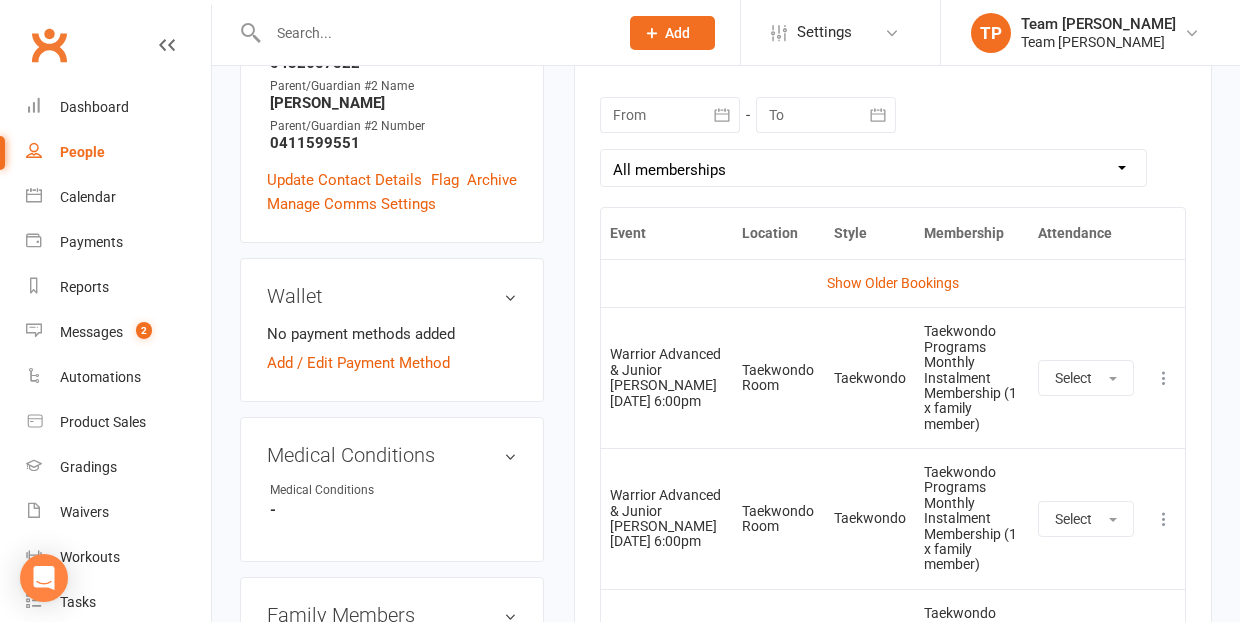
click at [1164, 368] on icon at bounding box center [1164, 378] width 20 height 20
click at [1090, 477] on link "Remove booking" at bounding box center [1076, 497] width 198 height 40
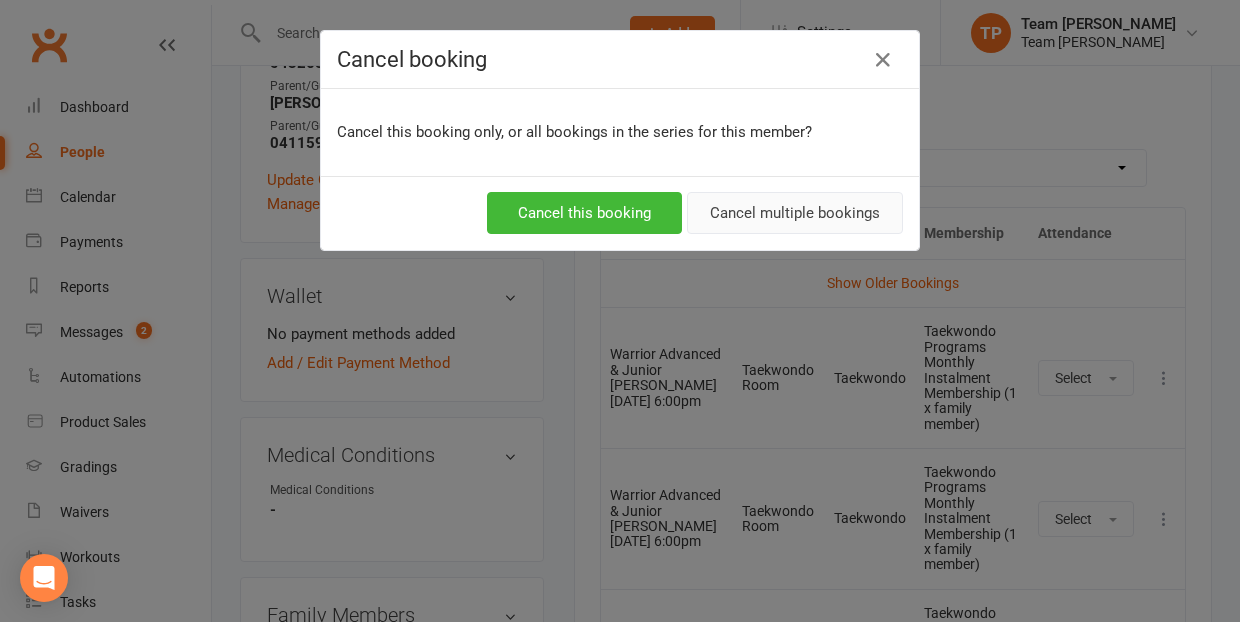
click at [804, 210] on button "Cancel multiple bookings" at bounding box center [795, 213] width 216 height 42
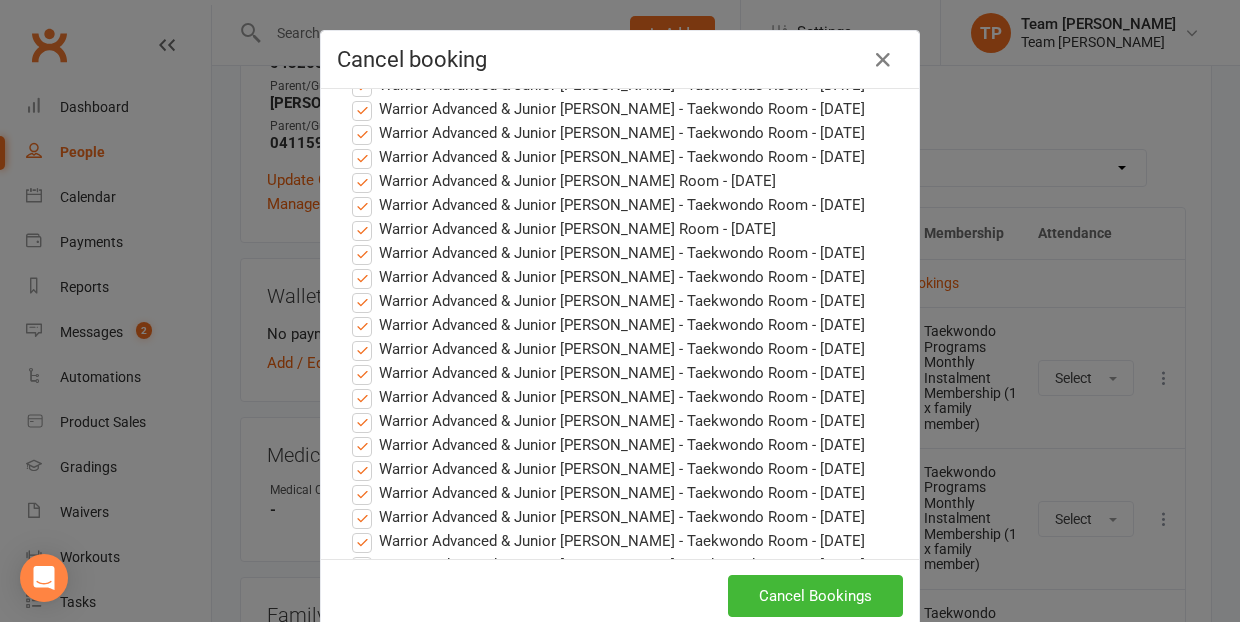
scroll to position [541, 0]
click at [799, 604] on button "Cancel Bookings" at bounding box center [815, 596] width 175 height 42
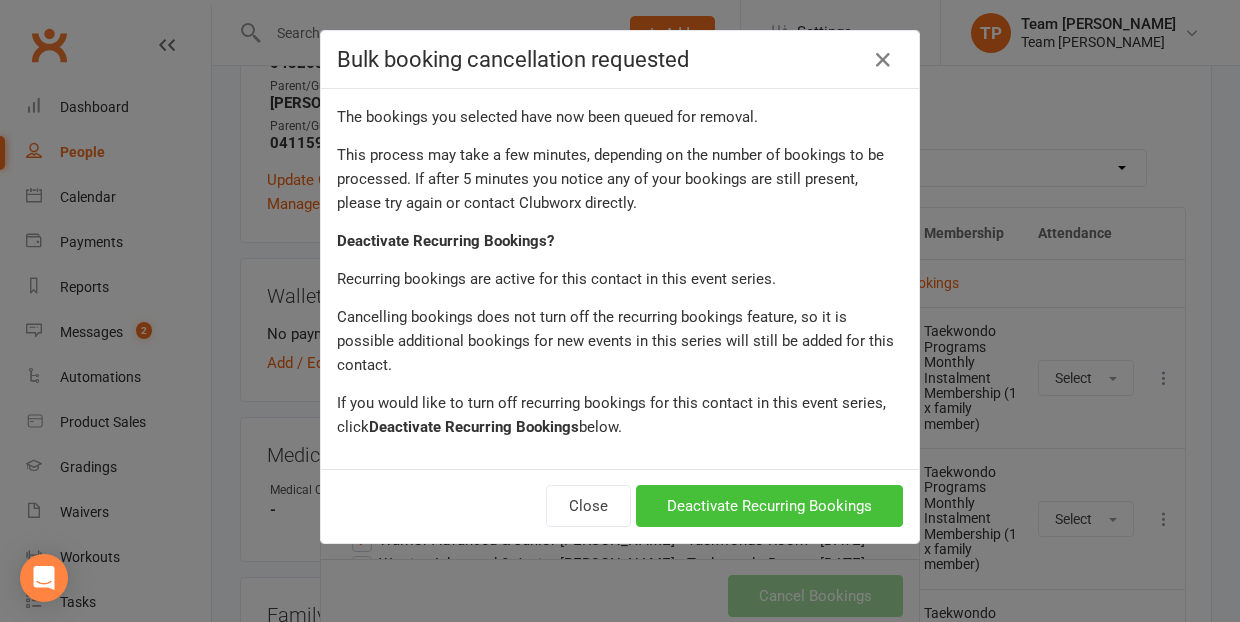
click at [776, 491] on button "Deactivate Recurring Bookings" at bounding box center [769, 506] width 267 height 42
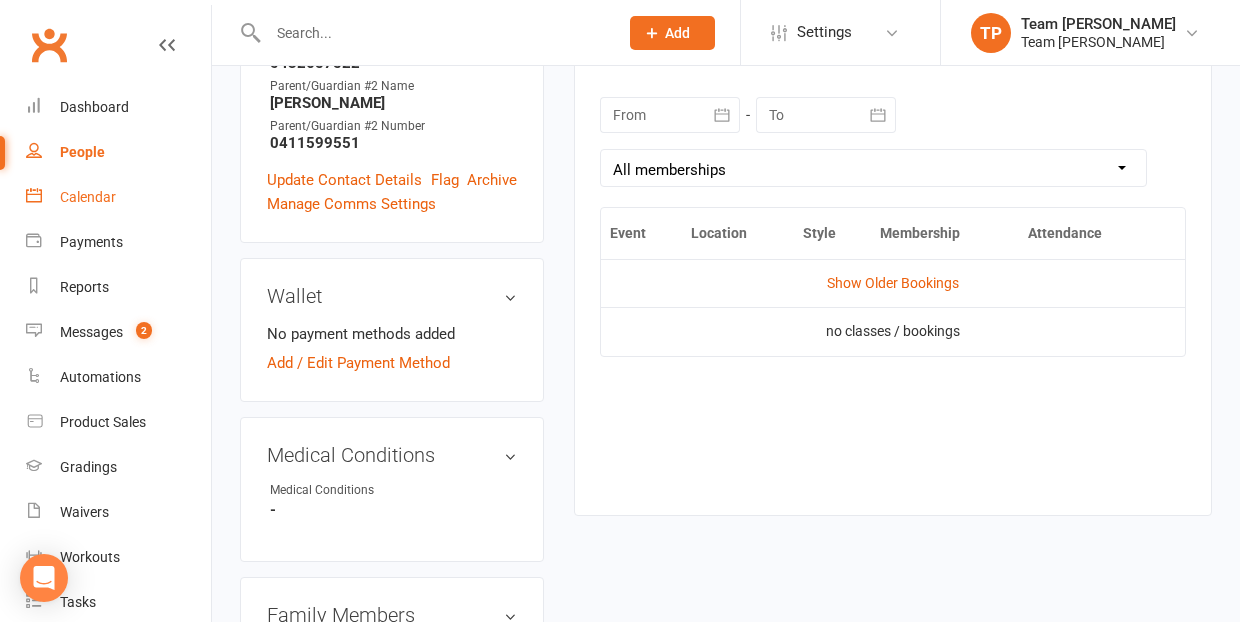
click at [82, 199] on div "Calendar" at bounding box center [88, 197] width 56 height 16
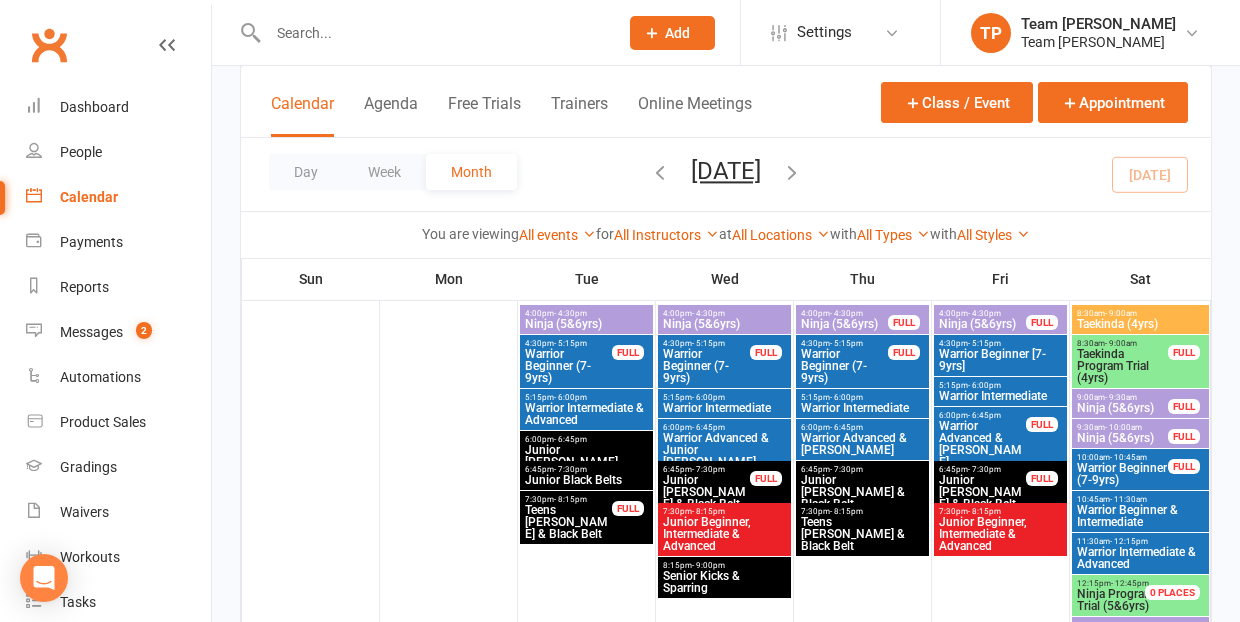
scroll to position [1359, 0]
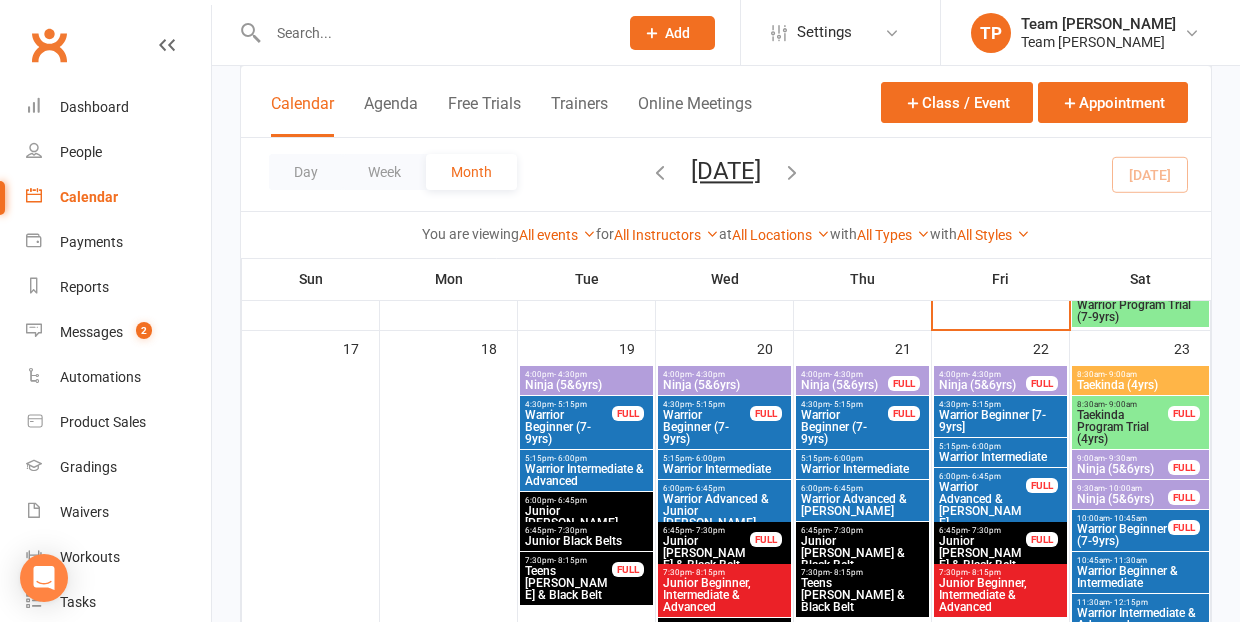
click at [830, 496] on span "Warrior Advanced & [PERSON_NAME]" at bounding box center [862, 505] width 125 height 24
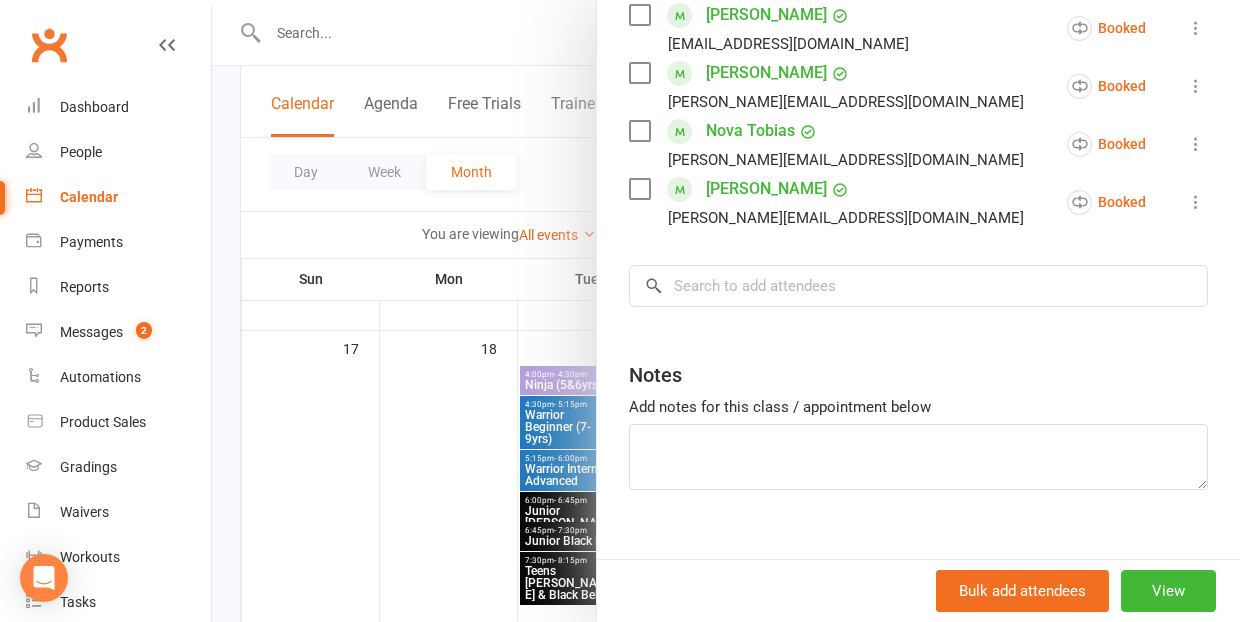
scroll to position [1042, 0]
click at [686, 266] on input "search" at bounding box center [918, 287] width 579 height 42
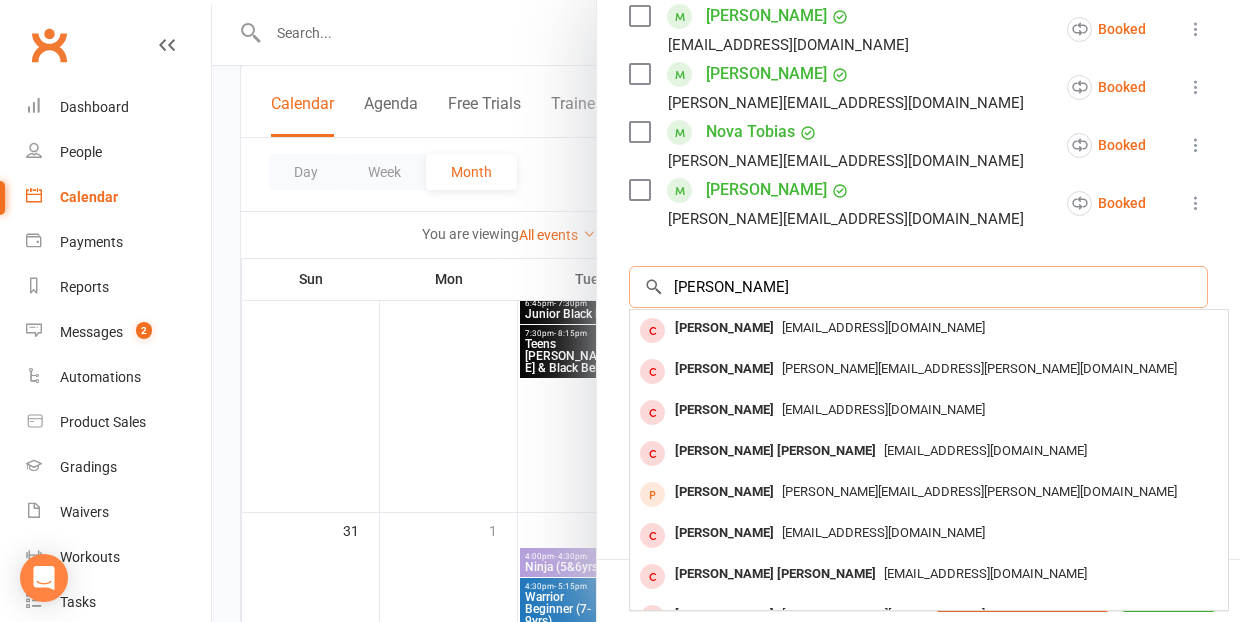
scroll to position [0, 0]
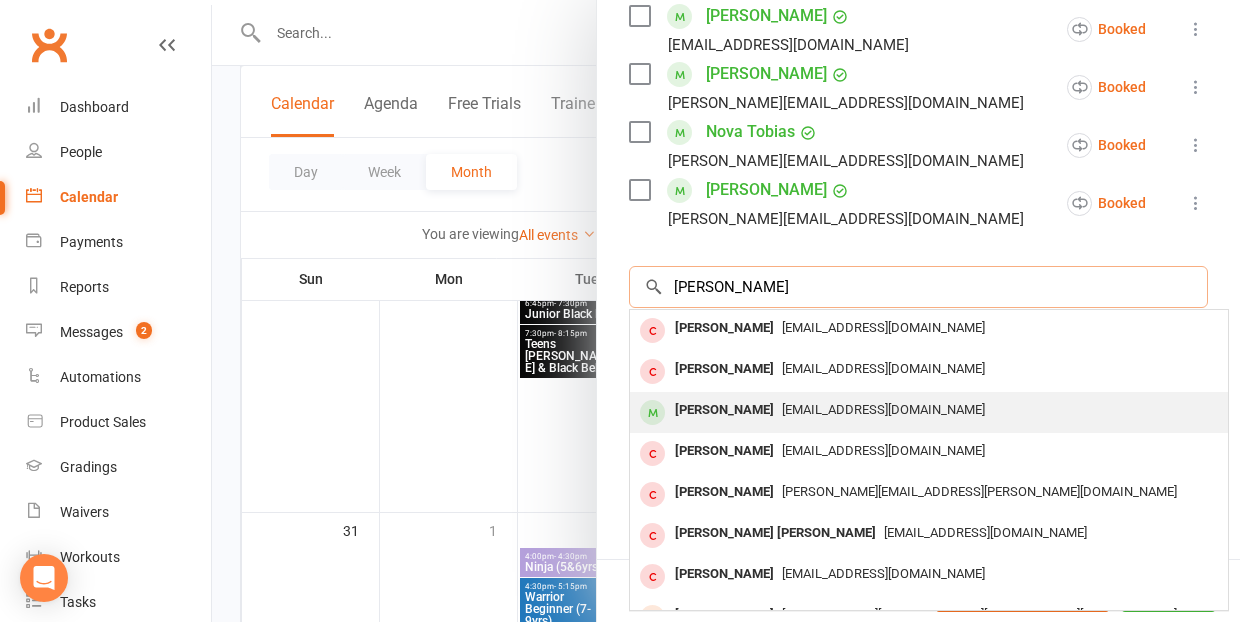
type input "[PERSON_NAME]"
click at [732, 396] on div "[PERSON_NAME]" at bounding box center [724, 410] width 115 height 29
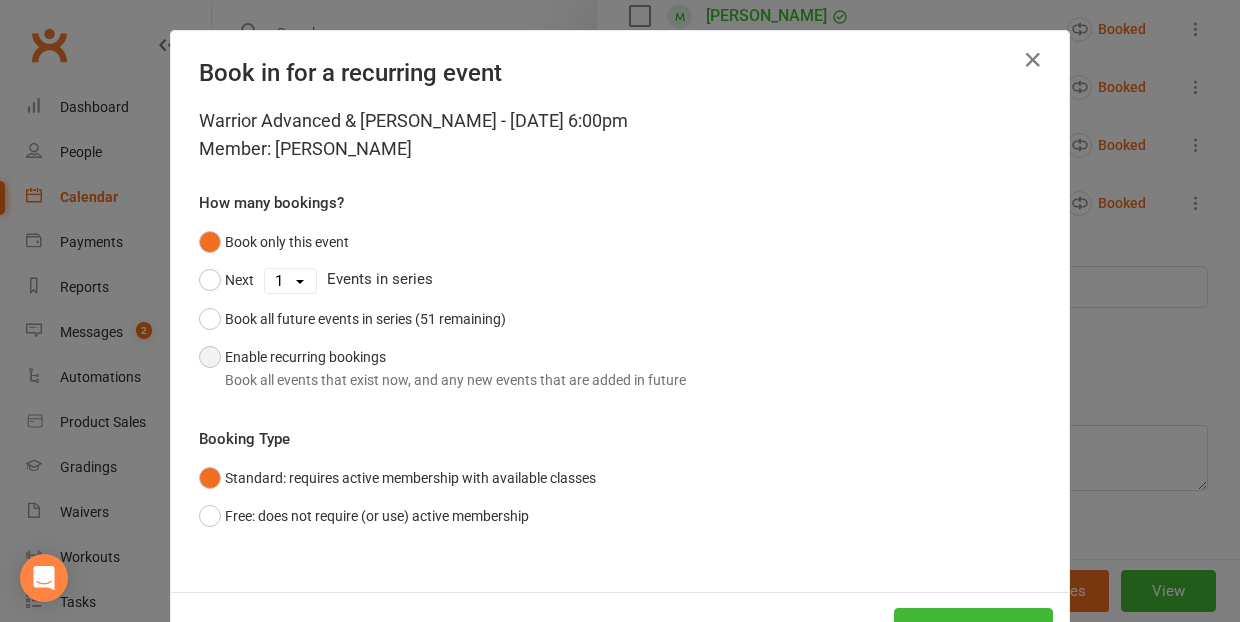
click at [212, 357] on button "Enable recurring bookings Book all events that exist now, and any new events th…" at bounding box center [442, 368] width 487 height 61
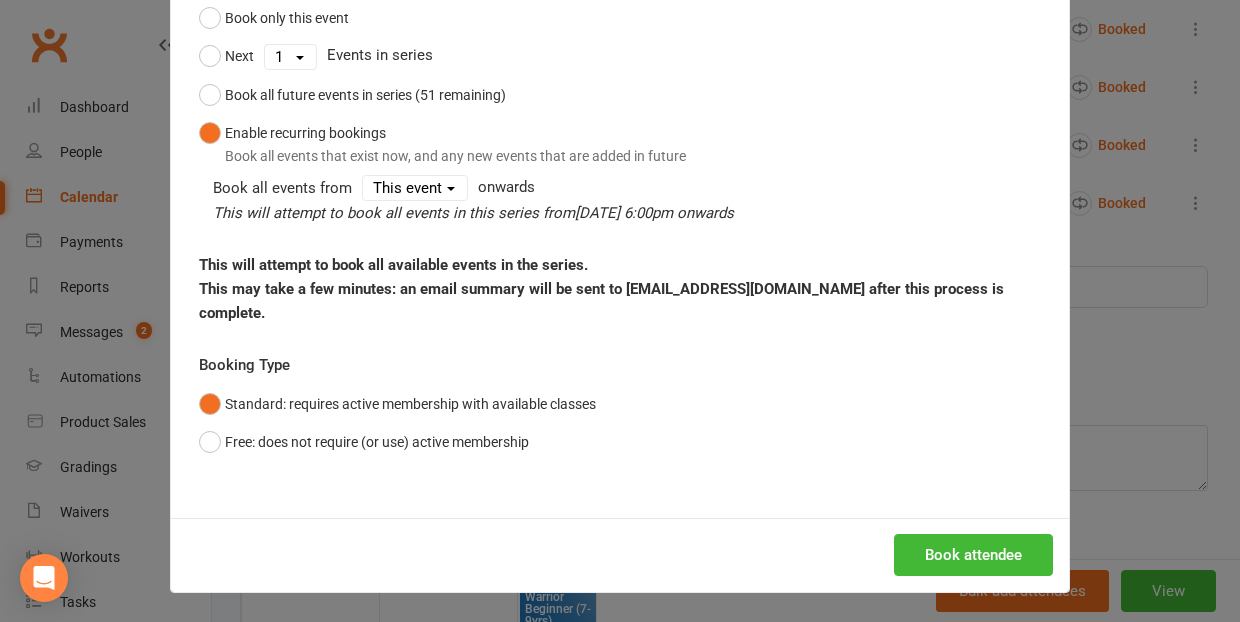
scroll to position [222, 0]
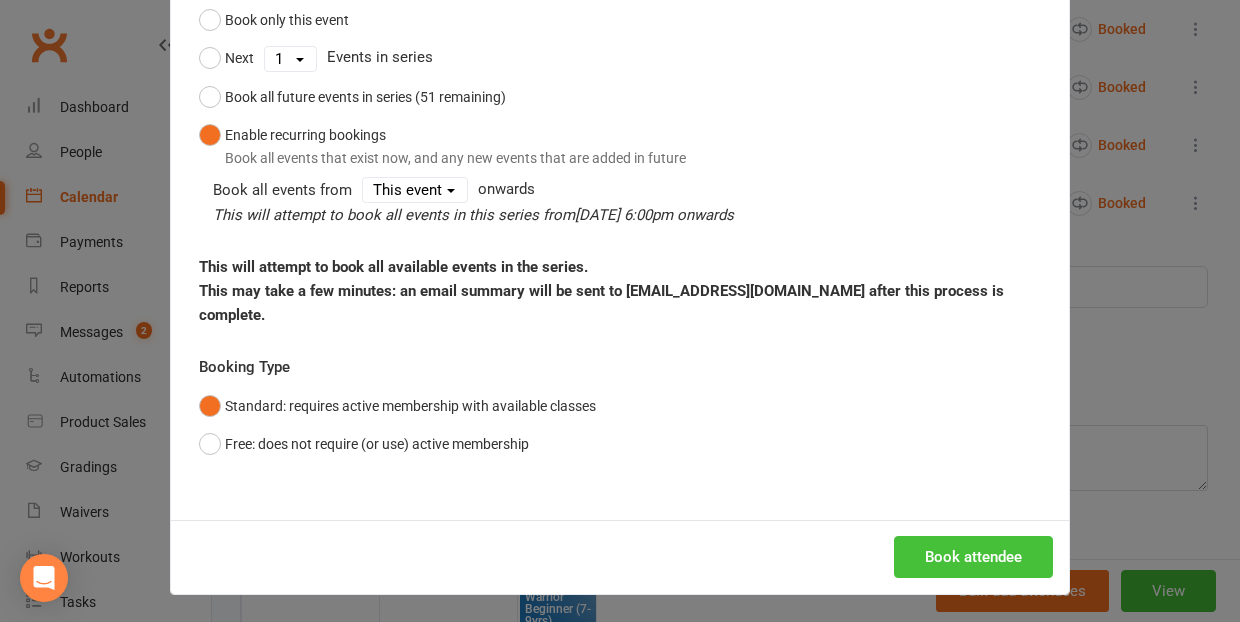
click at [971, 548] on button "Book attendee" at bounding box center [973, 557] width 159 height 42
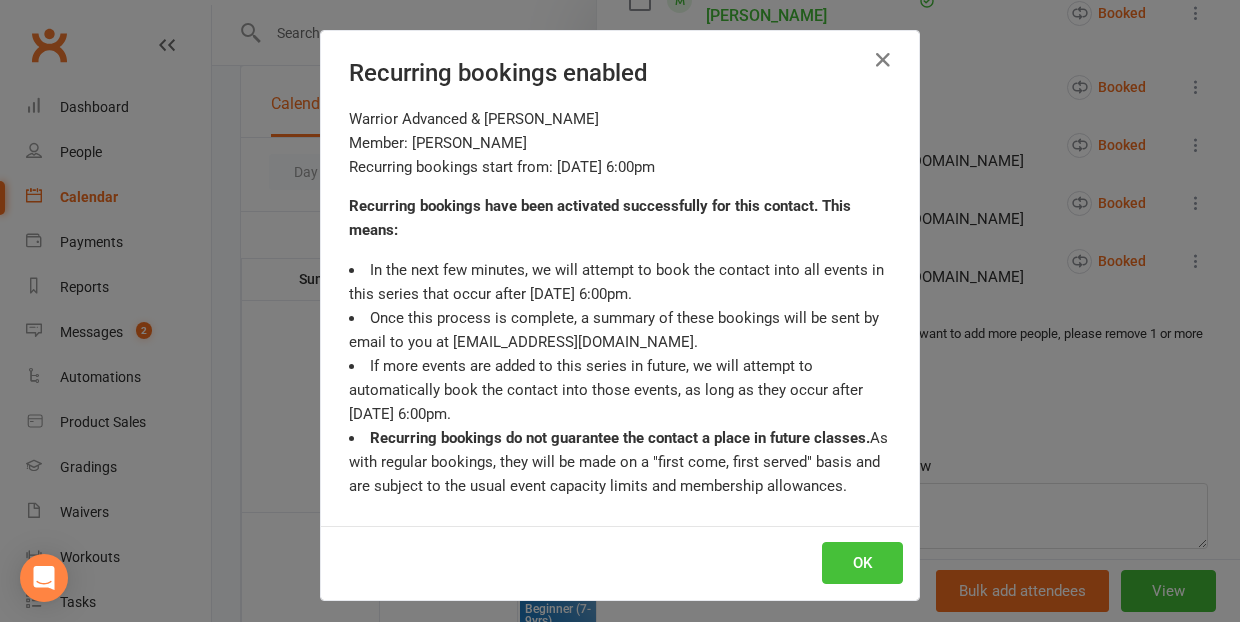
click at [864, 561] on button "OK" at bounding box center [862, 563] width 81 height 42
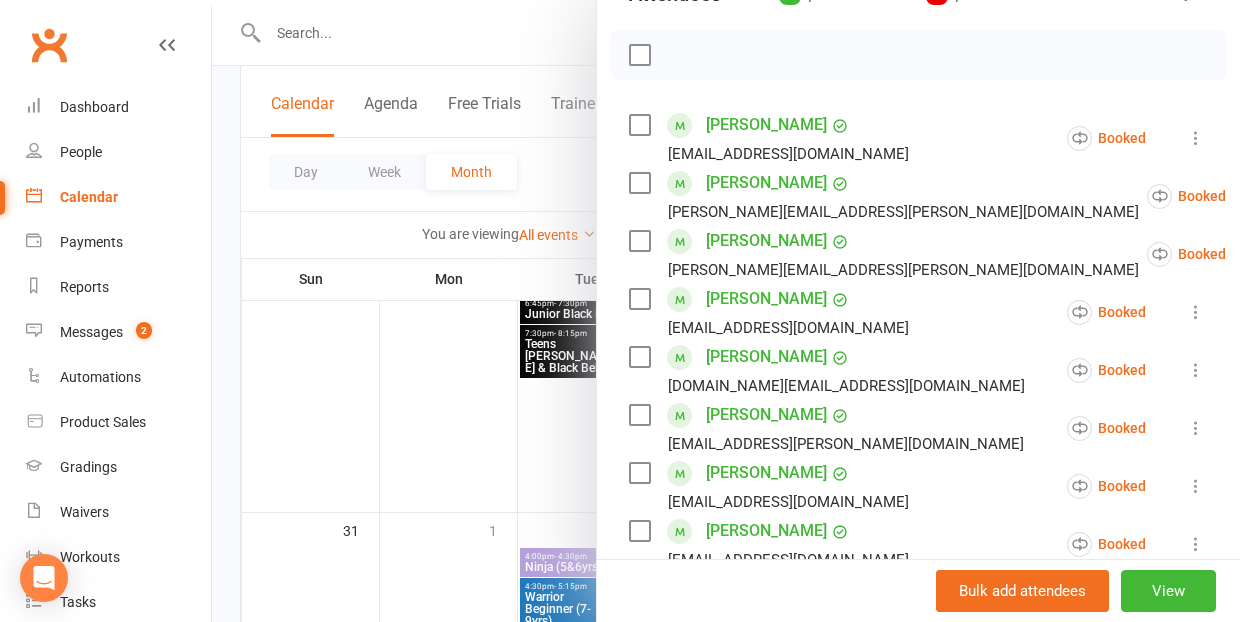
scroll to position [259, 0]
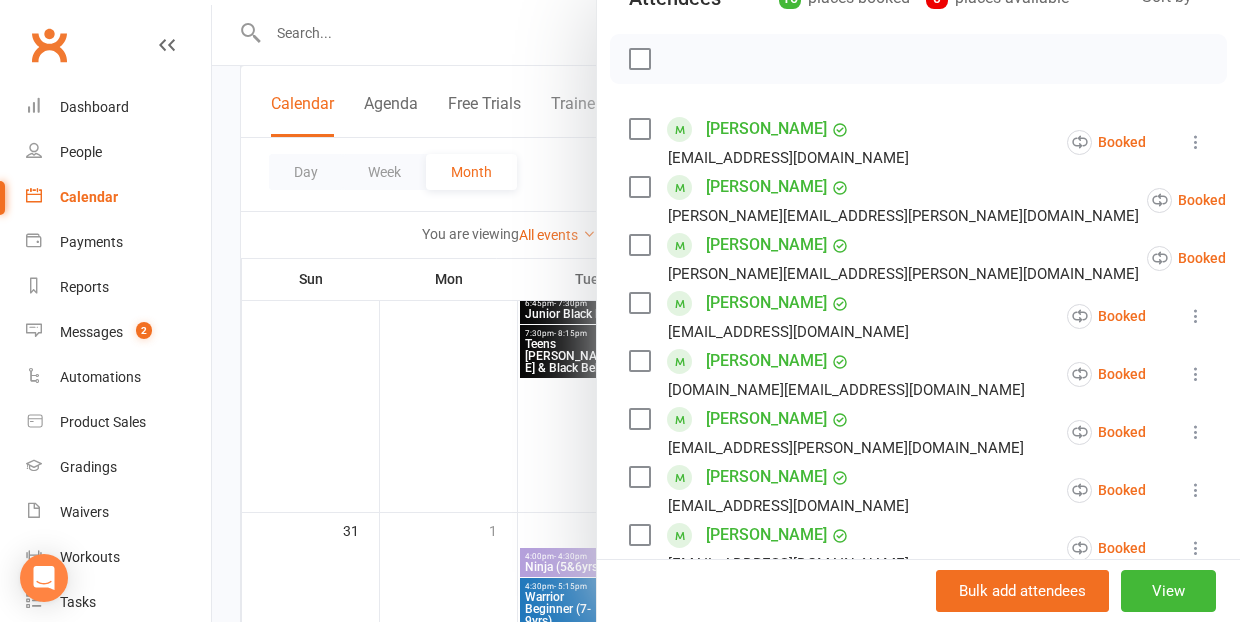
click at [372, 376] on div at bounding box center [726, 311] width 1028 height 622
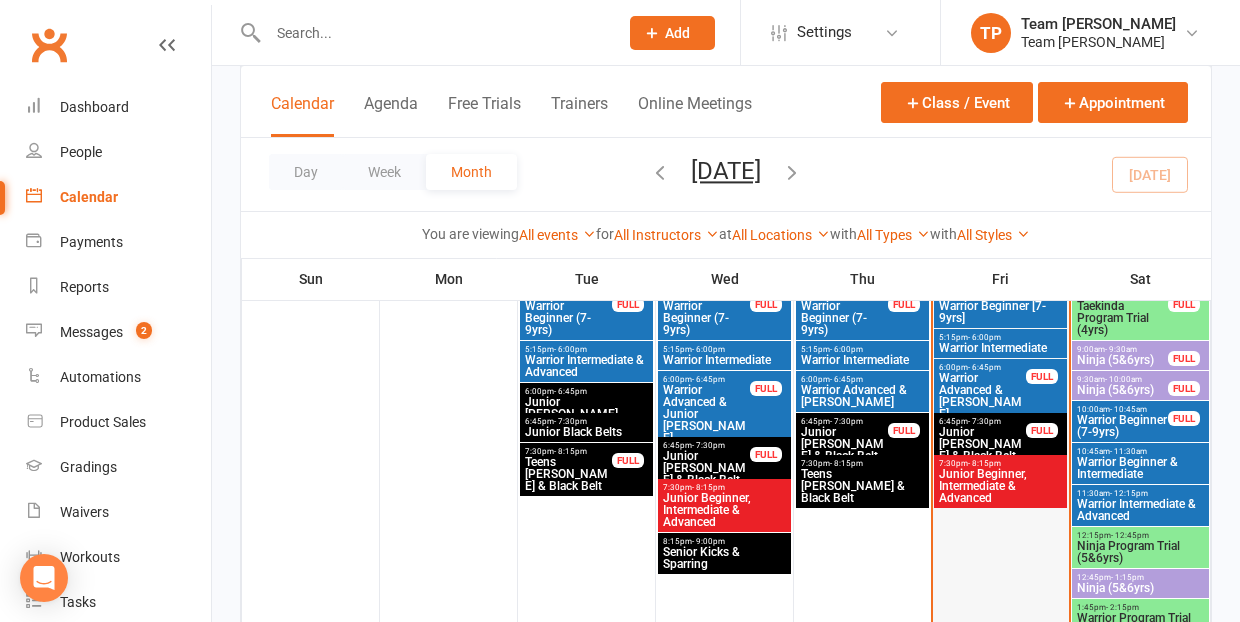
scroll to position [1040, 0]
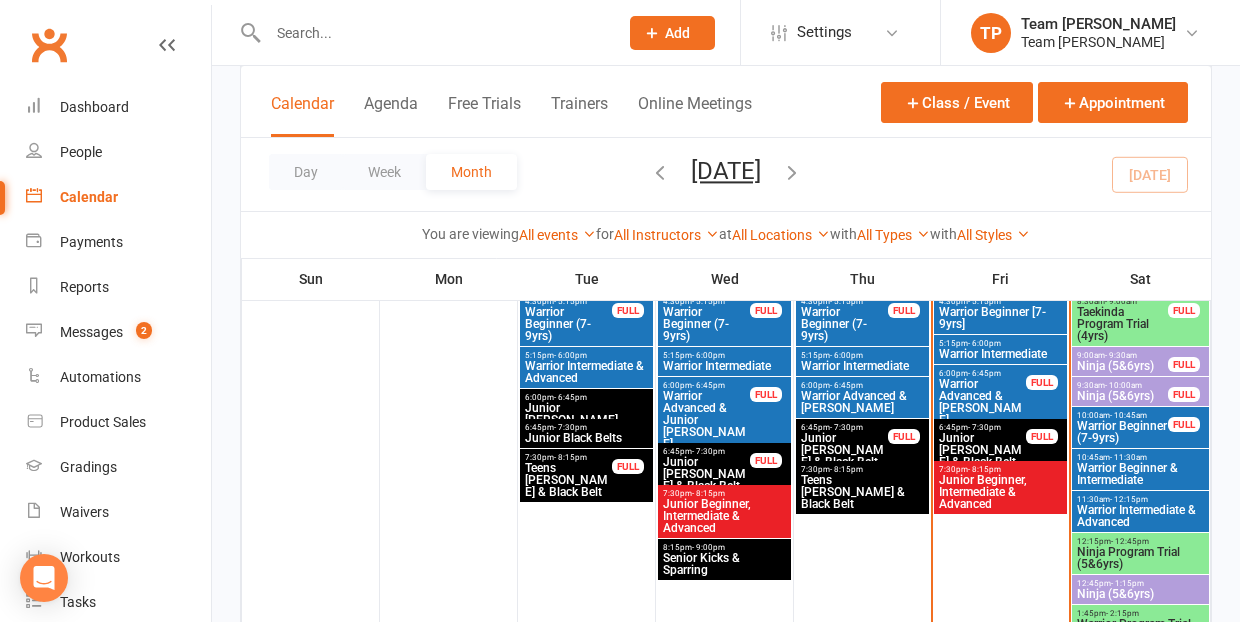
click at [1125, 360] on span "Ninja (5&6yrs)" at bounding box center [1122, 366] width 93 height 12
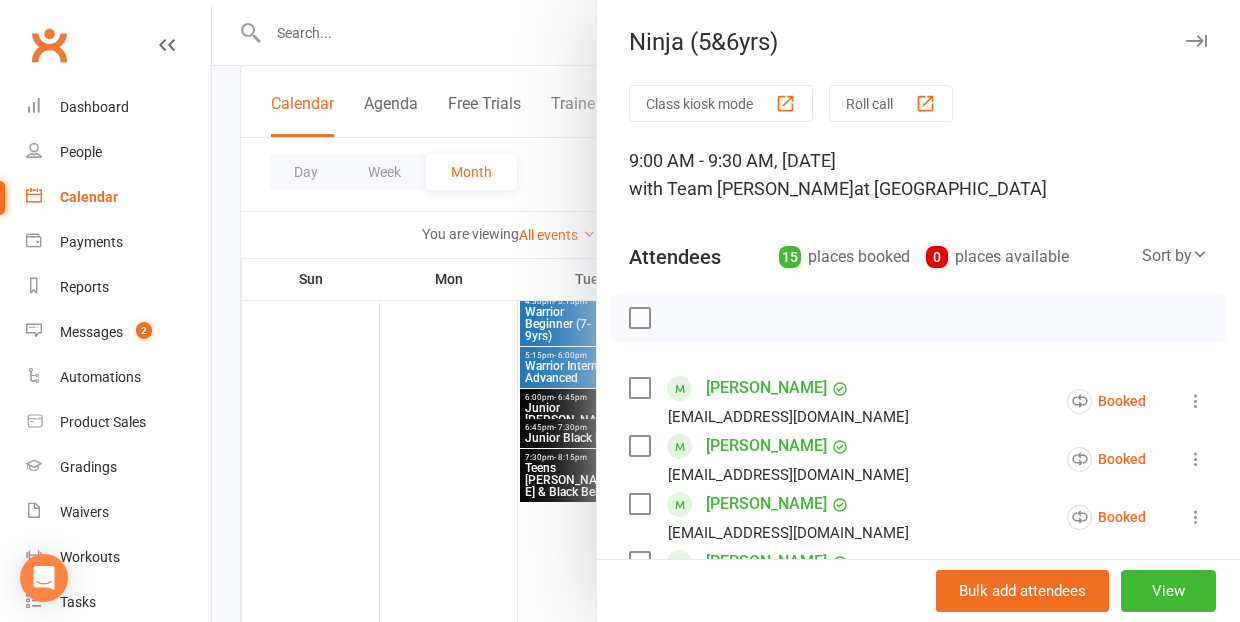
scroll to position [0, 0]
click at [251, 453] on div at bounding box center [726, 311] width 1028 height 622
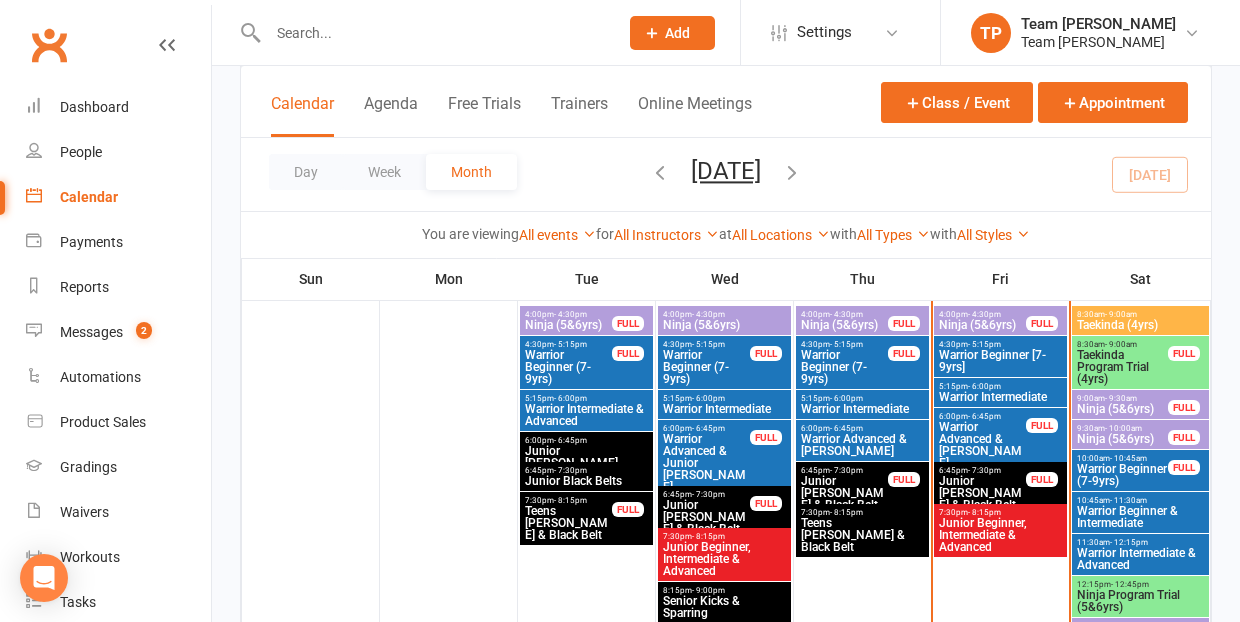
scroll to position [971, 0]
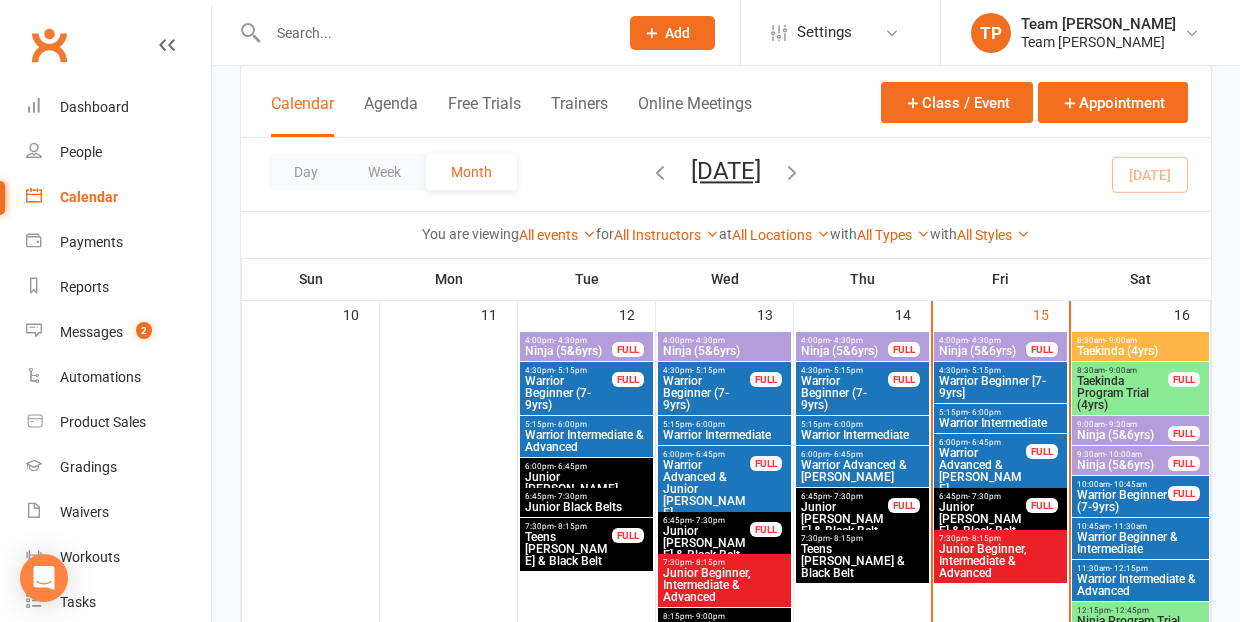
click at [977, 417] on span "Warrior Intermediate" at bounding box center [1000, 423] width 125 height 12
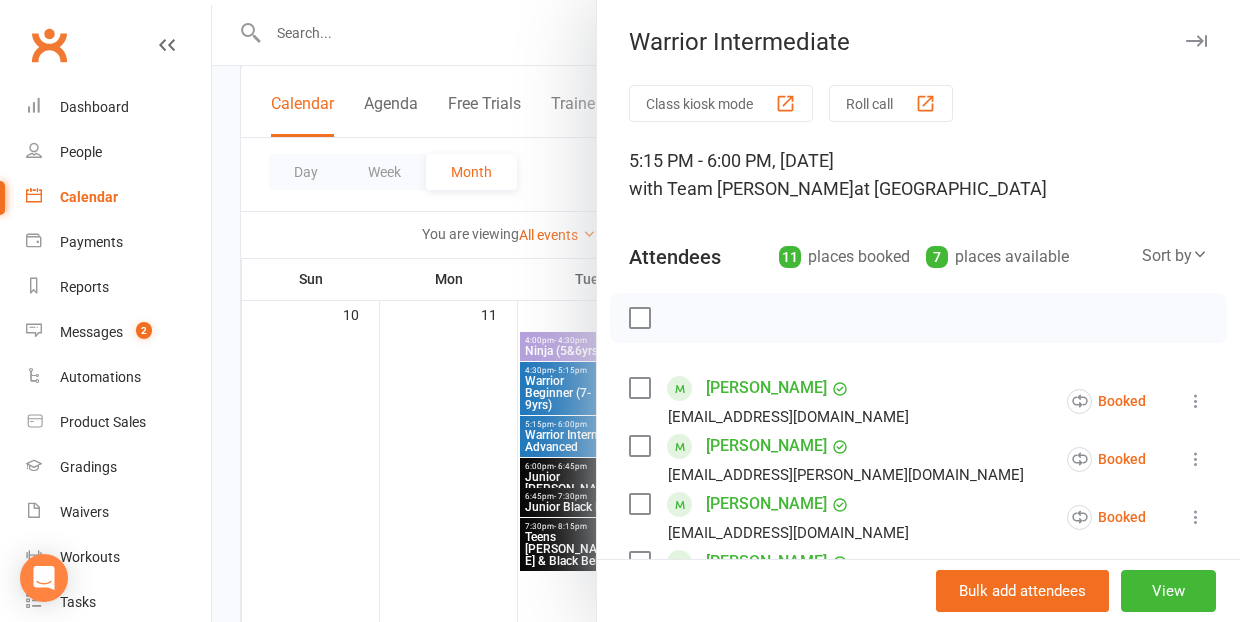
click at [762, 505] on link "[PERSON_NAME]" at bounding box center [766, 504] width 121 height 32
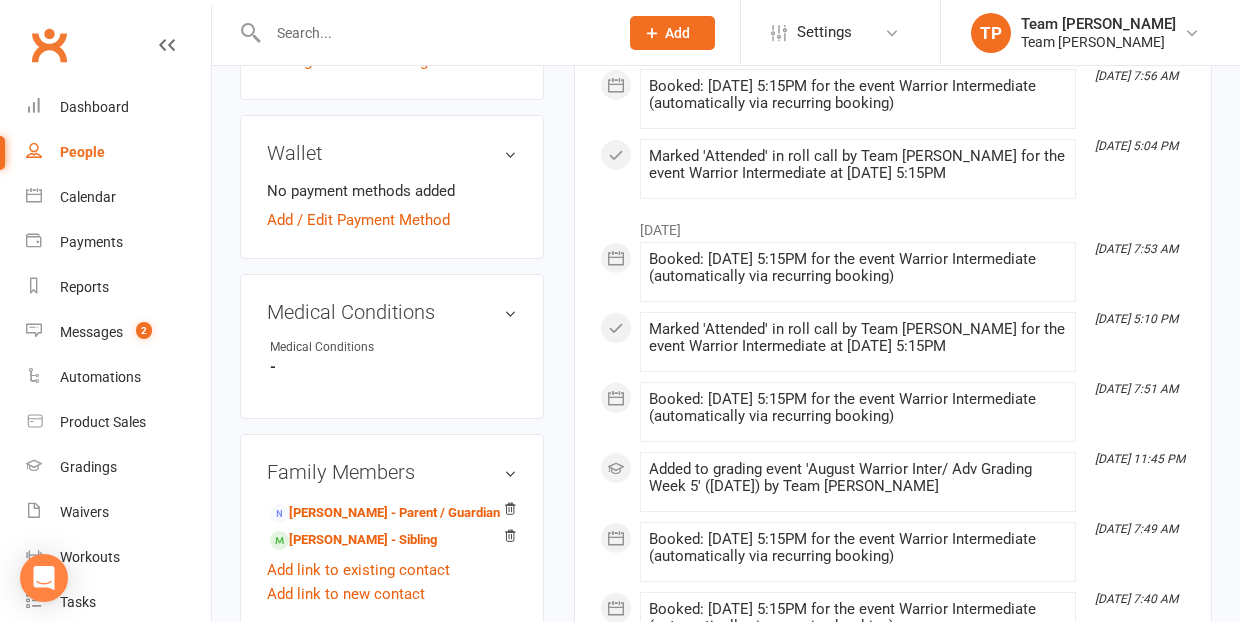
scroll to position [1121, 0]
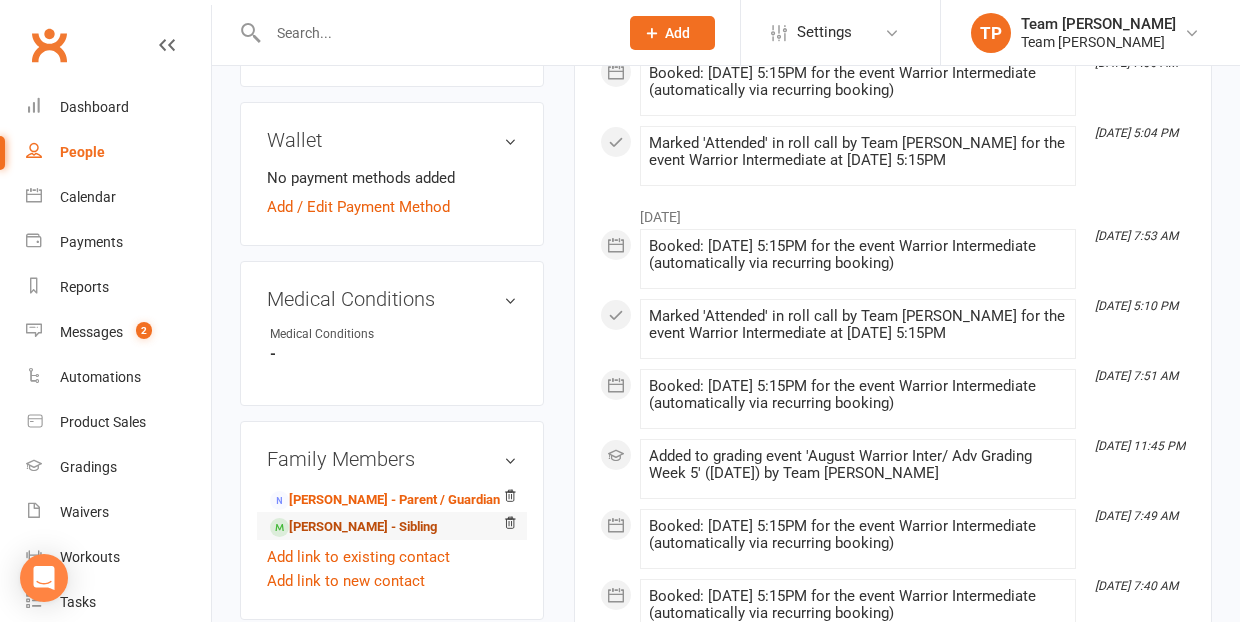
click at [351, 517] on link "[PERSON_NAME] - Sibling" at bounding box center [353, 527] width 167 height 21
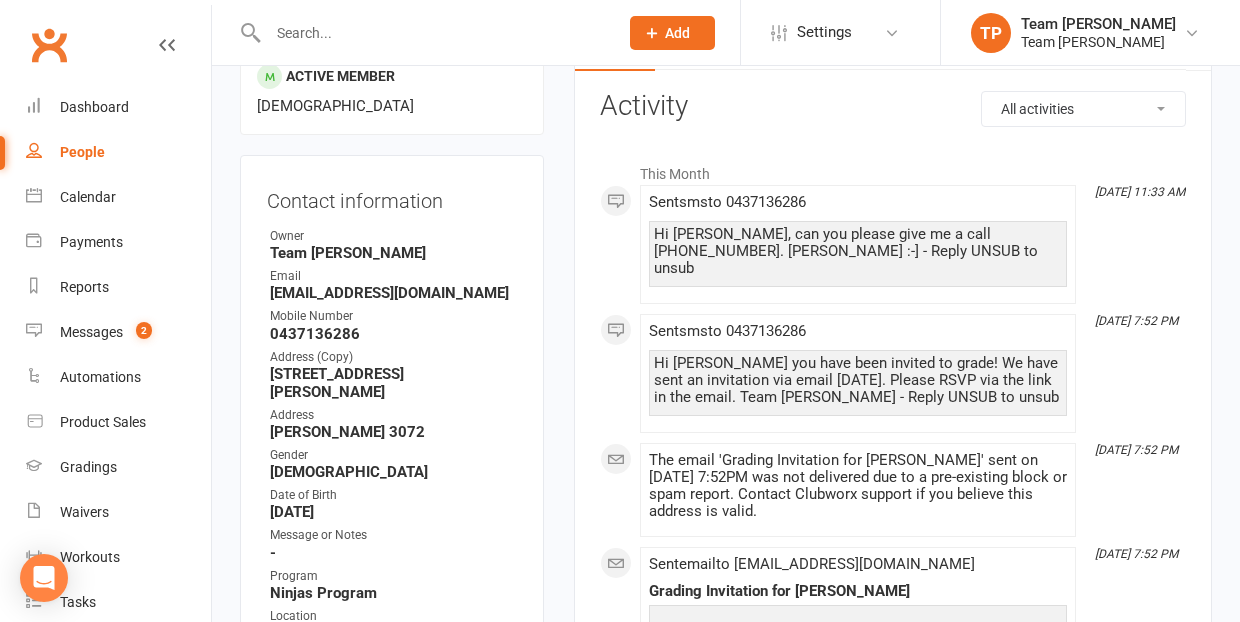
scroll to position [248, 0]
click at [94, 462] on div "Gradings" at bounding box center [88, 467] width 57 height 16
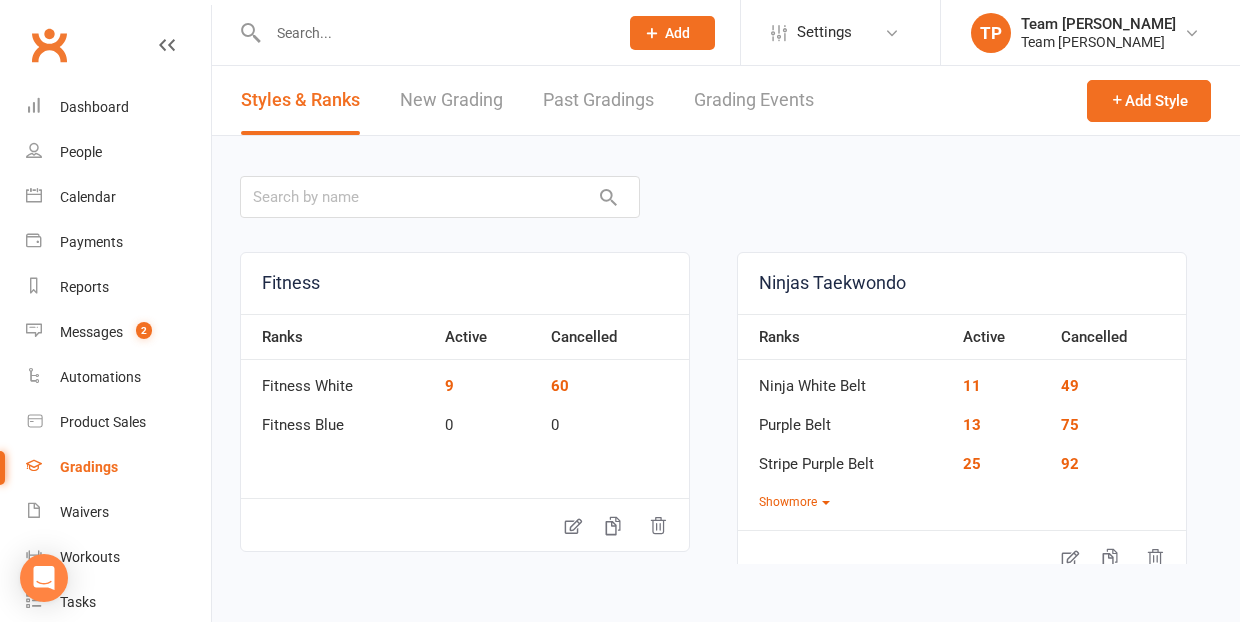
click at [753, 97] on link "Grading Events" at bounding box center [754, 100] width 120 height 69
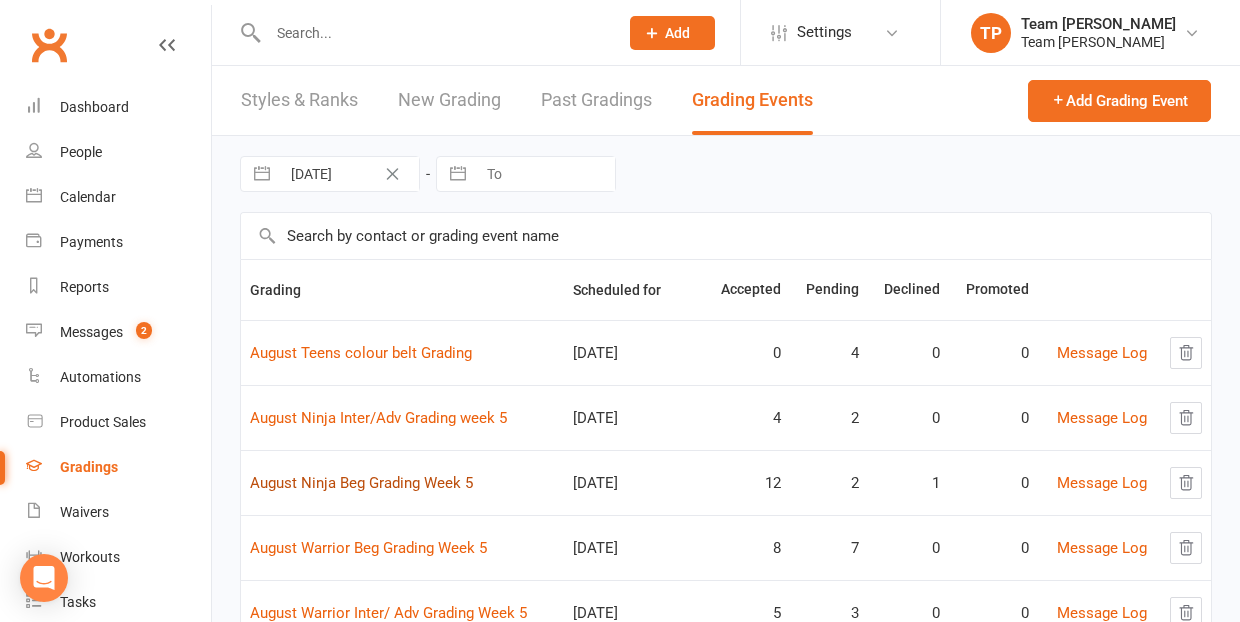
click at [400, 481] on link "August Ninja Beg Grading Week 5" at bounding box center [361, 483] width 223 height 18
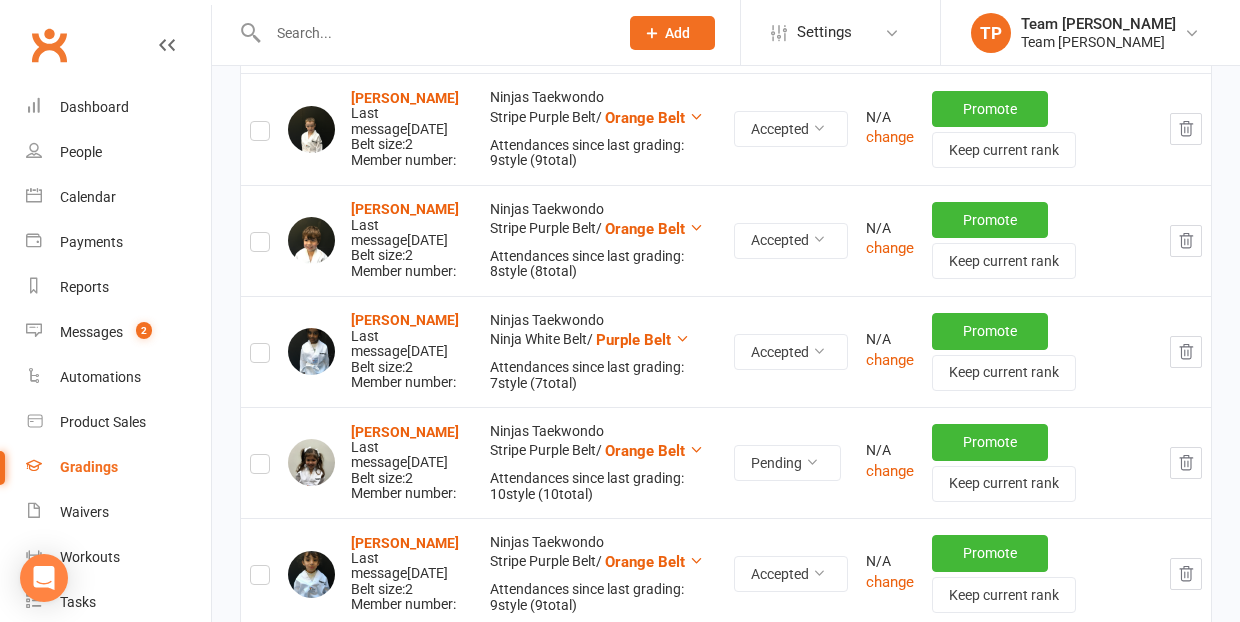
scroll to position [518, 0]
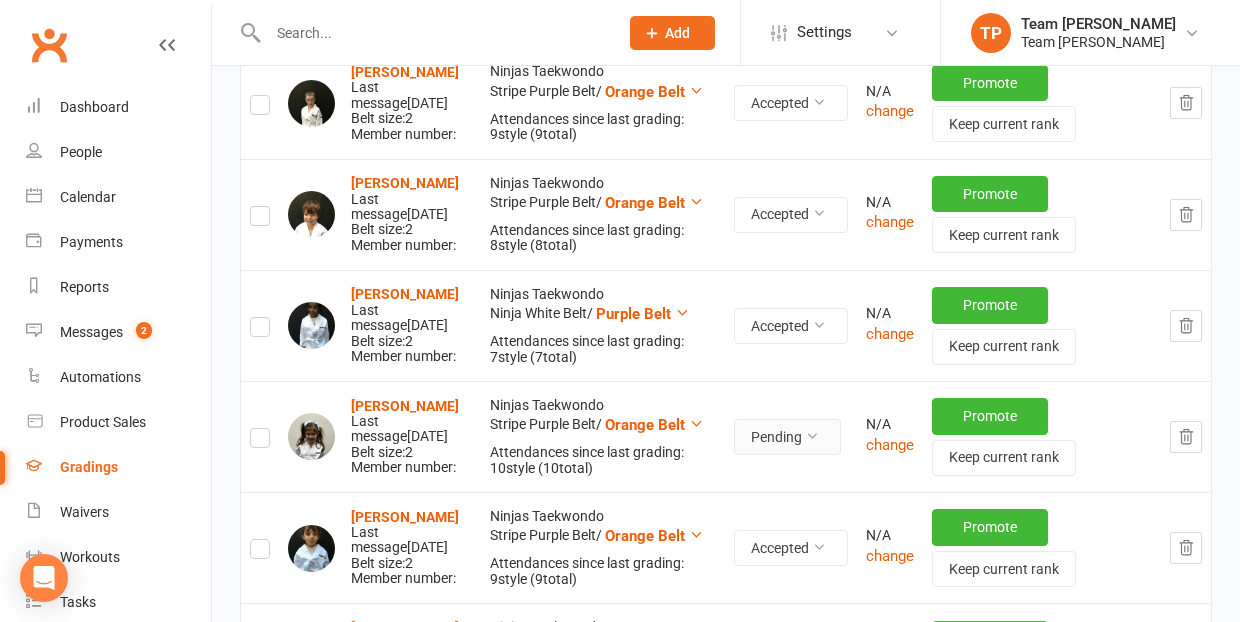
click at [811, 433] on button "Pending" at bounding box center [787, 437] width 107 height 36
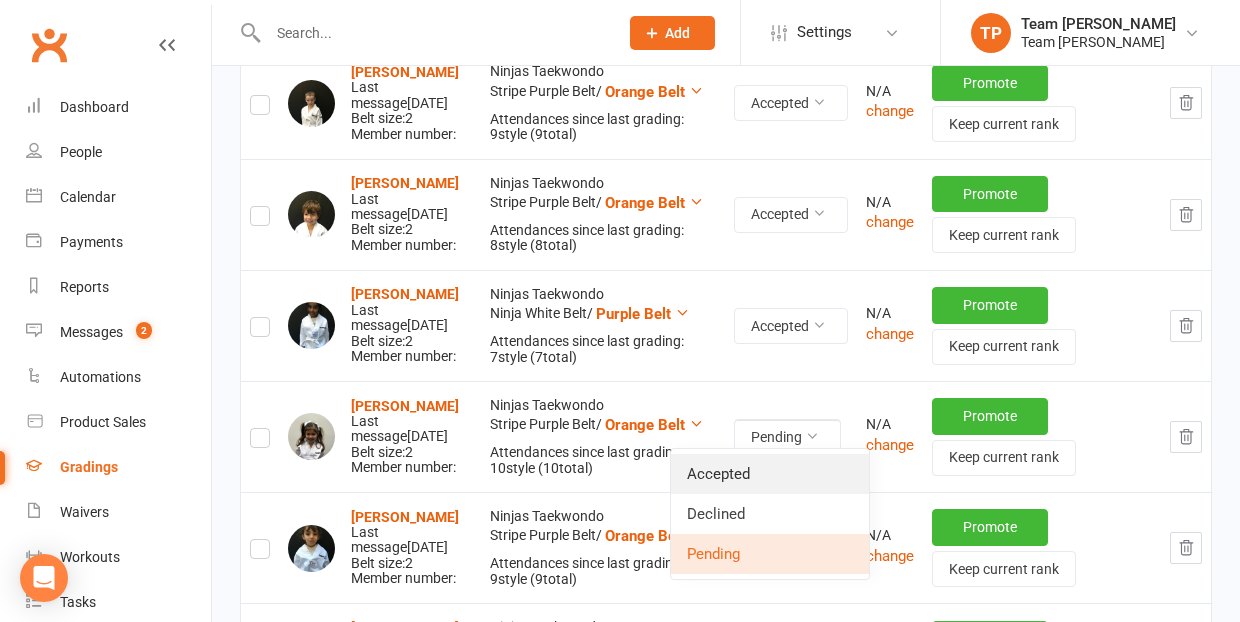
click at [771, 469] on link "Accepted" at bounding box center [770, 474] width 198 height 40
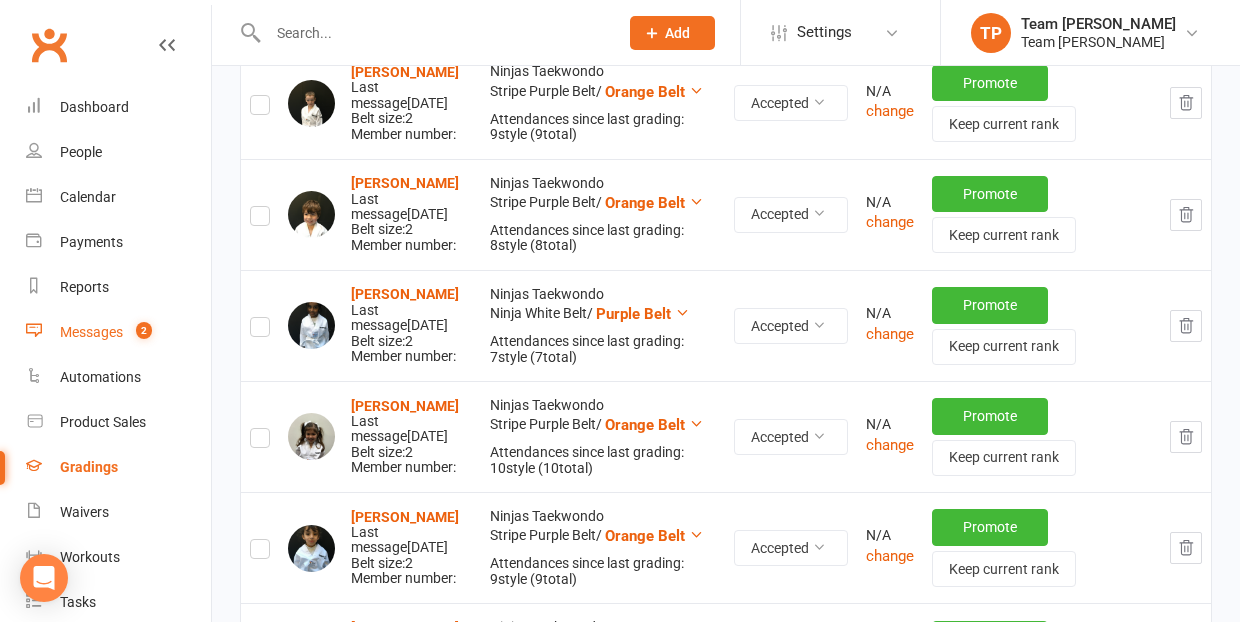
click at [88, 332] on div "Messages" at bounding box center [91, 332] width 63 height 16
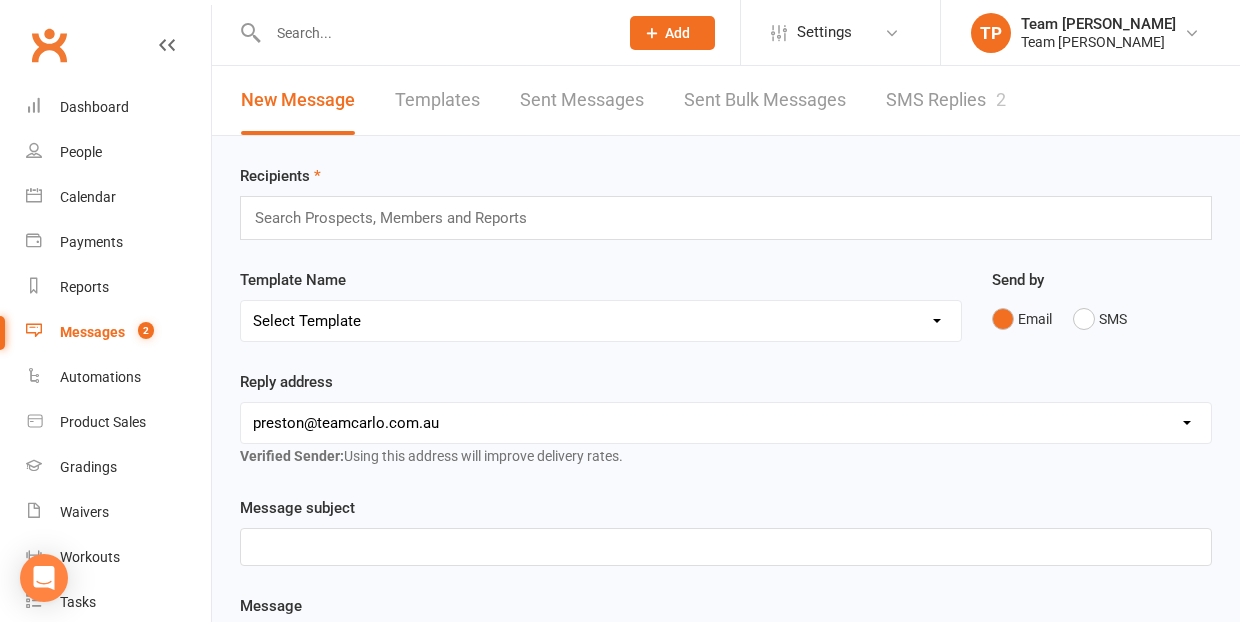
click at [927, 100] on link "SMS Replies 2" at bounding box center [946, 100] width 120 height 69
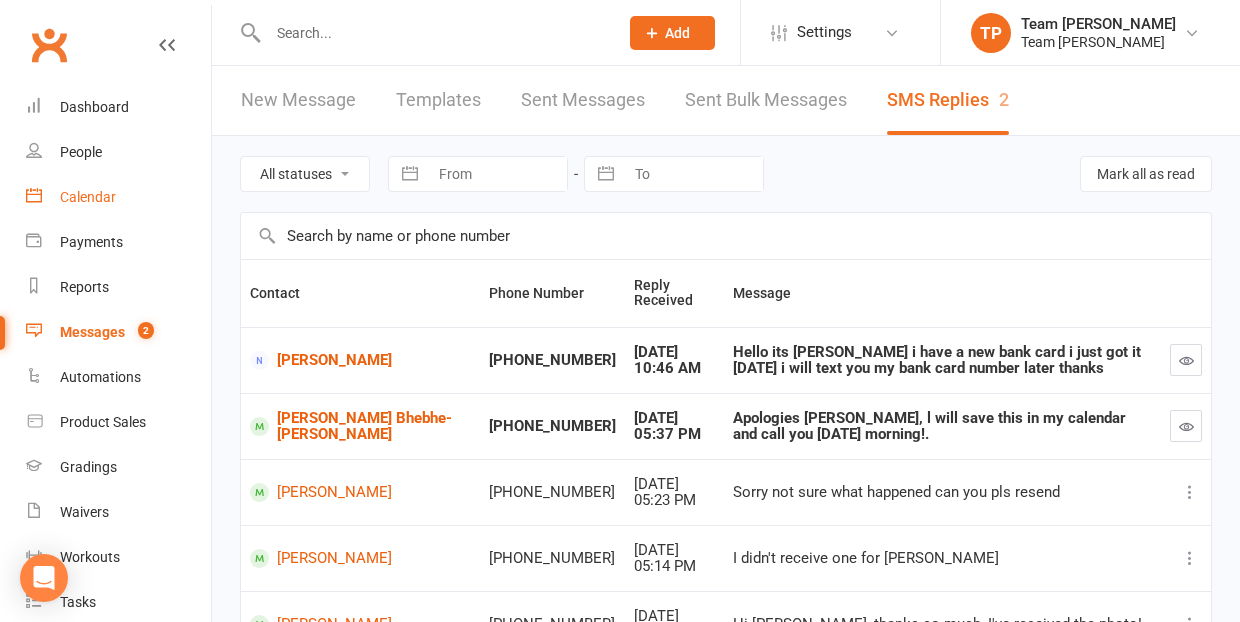
click at [95, 196] on div "Calendar" at bounding box center [88, 197] width 56 height 16
